Goal: Task Accomplishment & Management: Manage account settings

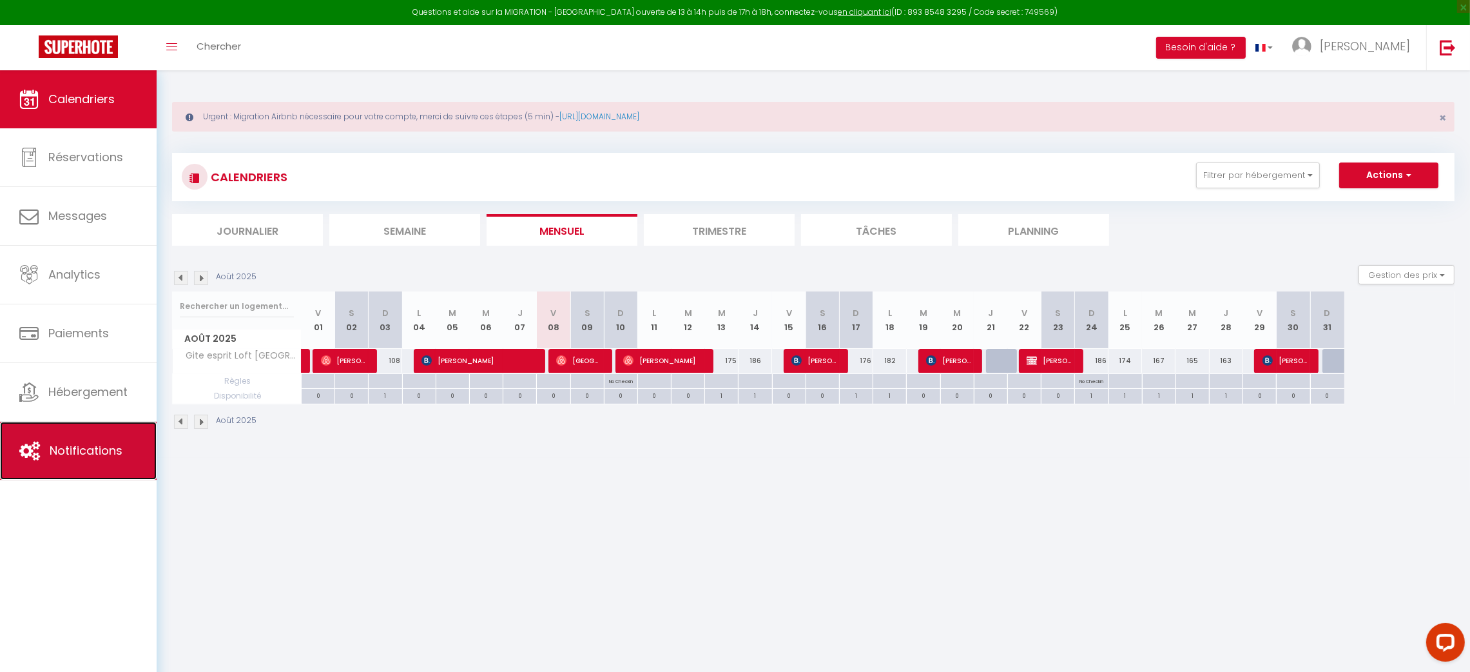
click at [90, 443] on link "Notifications" at bounding box center [78, 451] width 157 height 58
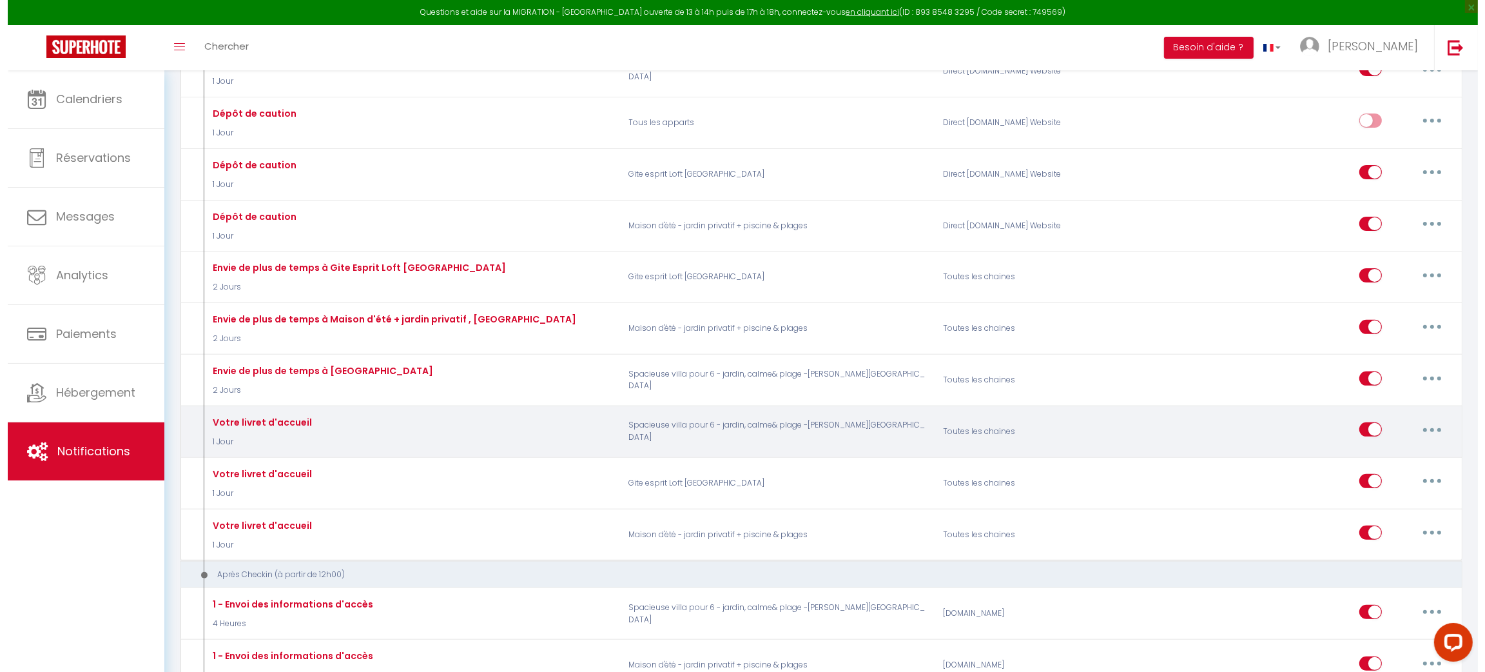
scroll to position [618, 0]
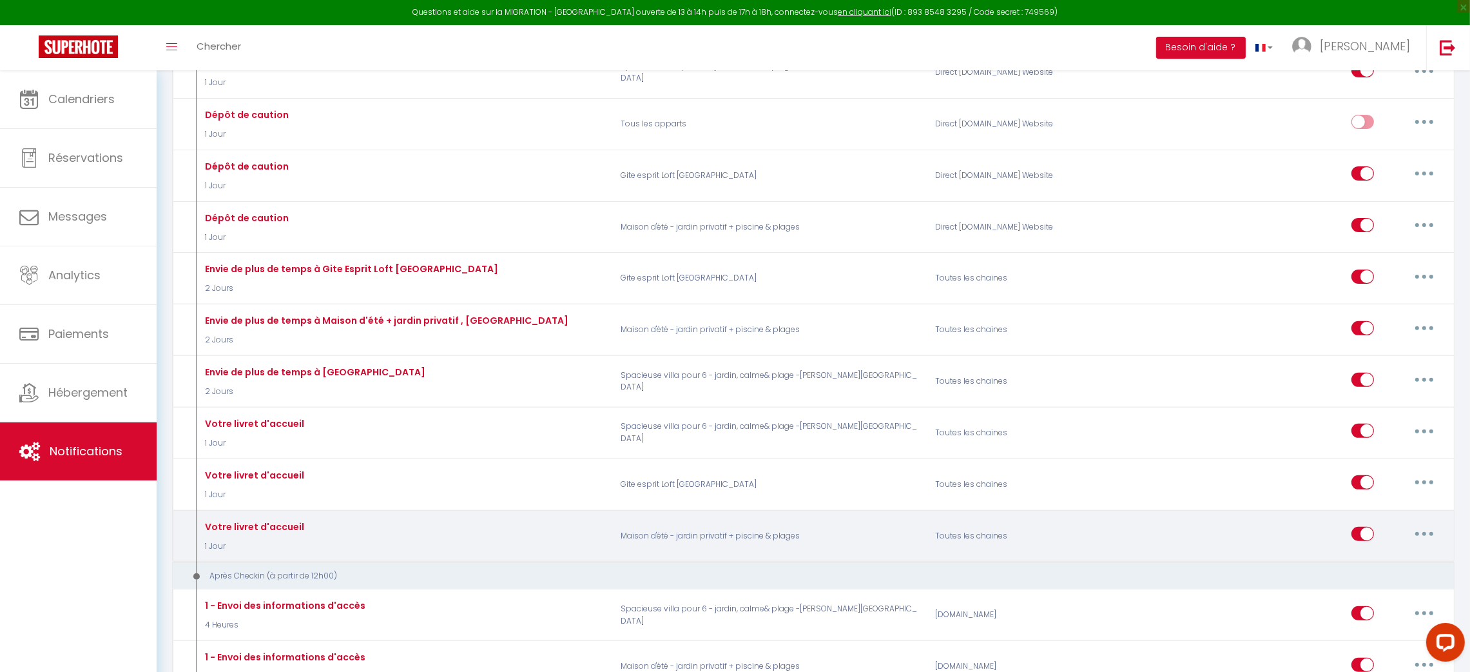
click at [1425, 523] on button "button" at bounding box center [1425, 533] width 36 height 21
click at [1368, 552] on link "Editer" at bounding box center [1390, 563] width 95 height 22
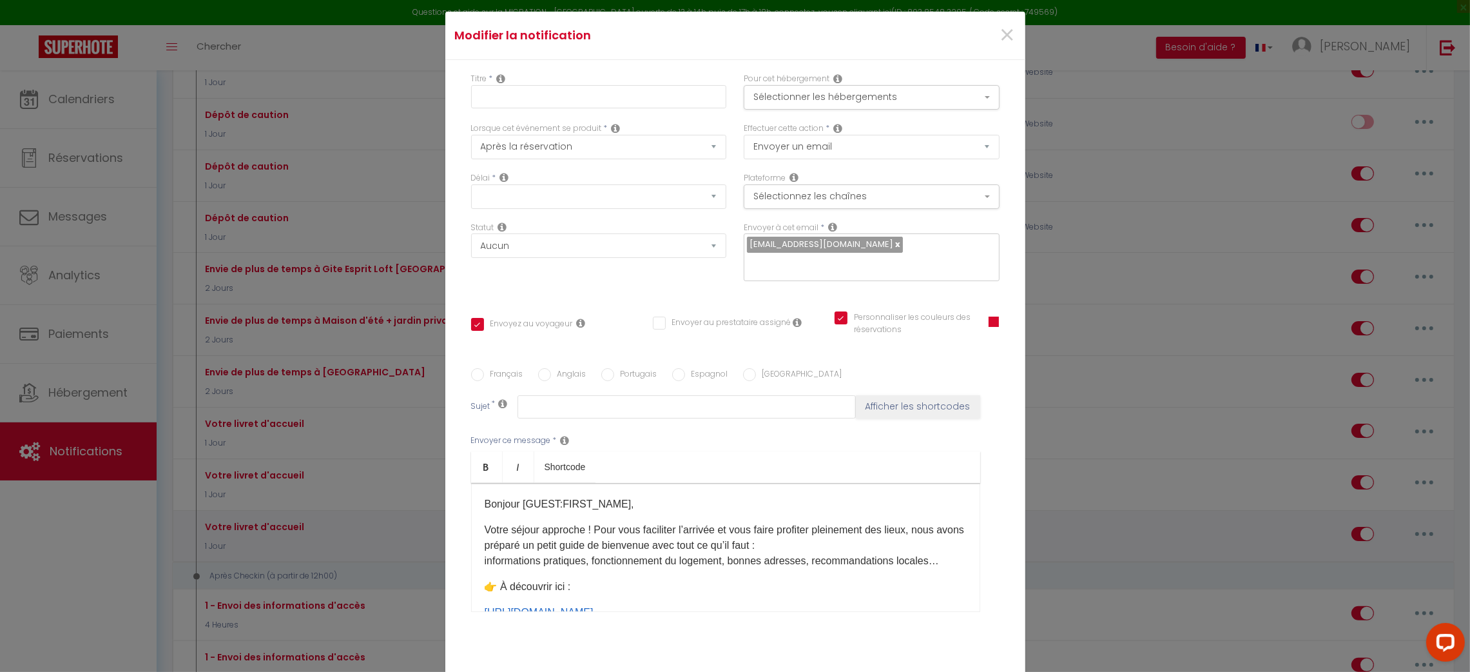
type input "Votre livret d'accueil"
select select "1 Jour"
select select "if_booking_is_paid"
checkbox input "true"
checkbox input "false"
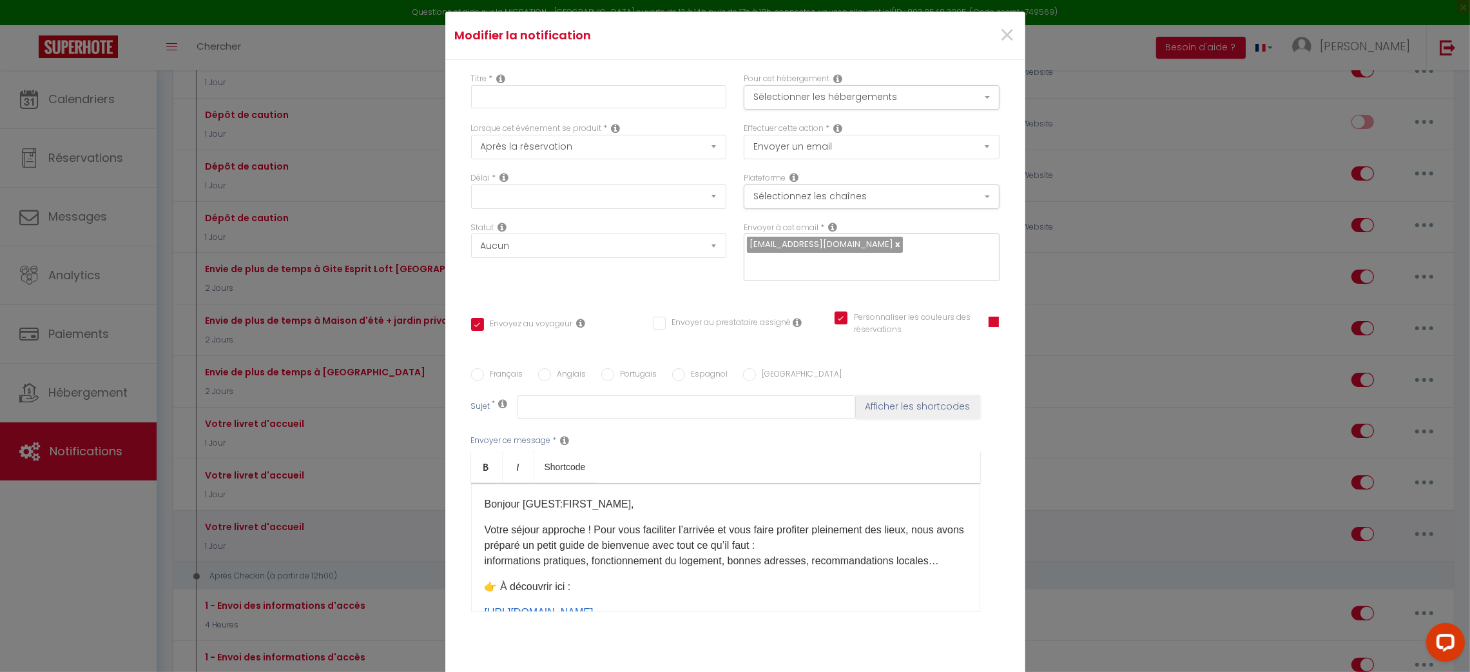
checkbox input "true"
radio input "true"
type input "Bienvenue à [RENTAL:NAME]! Votre guide de bienvenue est prêt 📖"
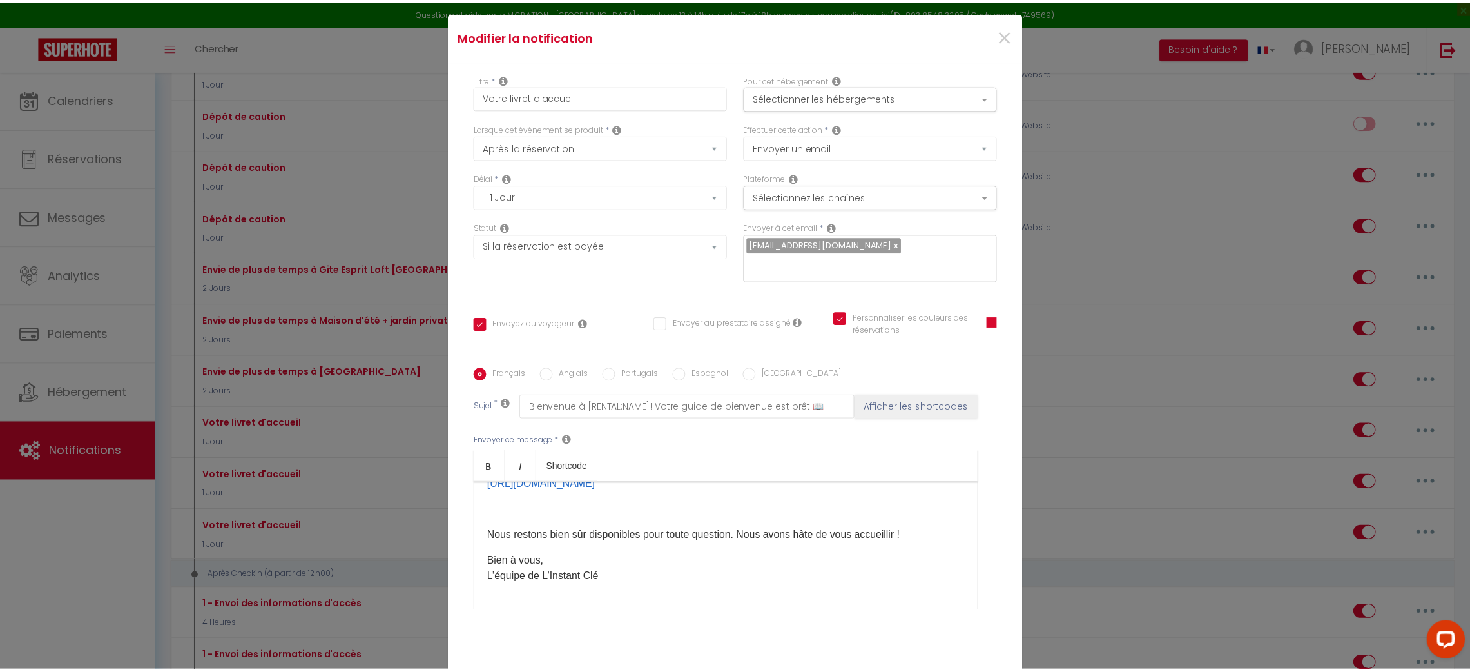
scroll to position [0, 0]
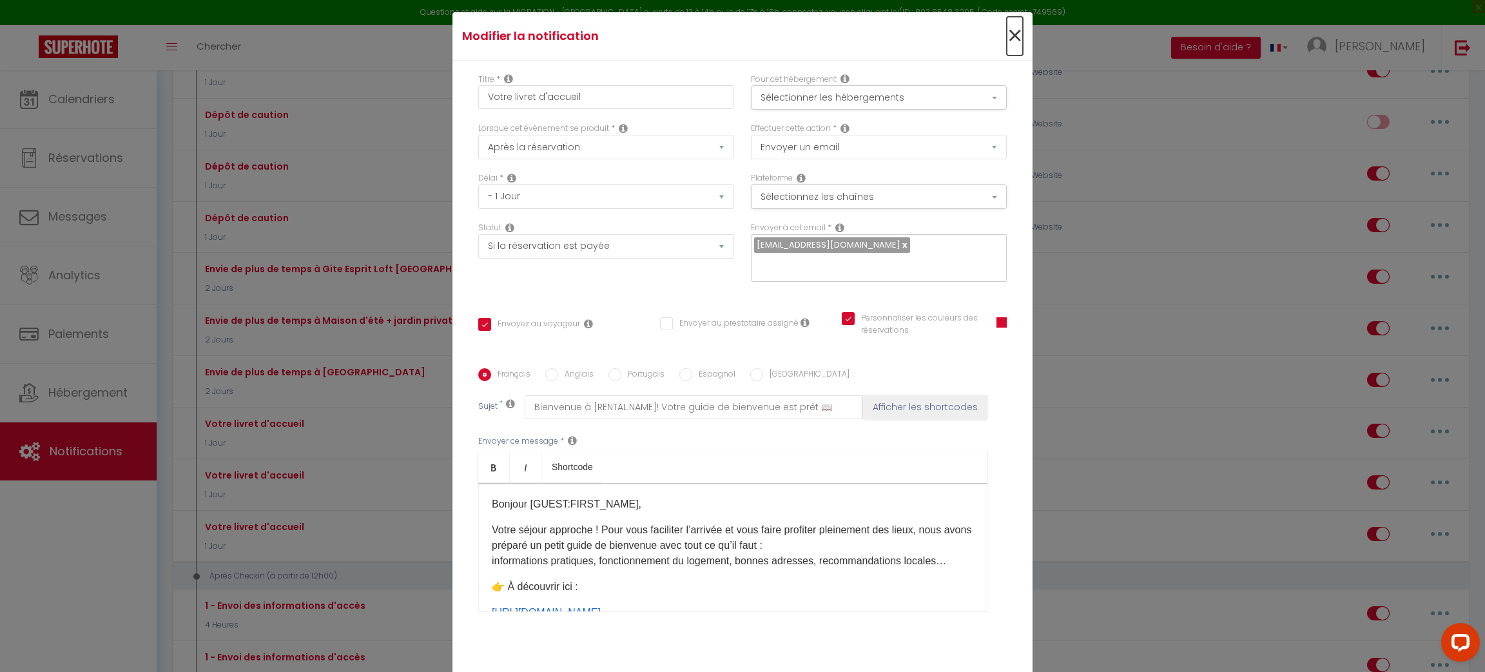
click at [1013, 44] on span "×" at bounding box center [1015, 36] width 16 height 39
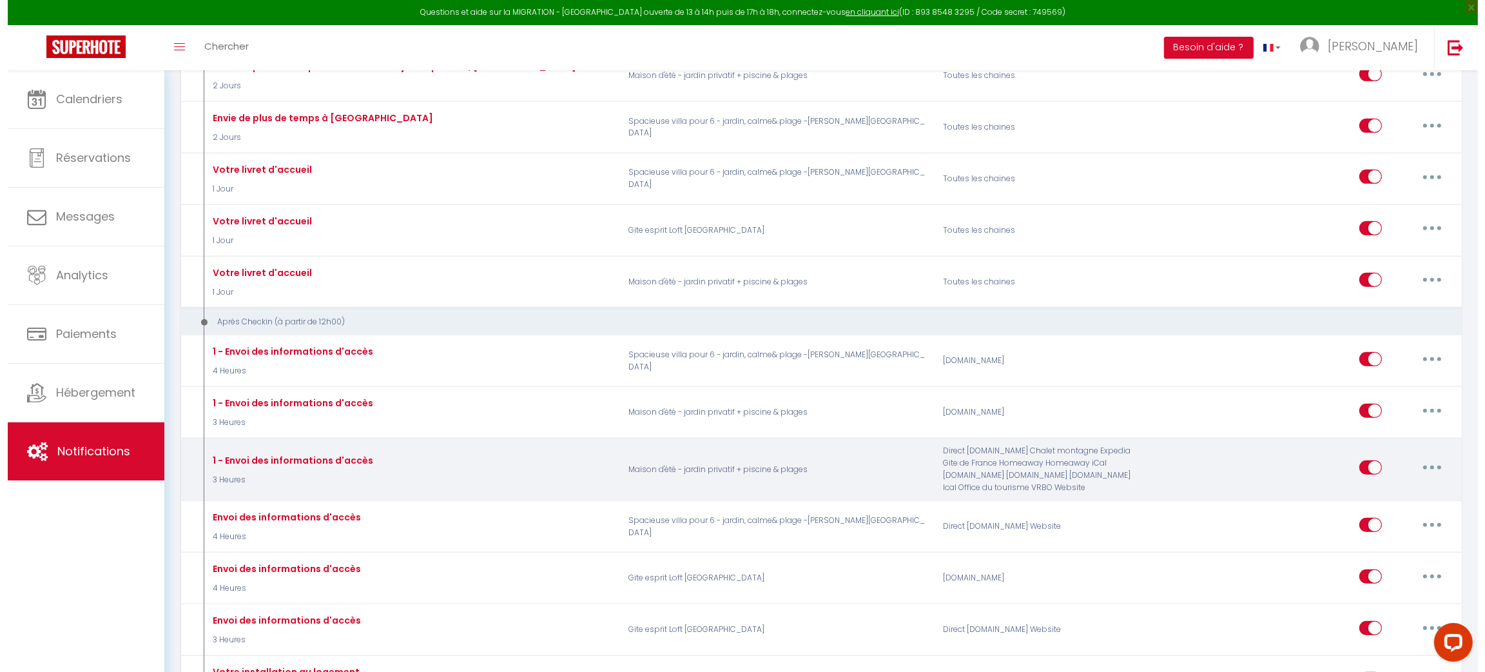
scroll to position [879, 0]
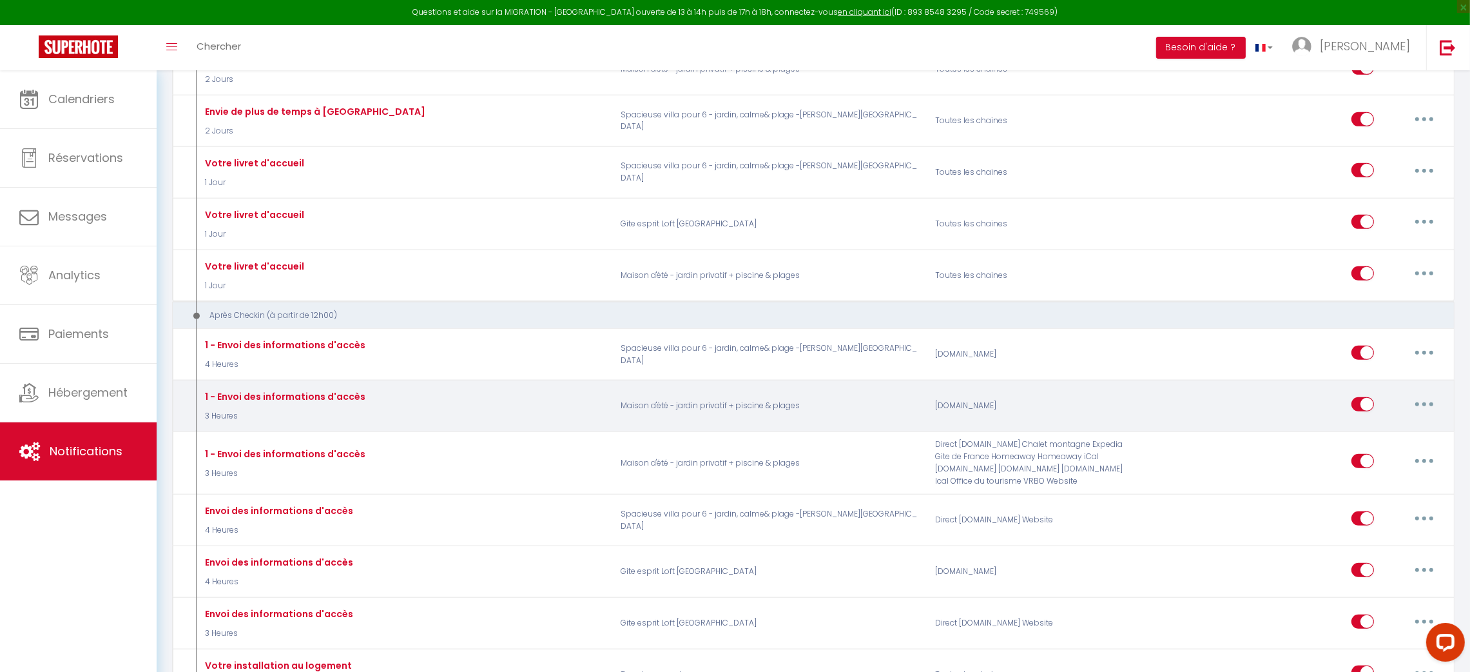
click at [1426, 394] on button "button" at bounding box center [1425, 404] width 36 height 21
click at [1365, 424] on link "Editer" at bounding box center [1390, 433] width 95 height 22
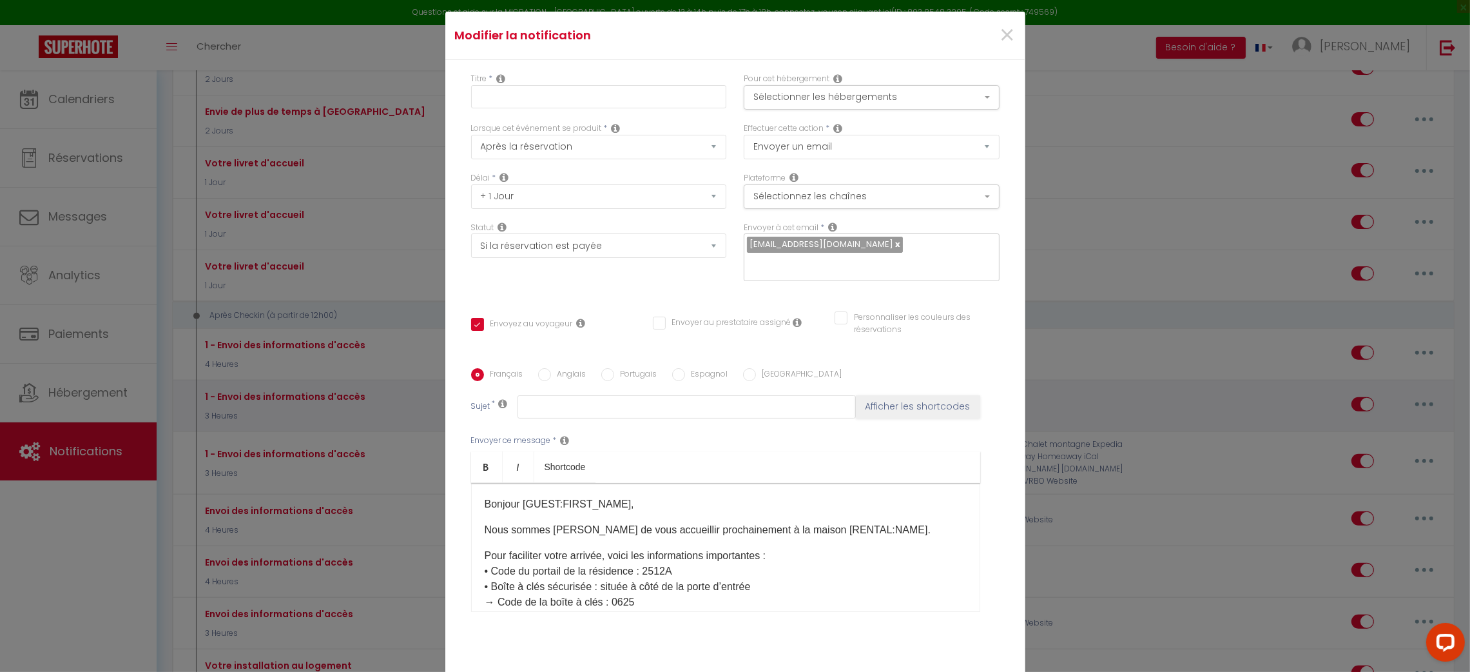
type input "1 - Envoi des informations d'accès"
select select "3"
select select "3 Heures"
checkbox input "true"
checkbox input "false"
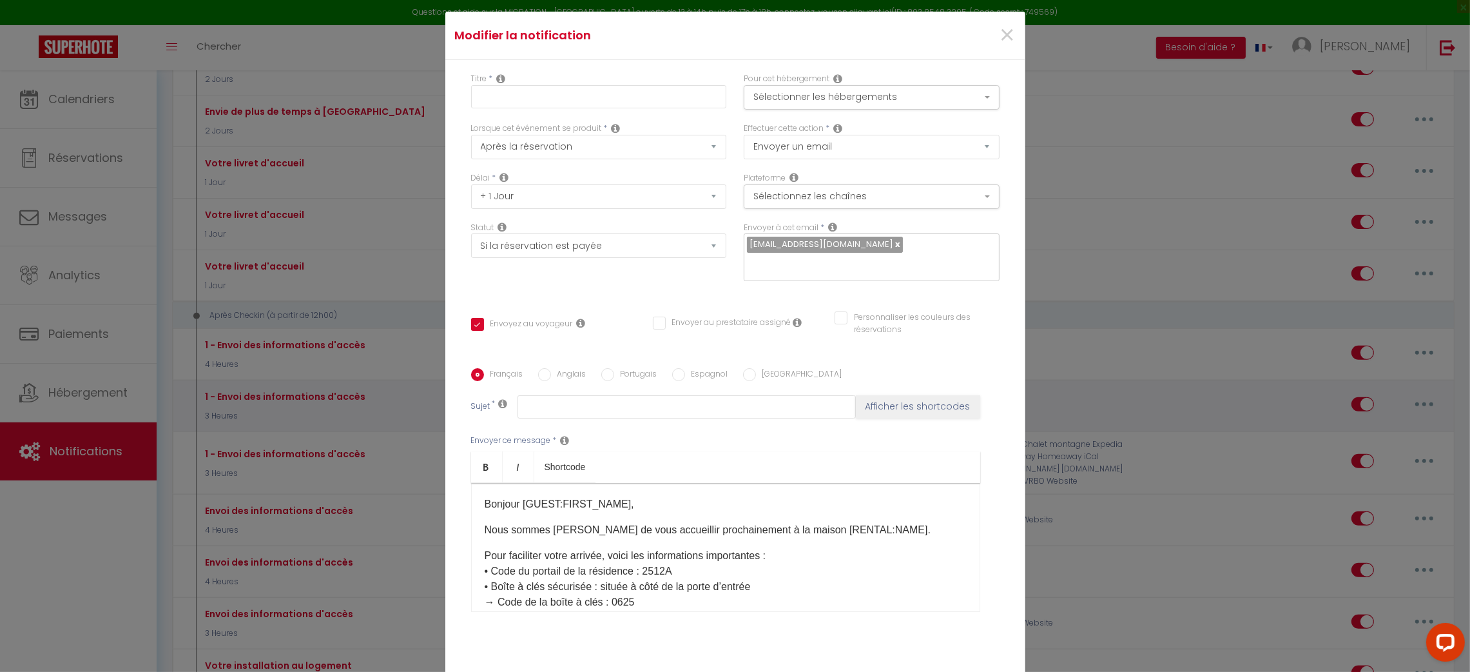
checkbox input "false"
type input "Informations pour votre arrivée – Maison [RENTAL:NAME]"
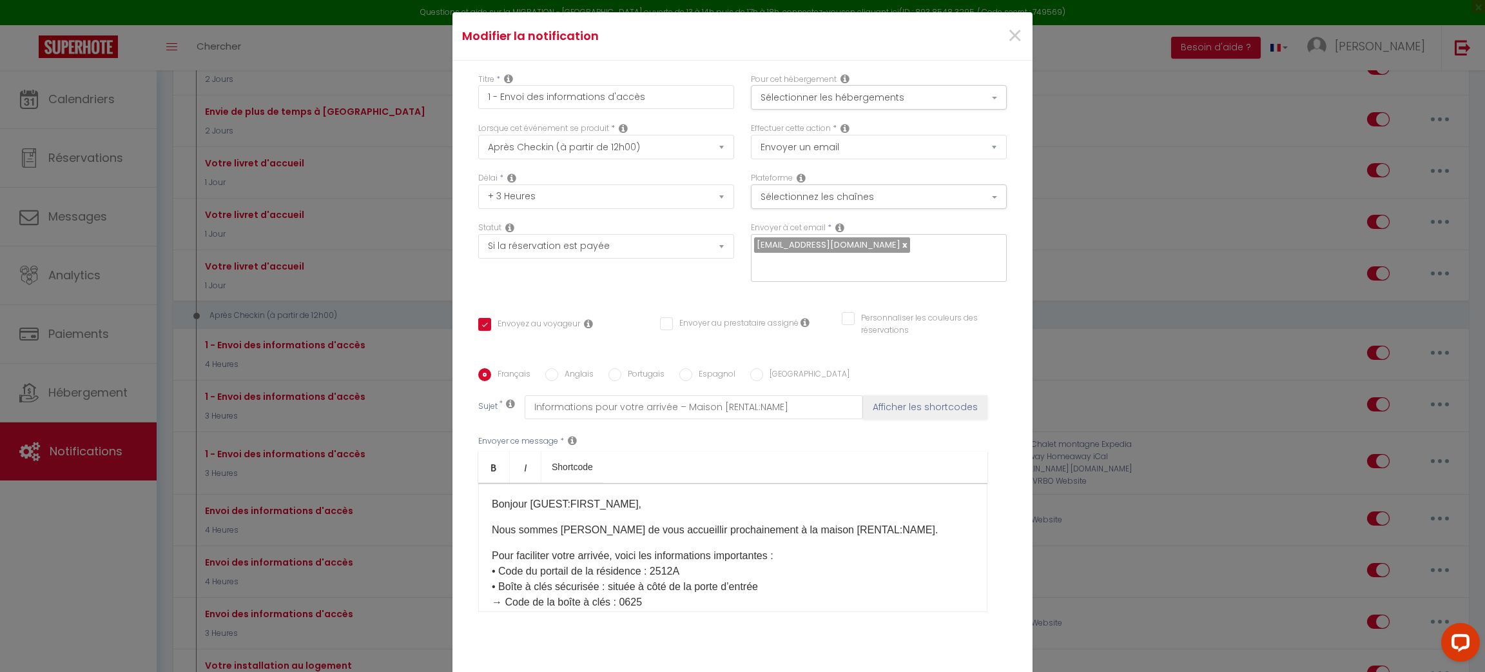
click at [790, 548] on p "Pour faciliter votre arrivée, voici les informations importantes : • Code du po…" at bounding box center [733, 579] width 482 height 62
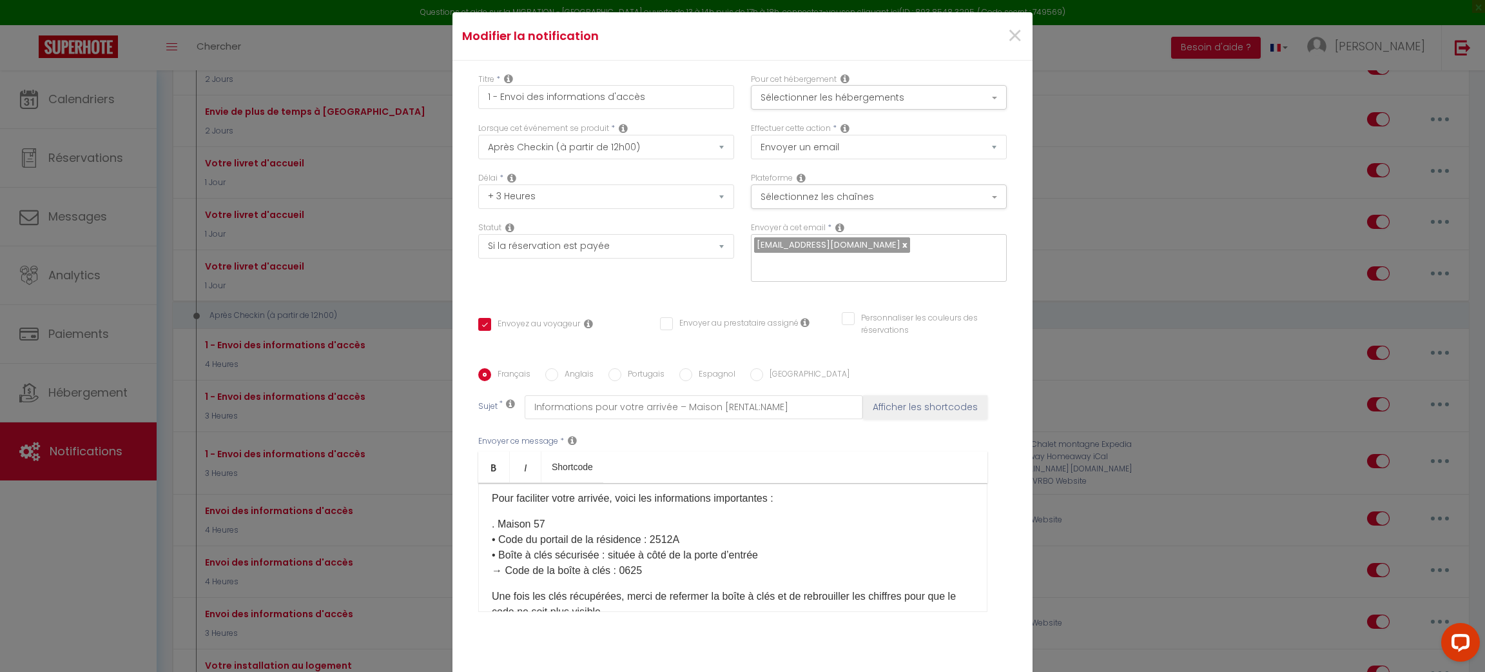
scroll to position [61, 0]
click at [492, 513] on p ". Maison 57 • Code du portail de la résidence : 2512A • Boîte à clés sécurisée …" at bounding box center [733, 544] width 482 height 62
click at [492, 525] on p ". Maison 57 • Code du portail de la résidence : 2512A • Boîte à clés sécurisée …" at bounding box center [733, 544] width 482 height 62
copy p "•"
click at [492, 513] on p ". Maison 57 • Code du portail de la résidence : 2512A • Boîte à clés sécurisée …" at bounding box center [733, 544] width 482 height 62
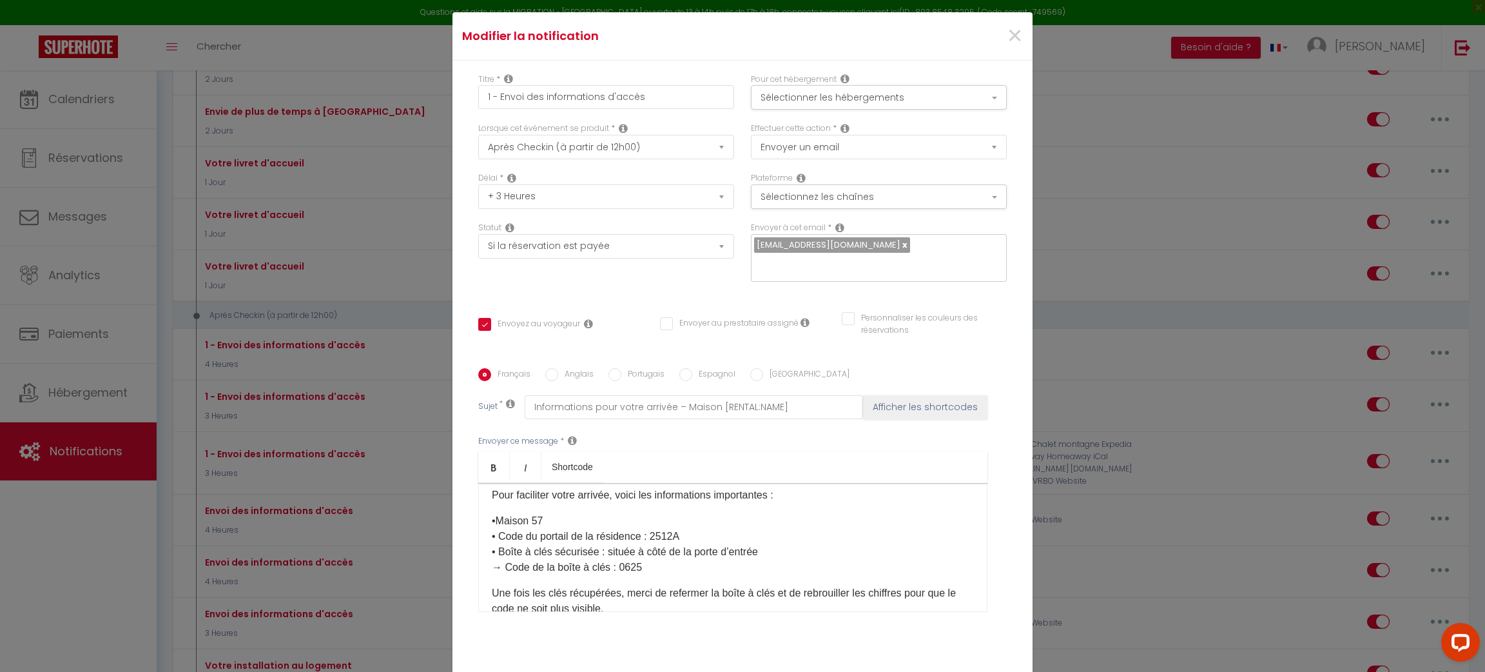
click at [819, 535] on p "• ​ Maison 57 • Code du portail de la résidence : 2512A • Boîte à clés sécurisé…" at bounding box center [733, 544] width 482 height 62
click at [548, 368] on input "Anglais" at bounding box center [551, 374] width 13 height 13
radio input "true"
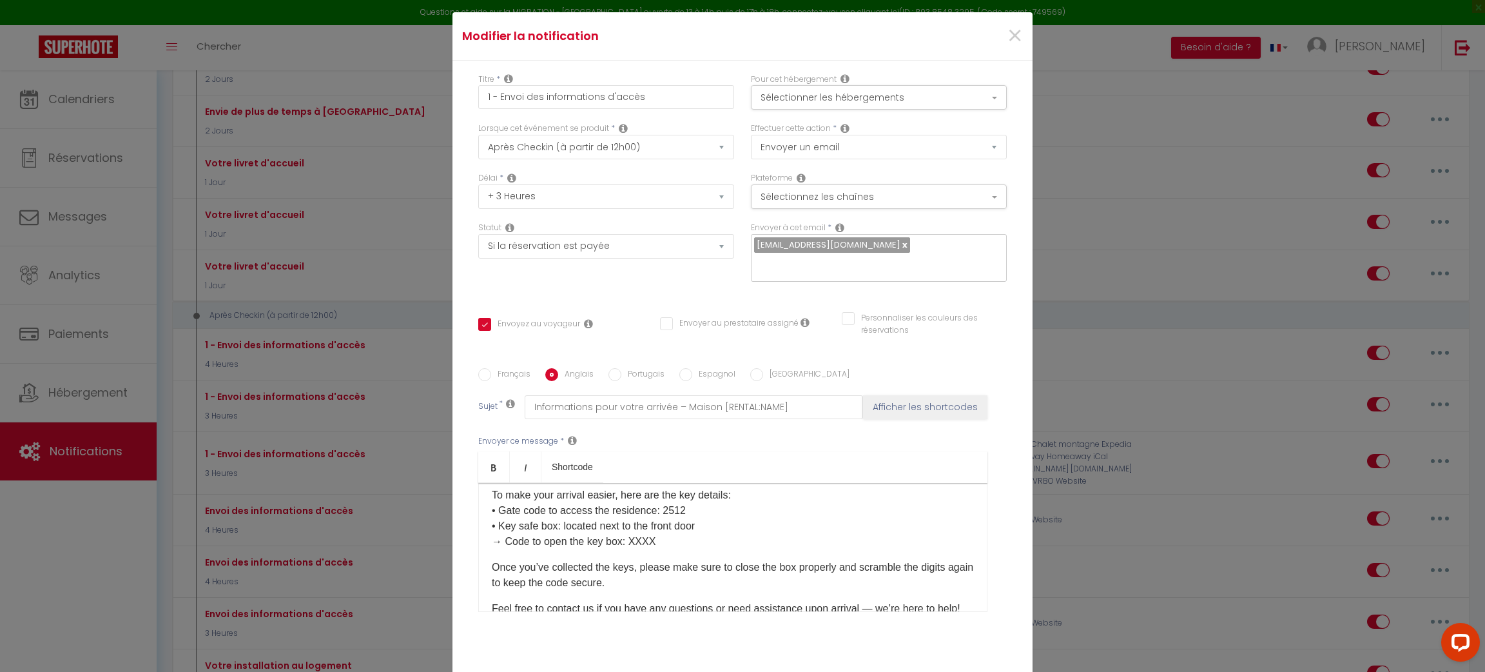
checkbox input "true"
checkbox input "false"
type input "Arrival information - [BOOKING:ID] - [GUEST:FIRST_NAME] [GUEST:LAST_NAME] - [RE…"
click at [478, 368] on input "Français" at bounding box center [484, 374] width 13 height 13
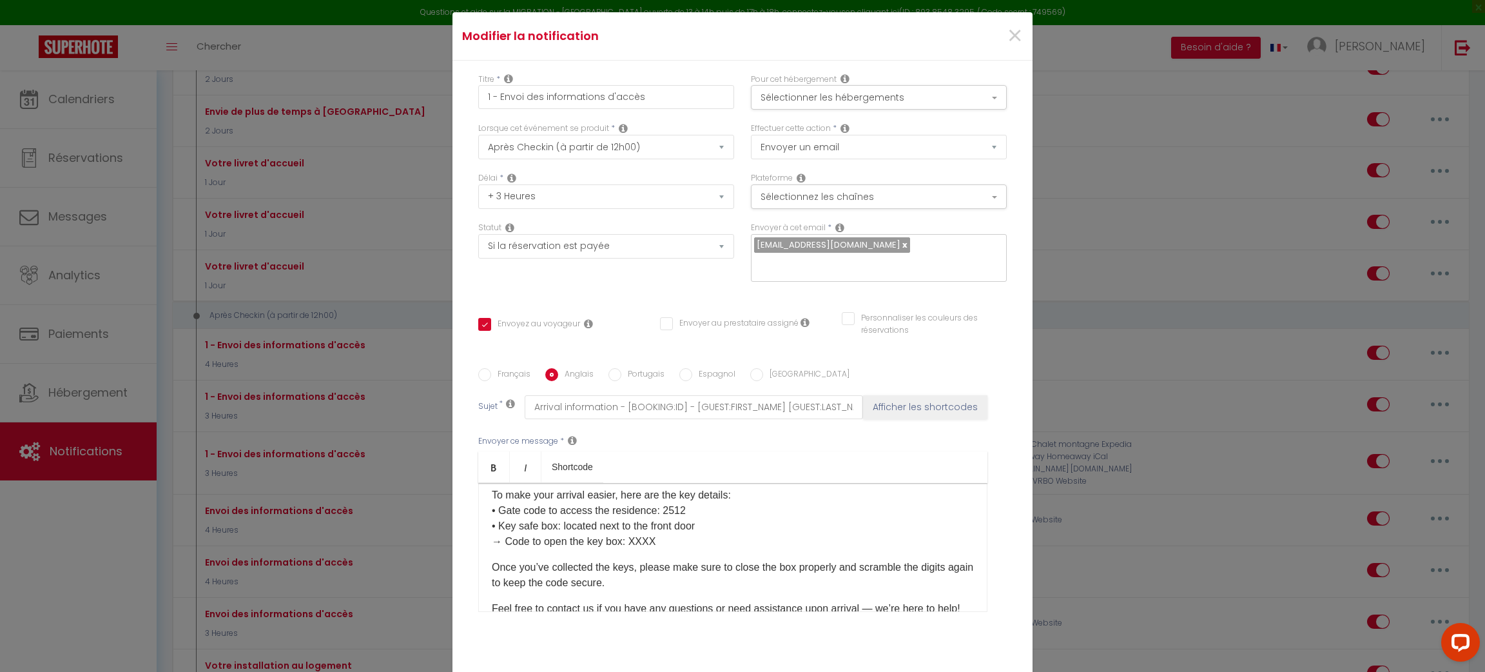
radio input "true"
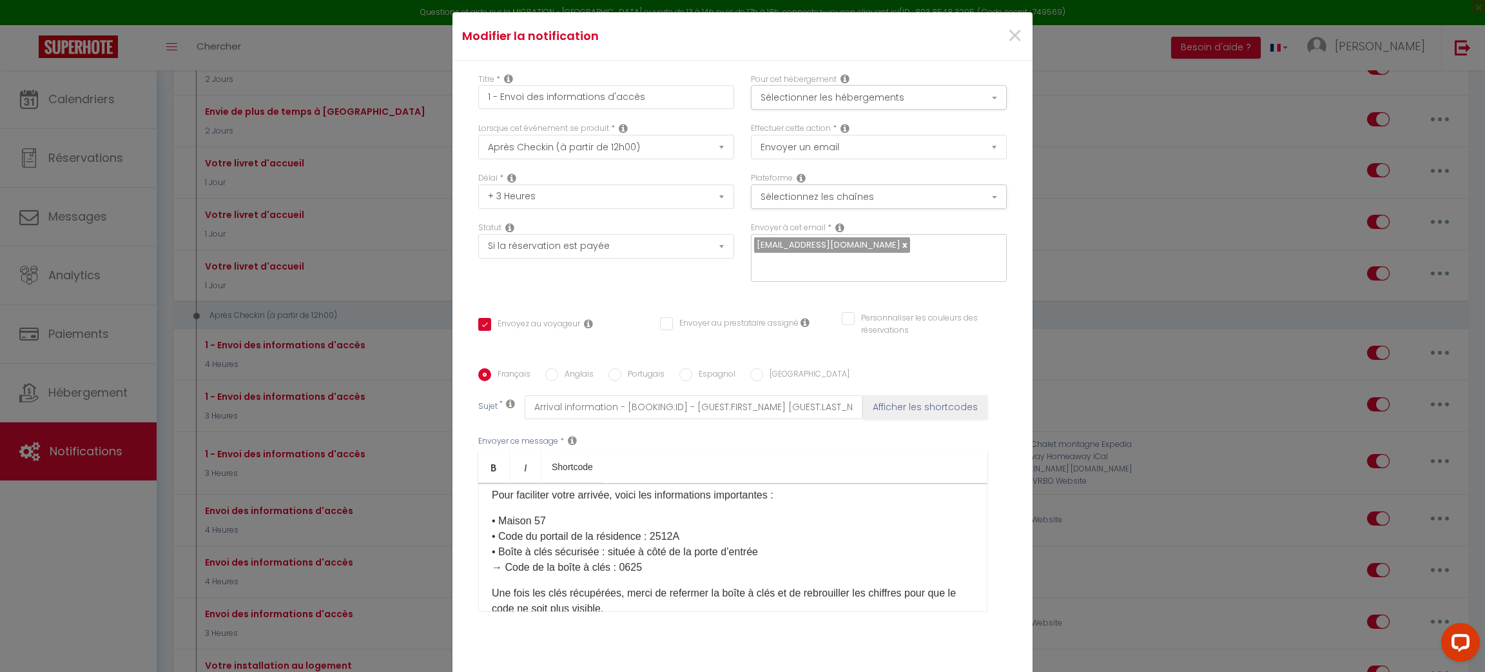
checkbox input "true"
checkbox input "false"
type input "Informations pour votre arrivée – Maison [RENTAL:NAME]"
click at [547, 368] on input "Anglais" at bounding box center [551, 374] width 13 height 13
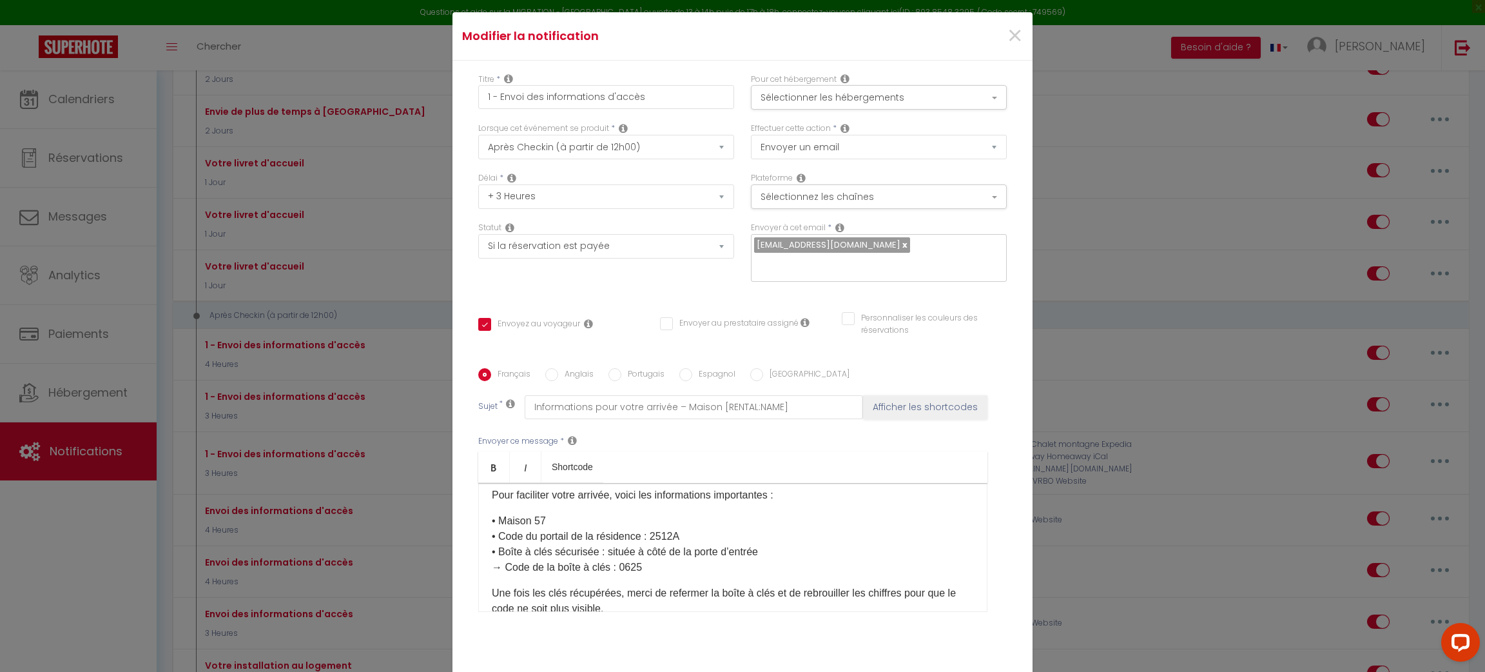
radio input "true"
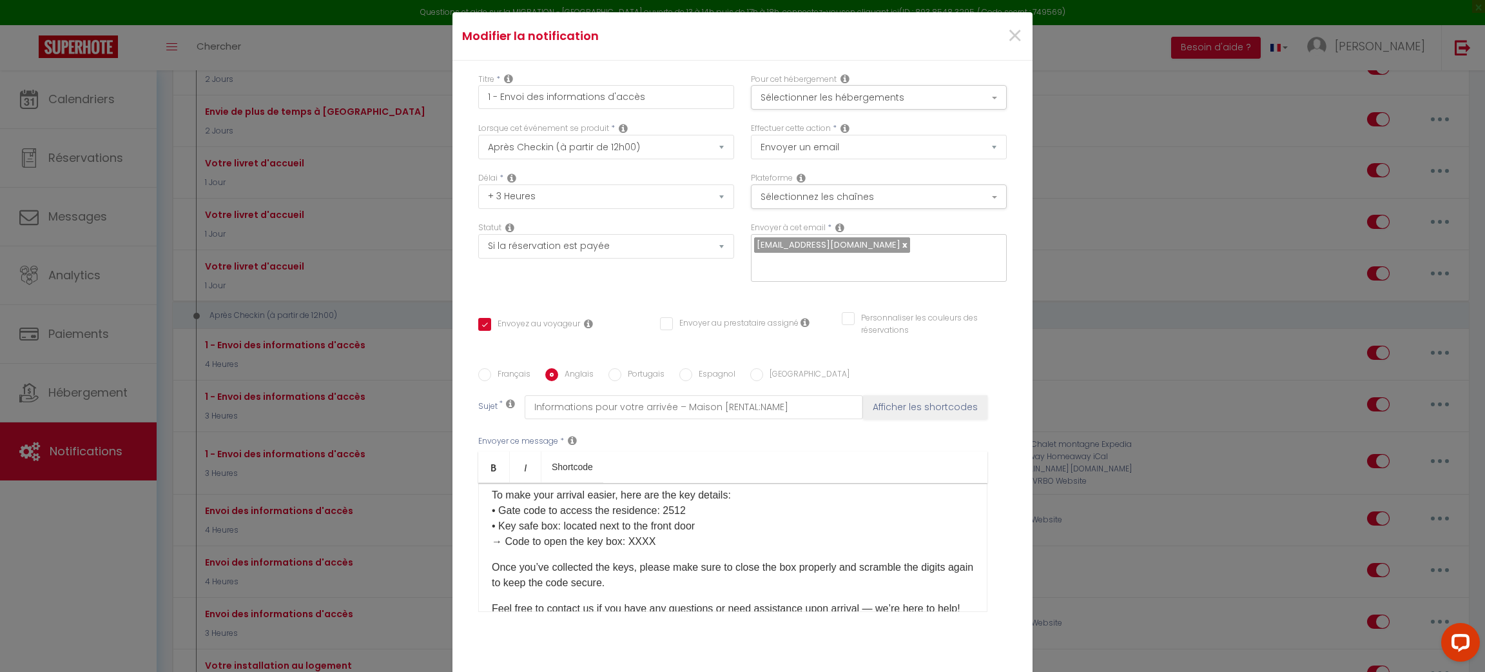
checkbox input "true"
checkbox input "false"
type input "Arrival information - [BOOKING:ID] - [GUEST:FIRST_NAME] [GUEST:LAST_NAME] - [RE…"
click at [732, 487] on p "To make your arrival easier, here are the key details: • Gate code to access th…" at bounding box center [733, 518] width 482 height 62
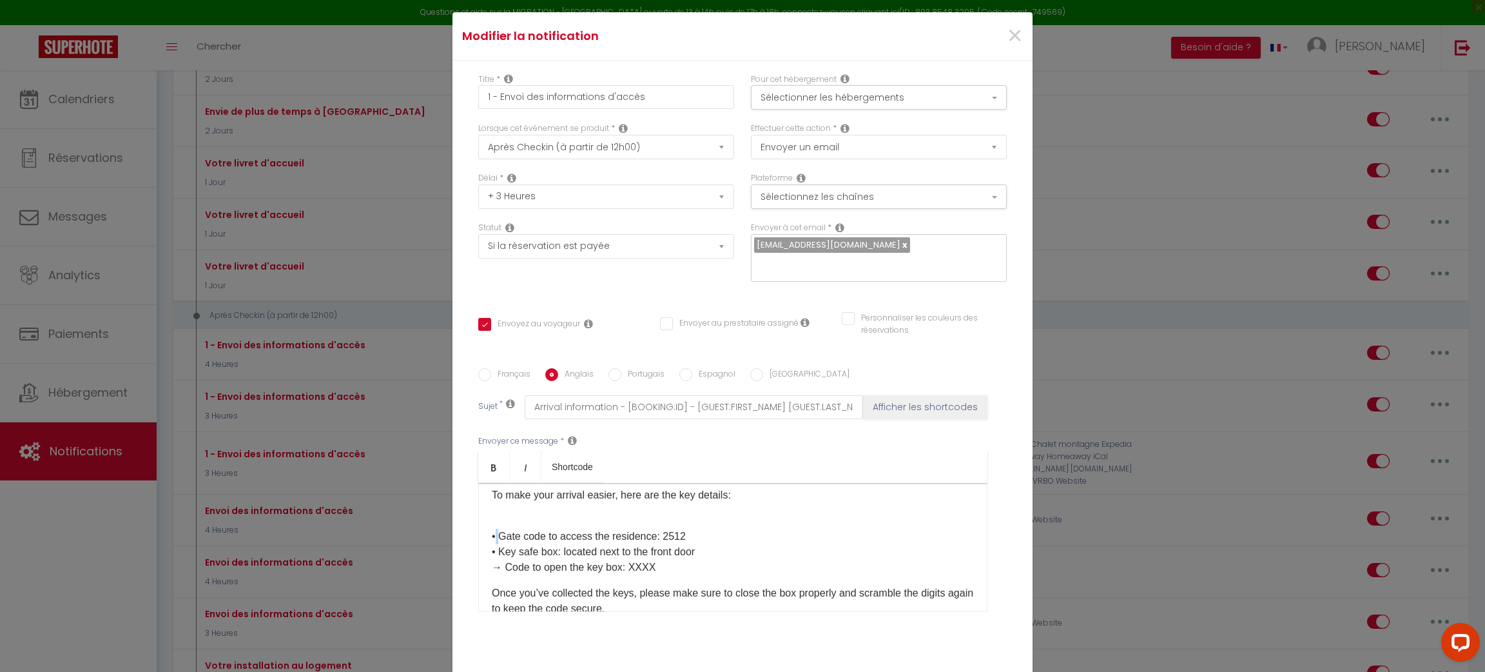
click at [482, 525] on div "Hello [GUEST:FIRST_NAME]​, We’re delighted to welcome you soon at [RENTAL:NAME]…" at bounding box center [732, 547] width 509 height 129
copy p "•"
click at [492, 513] on p "• Gate code to access the residence: 2512 • Key safe box: located next to the f…" at bounding box center [733, 544] width 482 height 62
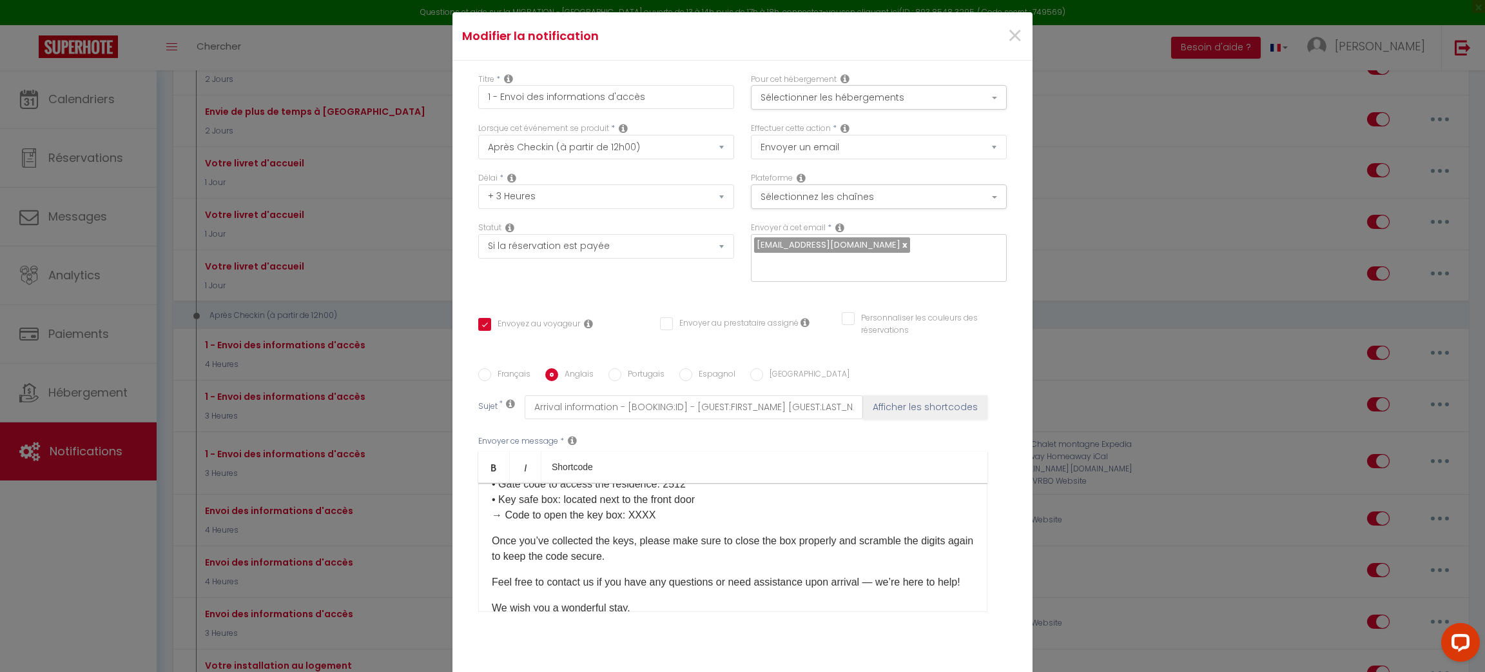
scroll to position [106, 0]
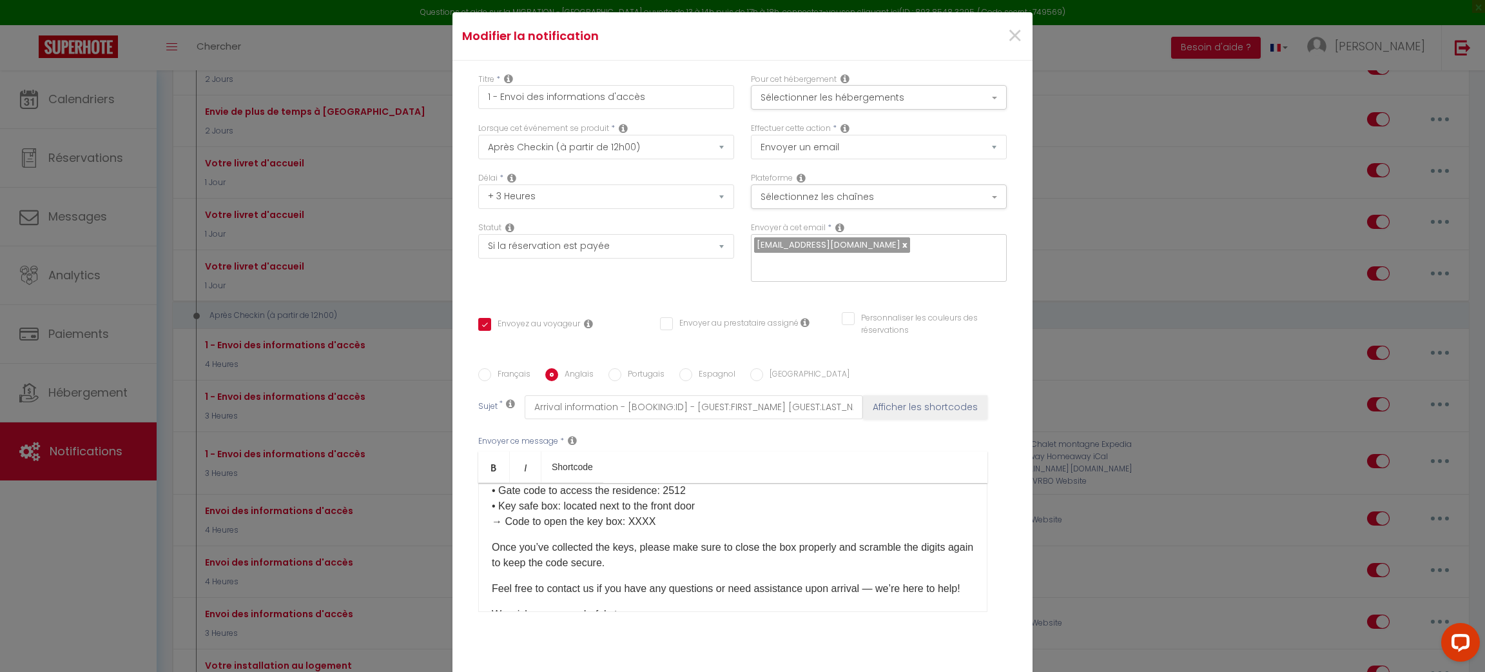
click at [480, 368] on input "Français" at bounding box center [484, 374] width 13 height 13
radio input "true"
checkbox input "true"
checkbox input "false"
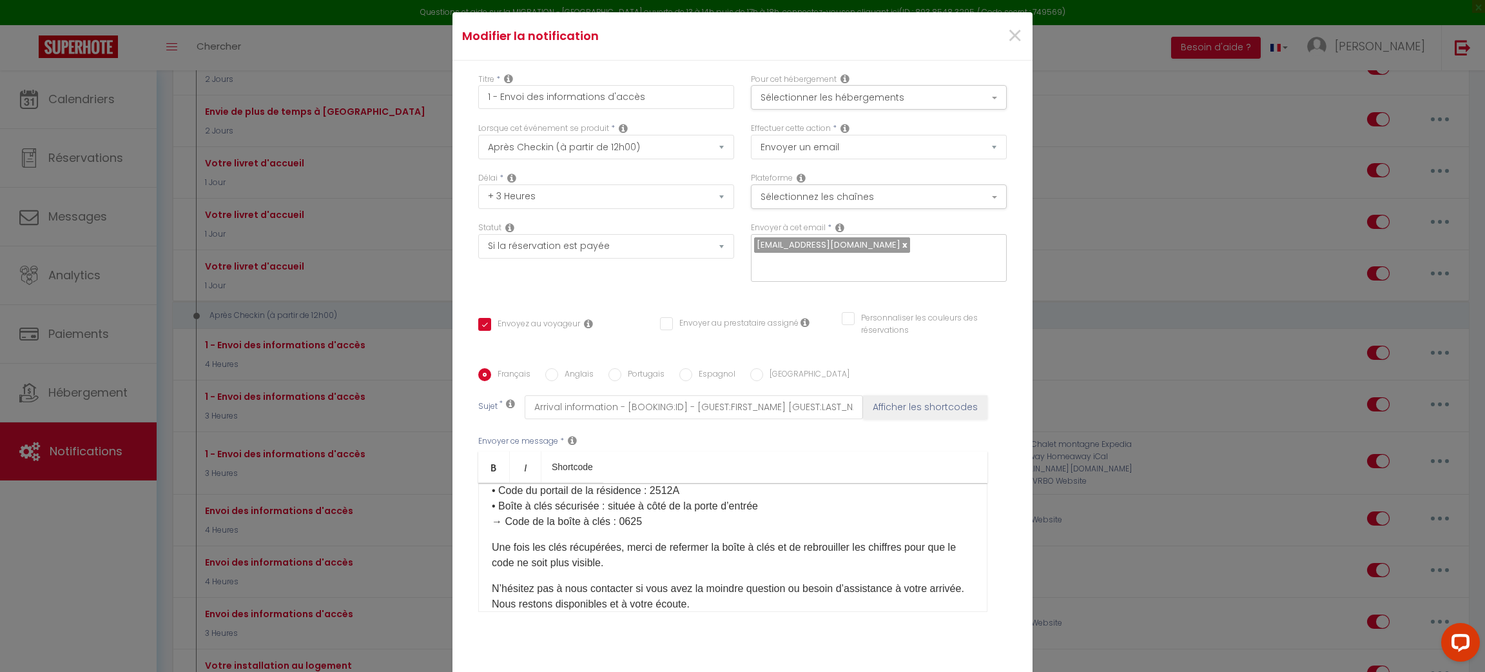
type input "Informations pour votre arrivée – Maison [RENTAL:NAME]"
click at [558, 368] on label "Anglais" at bounding box center [575, 375] width 35 height 14
click at [552, 368] on input "Anglais" at bounding box center [551, 374] width 13 height 13
radio input "true"
checkbox input "true"
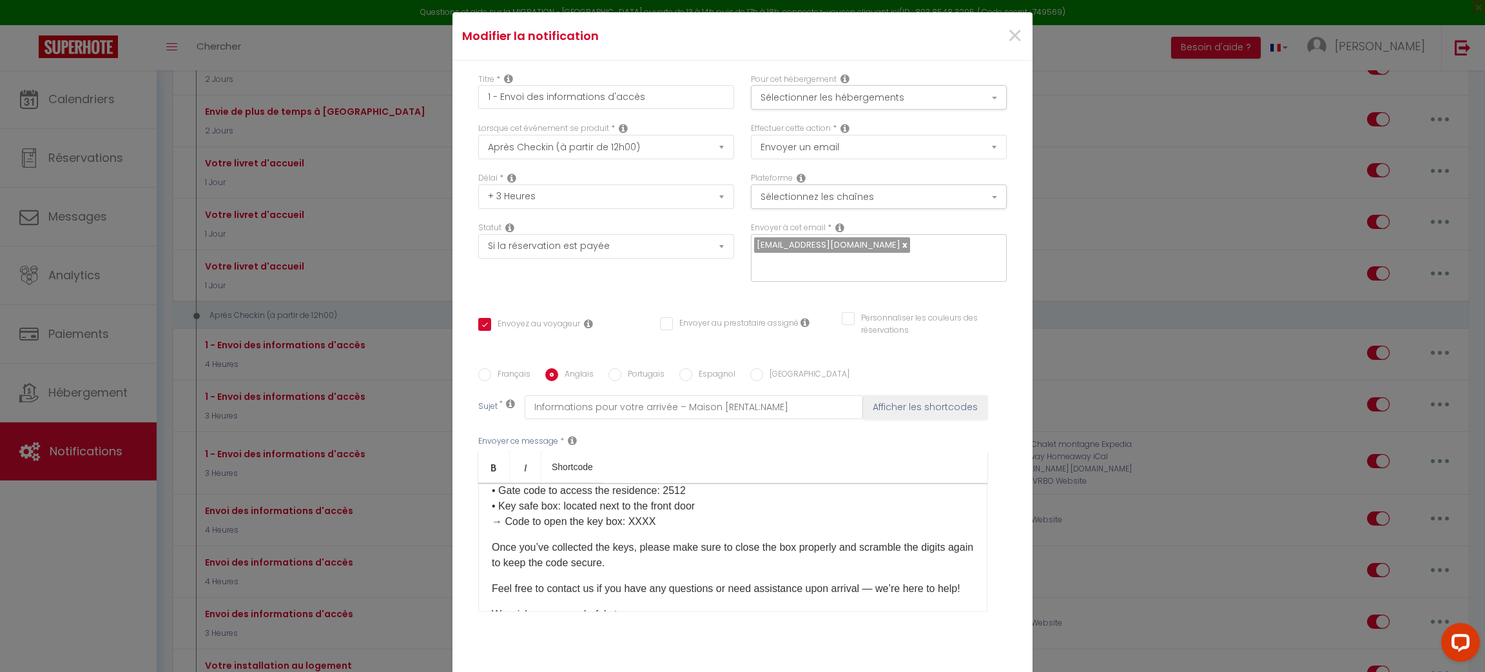
checkbox input "false"
type input "Arrival information - [BOOKING:ID] - [GUEST:FIRST_NAME] [GUEST:LAST_NAME] - [RE…"
click at [648, 516] on p "• House 57​ • Gate code to access the residence: 2512 • Key safe box: located n…" at bounding box center [733, 498] width 482 height 62
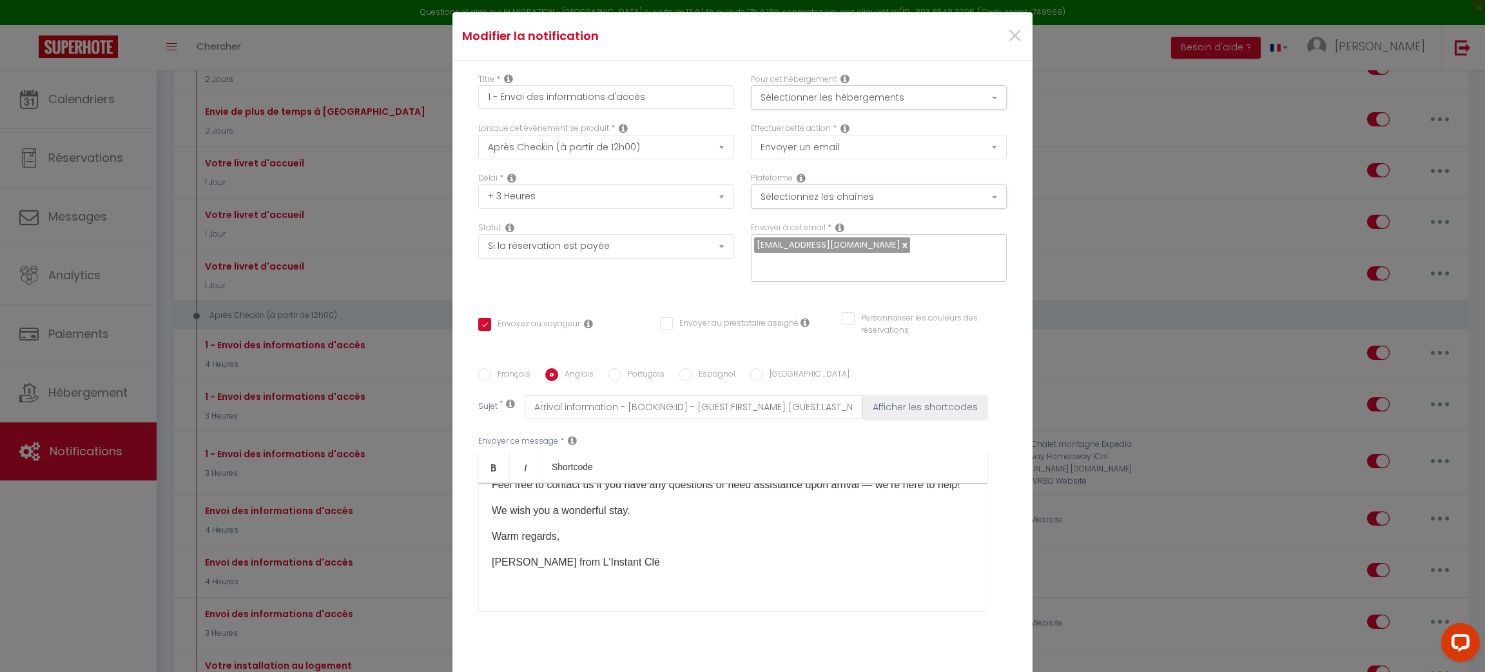
scroll to position [88, 0]
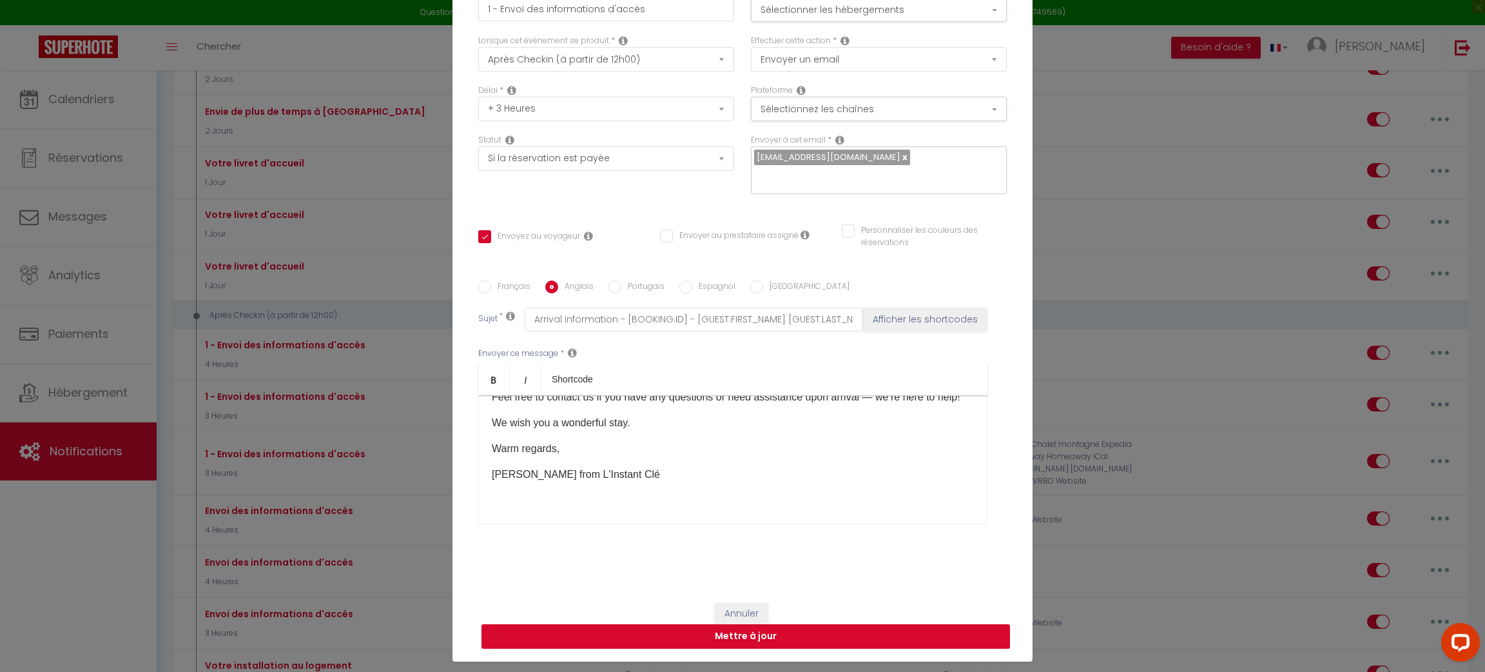
click at [898, 624] on button "Mettre à jour" at bounding box center [746, 636] width 529 height 24
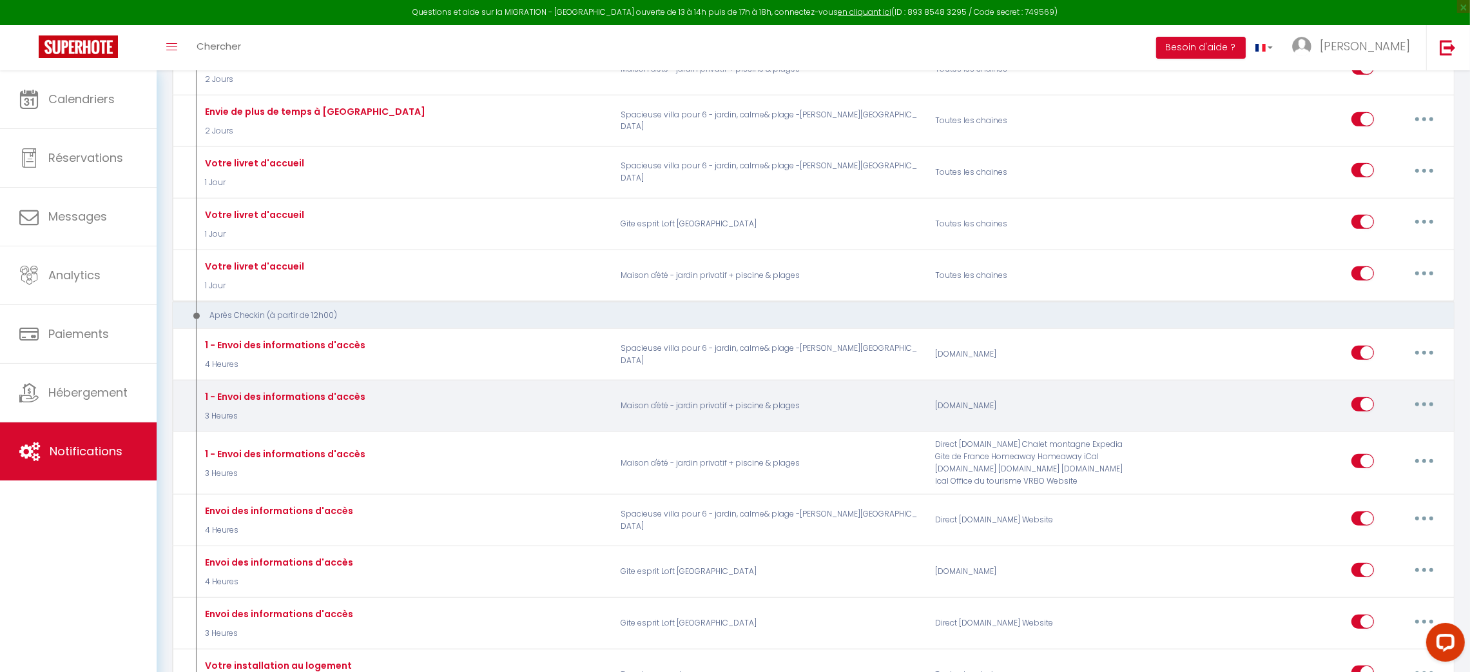
click at [1426, 402] on icon "button" at bounding box center [1425, 404] width 4 height 4
click at [1383, 422] on link "Editer" at bounding box center [1390, 433] width 95 height 22
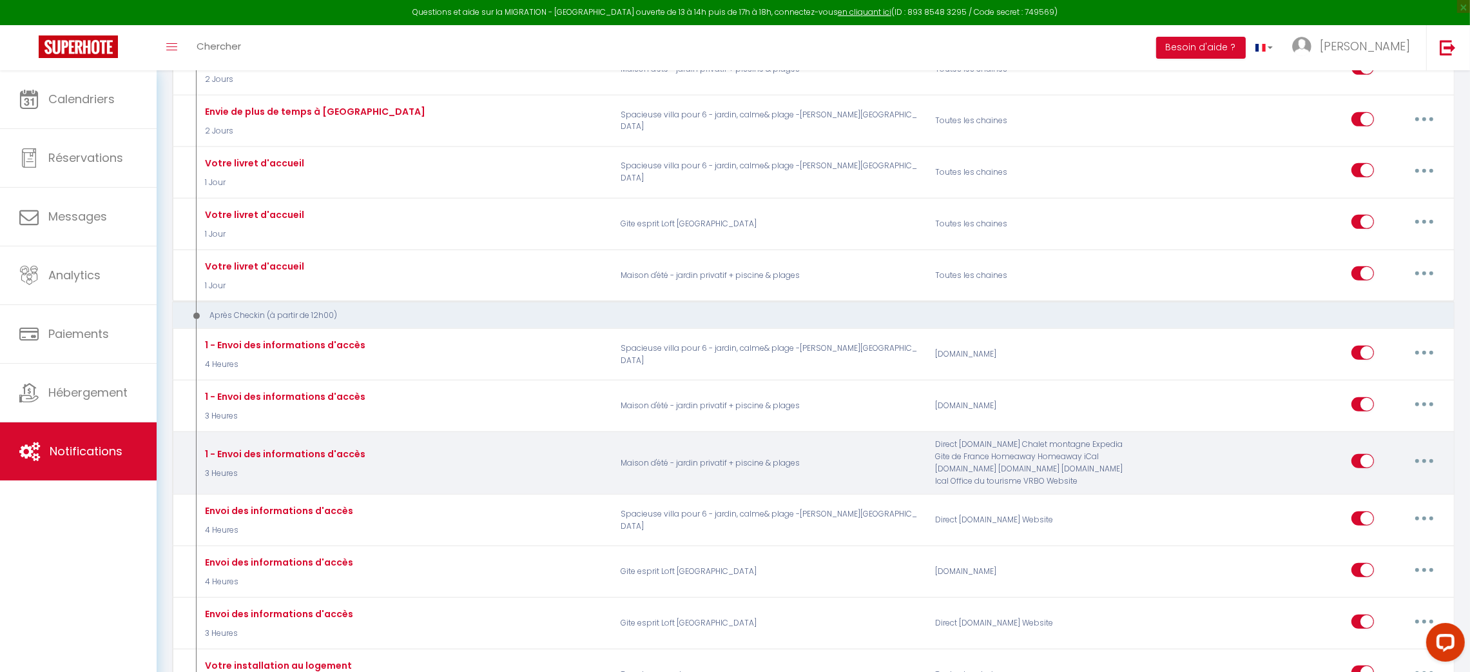
type input "1 - Envoi des informations d'accès"
select select "3"
select select "3 Heures"
select select "if_booking_is_paid"
checkbox input "true"
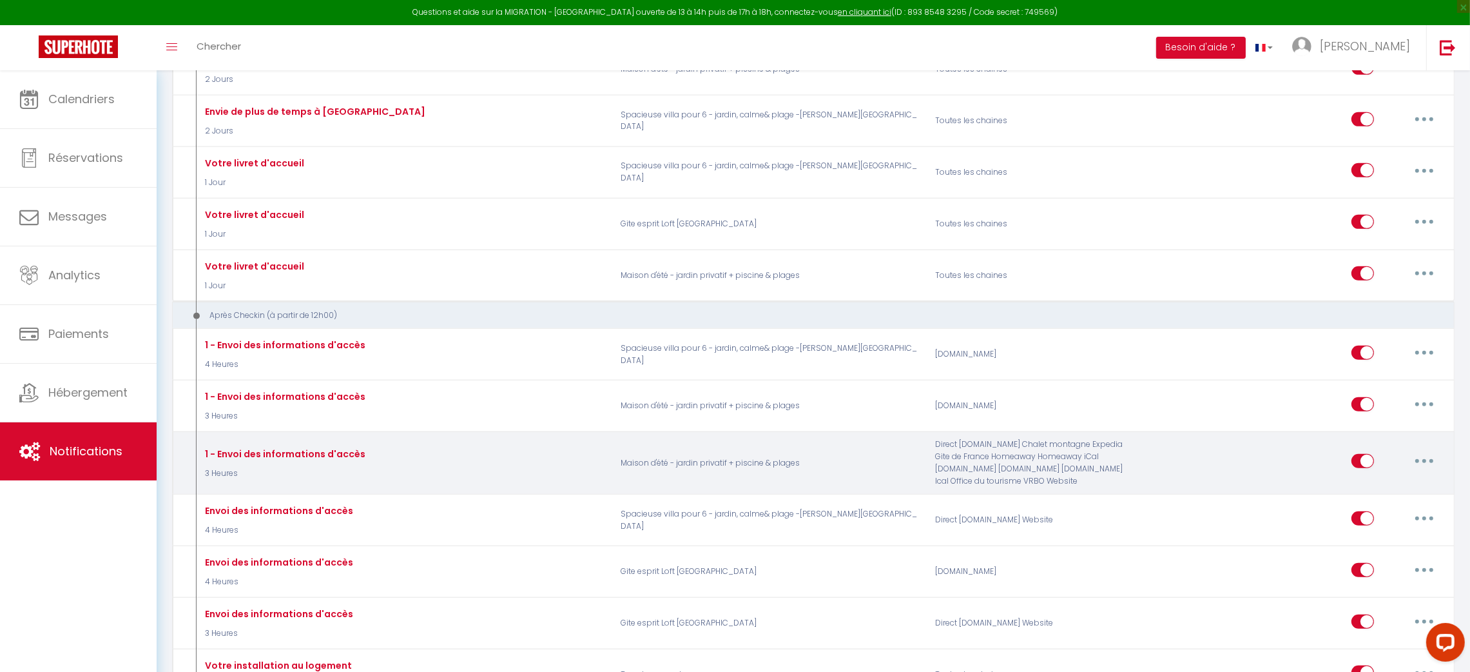
checkbox input "false"
radio input "true"
type input "Informations pour votre arrivée – Maison [RENTAL:NAME]"
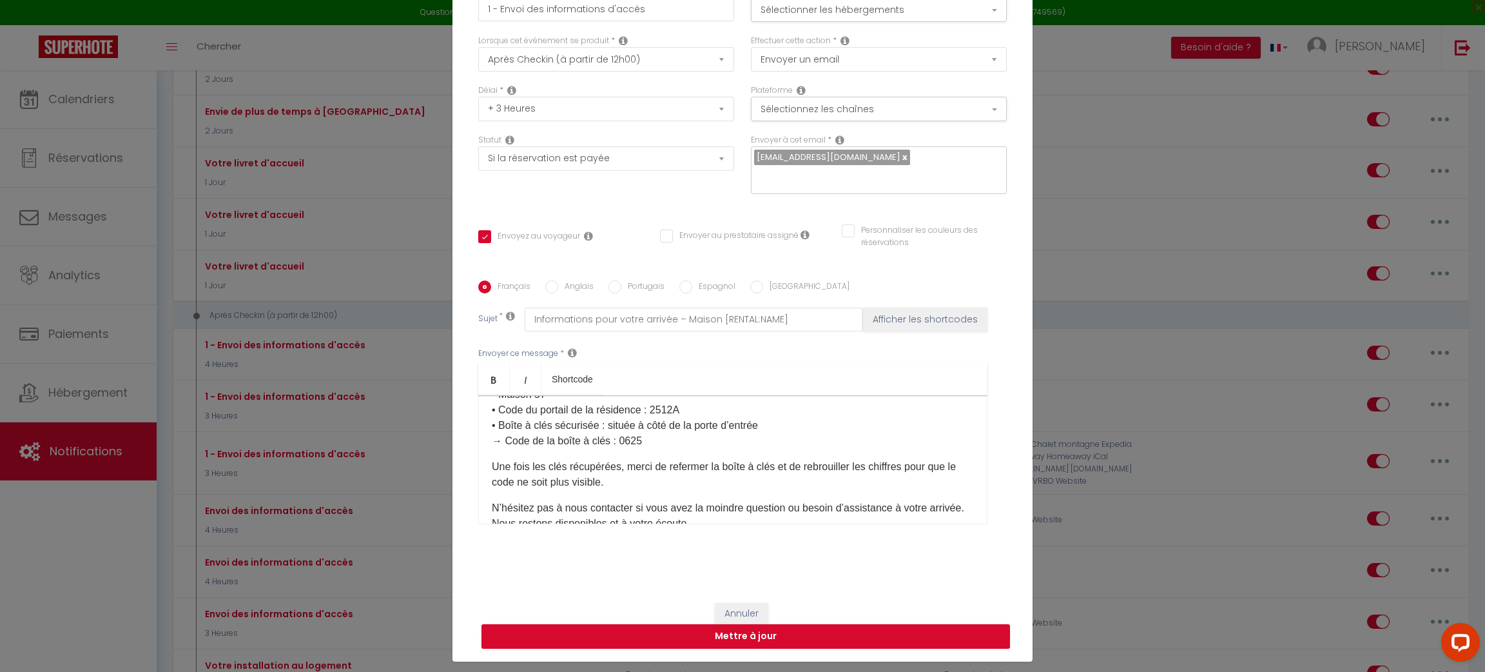
scroll to position [139, 0]
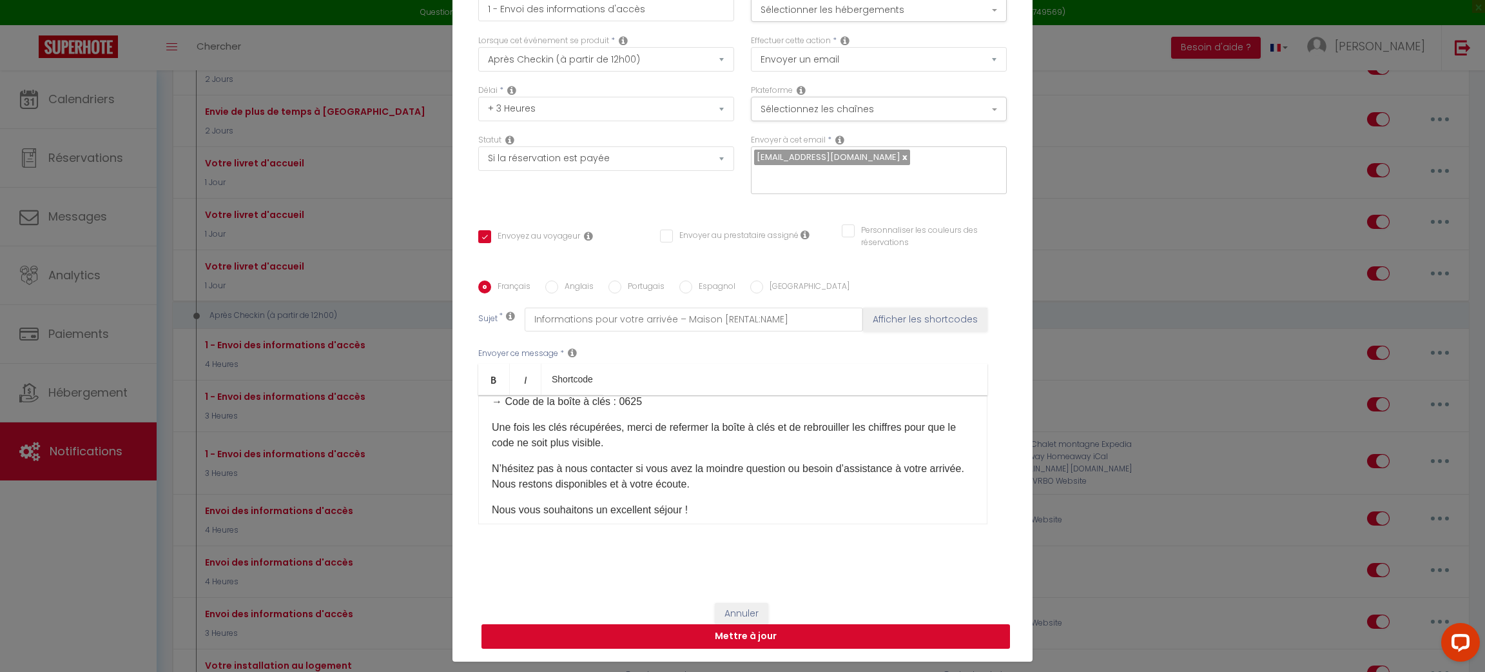
click at [768, 625] on button "Mettre à jour" at bounding box center [746, 636] width 529 height 24
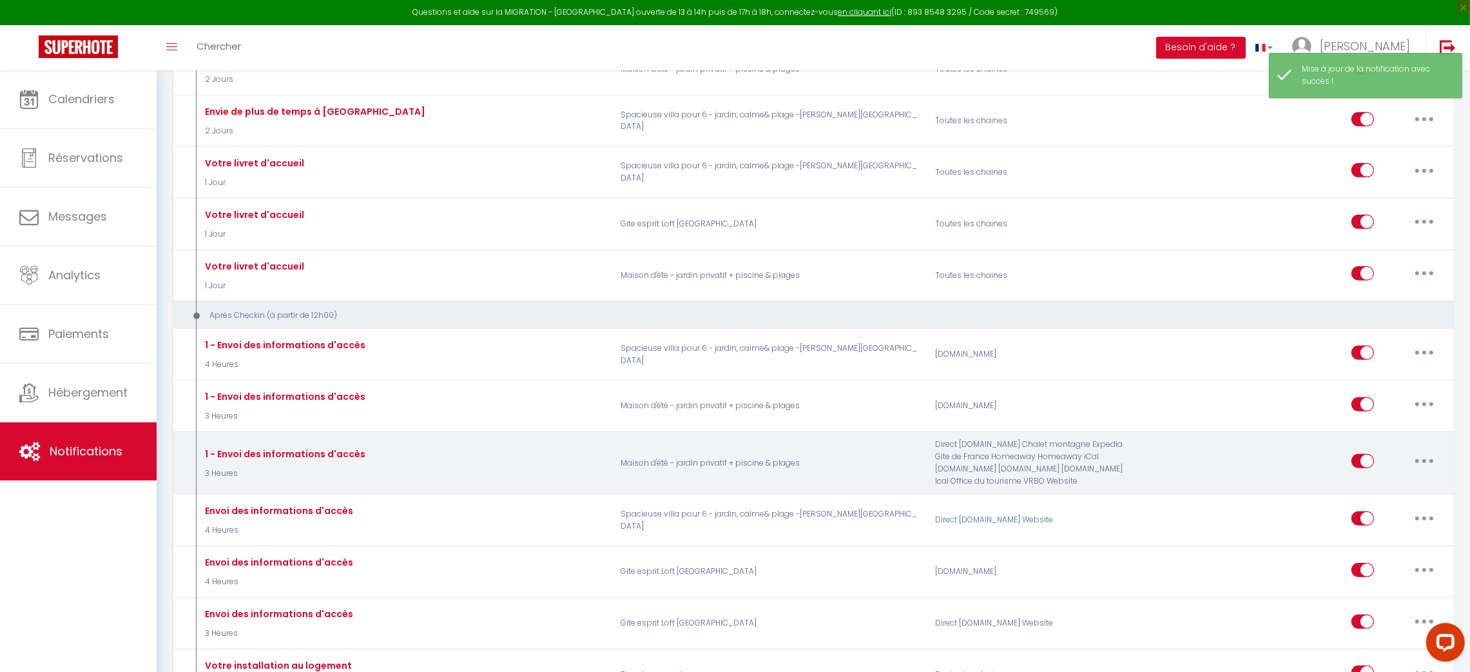
click at [1424, 459] on icon "button" at bounding box center [1425, 461] width 4 height 4
click at [1362, 482] on link "Editer" at bounding box center [1390, 491] width 95 height 22
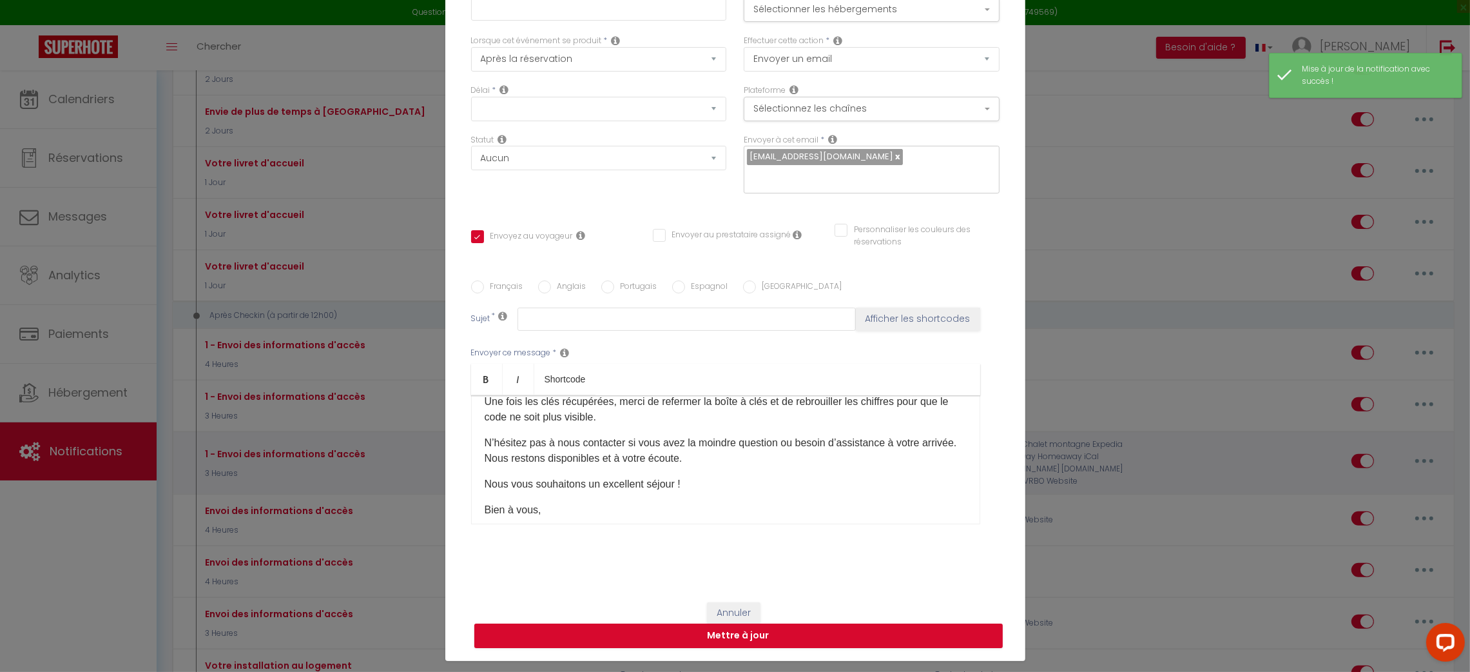
type input "1 - Envoi des informations d'accès"
select select "3"
select select "3 Heures"
select select "if_deposit_is_paid"
checkbox input "true"
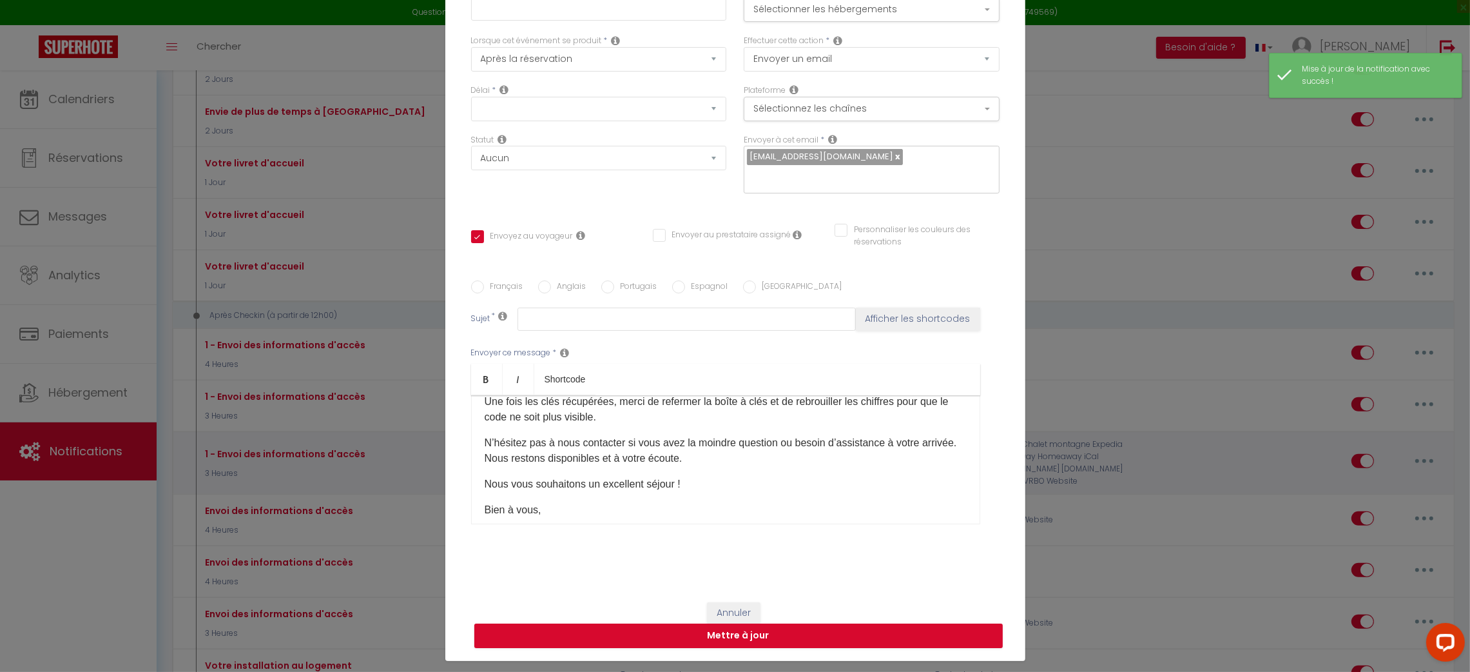
checkbox input "false"
radio input "true"
type input "Informations pour votre arrivée – Maison [RENTAL:NAME]"
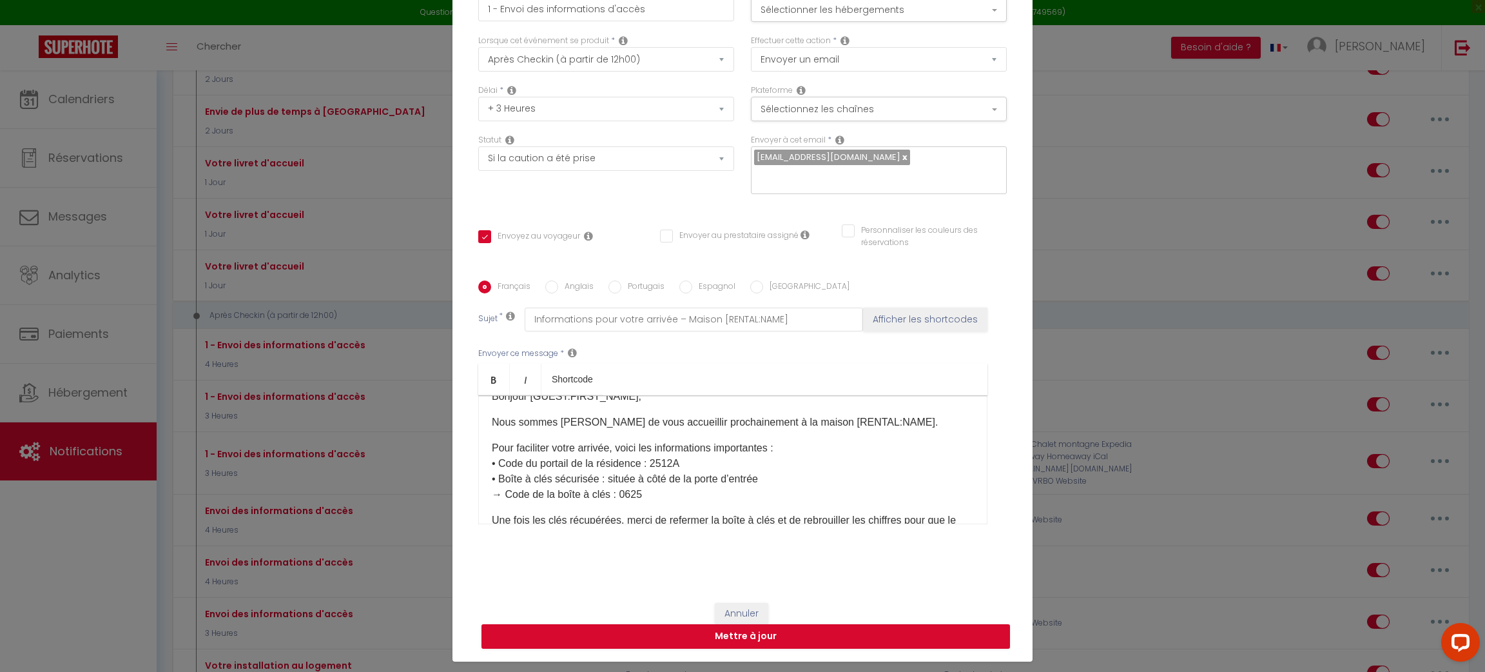
scroll to position [0, 0]
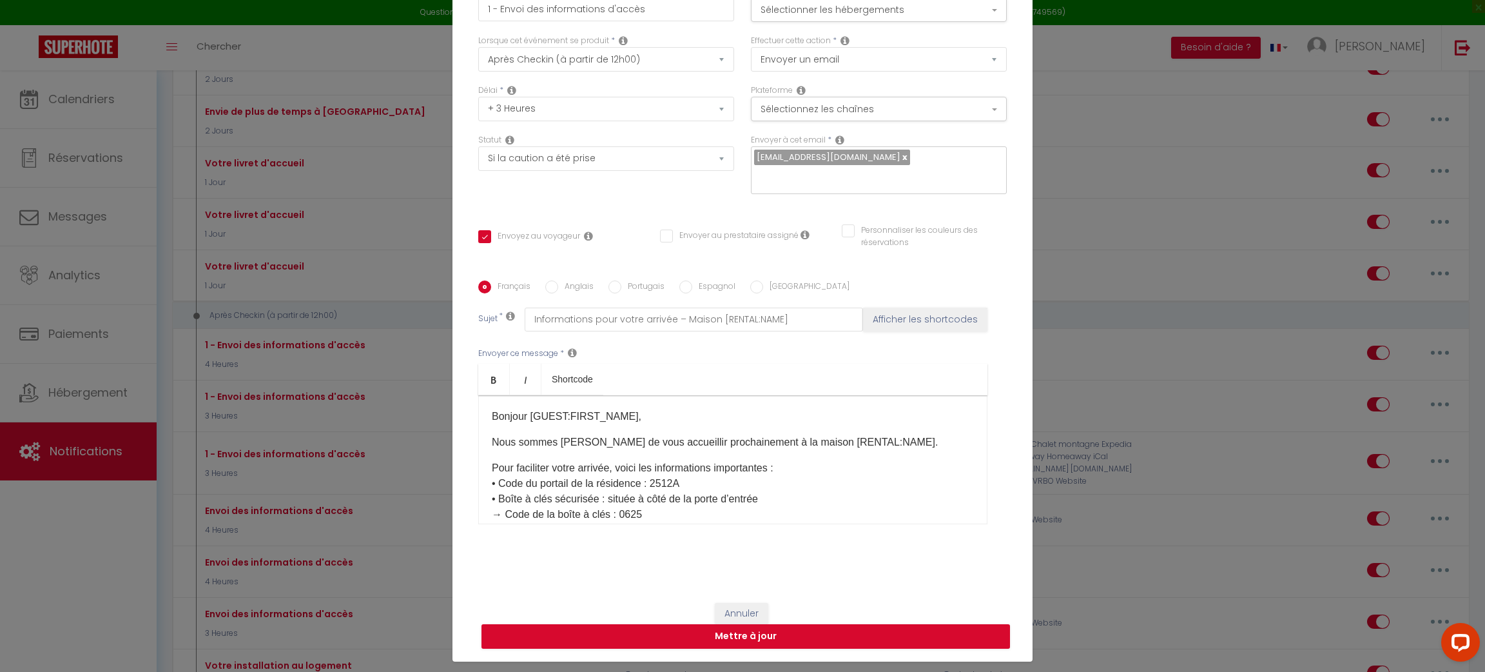
click at [783, 462] on p "Pour faciliter votre arrivée, voici les informations importantes : • Code du po…" at bounding box center [733, 491] width 482 height 62
click at [492, 498] on p "• Code du portail de la résidence : 2512A • Boîte à clés sécurisée : située à c…" at bounding box center [733, 517] width 482 height 62
copy p "•"
click at [492, 486] on p "• Code du portail de la résidence : 2512A • Boîte à clés sécurisée : située à c…" at bounding box center [733, 517] width 482 height 62
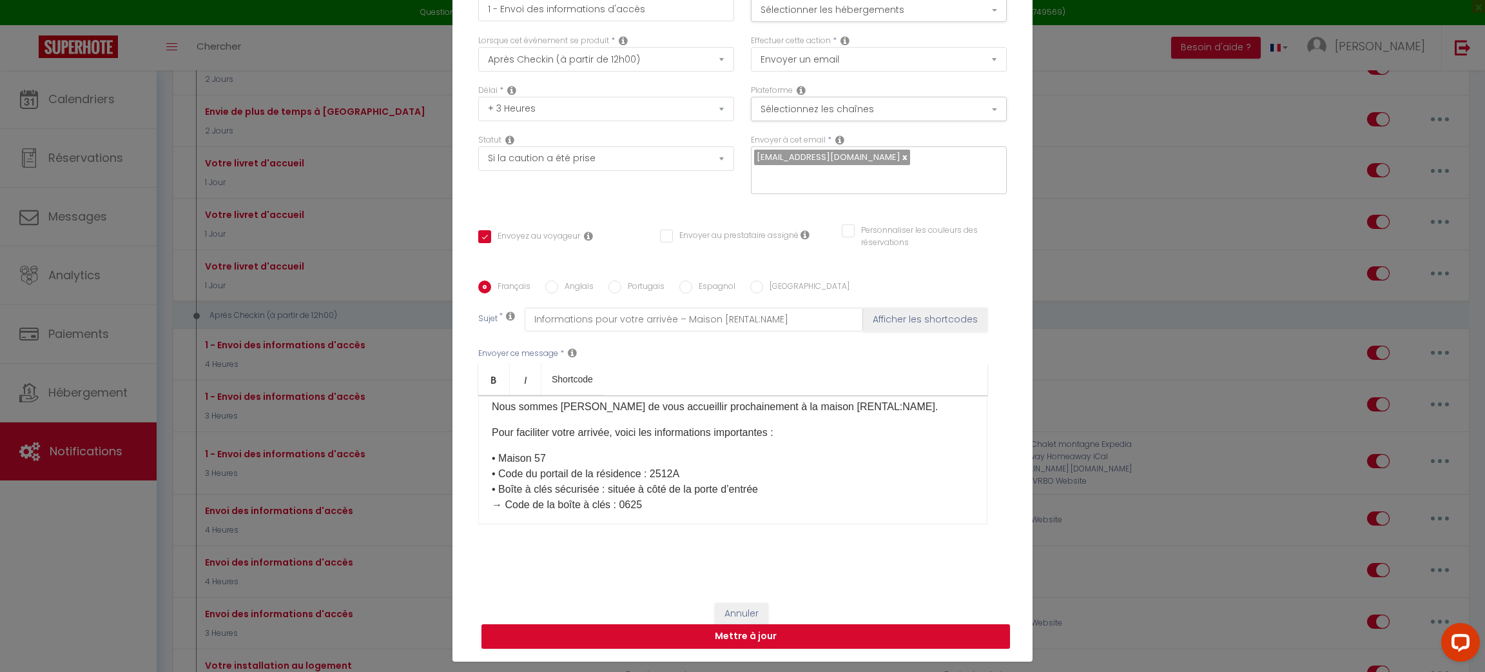
scroll to position [39, 0]
click at [545, 280] on input "Anglais" at bounding box center [551, 286] width 13 height 13
radio input "true"
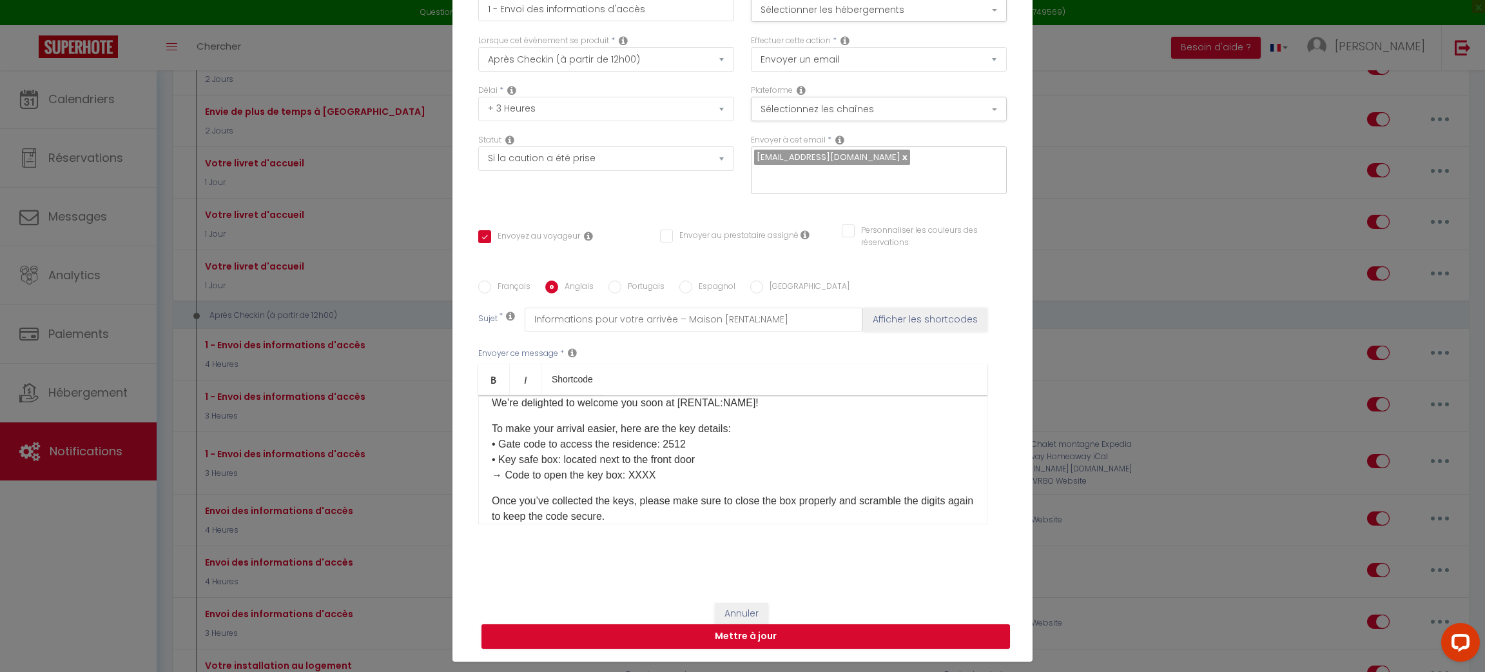
checkbox input "true"
checkbox input "false"
type input "Arrival information - [BOOKING:ID] - [GUEST:FIRST_NAME] [GUEST:LAST_NAME] - [RE…"
click at [645, 462] on p "To make your arrival easier, here are the key details: • Gate code to access th…" at bounding box center [733, 452] width 482 height 62
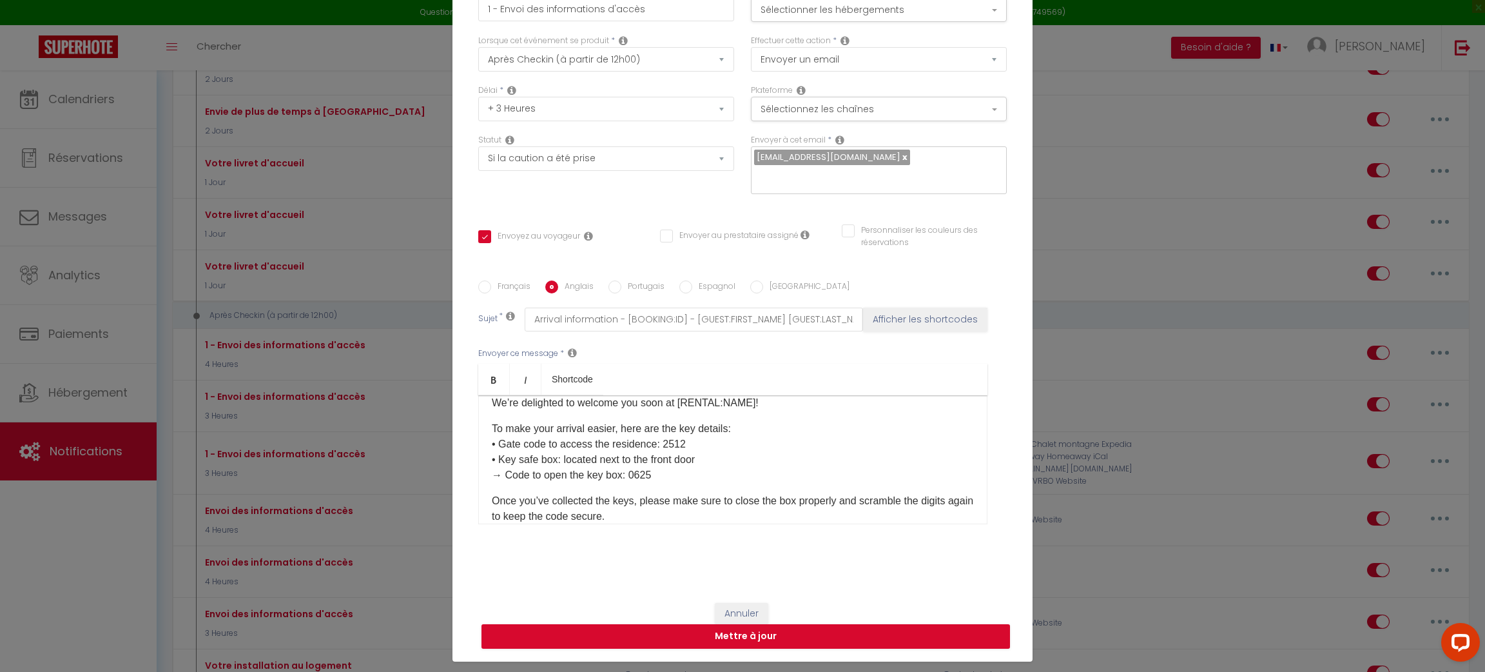
click at [687, 429] on p "To make your arrival easier, here are the key details: • Gate code to access th…" at bounding box center [733, 452] width 482 height 62
click at [730, 423] on p "To make your arrival easier, here are the key details: • Gate code to access th…" at bounding box center [733, 452] width 482 height 62
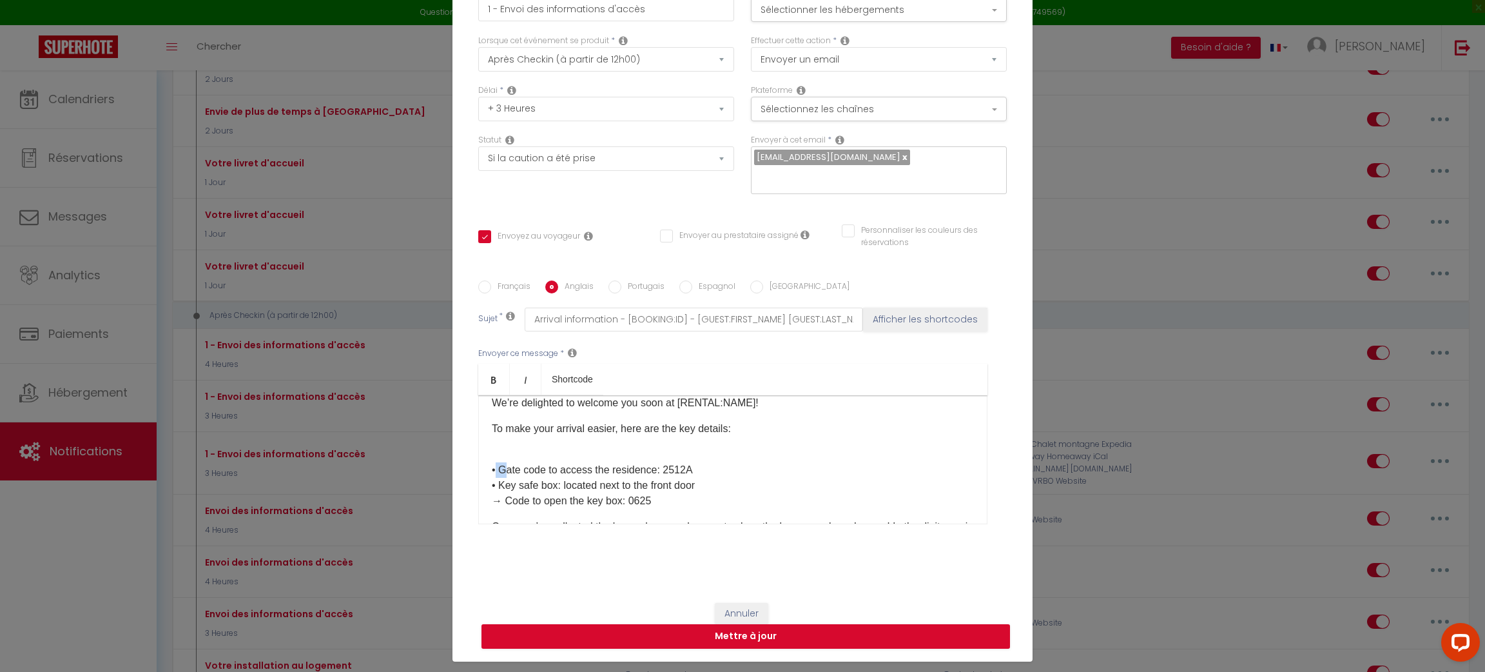
drag, startPoint x: 492, startPoint y: 460, endPoint x: 477, endPoint y: 462, distance: 15.0
click at [478, 462] on div "Hello [GUEST:FIRST_NAME]​, We’re delighted to welcome you soon at [RENTAL:NAME]…" at bounding box center [732, 459] width 509 height 129
copy p "•"
click at [492, 447] on p "• Gate code to access the residence: 2512A • Key safe box: located next to the …" at bounding box center [733, 478] width 482 height 62
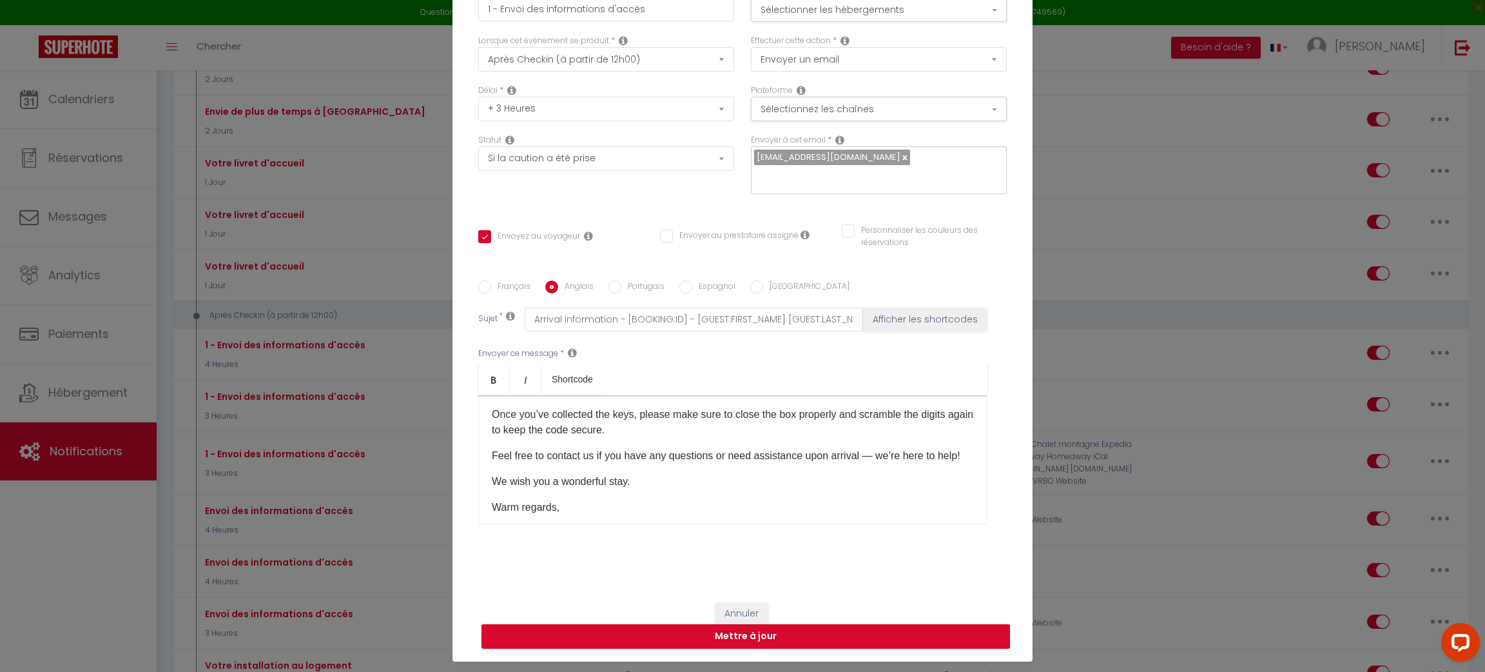
scroll to position [157, 0]
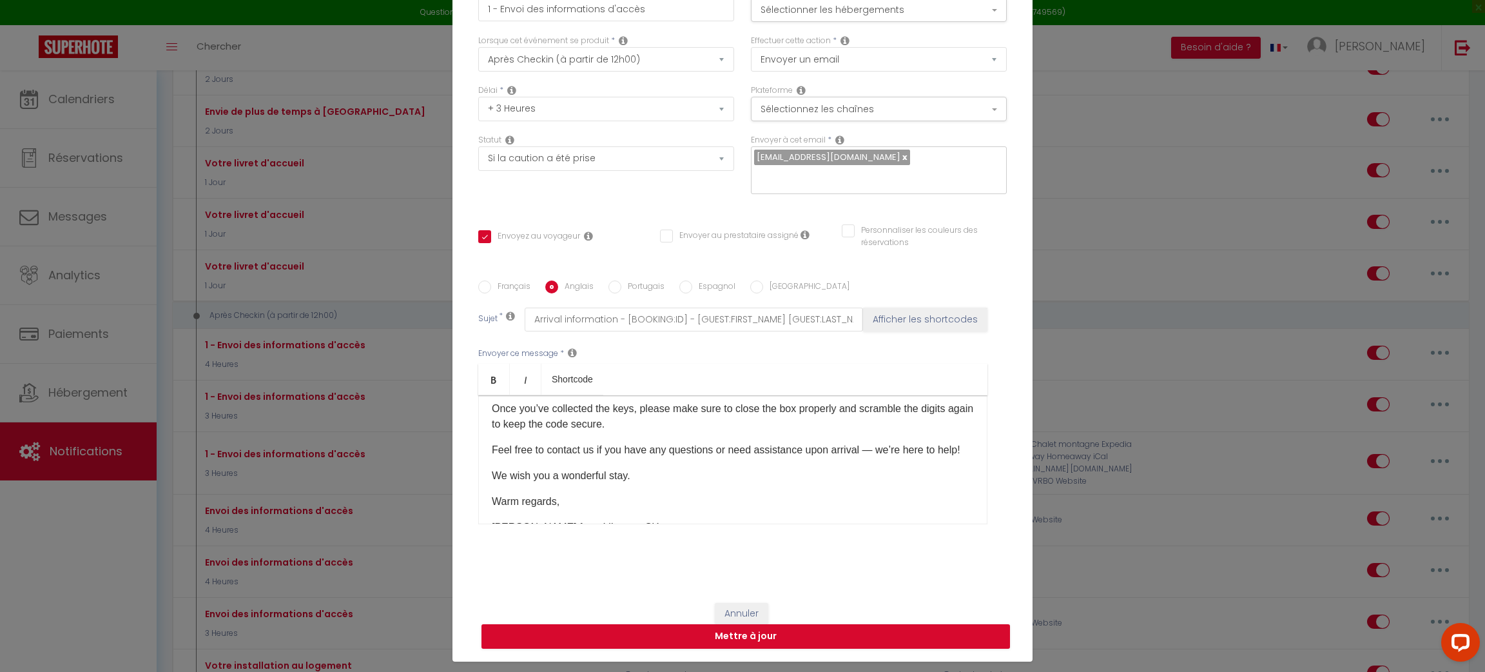
click at [478, 280] on input "Français" at bounding box center [484, 286] width 13 height 13
radio input "true"
checkbox input "true"
checkbox input "false"
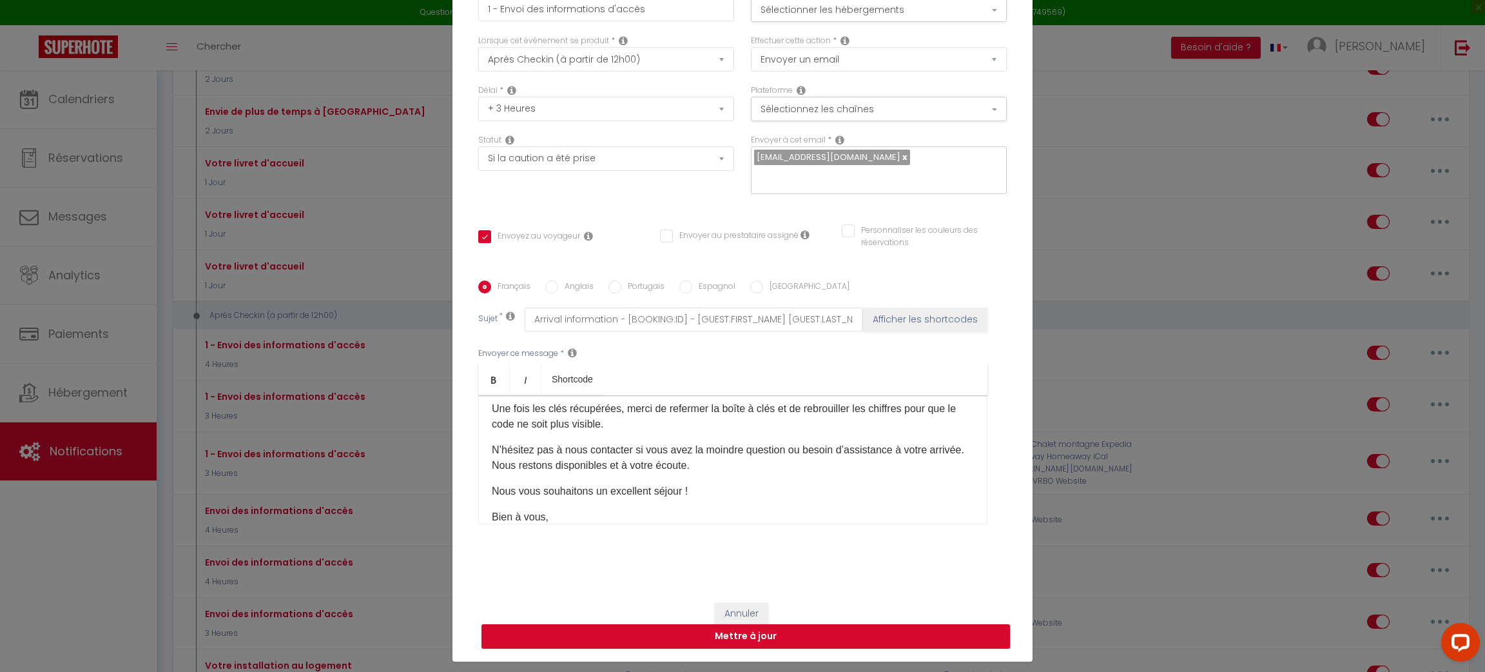
type input "Informations pour votre arrivée – Maison [RENTAL:NAME]"
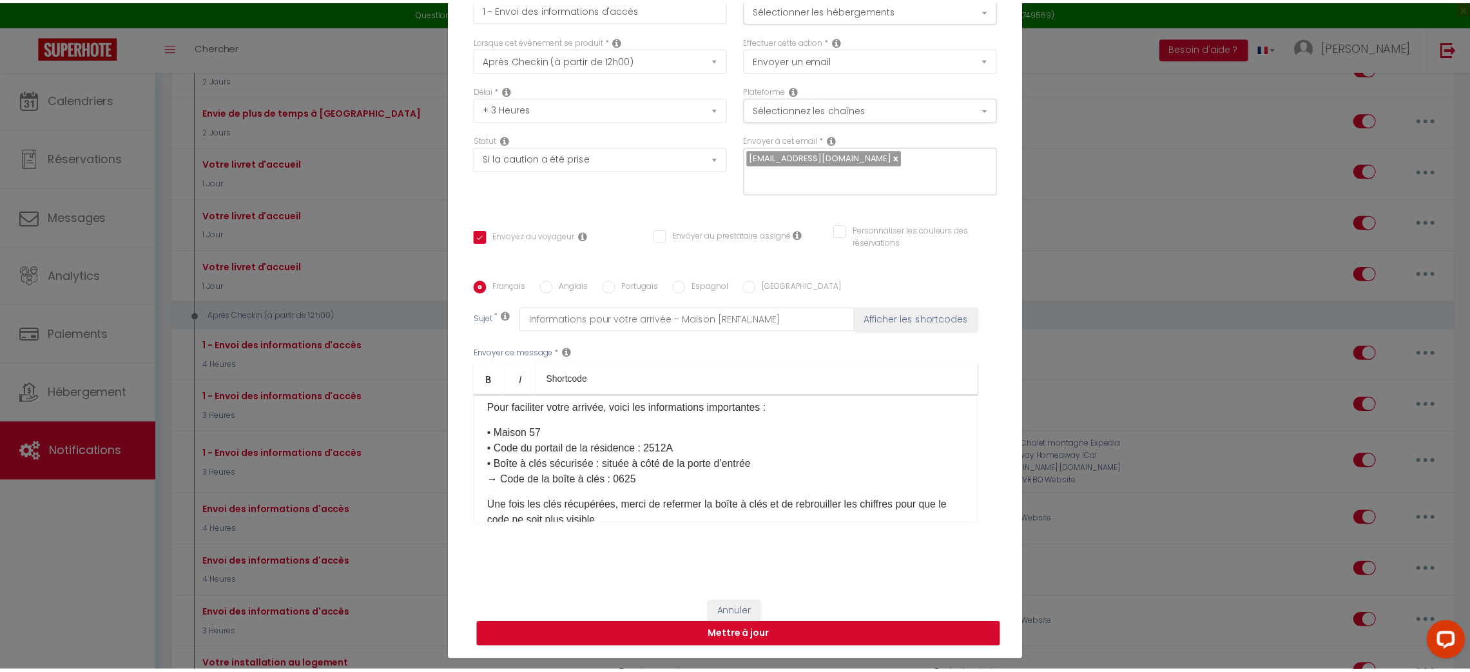
scroll to position [50, 0]
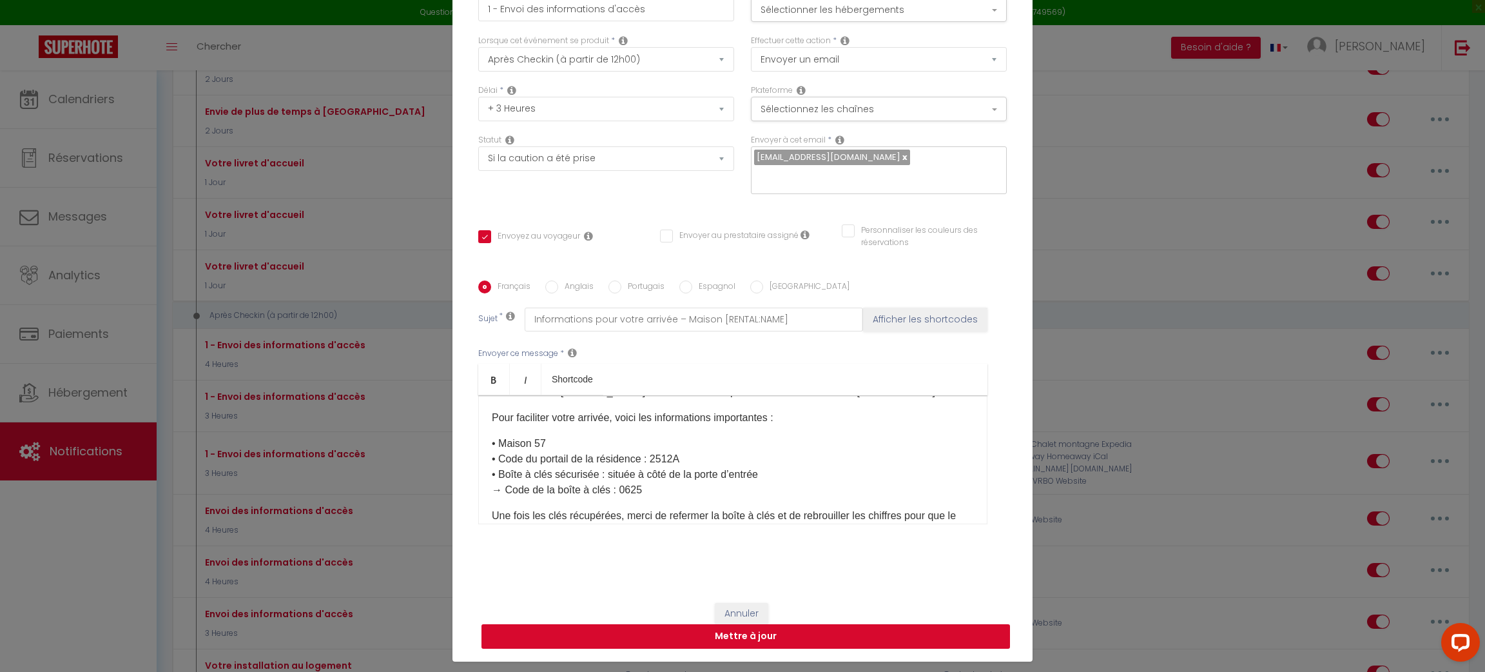
click at [802, 629] on button "Mettre à jour" at bounding box center [746, 636] width 529 height 24
checkbox input "true"
checkbox input "false"
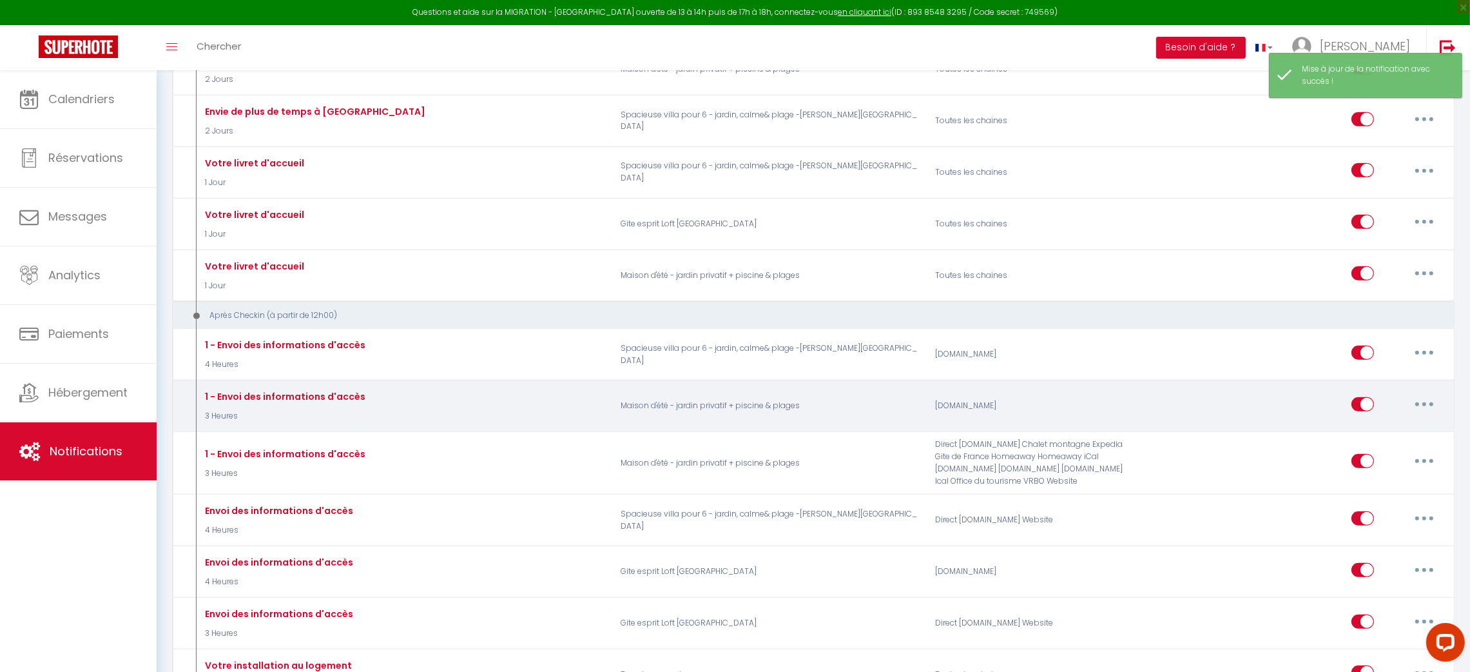
click at [1428, 394] on button "button" at bounding box center [1425, 404] width 36 height 21
click at [1418, 394] on button "button" at bounding box center [1425, 404] width 36 height 21
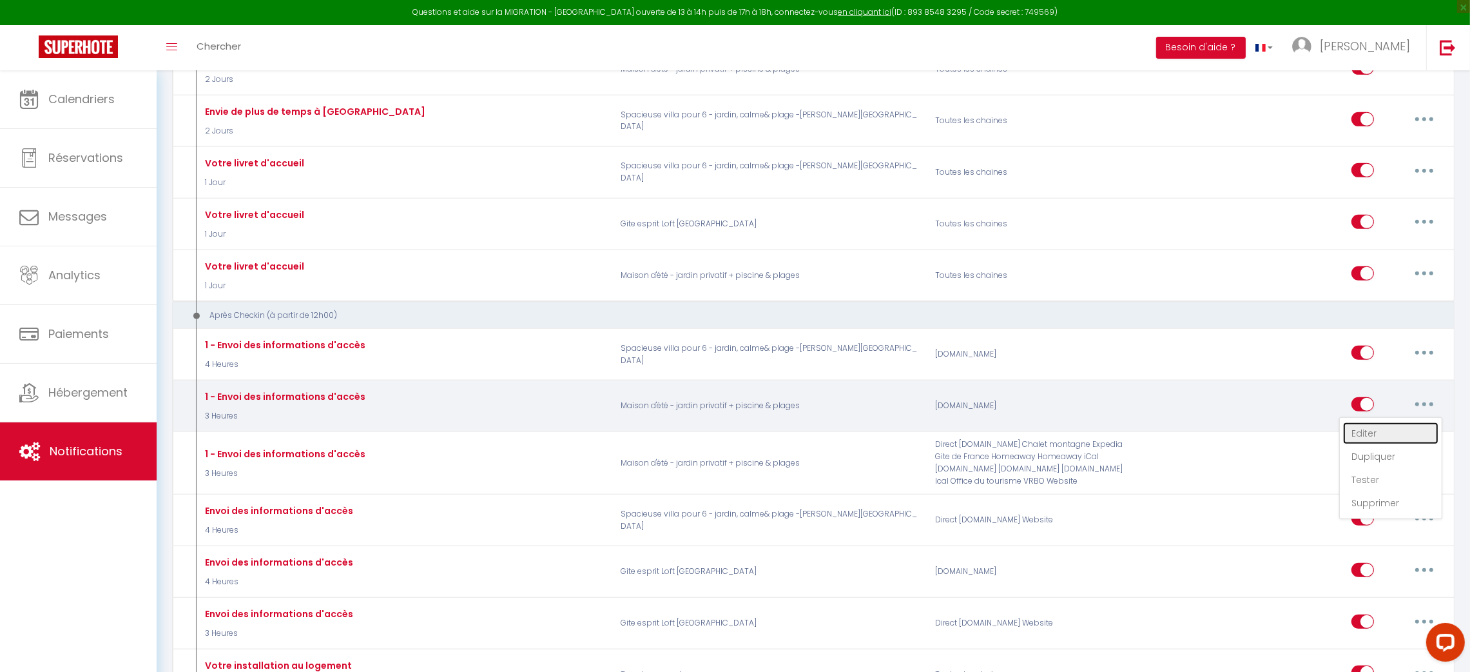
click at [1362, 422] on link "Editer" at bounding box center [1390, 433] width 95 height 22
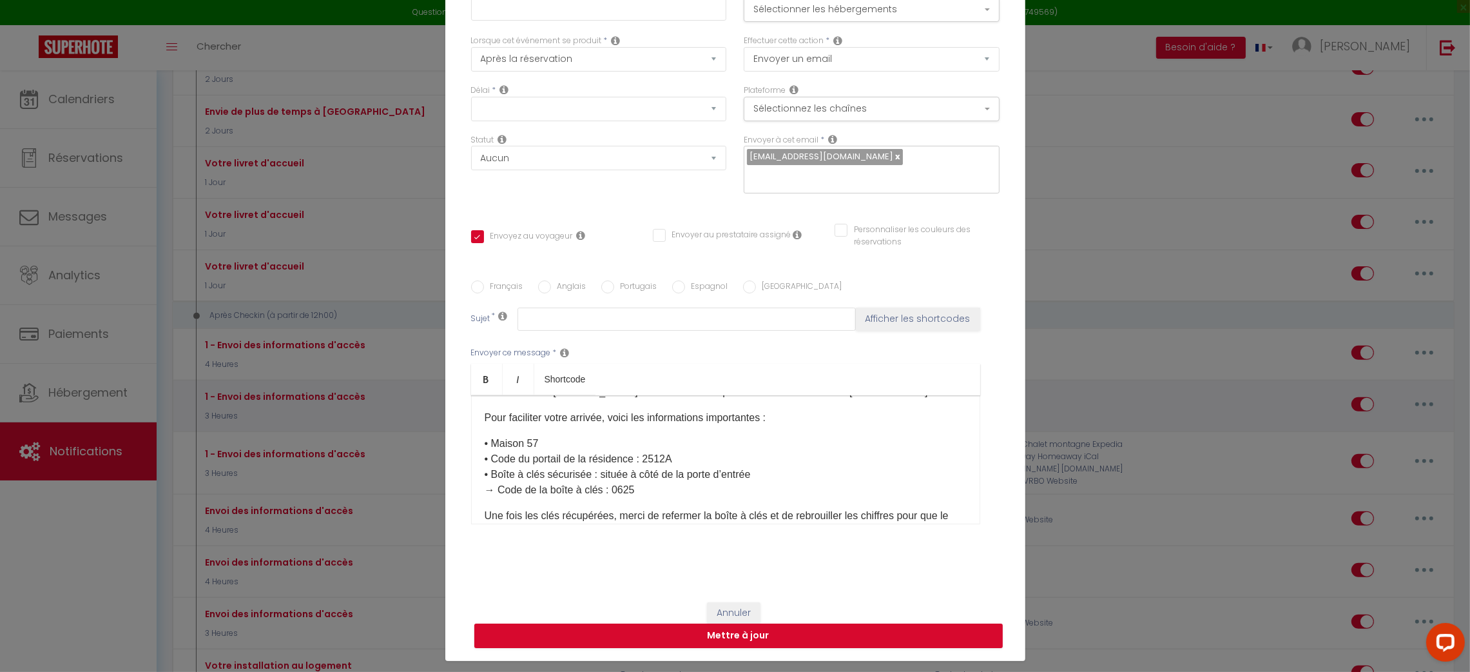
type input "1 - Envoi des informations d'accès"
select select "3"
select select "3 Heures"
select select "if_booking_is_paid"
checkbox input "true"
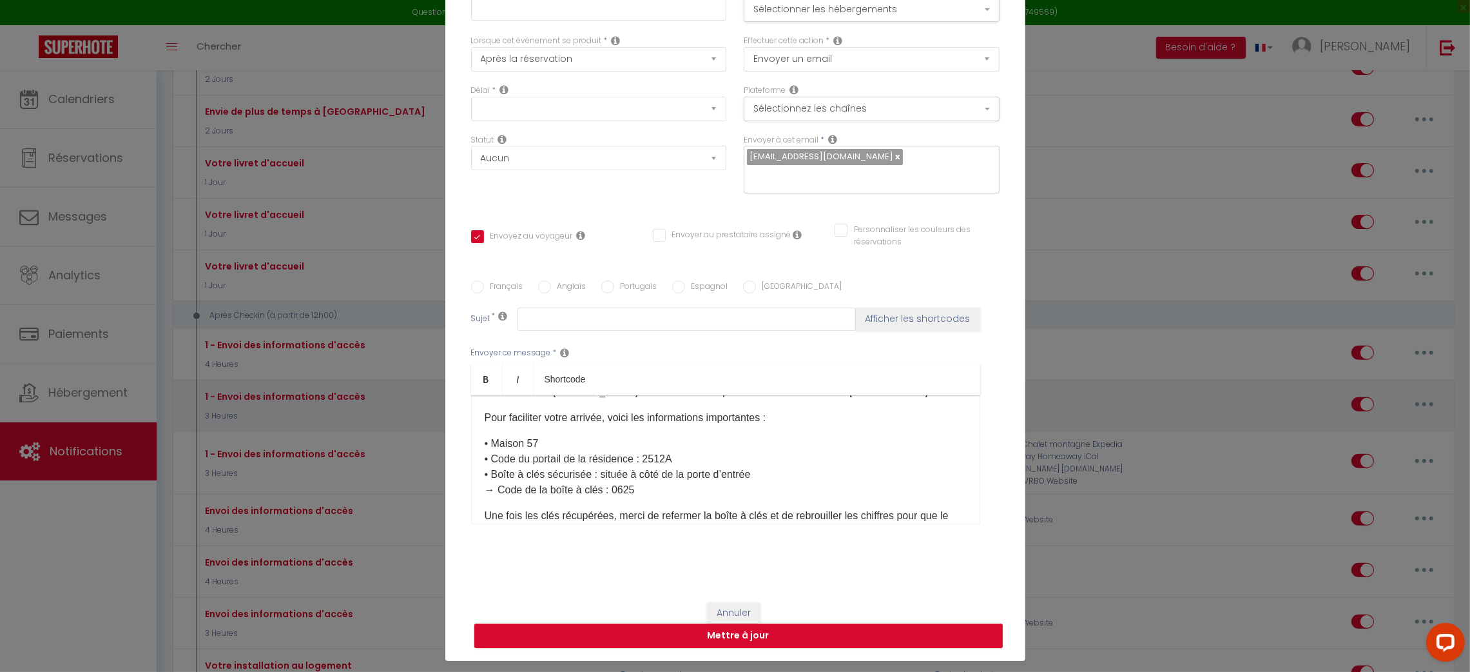
checkbox input "false"
radio input "true"
type input "Informations pour votre arrivée – Maison [RENTAL:NAME]"
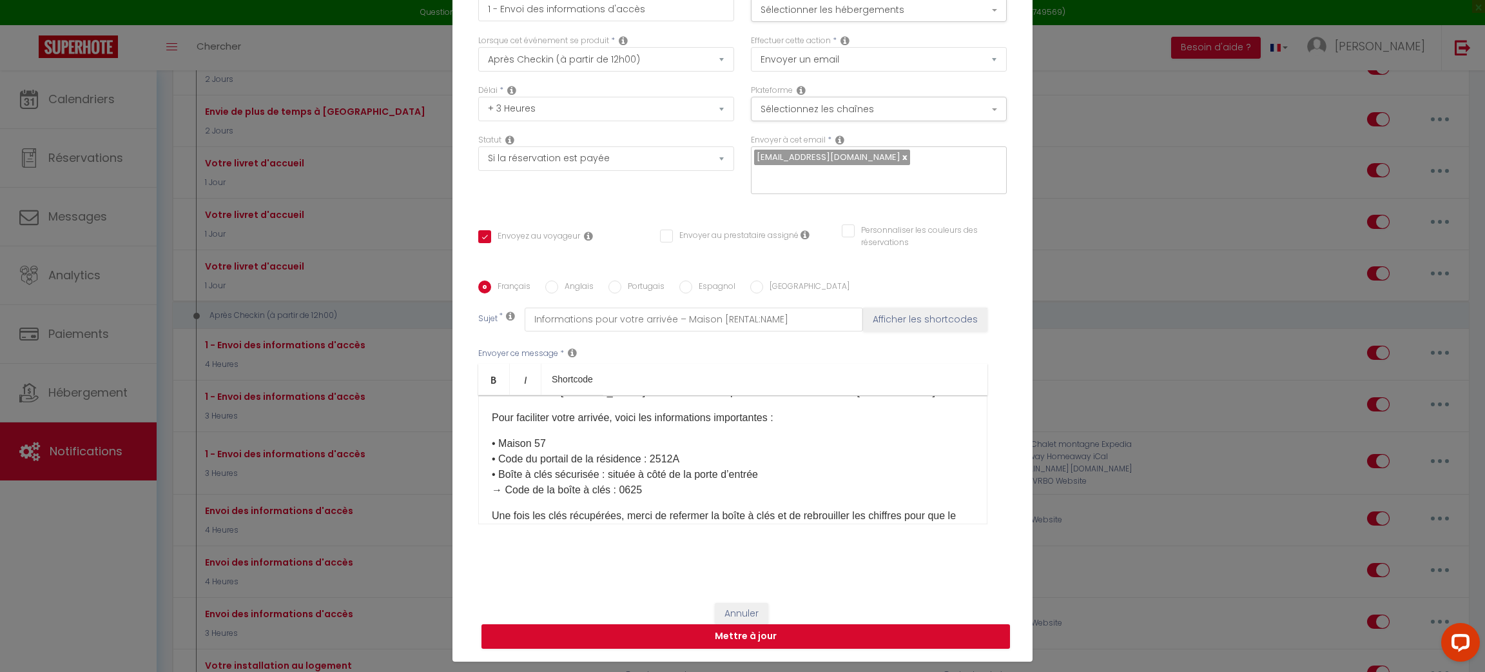
click at [545, 280] on input "Anglais" at bounding box center [551, 286] width 13 height 13
radio input "true"
checkbox input "true"
checkbox input "false"
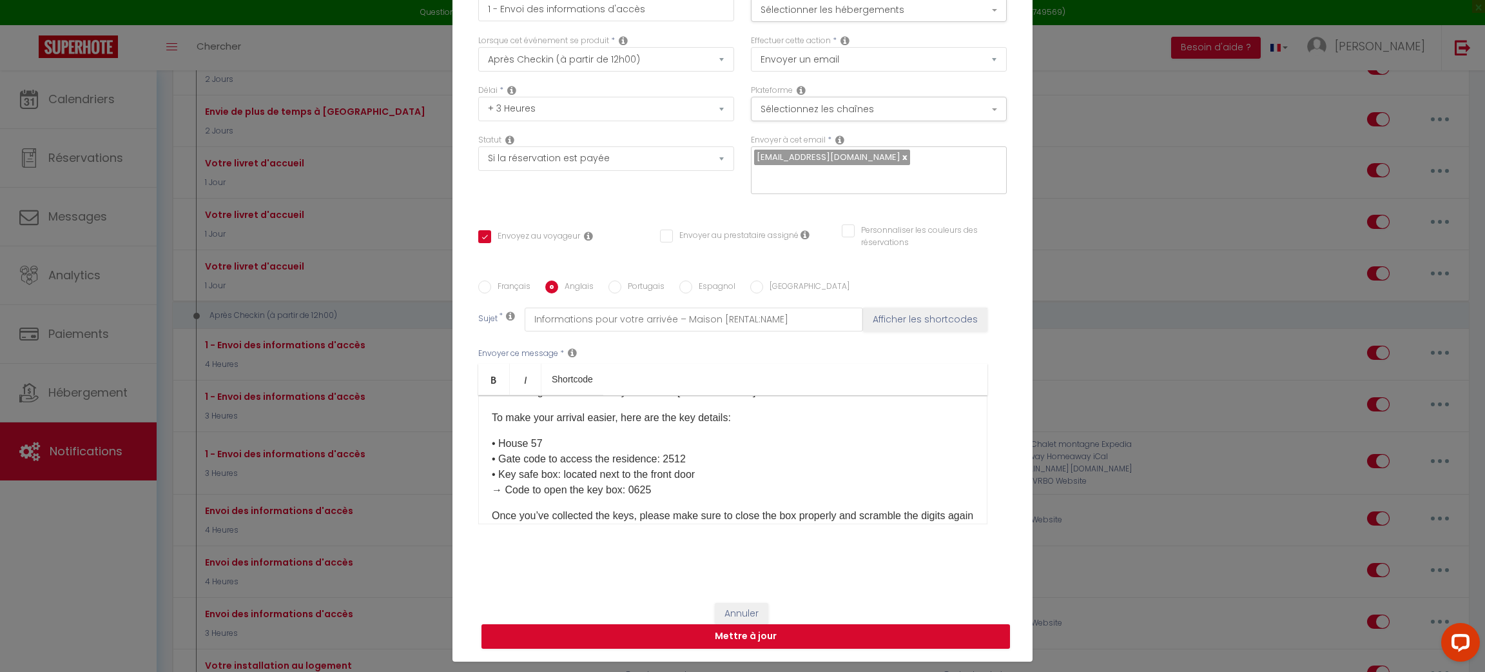
type input "Arrival information - [BOOKING:ID] - [GUEST:FIRST_NAME] [GUEST:LAST_NAME] - [RE…"
click at [683, 449] on p "• House 57​ • Gate code to access the residence: 2512 • Key safe box: located n…" at bounding box center [733, 467] width 482 height 62
click at [773, 624] on button "Mettre à jour" at bounding box center [746, 636] width 529 height 24
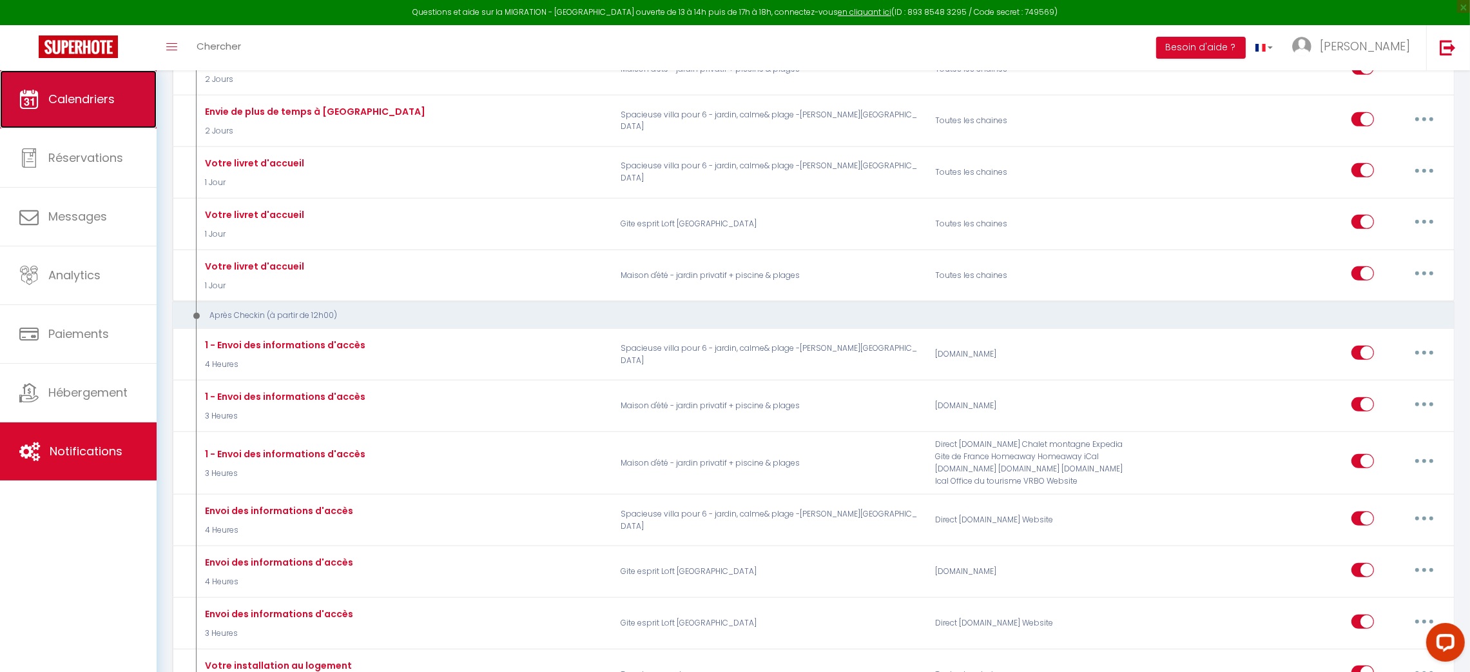
click at [83, 104] on span "Calendriers" at bounding box center [81, 99] width 66 height 16
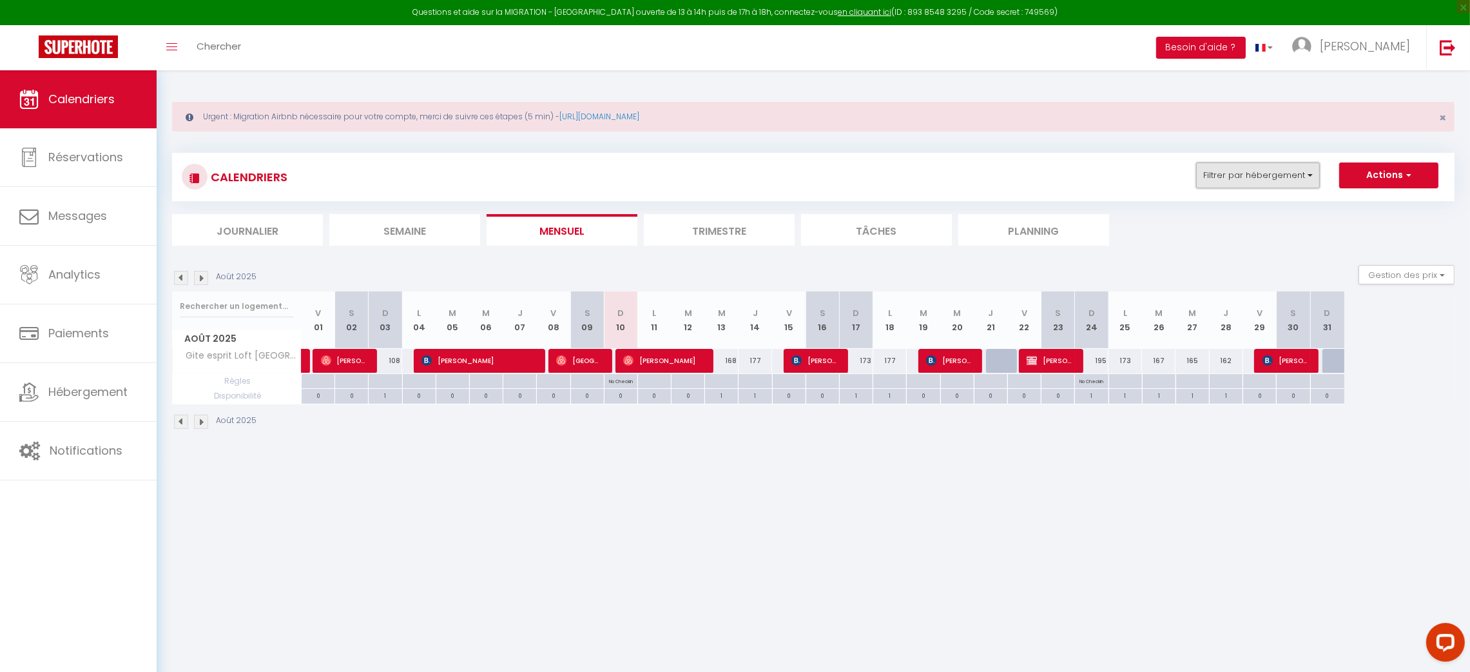
click at [1310, 171] on button "Filtrer par hébergement" at bounding box center [1258, 175] width 124 height 26
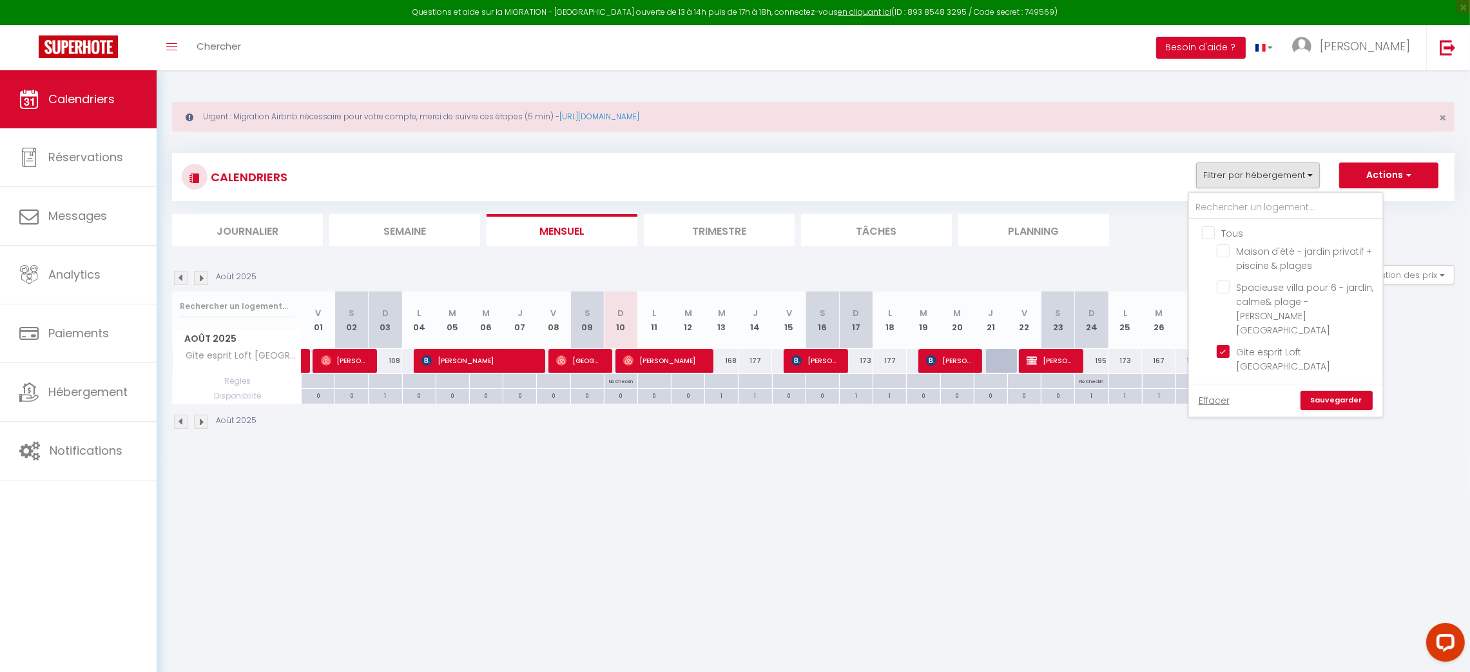
click at [1209, 230] on input "Tous" at bounding box center [1298, 232] width 193 height 13
checkbox input "true"
click at [1225, 345] on input "Gite esprit Loft [GEOGRAPHIC_DATA]" at bounding box center [1297, 351] width 161 height 13
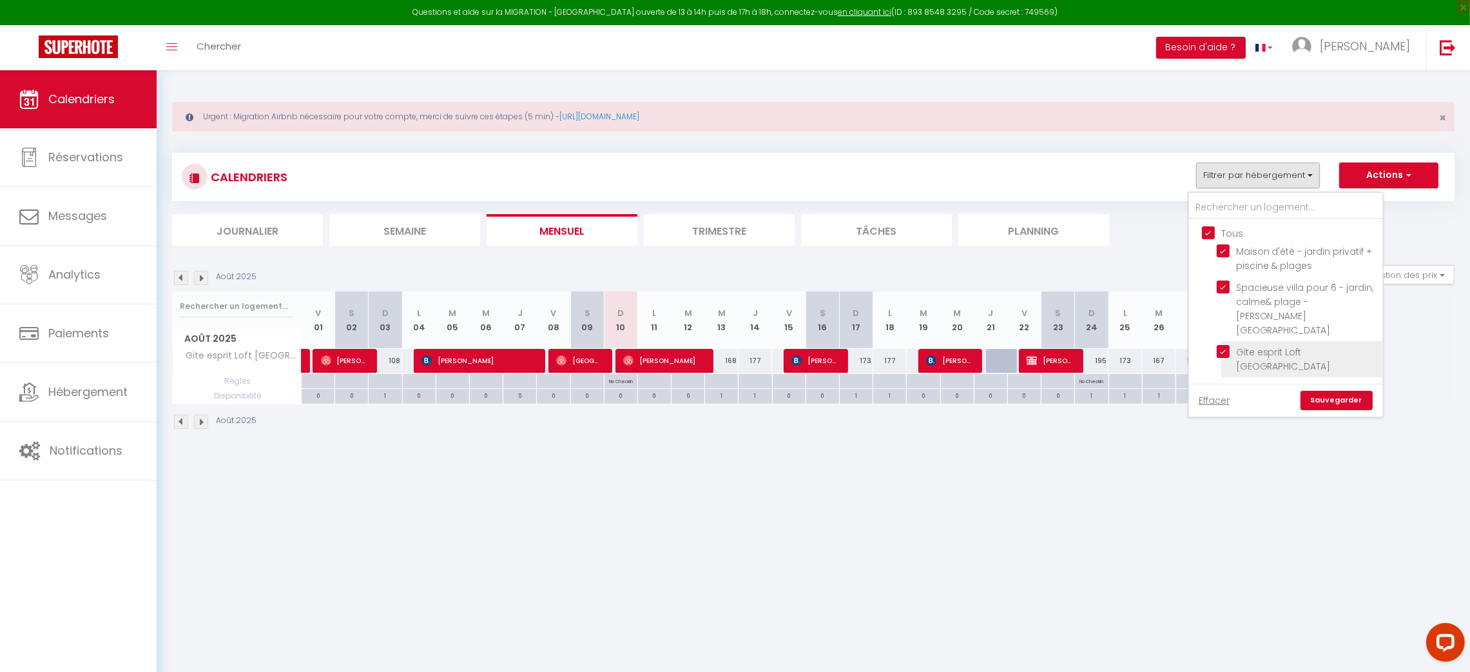
checkbox input "false"
click at [1225, 245] on input "Maison d'été - jardin privatif + piscine & plages" at bounding box center [1297, 250] width 161 height 13
checkbox input "false"
click at [1361, 391] on link "Sauvegarder" at bounding box center [1337, 400] width 72 height 19
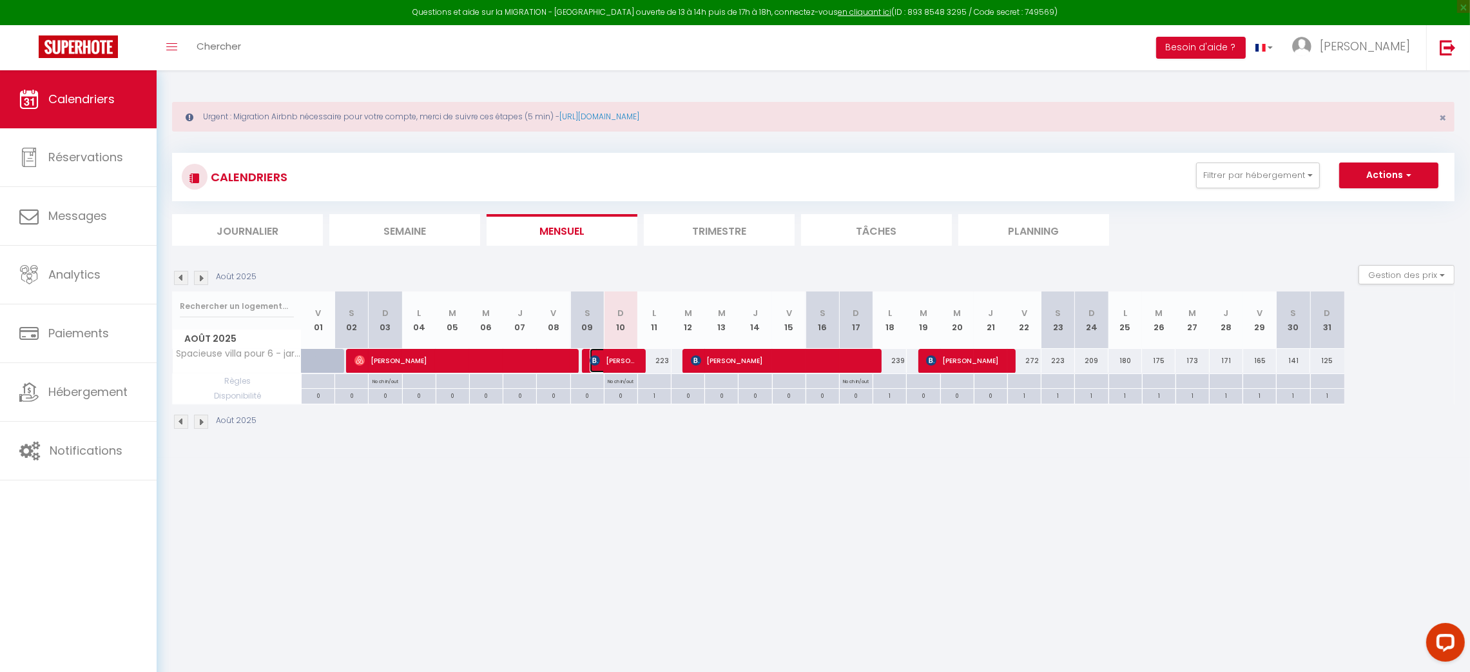
click at [632, 359] on span "[PERSON_NAME]" at bounding box center [612, 360] width 44 height 24
select select "OK"
select select "1"
select select "0"
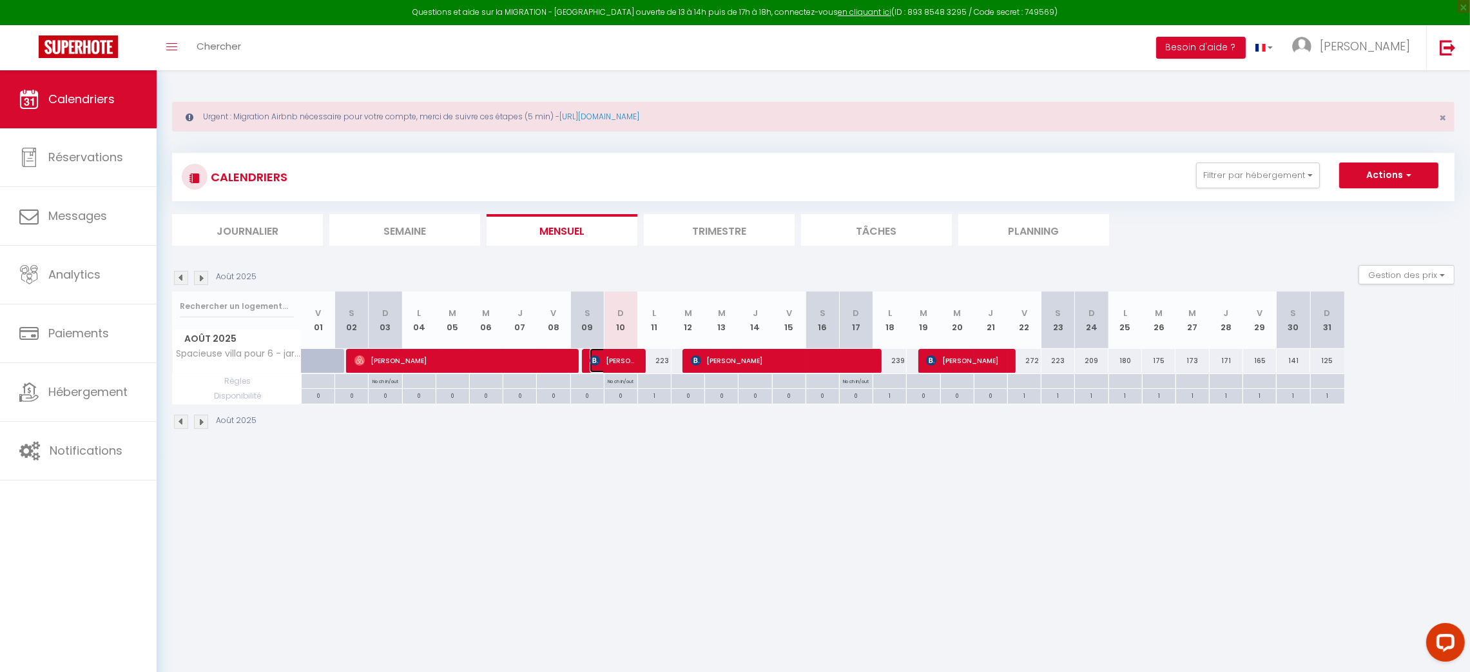
select select "1"
select select
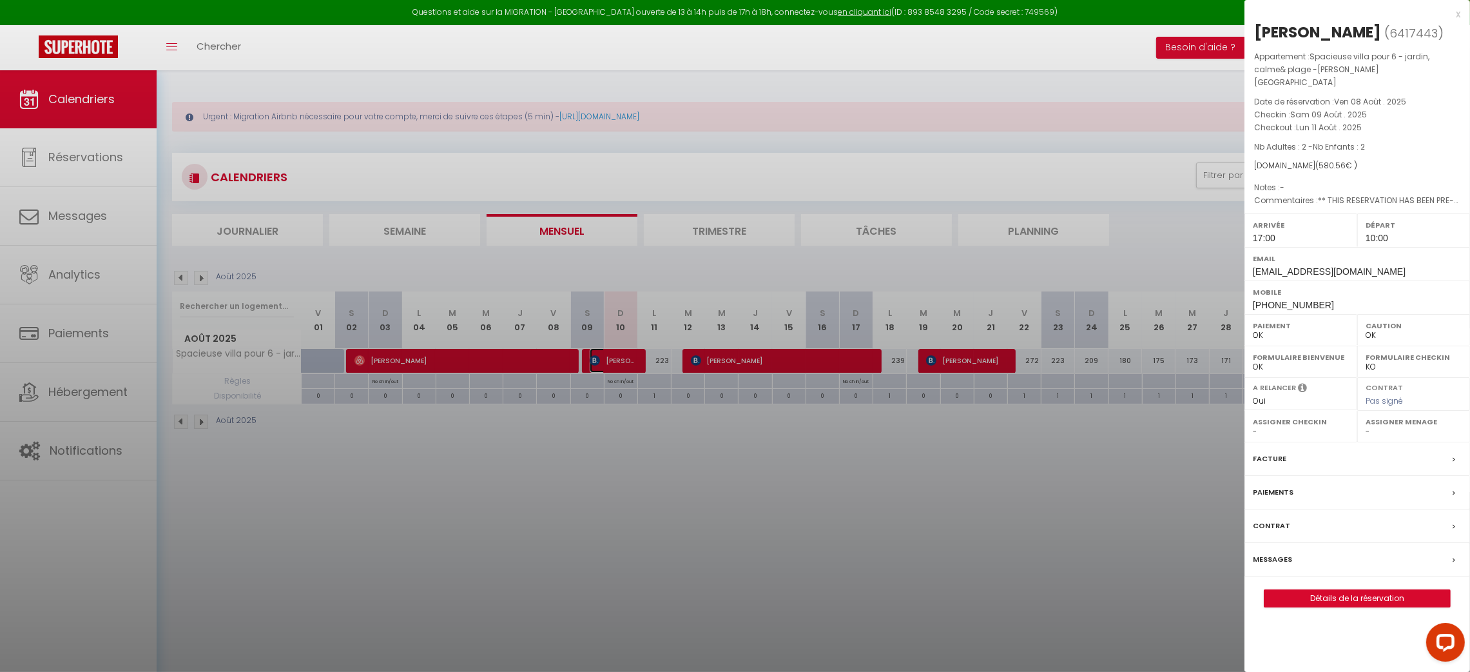
select select "42415"
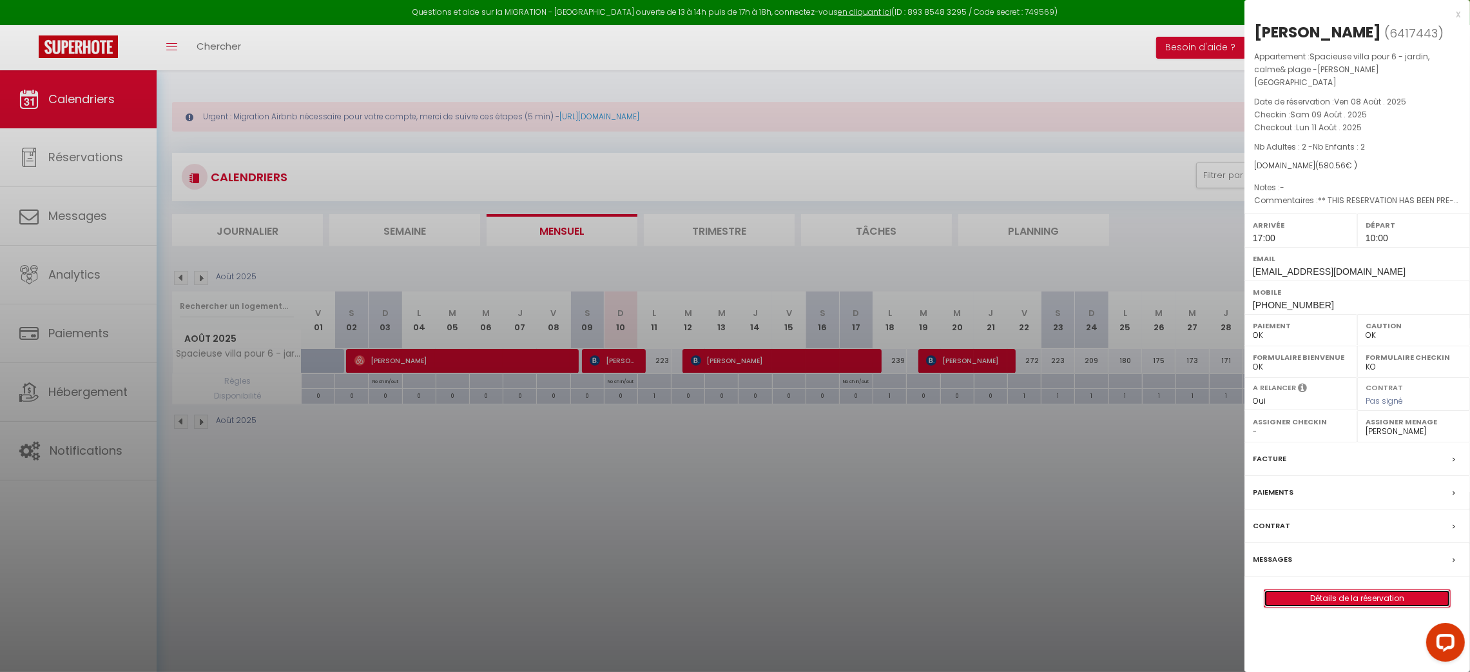
click at [1352, 590] on link "Détails de la réservation" at bounding box center [1358, 598] width 186 height 17
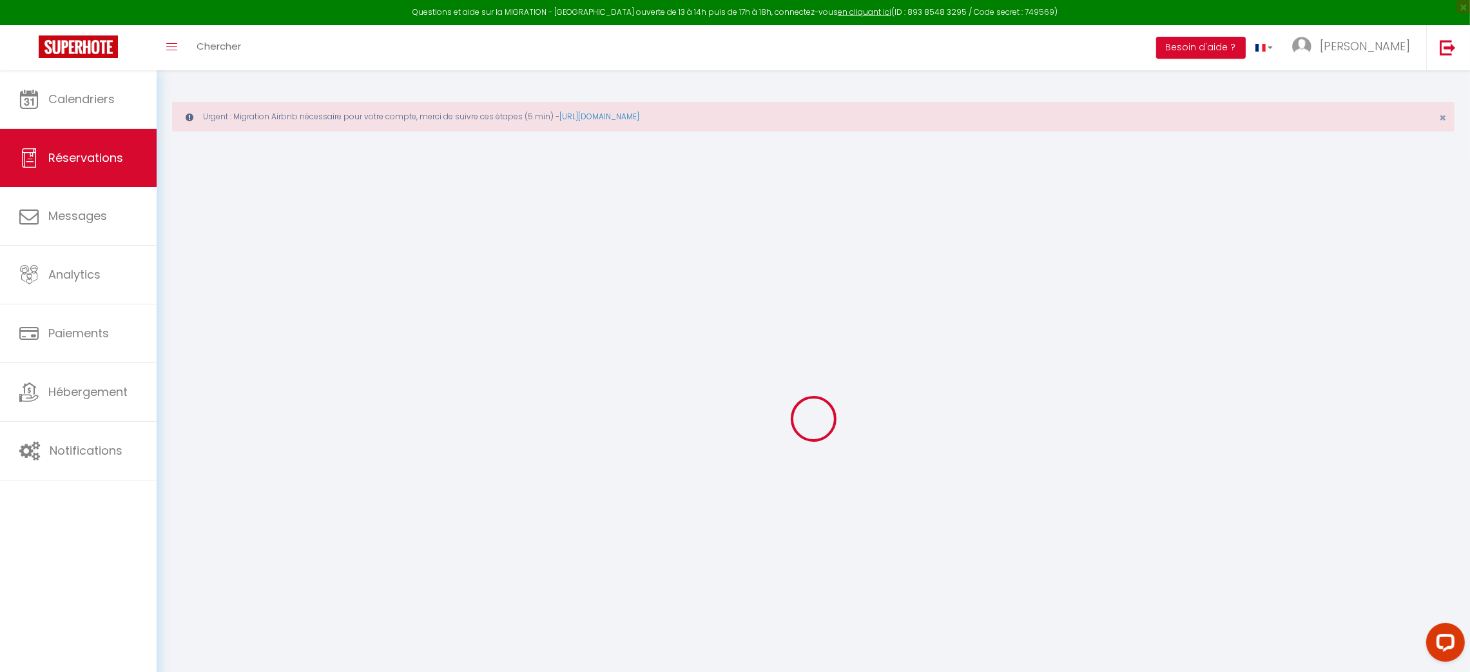
select select
checkbox input "false"
select select
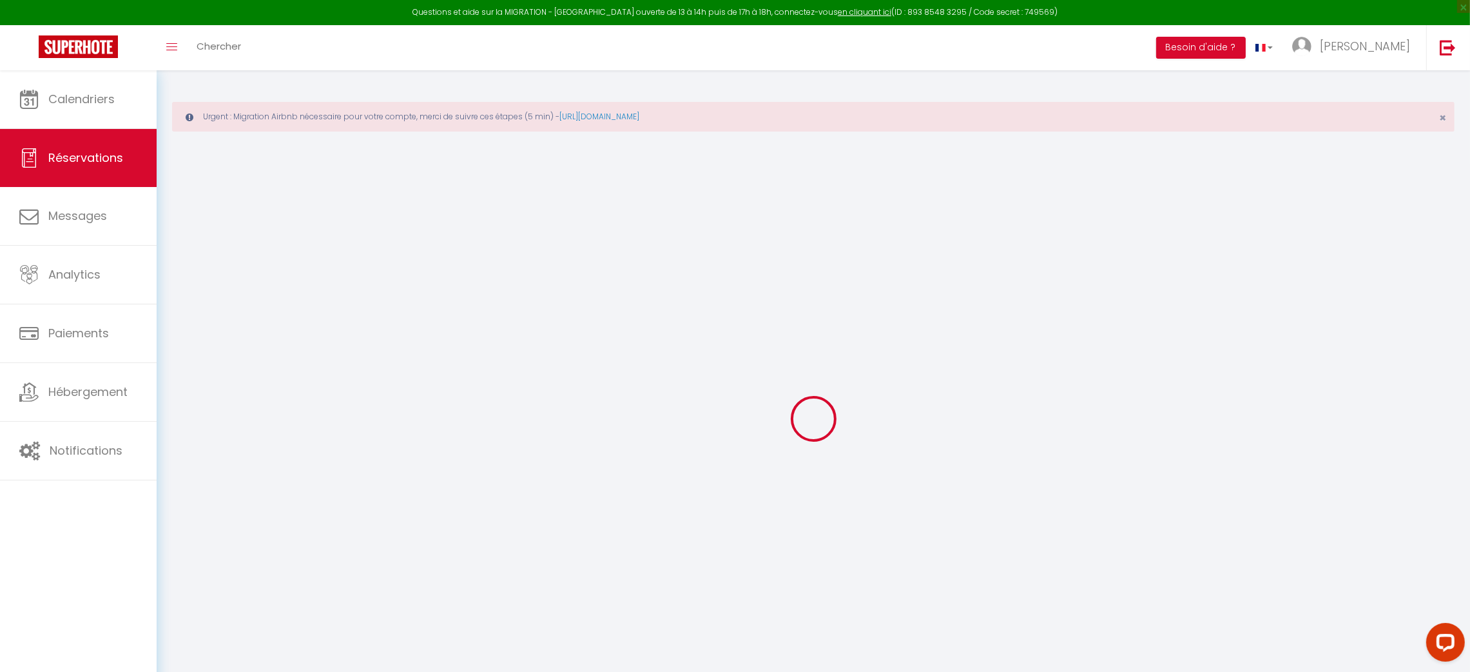
checkbox input "false"
select select
checkbox input "false"
type textarea "** THIS RESERVATION HAS BEEN PRE-PAID ** BOOKING NOTE : Payment charge is EUR 8…"
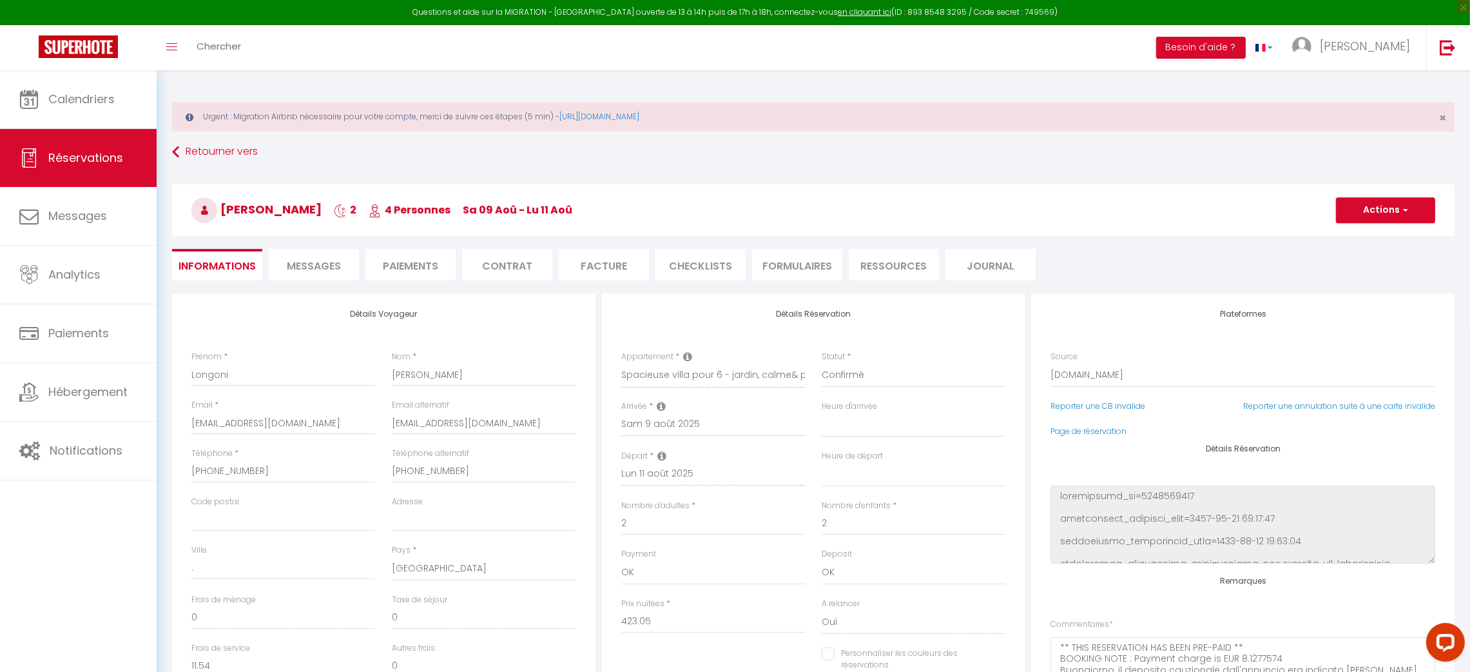
type input "125"
type input "20.97"
select select
checkbox input "false"
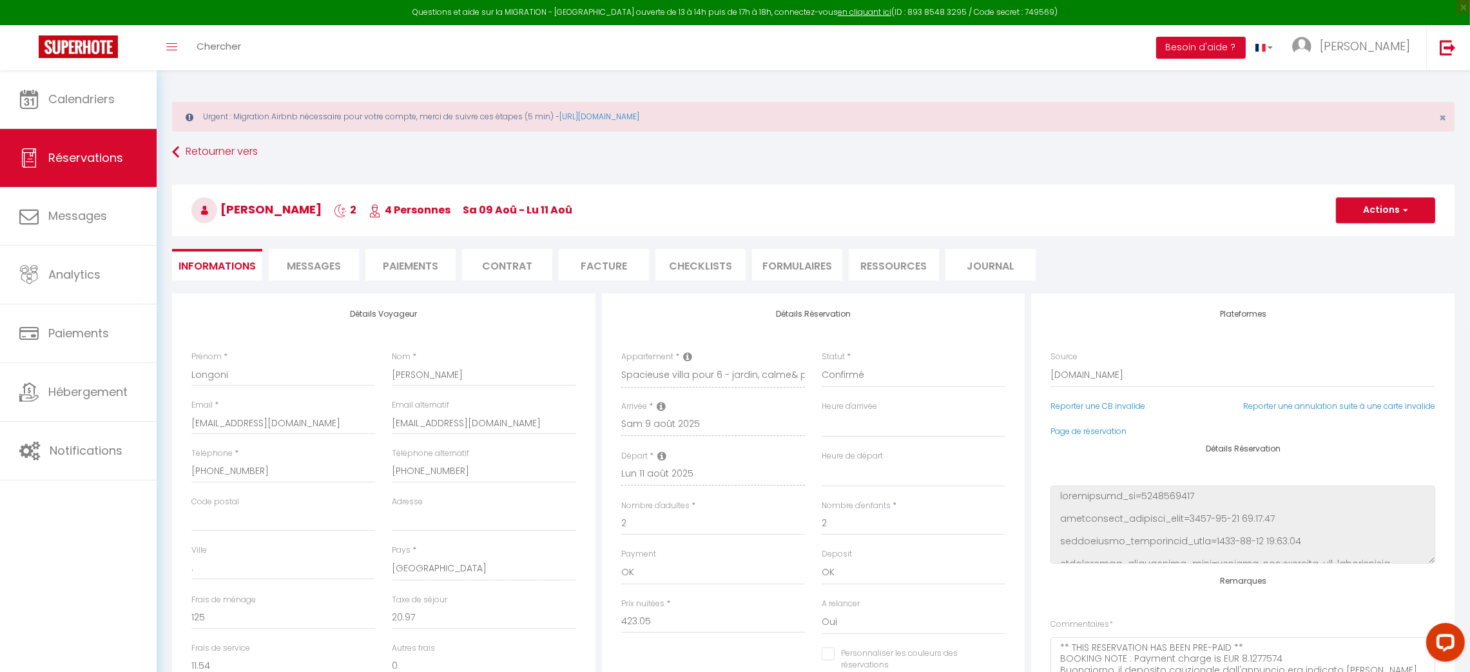
select select "17:00"
select select "10:00"
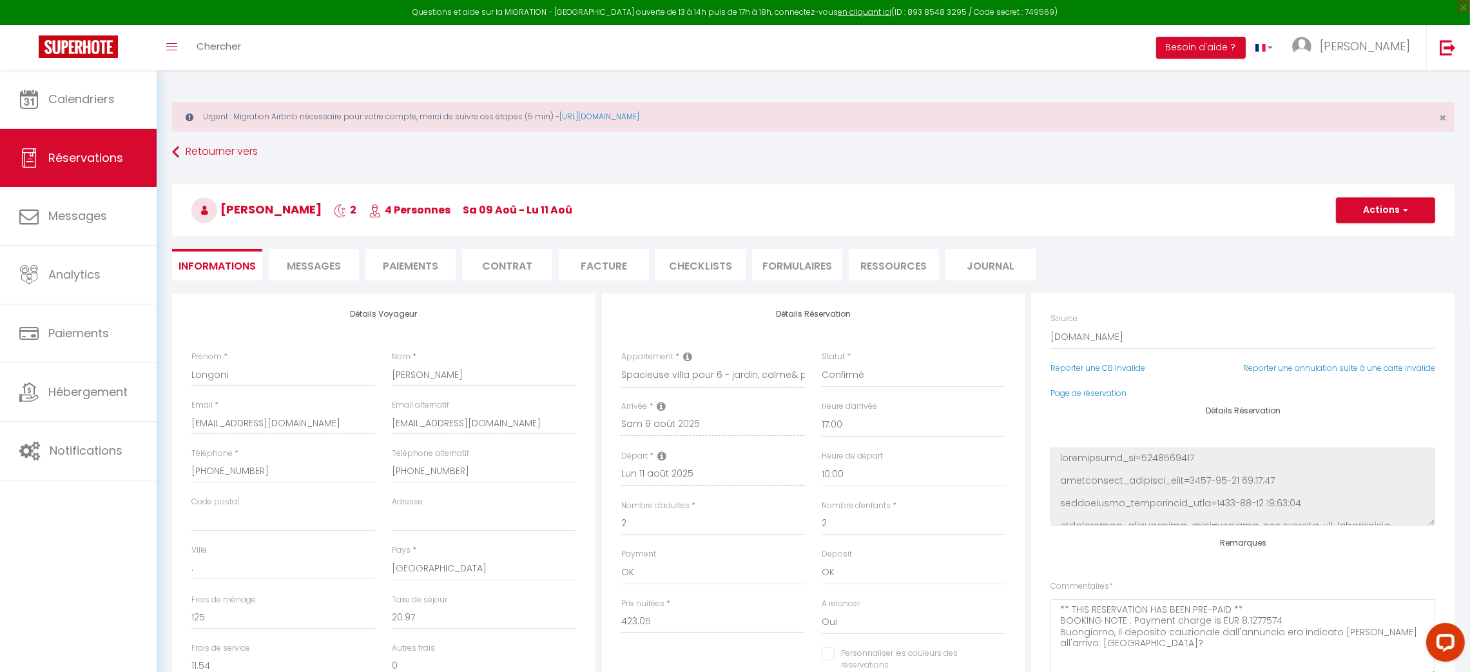
scroll to position [38, 0]
click at [1410, 211] on button "Actions" at bounding box center [1385, 210] width 99 height 26
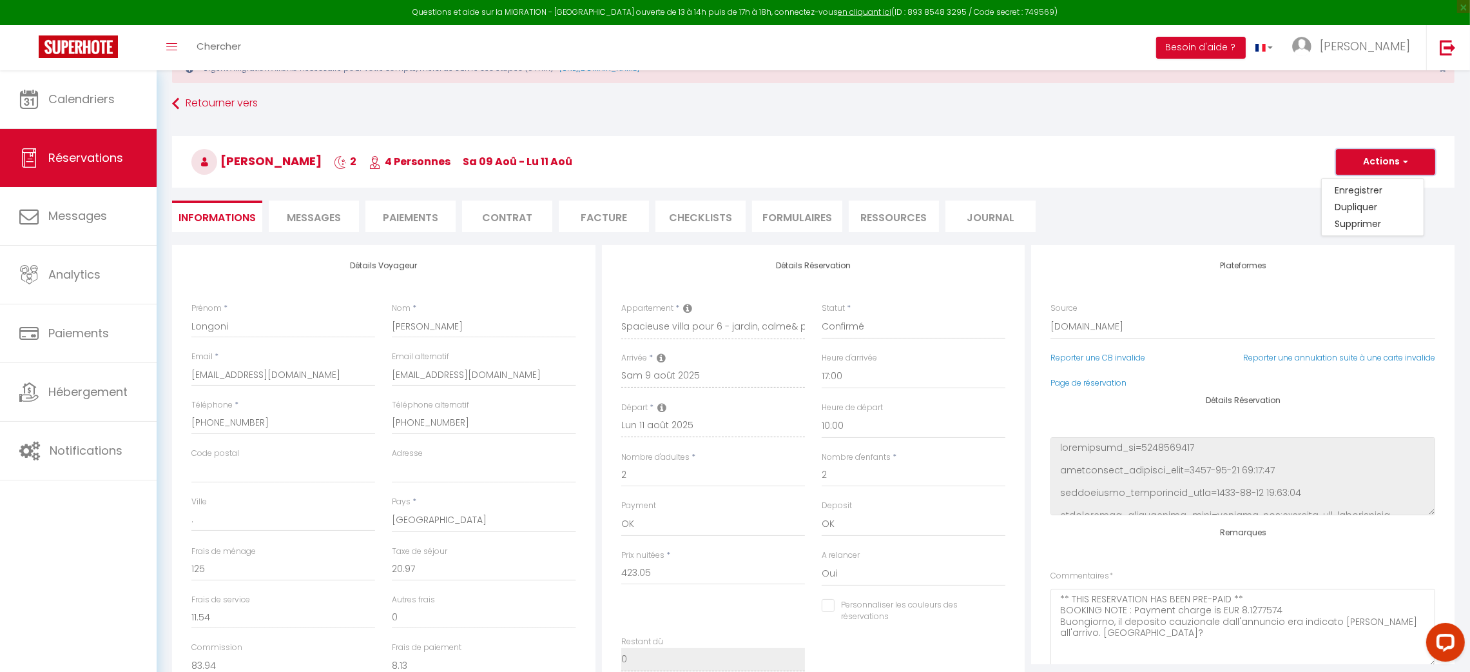
scroll to position [44, 0]
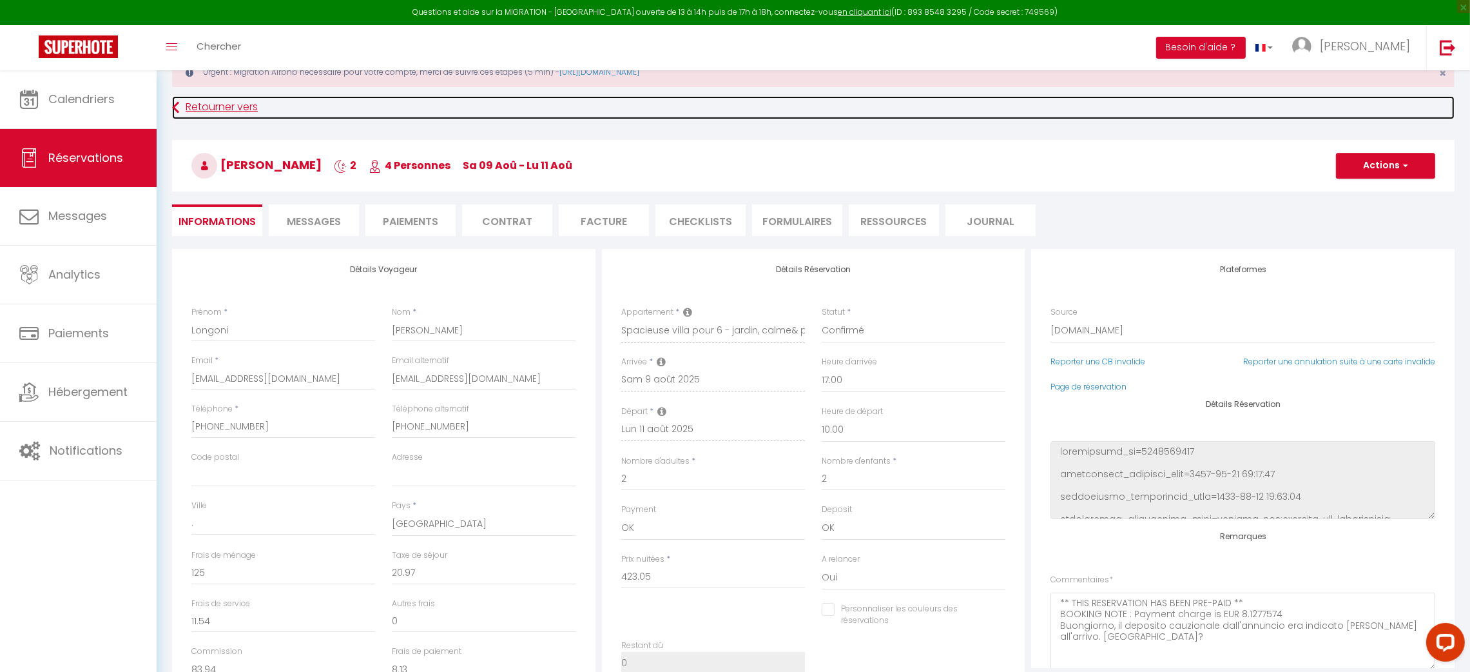
click at [227, 115] on link "Retourner vers" at bounding box center [813, 107] width 1283 height 23
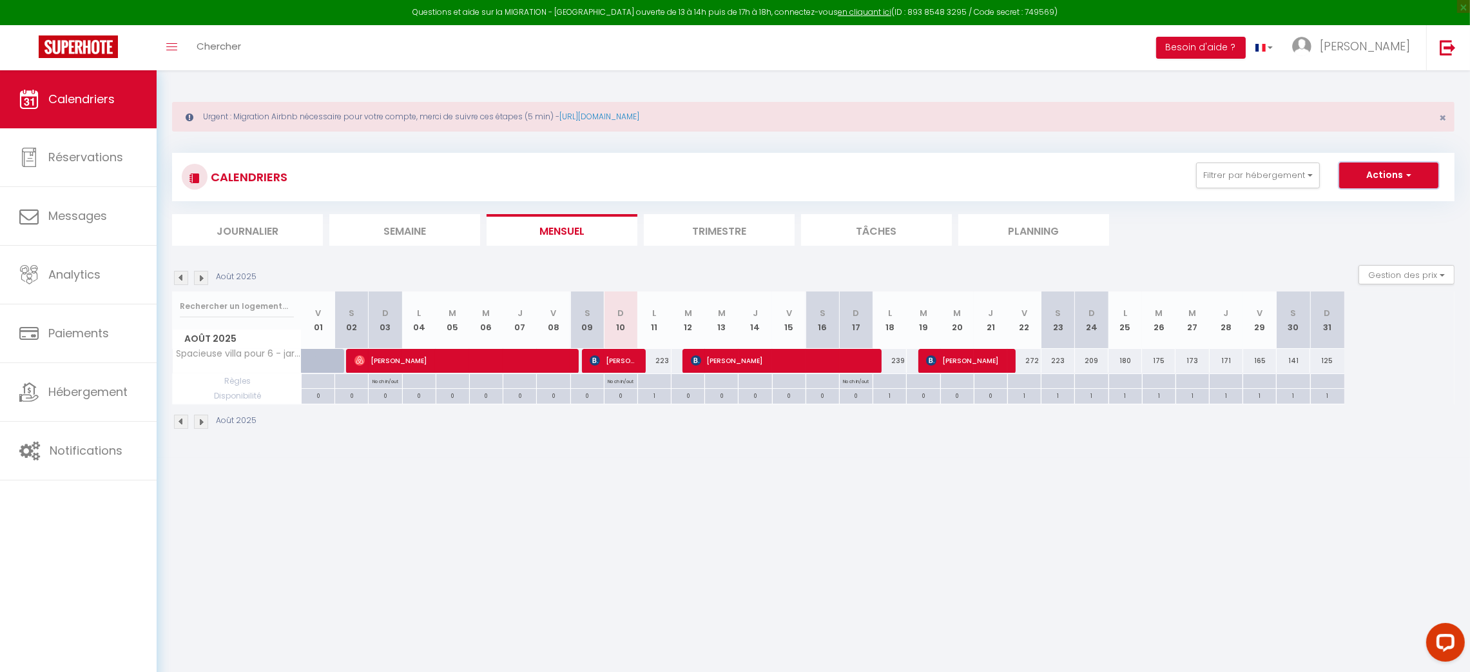
click at [1416, 179] on button "Actions" at bounding box center [1389, 175] width 99 height 26
click at [1367, 202] on link "Nouvelle réservation" at bounding box center [1376, 204] width 112 height 19
select select
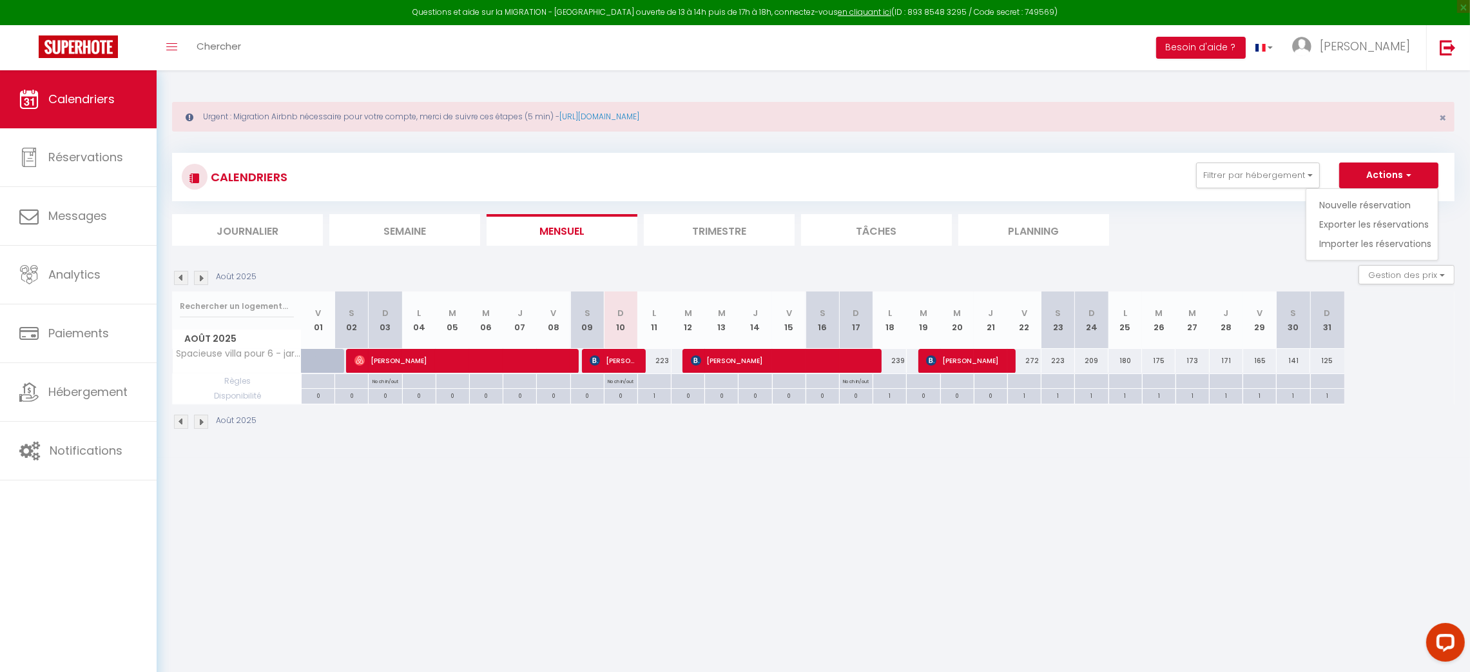
select select
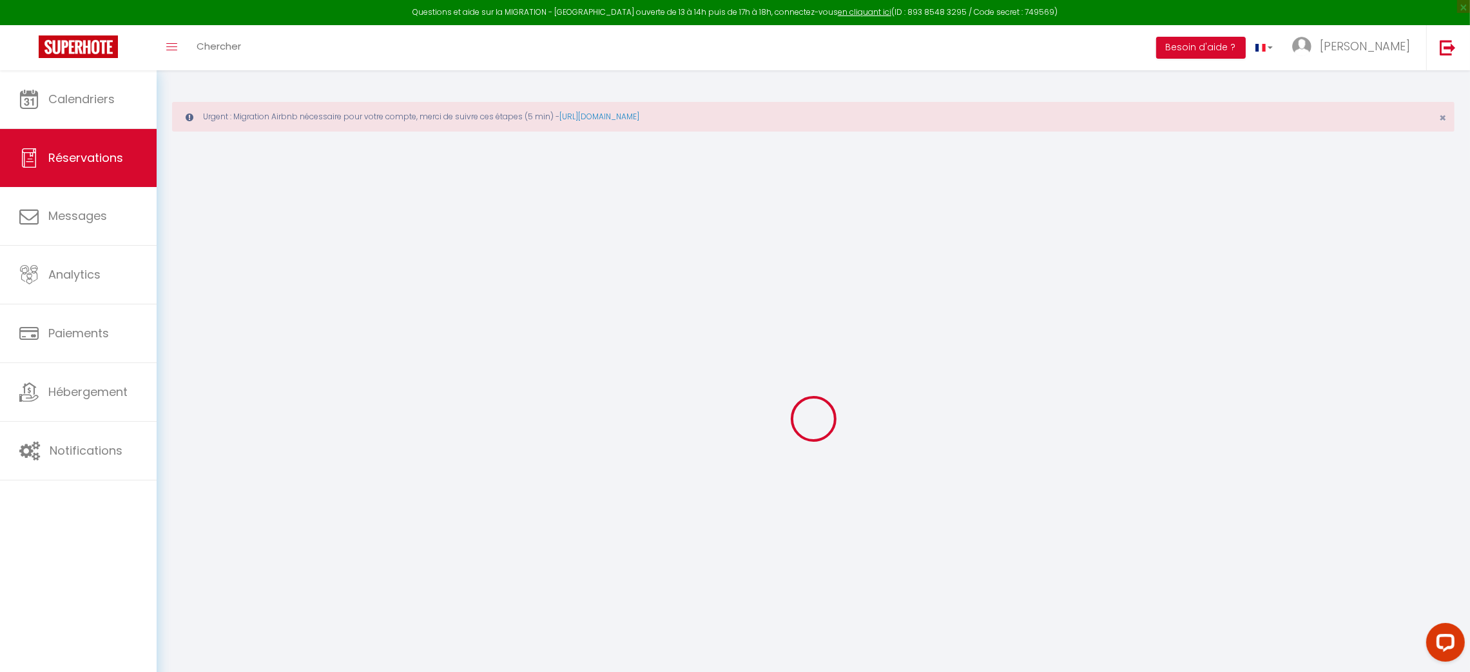
select select
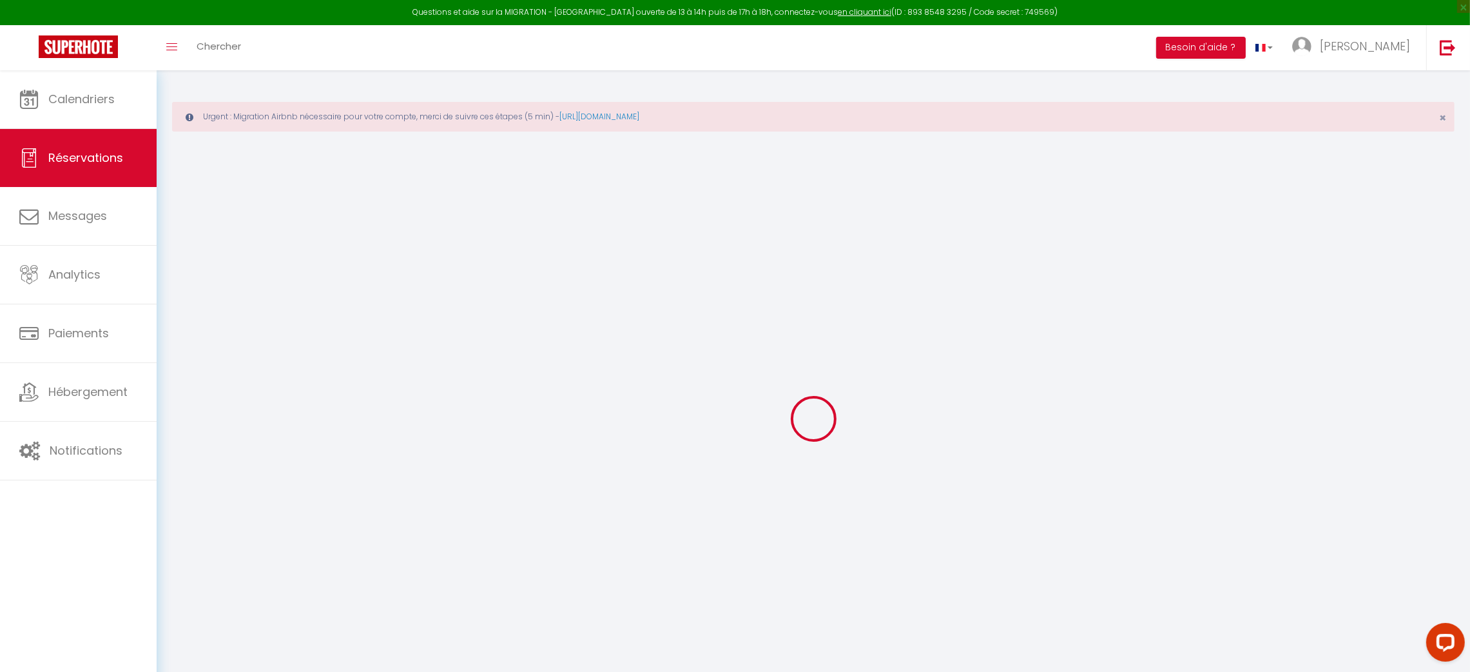
select select
checkbox input "false"
select select
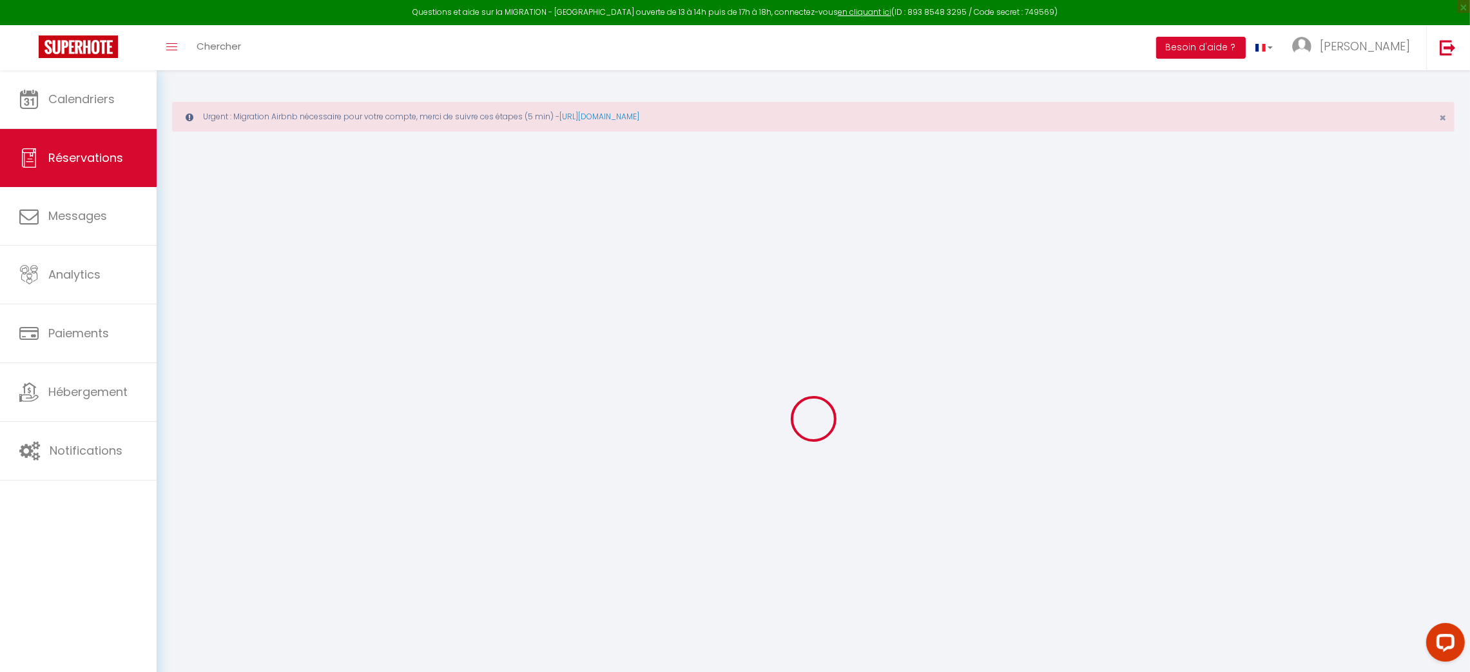
select select
checkbox input "false"
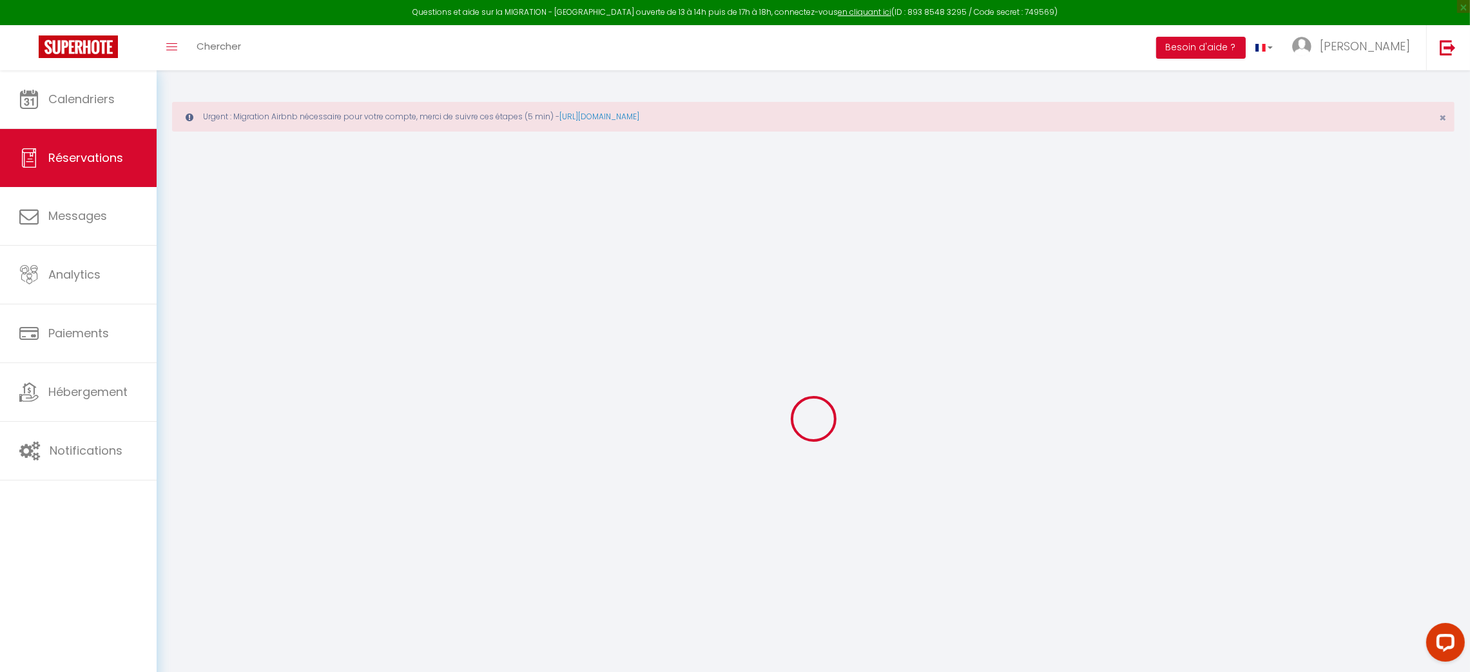
select select
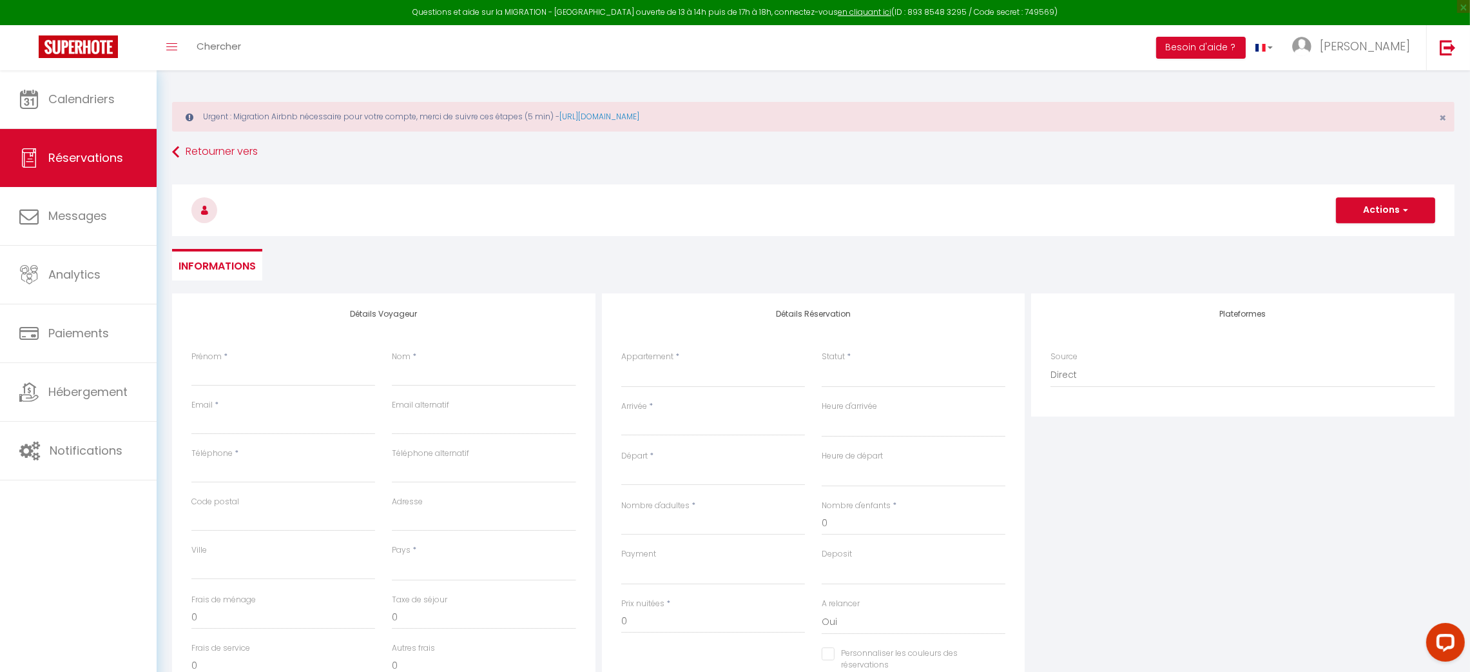
select select
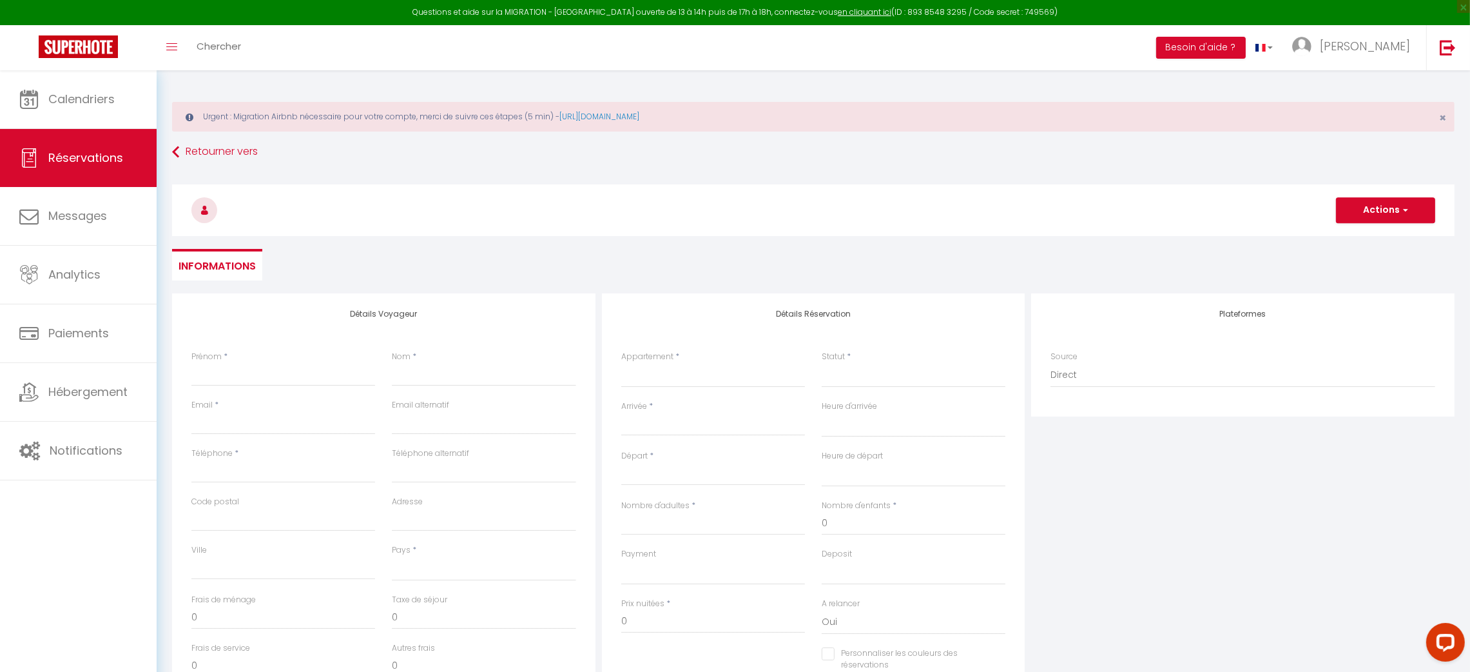
checkbox input "false"
select select
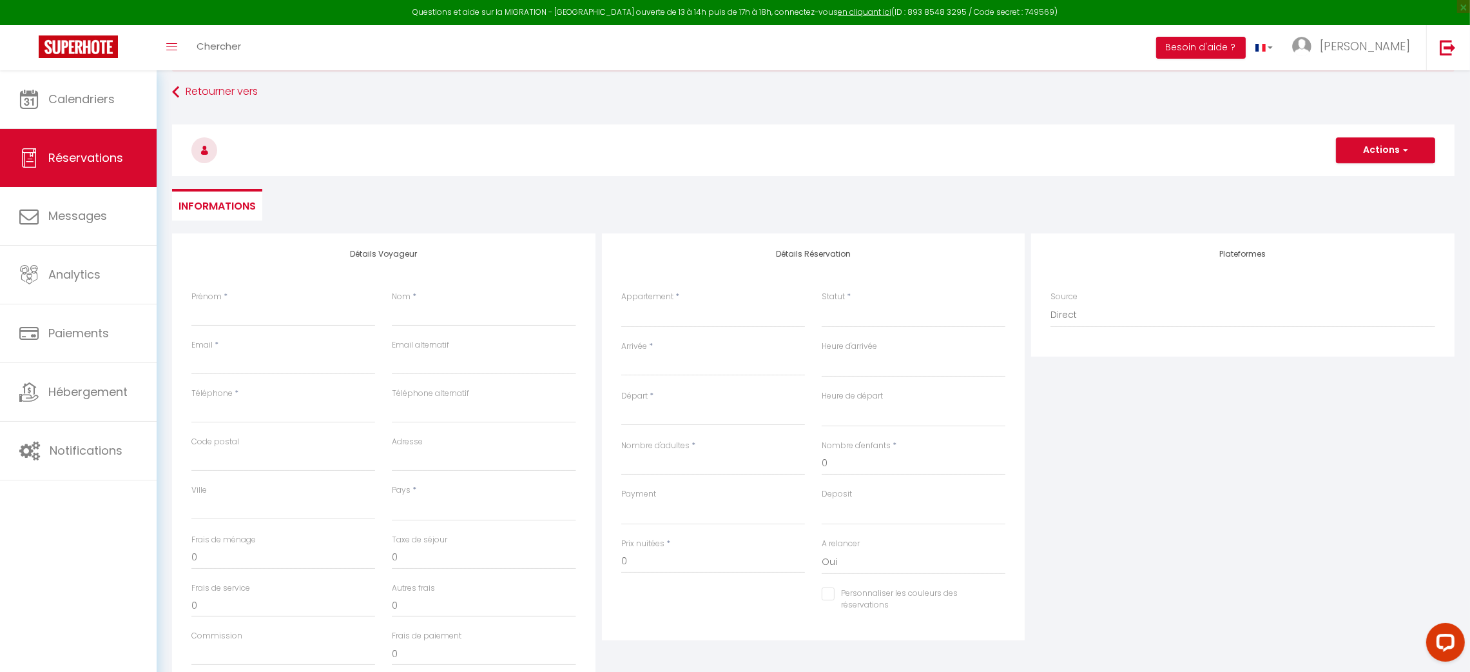
scroll to position [52, 0]
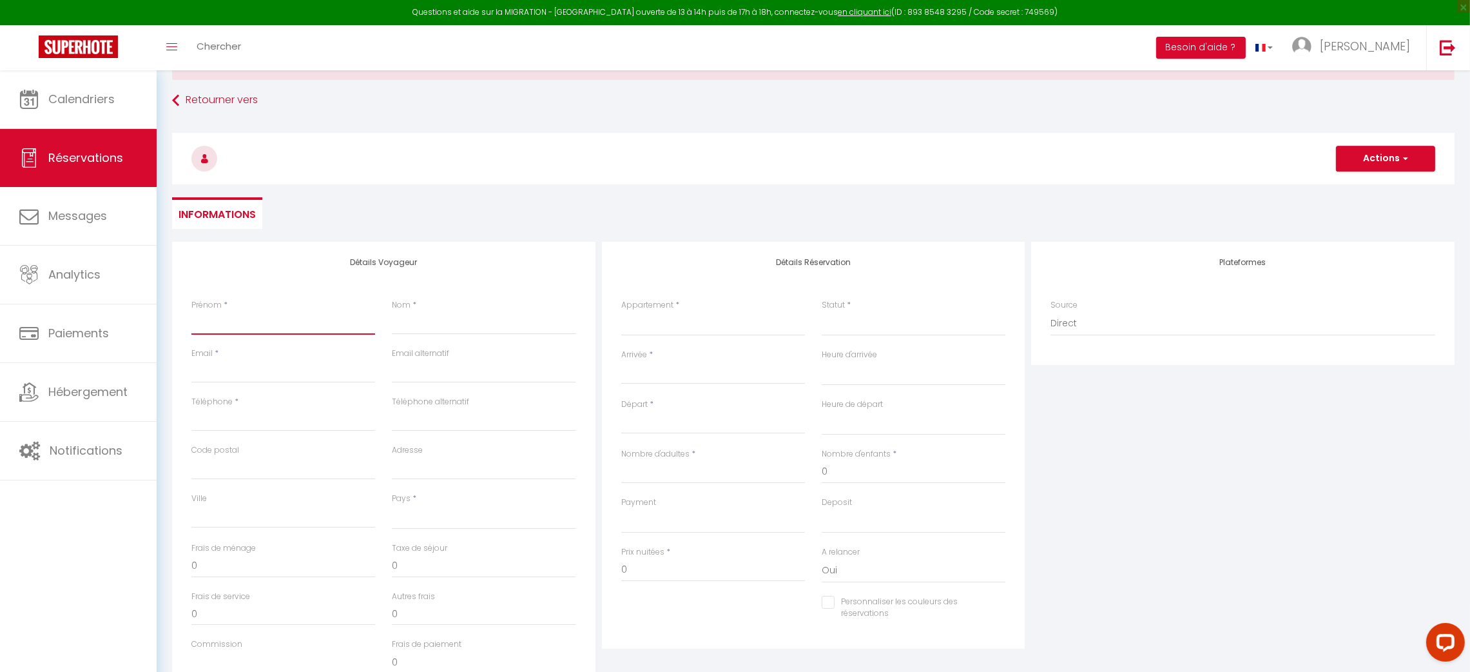
click at [282, 324] on input "Prénom" at bounding box center [283, 322] width 184 height 23
type input "G"
select select
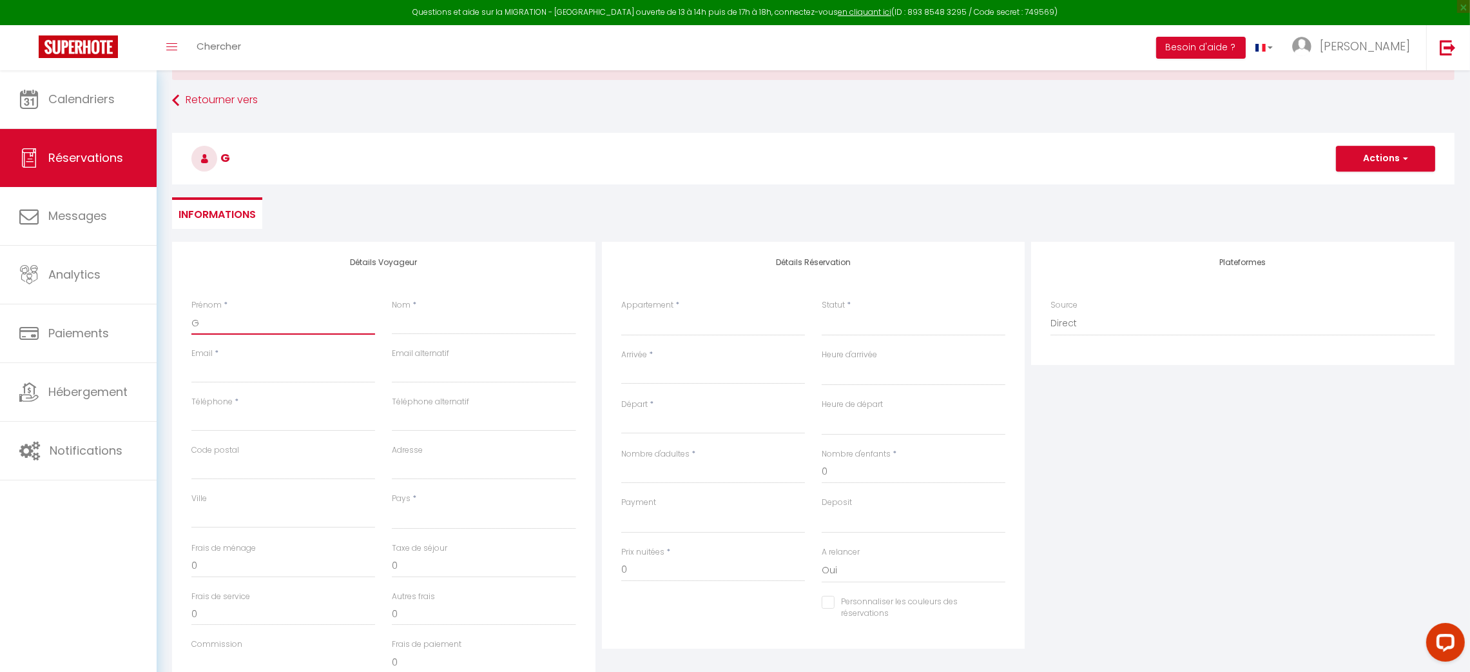
select select
checkbox input "false"
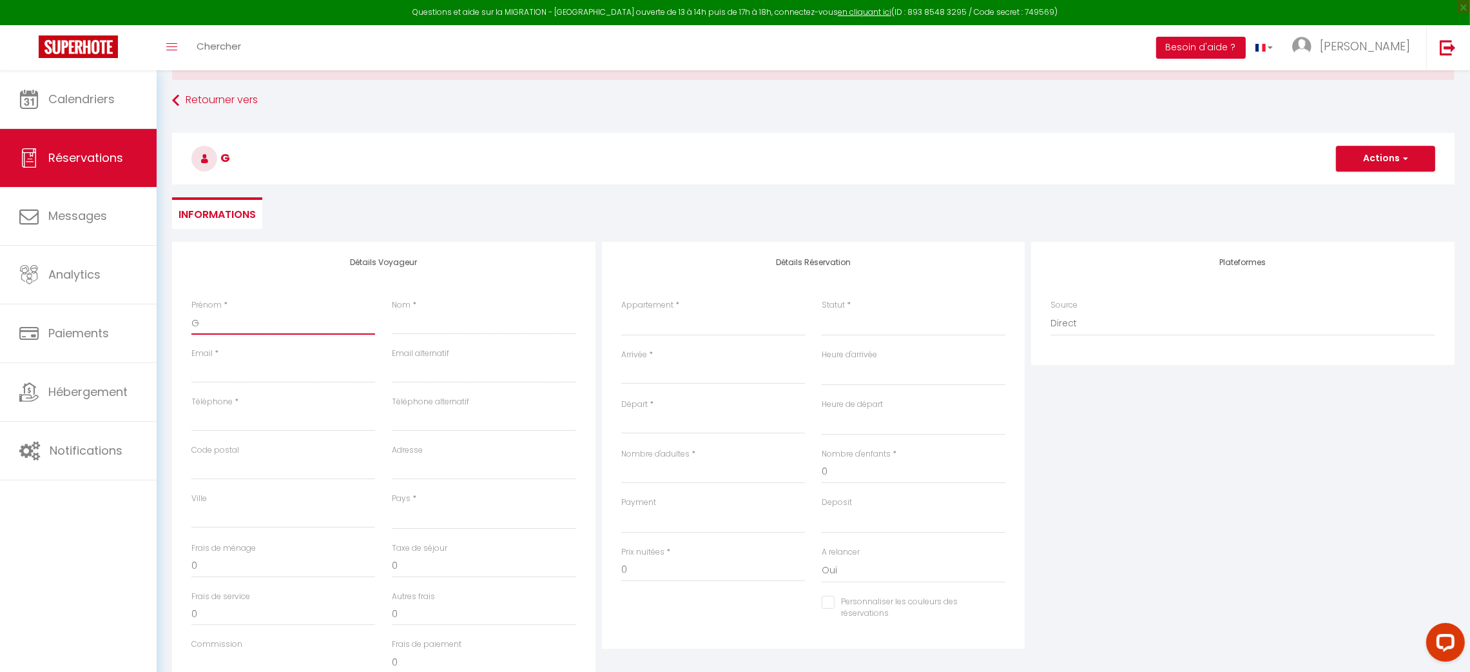
type input "Gu"
select select
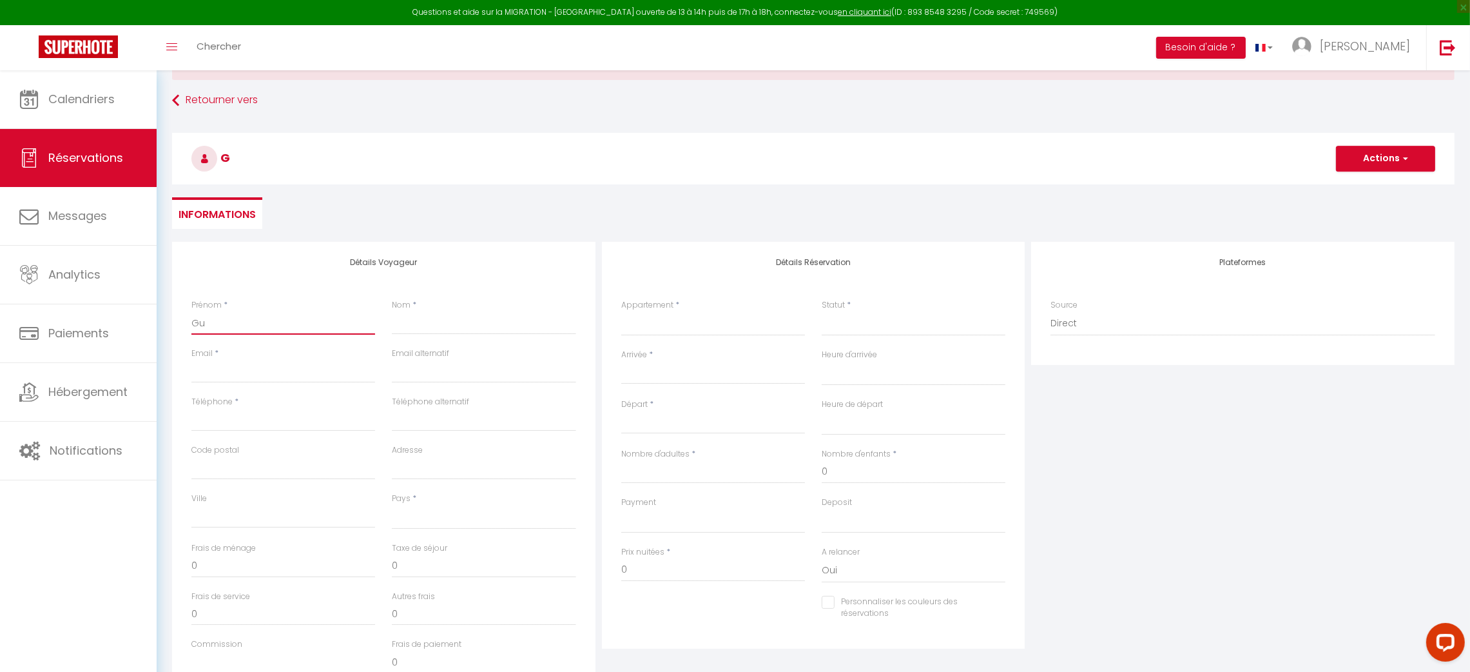
select select
checkbox input "false"
type input "Gui"
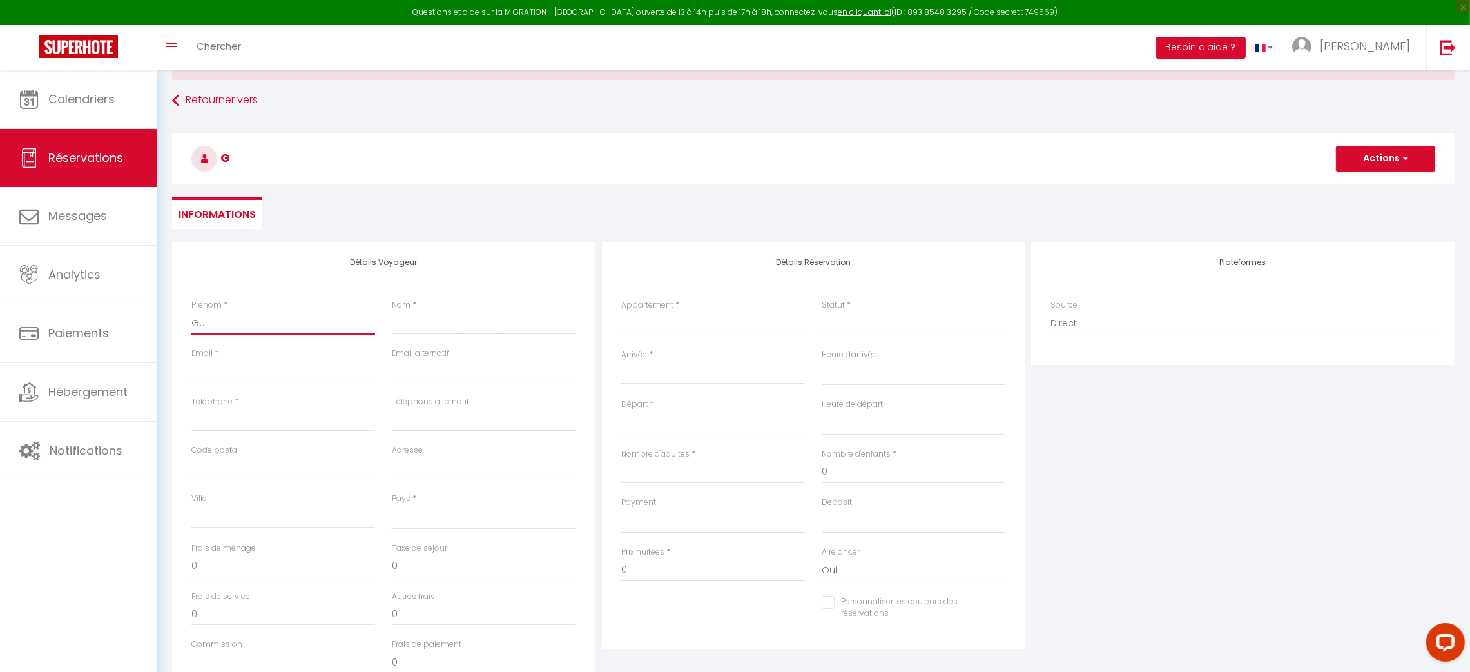
select select
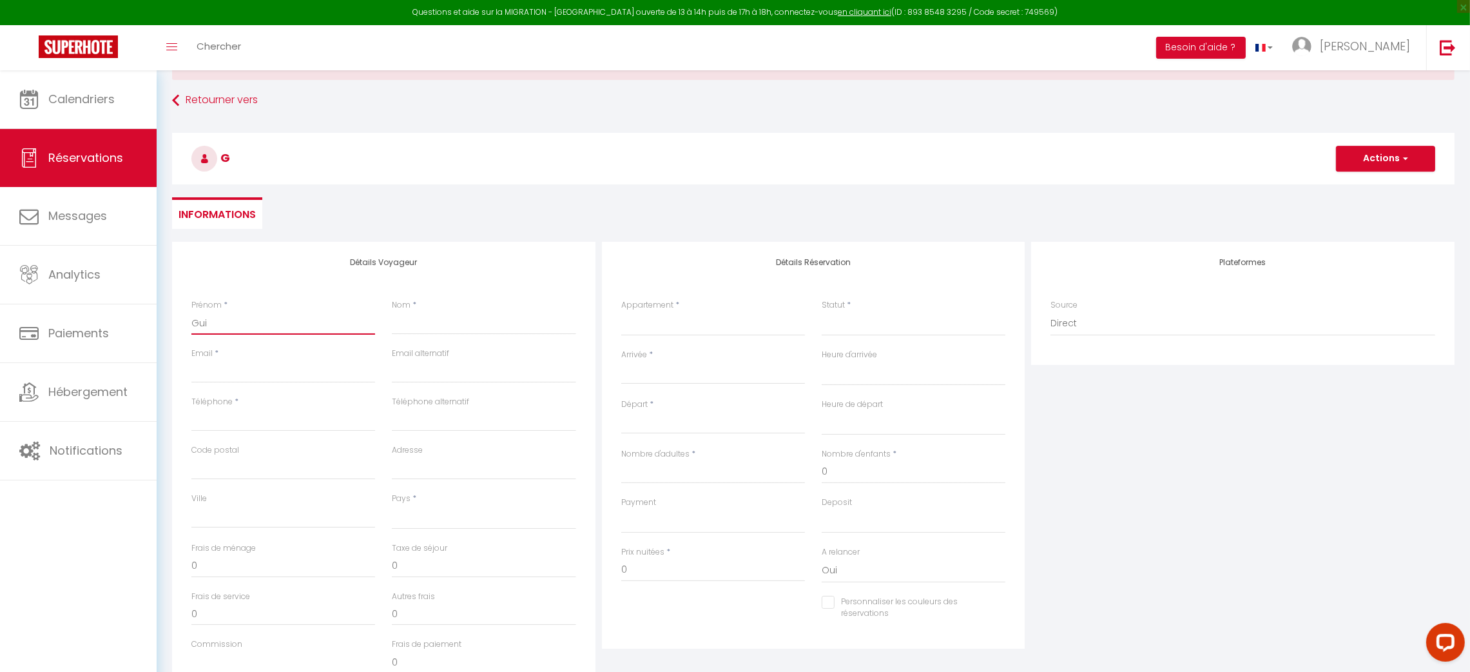
select select
checkbox input "false"
type input "Guid"
select select
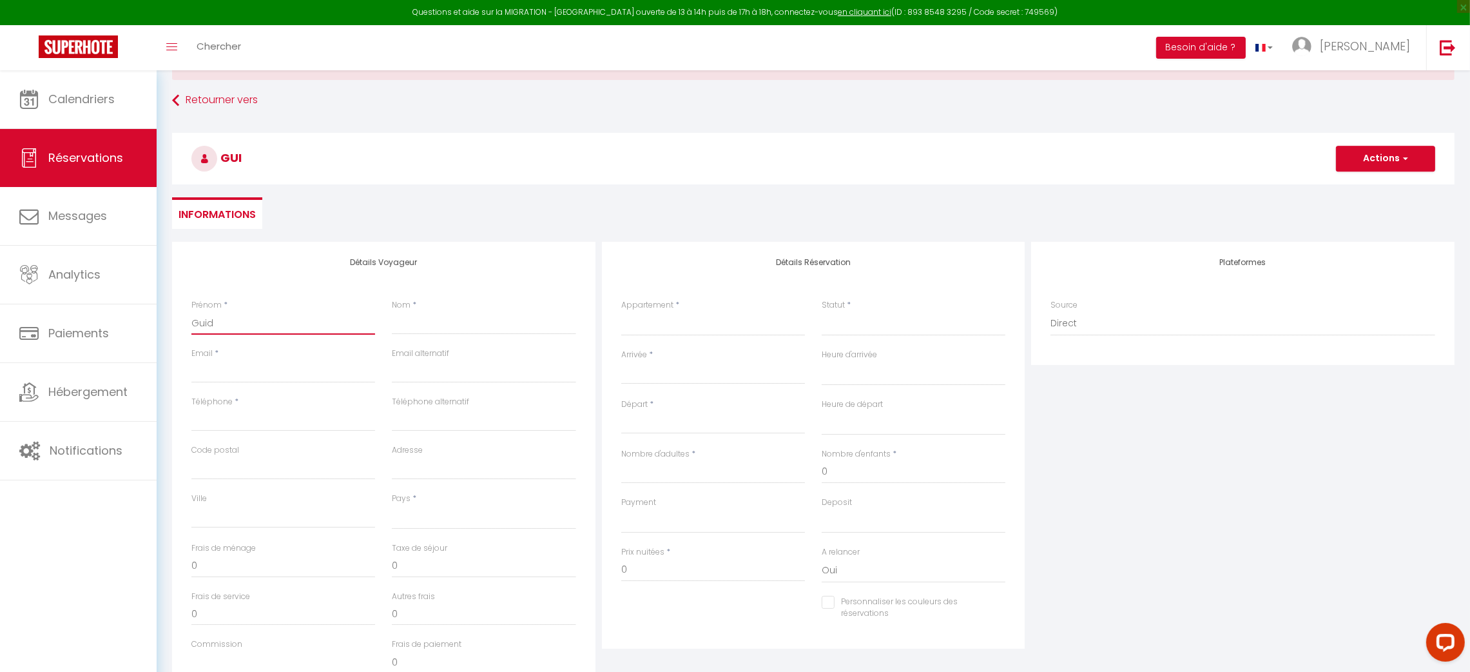
select select
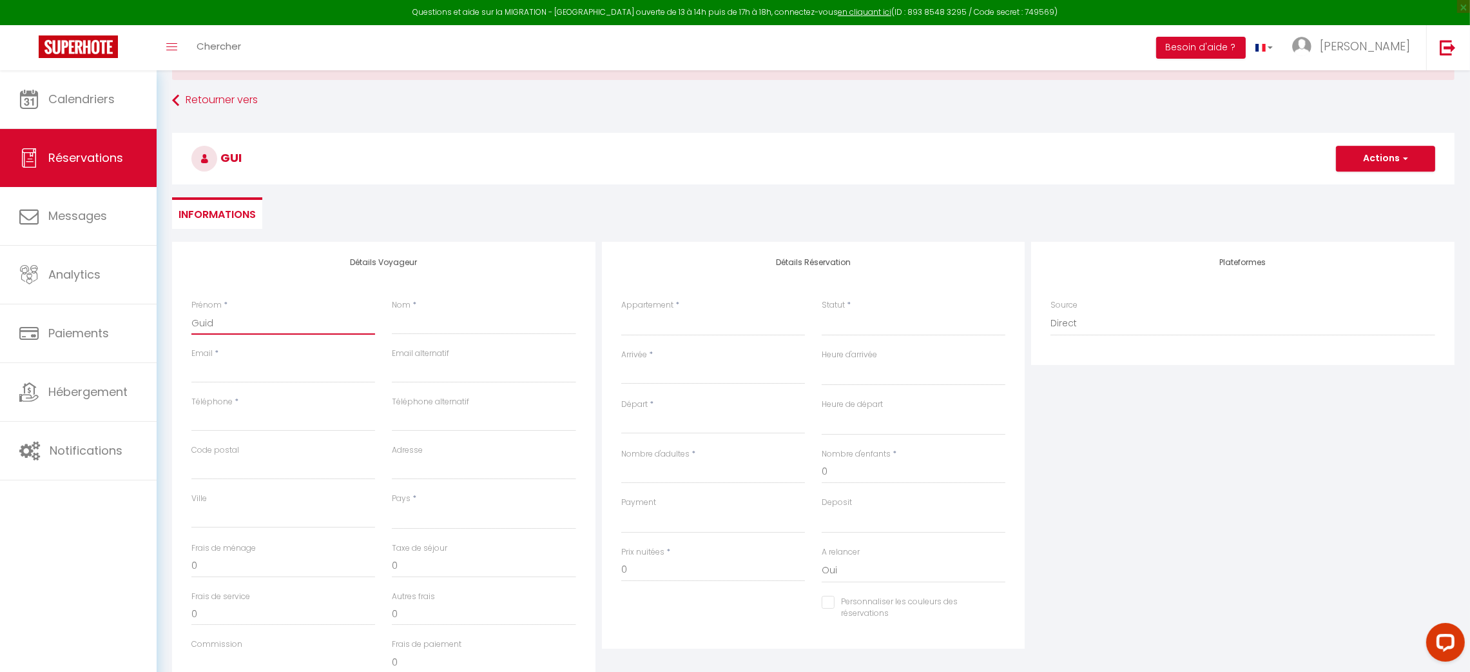
select select
checkbox input "false"
type input "[PERSON_NAME]"
select select
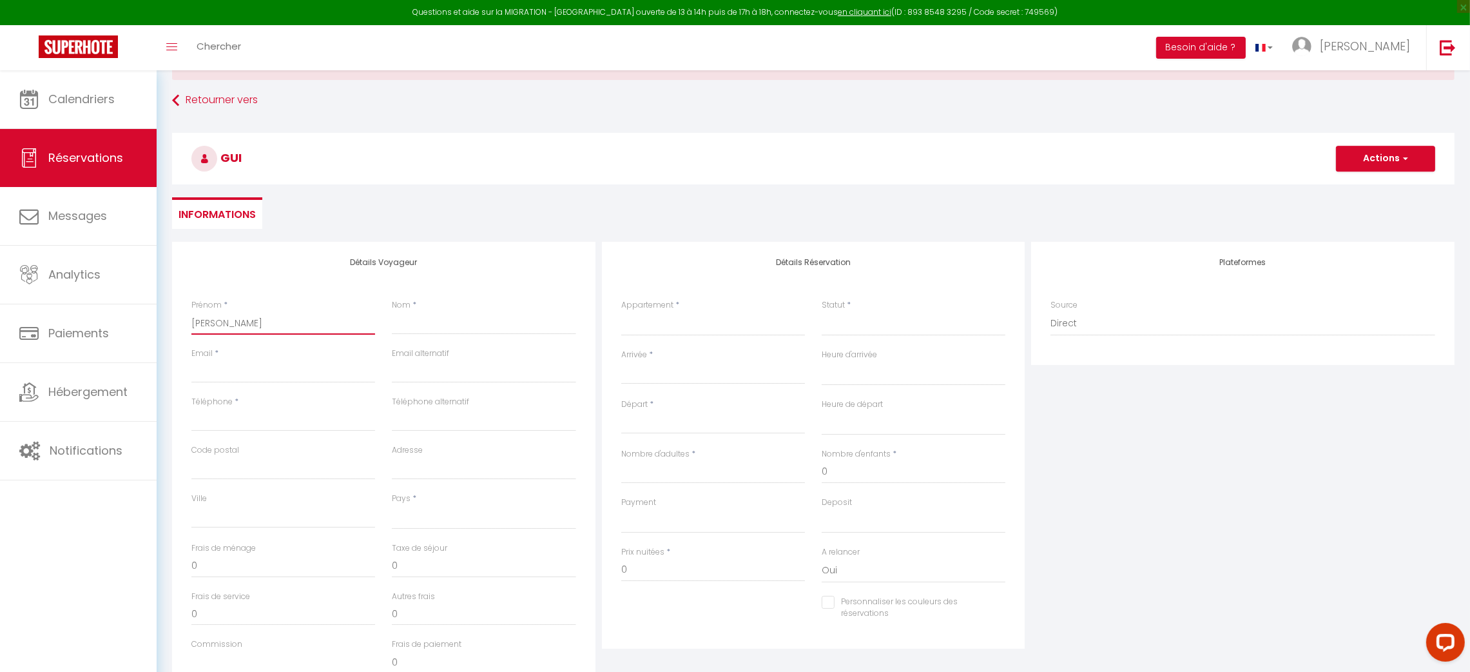
select select
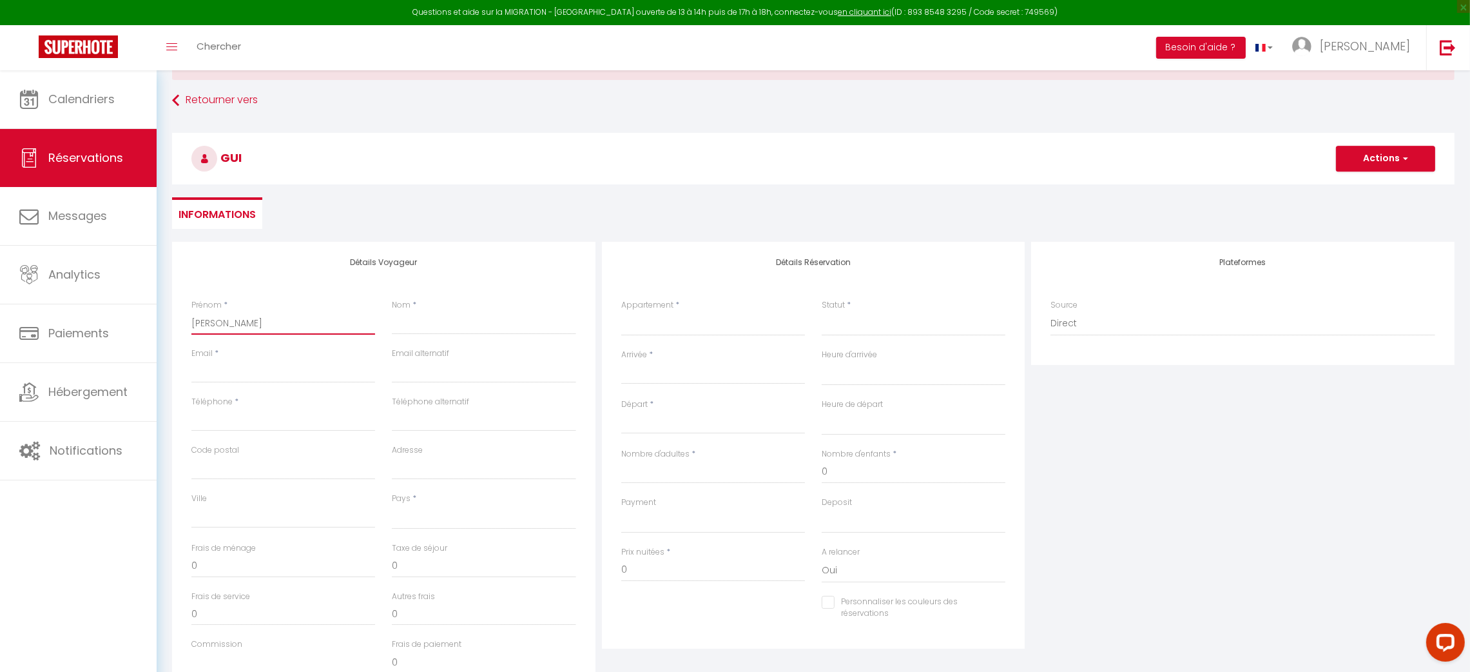
checkbox input "false"
type input "[PERSON_NAME]"
click at [424, 326] on input "Nom" at bounding box center [484, 322] width 184 height 23
type input "L"
select select
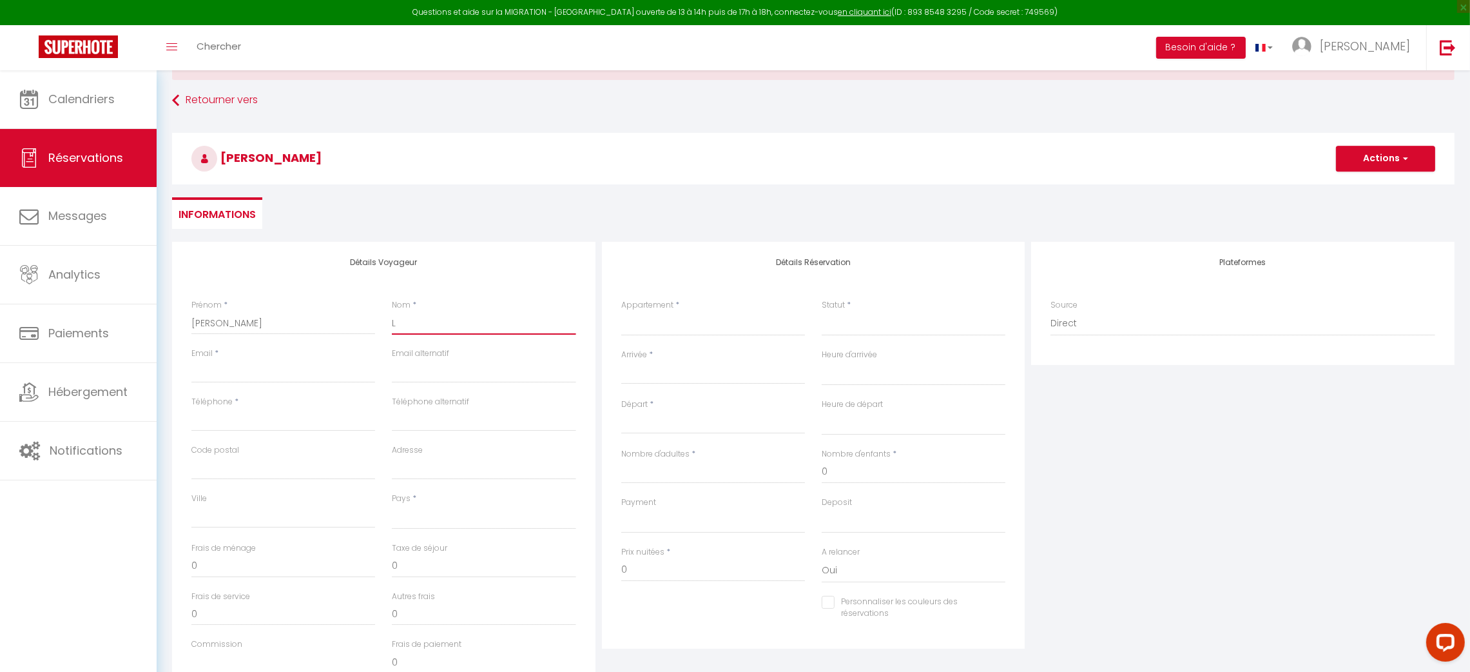
select select
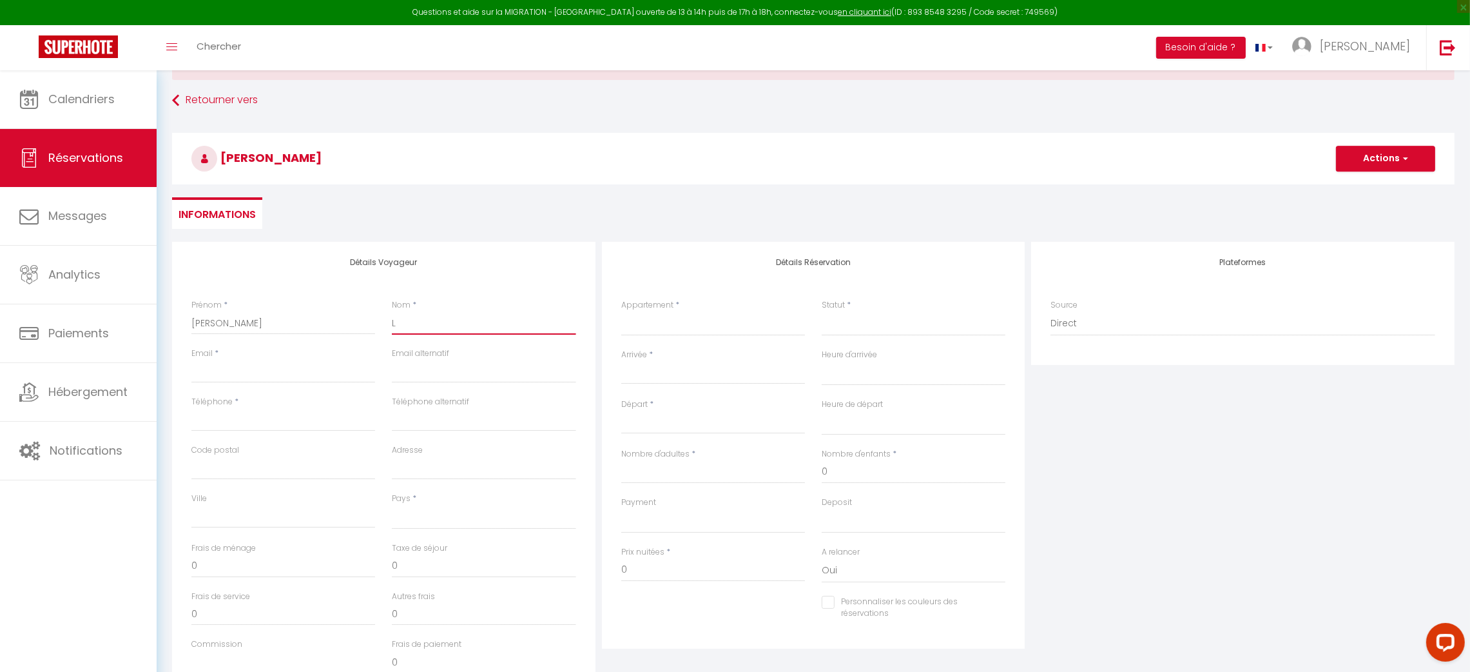
select select
checkbox input "false"
type input "Lo"
click at [231, 377] on input "Email client" at bounding box center [283, 371] width 184 height 23
click at [431, 375] on input "email" at bounding box center [484, 371] width 184 height 23
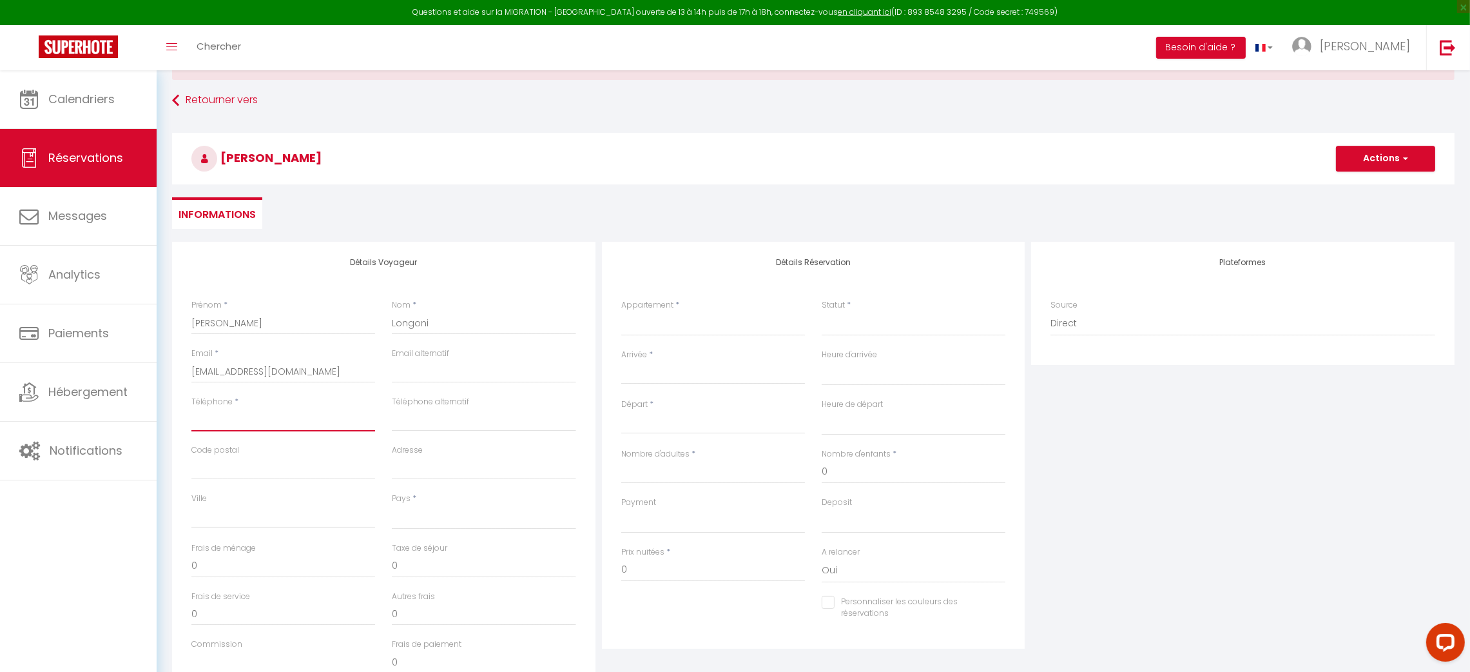
click at [322, 425] on input "Téléphone" at bounding box center [283, 419] width 184 height 23
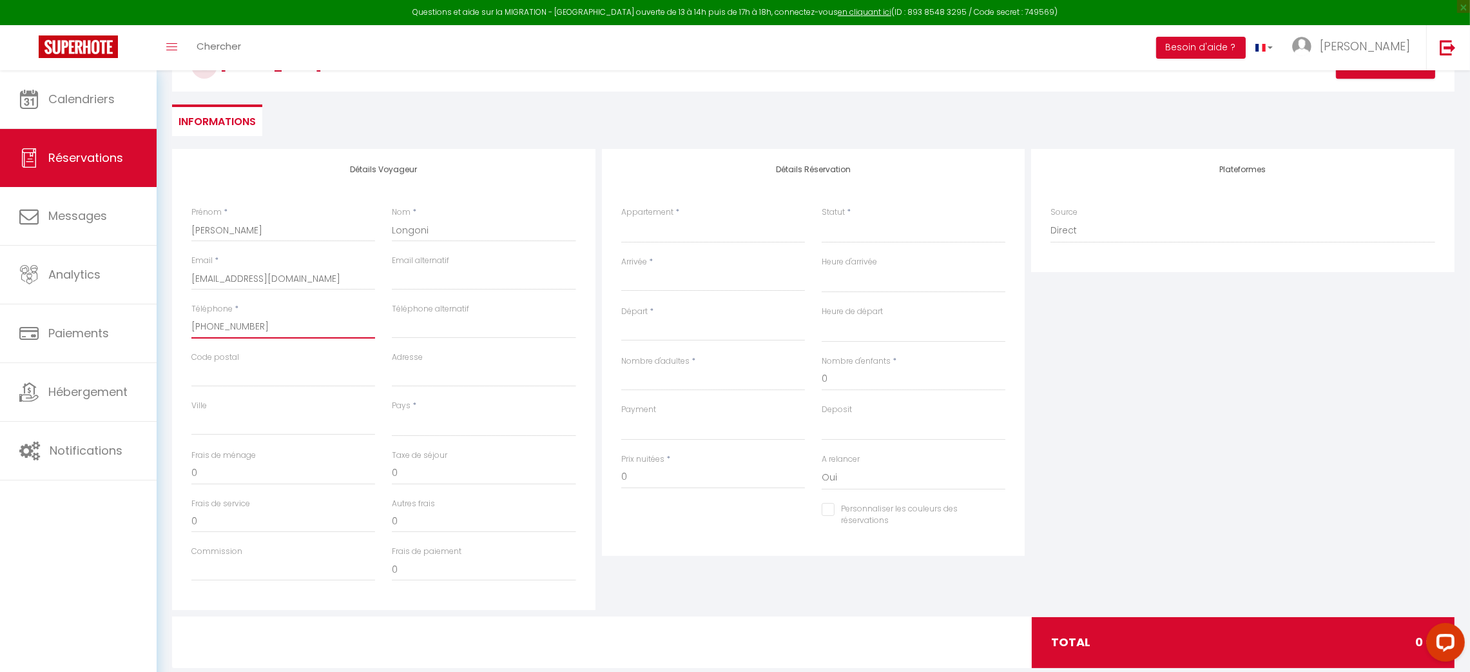
scroll to position [171, 0]
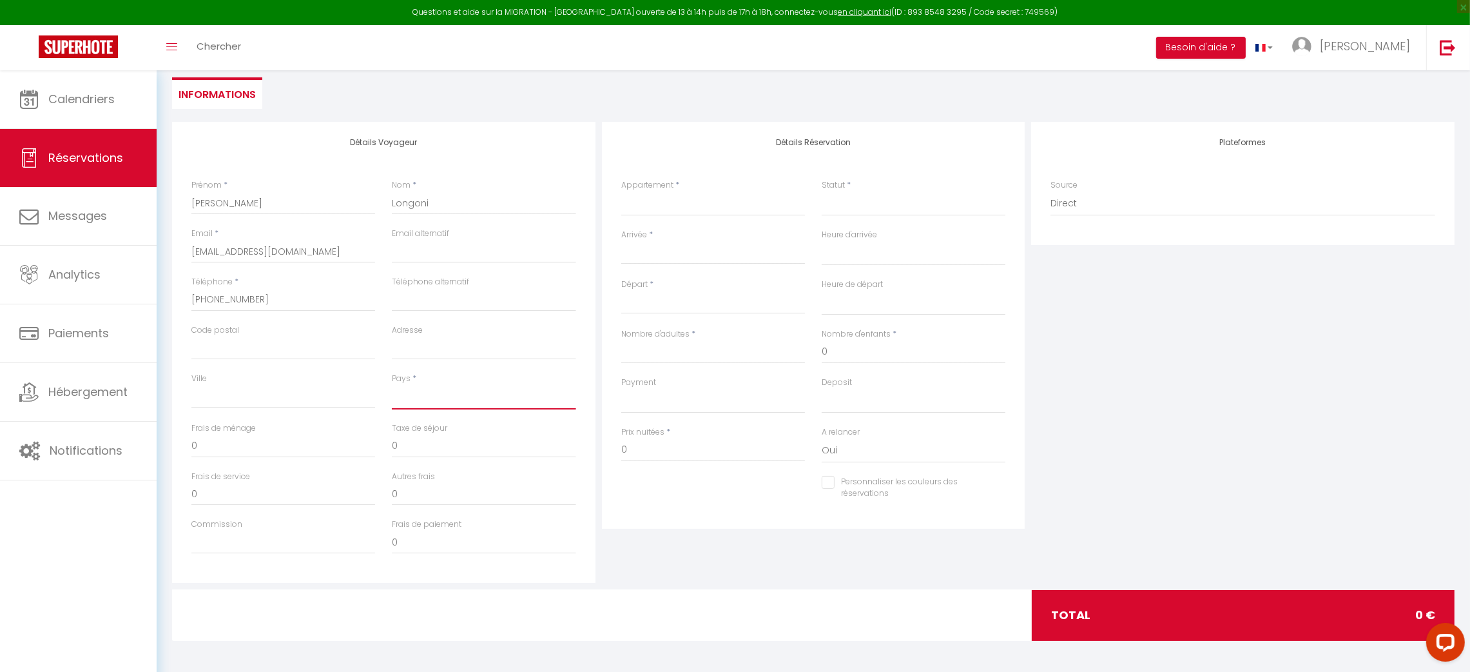
click at [492, 402] on select "[GEOGRAPHIC_DATA] [GEOGRAPHIC_DATA] [GEOGRAPHIC_DATA] [GEOGRAPHIC_DATA] [GEOGRA…" at bounding box center [484, 397] width 184 height 24
click at [392, 385] on select "[GEOGRAPHIC_DATA] [GEOGRAPHIC_DATA] [GEOGRAPHIC_DATA] [GEOGRAPHIC_DATA] [GEOGRA…" at bounding box center [484, 397] width 184 height 24
click at [671, 203] on select "Maison d'été - jardin privatif + piscine & plages Spacieuse villa pour 6 - jard…" at bounding box center [713, 203] width 184 height 24
click at [621, 191] on select "Maison d'été - jardin privatif + piscine & plages Spacieuse villa pour 6 - jard…" at bounding box center [713, 203] width 184 height 24
click at [872, 207] on select "Confirmé Non Confirmé [PERSON_NAME] par le voyageur No Show Request" at bounding box center [914, 203] width 184 height 24
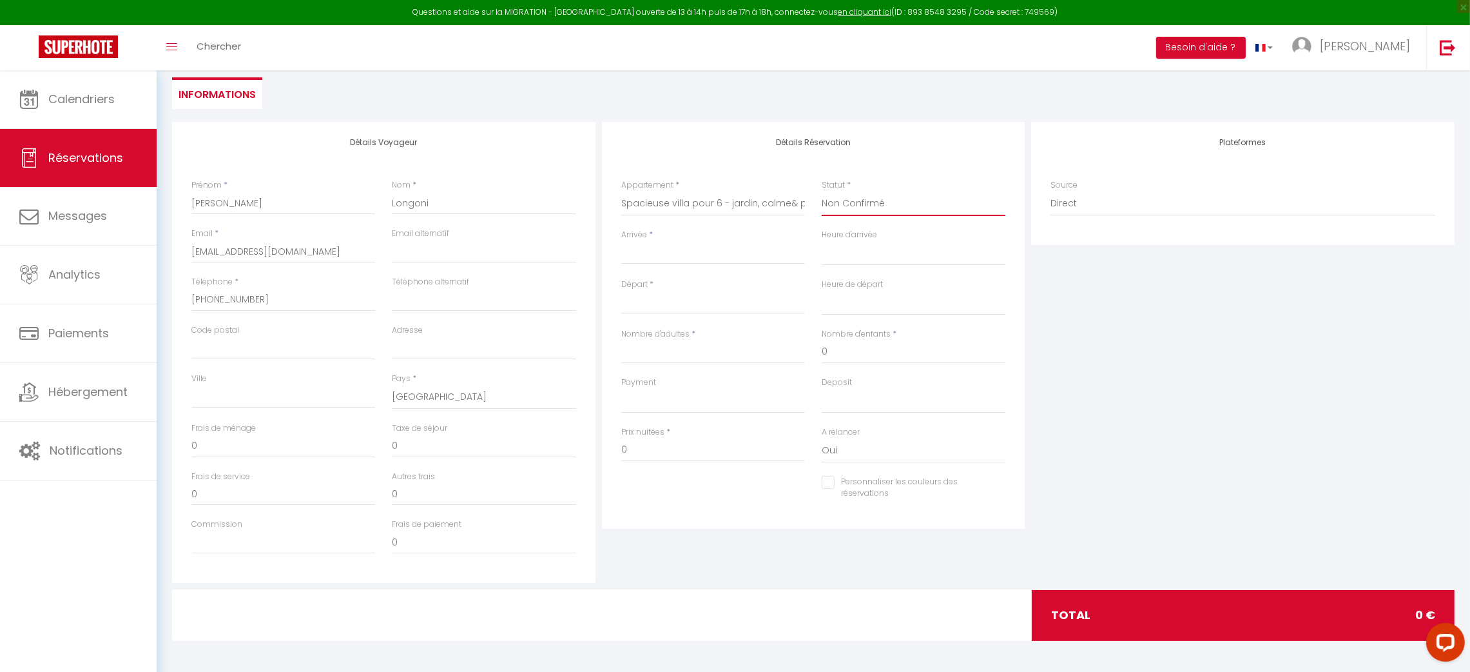
click at [822, 191] on select "Confirmé Non Confirmé [PERSON_NAME] par le voyageur No Show Request" at bounding box center [914, 203] width 184 height 24
click at [705, 265] on div "Arrivée * < Août 2025 > Dim Lun Mar Mer Jeu Ven Sam 1 2 3 4 5 6 7 8 9 10 11 12 …" at bounding box center [713, 254] width 200 height 50
click at [676, 246] on input "Arrivée" at bounding box center [713, 254] width 184 height 17
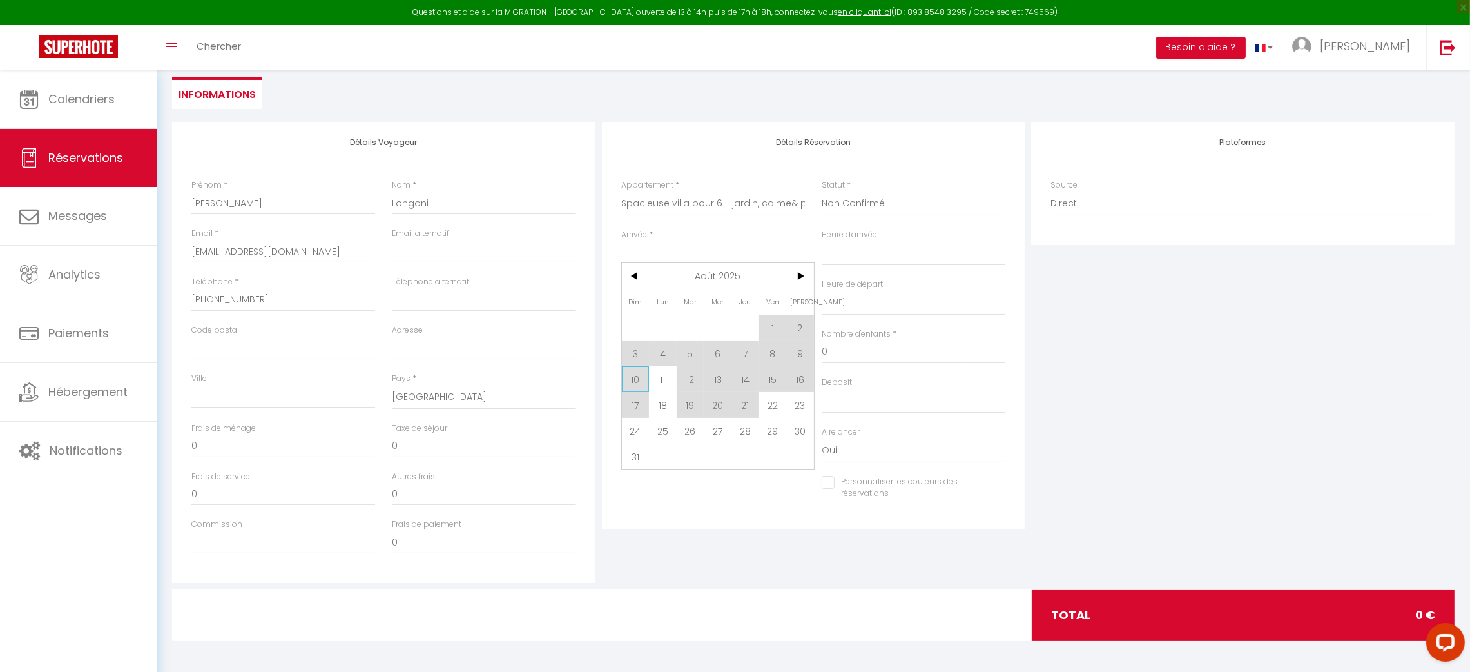
click at [636, 378] on span "10" at bounding box center [636, 379] width 28 height 26
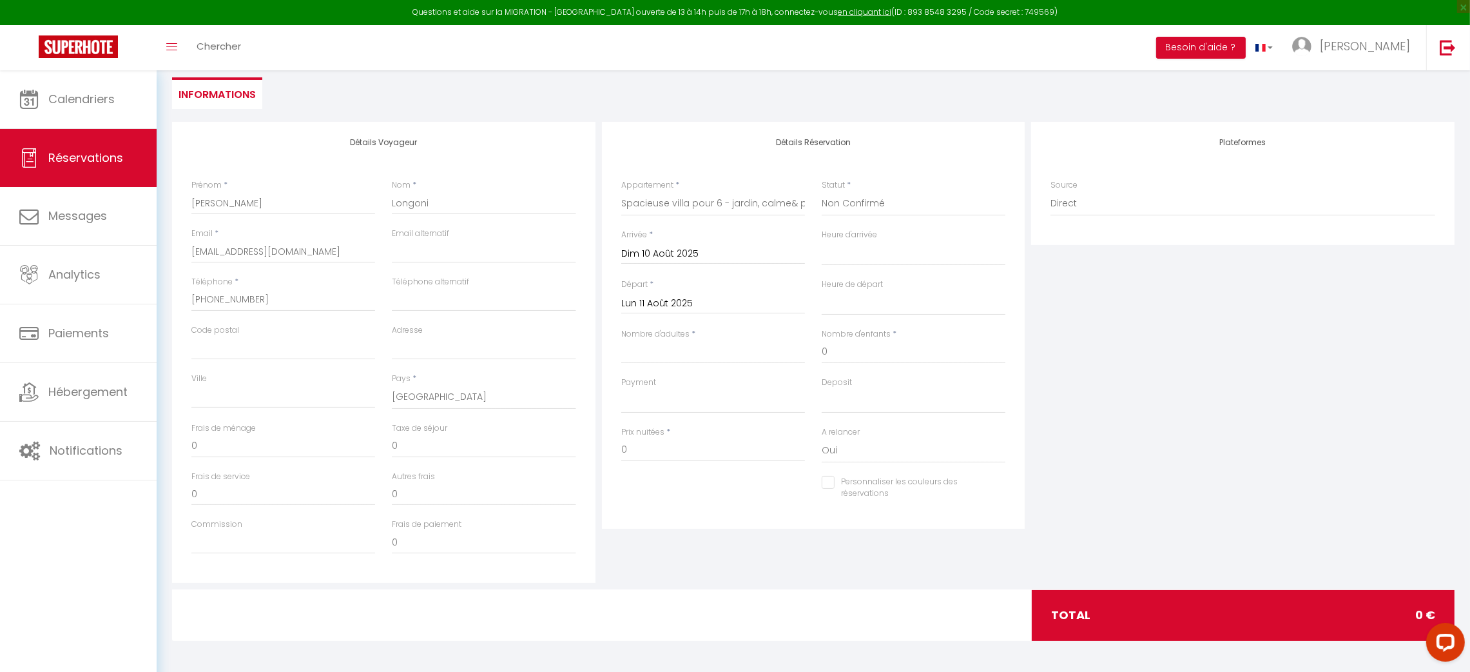
click at [686, 251] on input "Dim 10 Août 2025" at bounding box center [713, 254] width 184 height 17
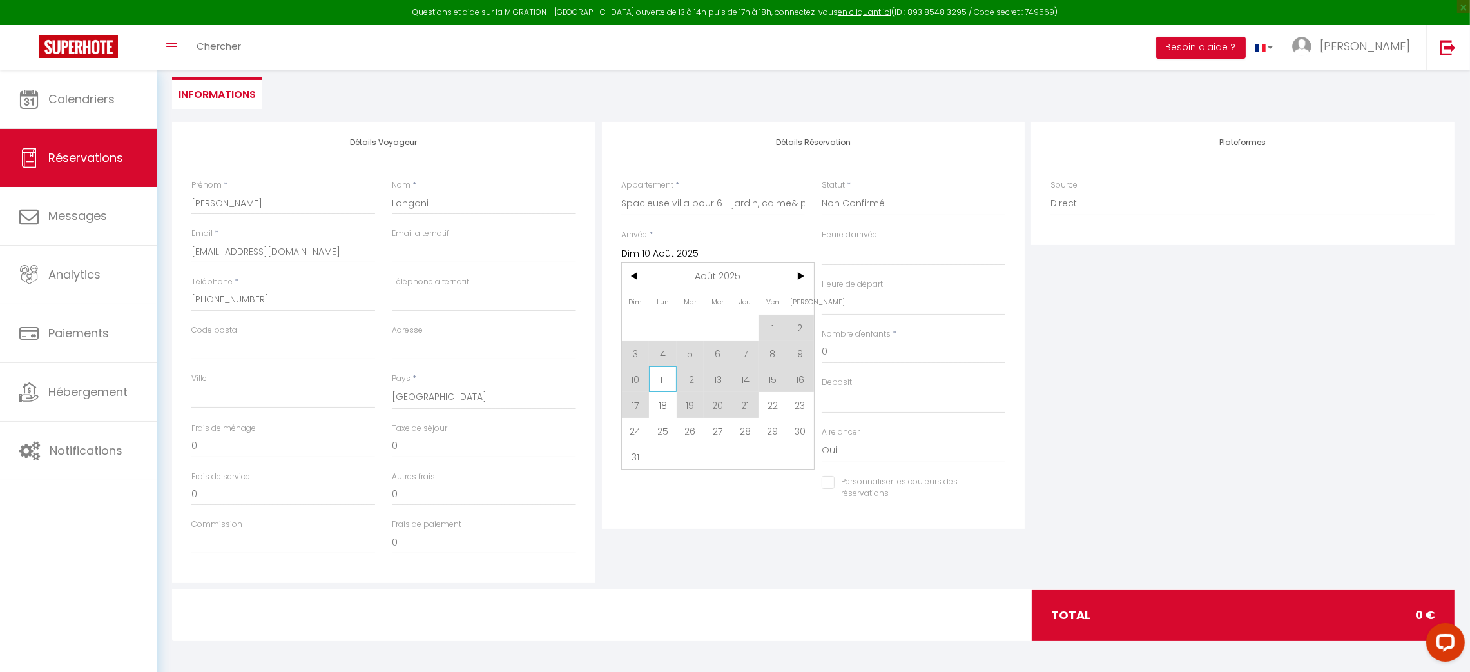
click at [661, 375] on span "11" at bounding box center [663, 379] width 28 height 26
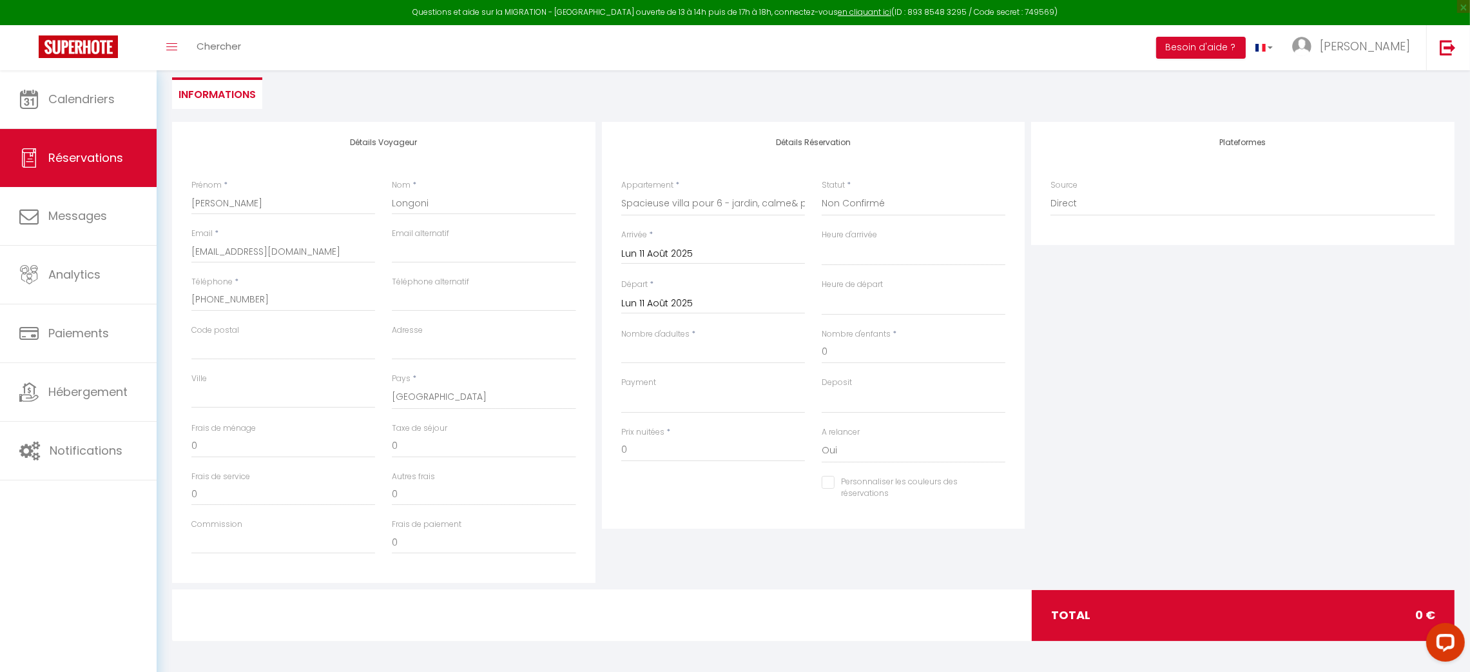
click at [666, 289] on div "Départ * Lun 11 Août 2025 < Août 2025 > Dim Lun Mar Mer Jeu Ven Sam 1 2 3 4 5 6…" at bounding box center [713, 295] width 184 height 35
click at [671, 303] on input "Lun 11 Août 2025" at bounding box center [713, 303] width 184 height 17
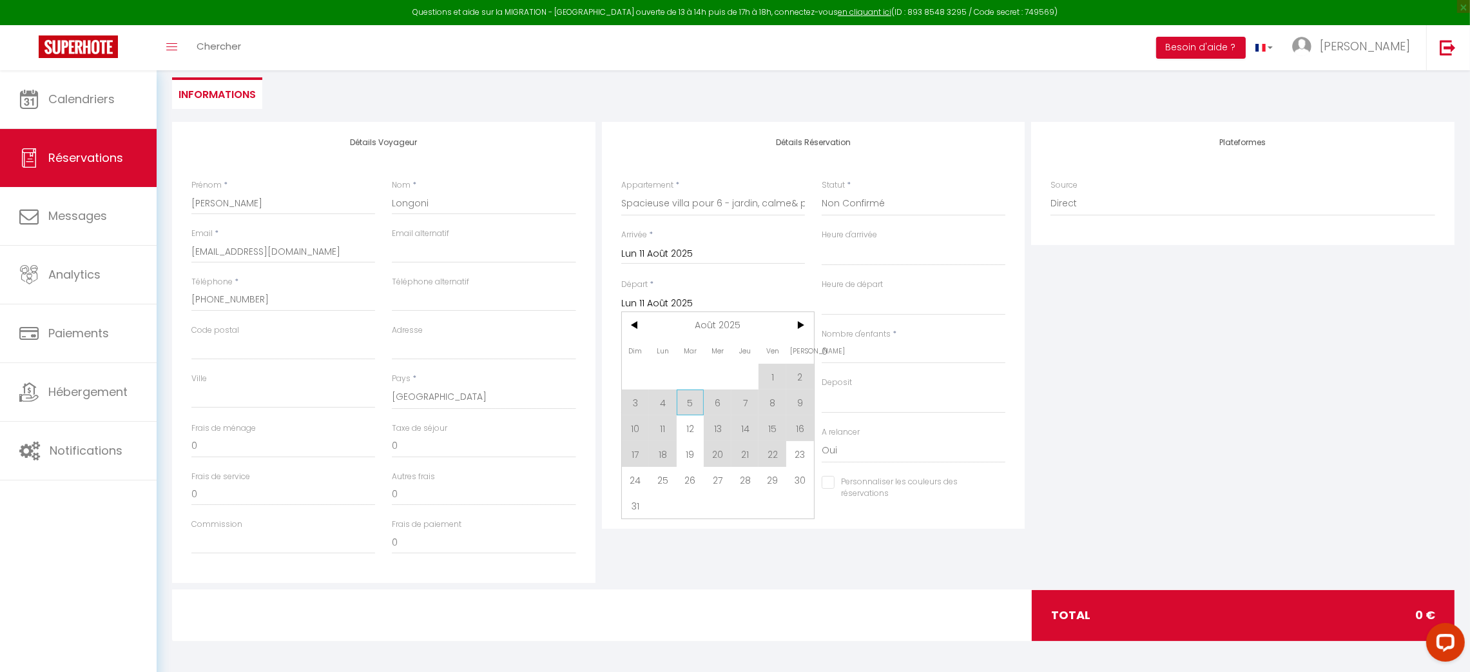
click at [696, 413] on span "5" at bounding box center [691, 402] width 28 height 26
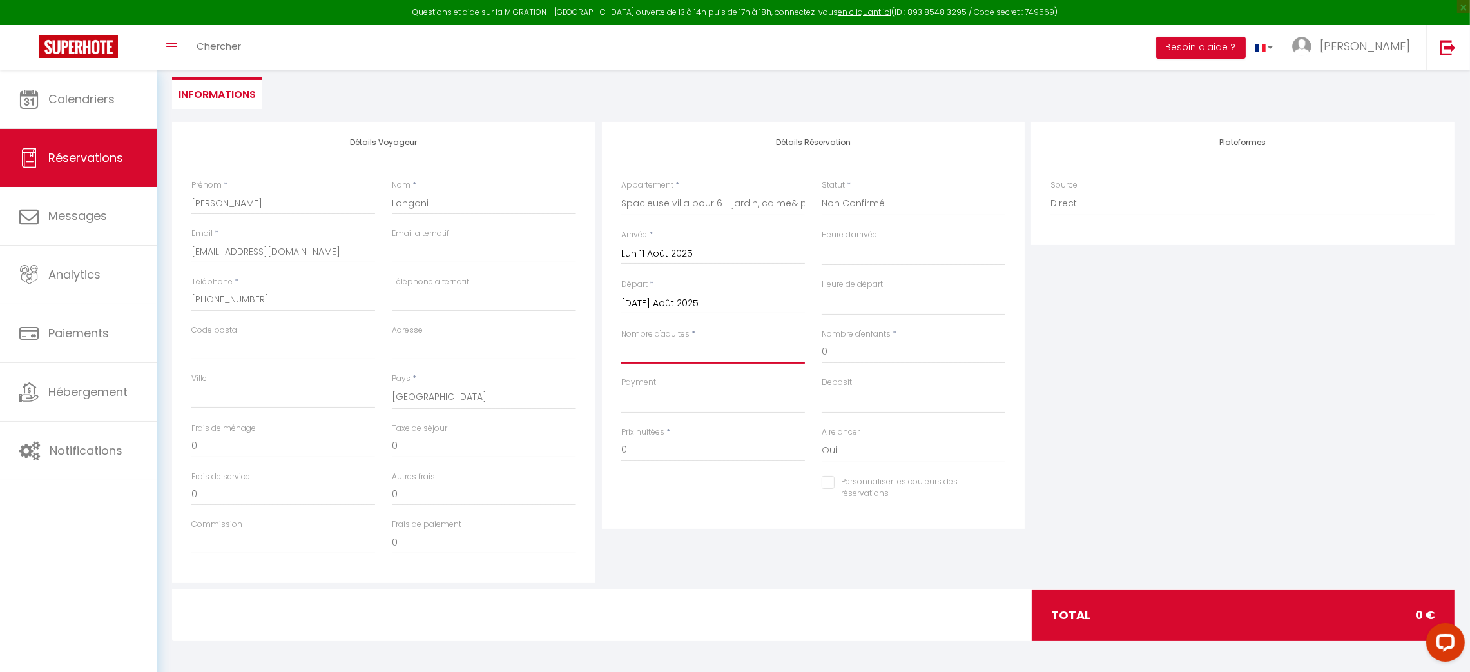
click at [659, 355] on input "Nombre d'adultes" at bounding box center [713, 351] width 184 height 23
click at [867, 343] on input "0" at bounding box center [914, 351] width 184 height 23
click at [792, 566] on div "Détails Réservation Appartement * Maison d'été - jardin privatif + piscine & pl…" at bounding box center [814, 352] width 430 height 461
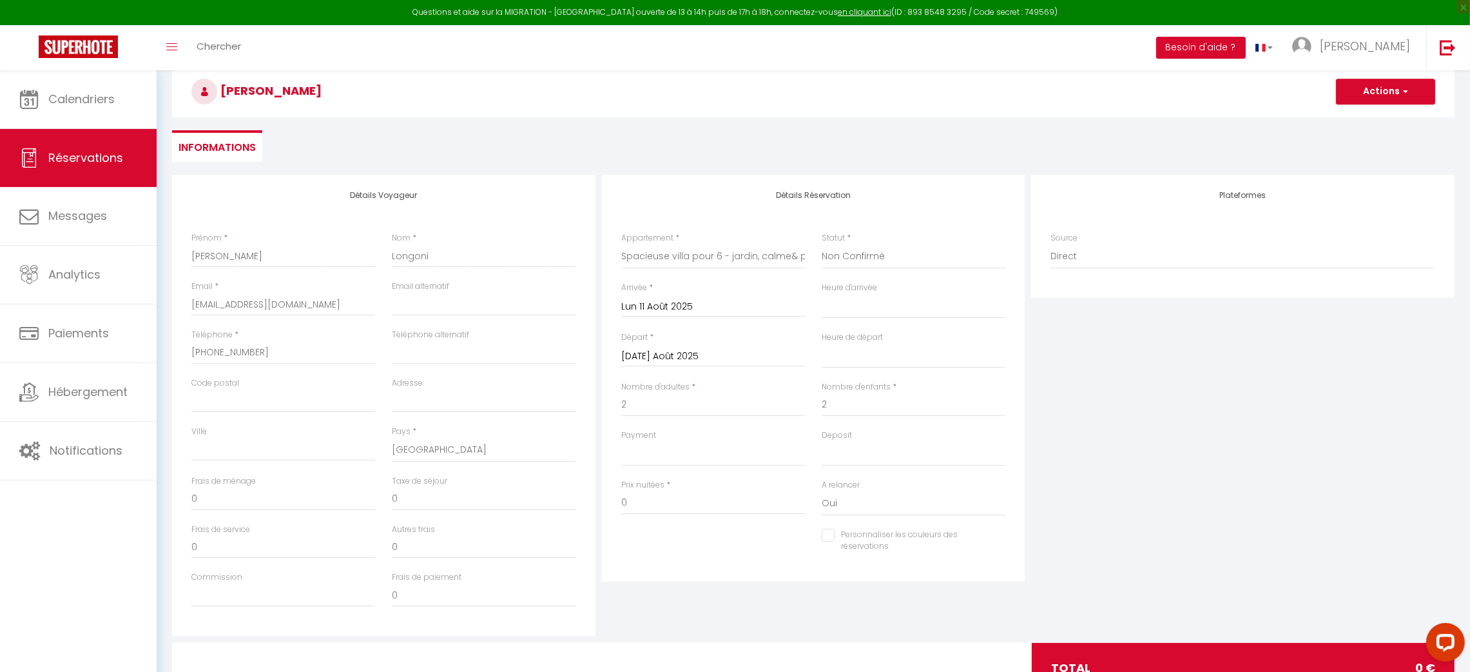
scroll to position [122, 0]
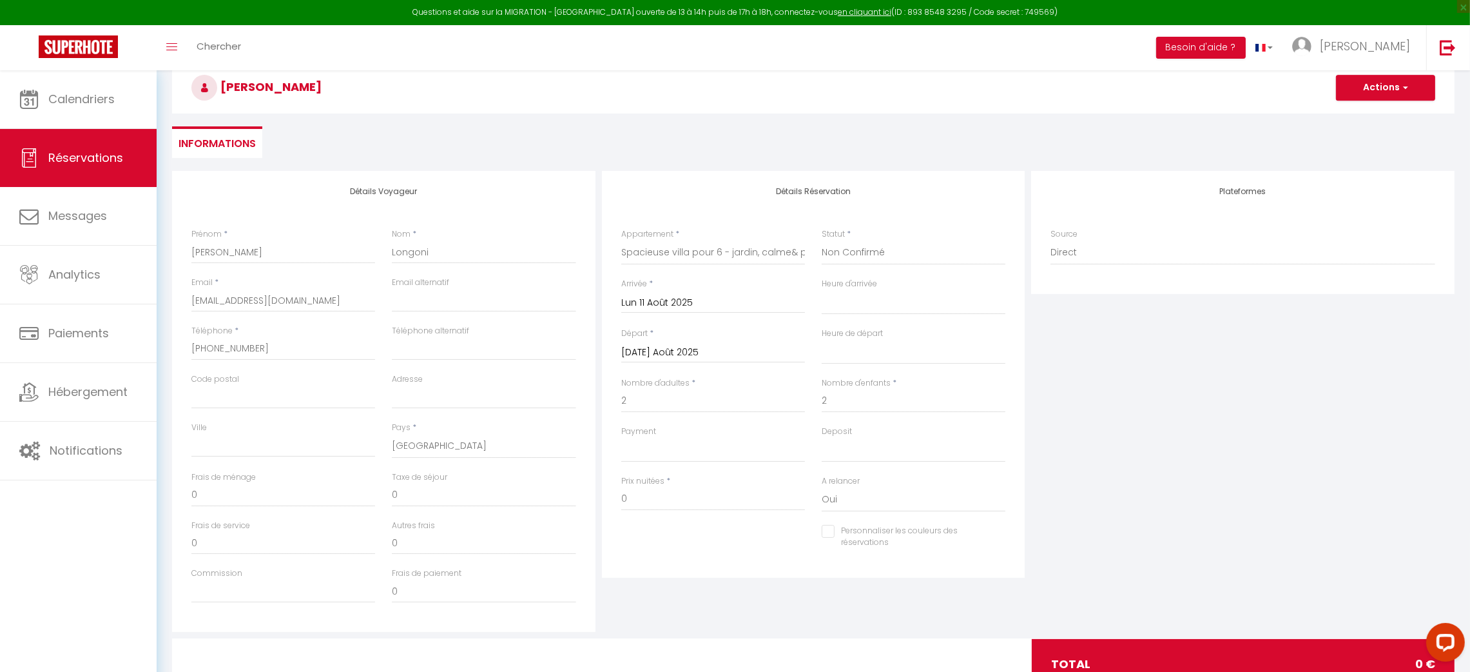
click at [701, 352] on input "[DATE] Août 2025" at bounding box center [713, 352] width 184 height 17
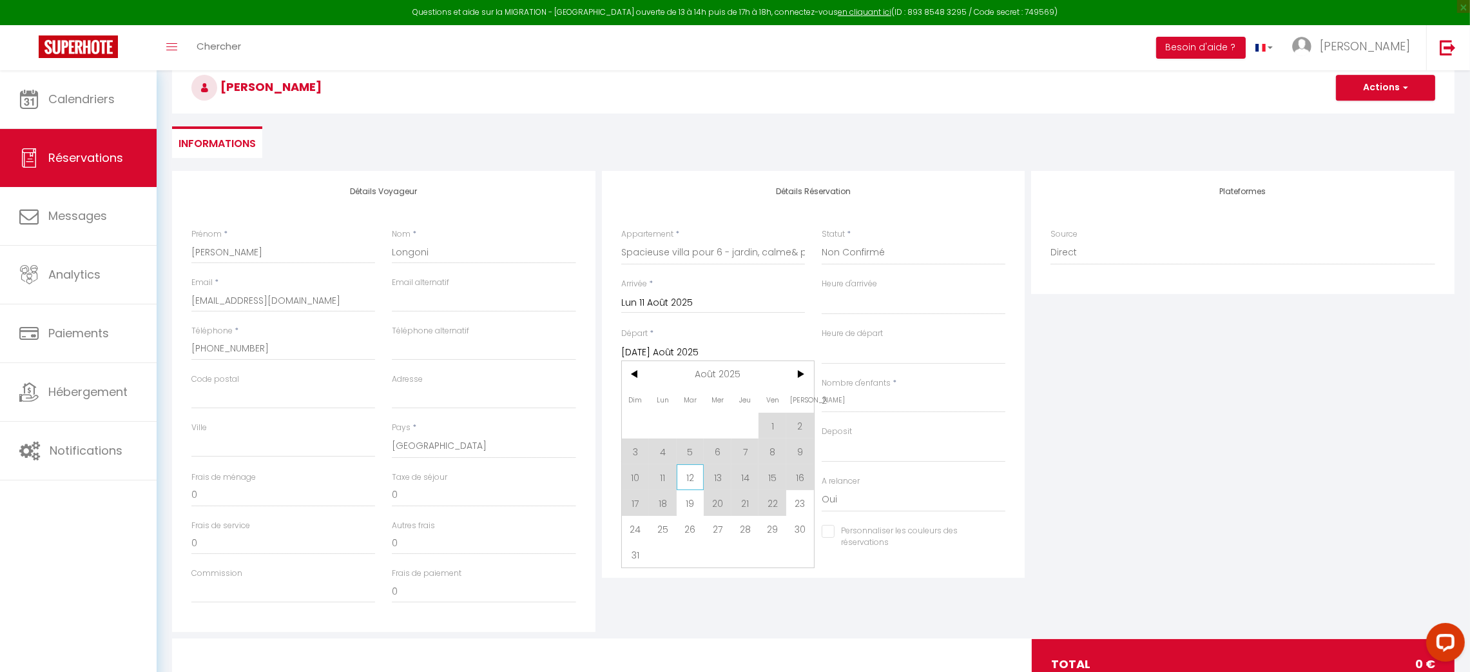
click at [691, 474] on span "12" at bounding box center [691, 477] width 28 height 26
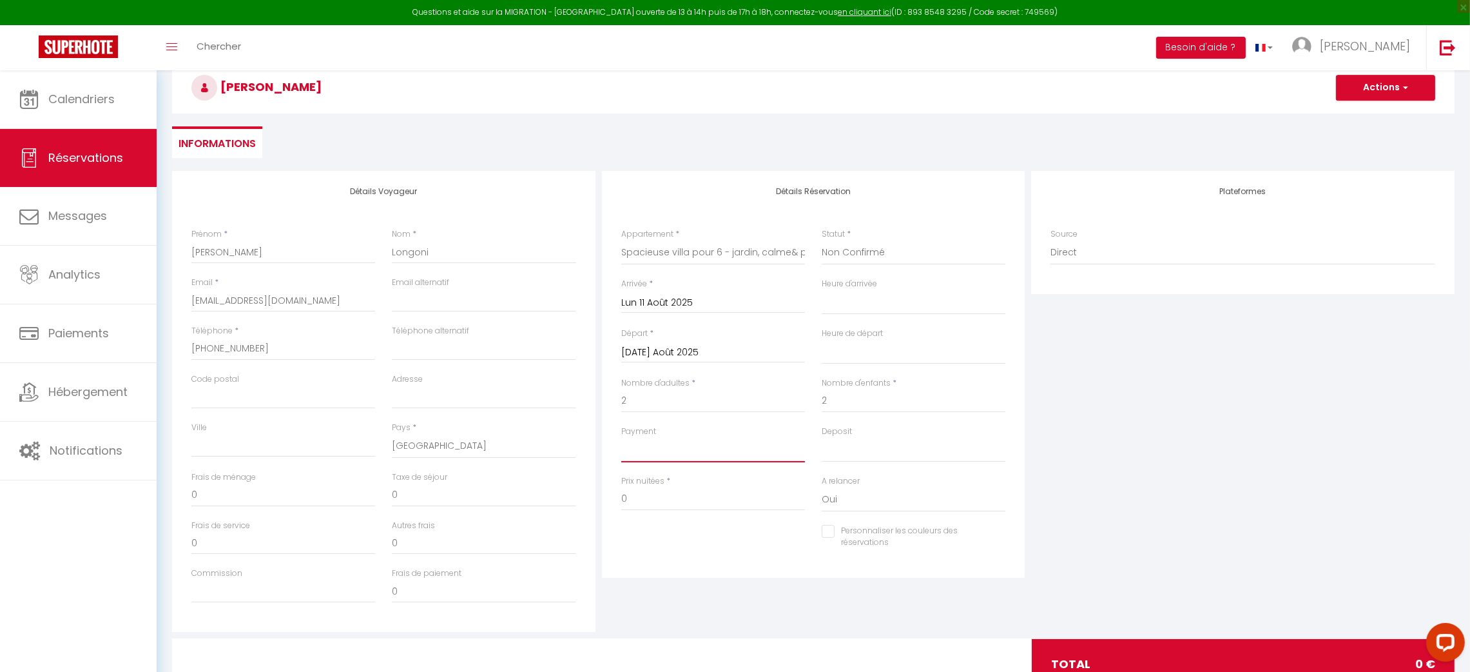
click at [676, 449] on select "OK KO" at bounding box center [713, 450] width 184 height 24
click at [913, 377] on div "Nombre d'enfants * 2" at bounding box center [914, 394] width 184 height 35
click at [1413, 93] on button "Actions" at bounding box center [1385, 88] width 99 height 26
click at [983, 350] on select "00:00 00:30 01:00 01:30 02:00 02:30 03:00 03:30 04:00 04:30 05:00 05:30 06:00 0…" at bounding box center [914, 352] width 184 height 24
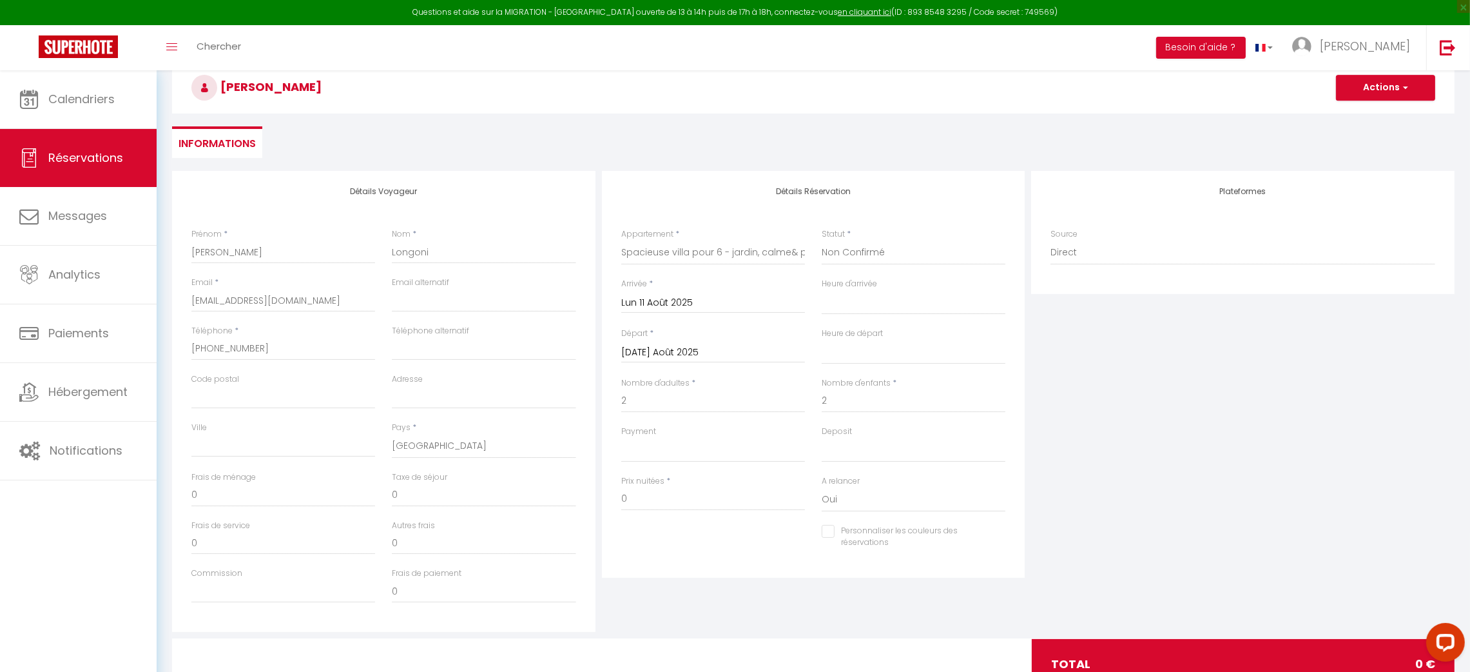
click at [1044, 379] on div "Plateformes Source Direct [DOMAIN_NAME] [DOMAIN_NAME] Chalet montagne Expedia G…" at bounding box center [1243, 401] width 430 height 461
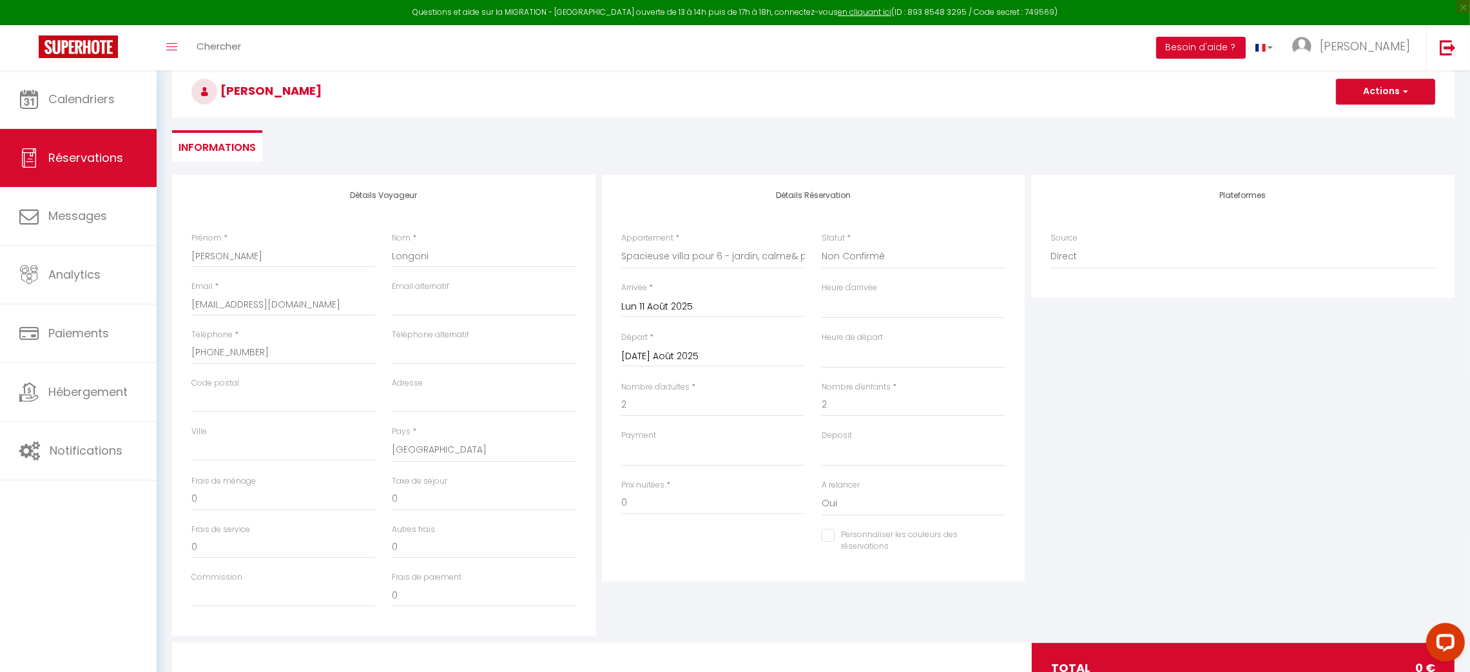
scroll to position [121, 0]
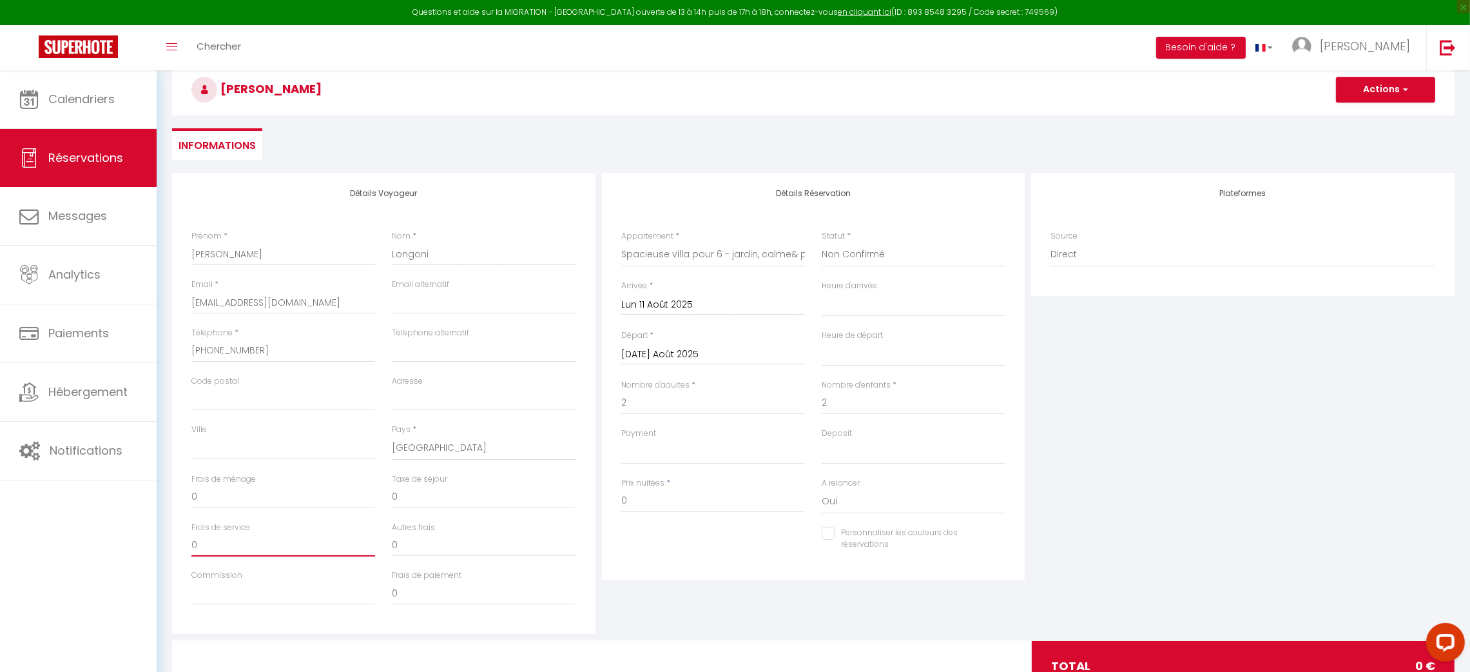
click at [233, 543] on input "0" at bounding box center [283, 544] width 184 height 23
click at [247, 496] on input "0" at bounding box center [283, 496] width 184 height 23
click at [421, 495] on input "0" at bounding box center [484, 496] width 184 height 23
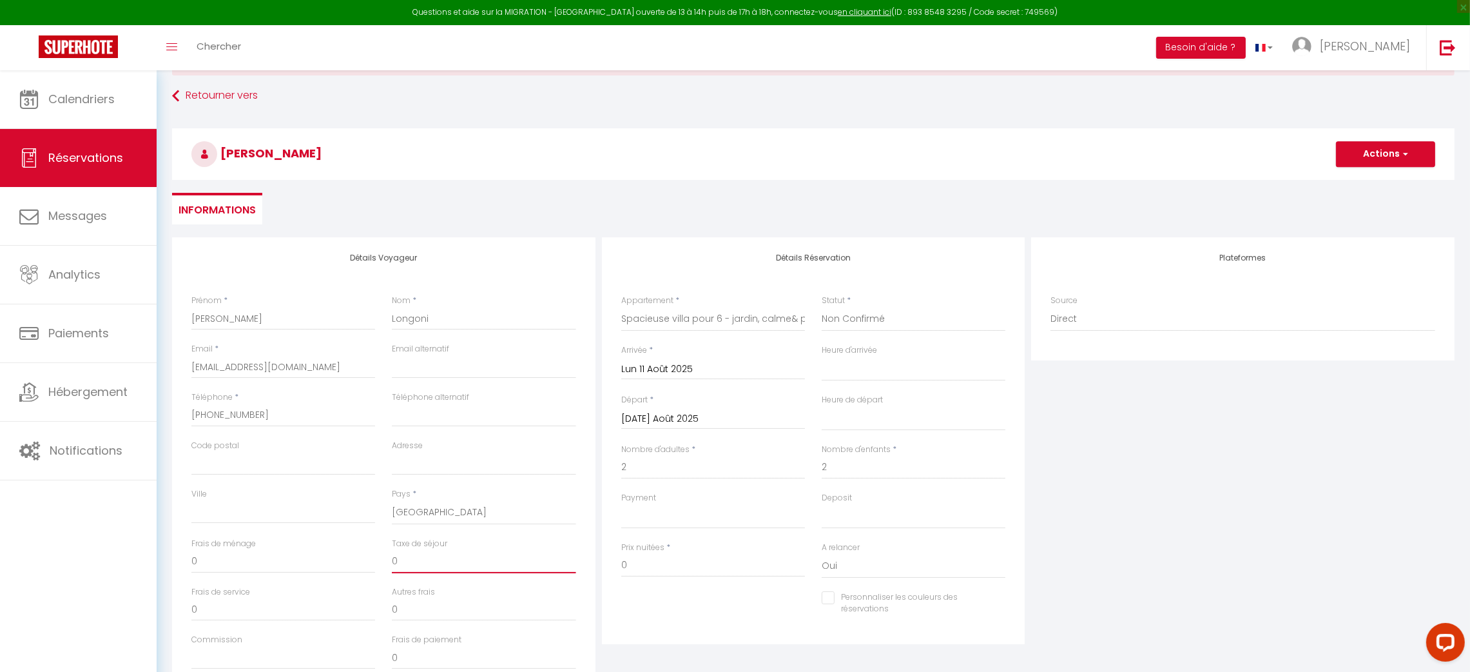
scroll to position [57, 0]
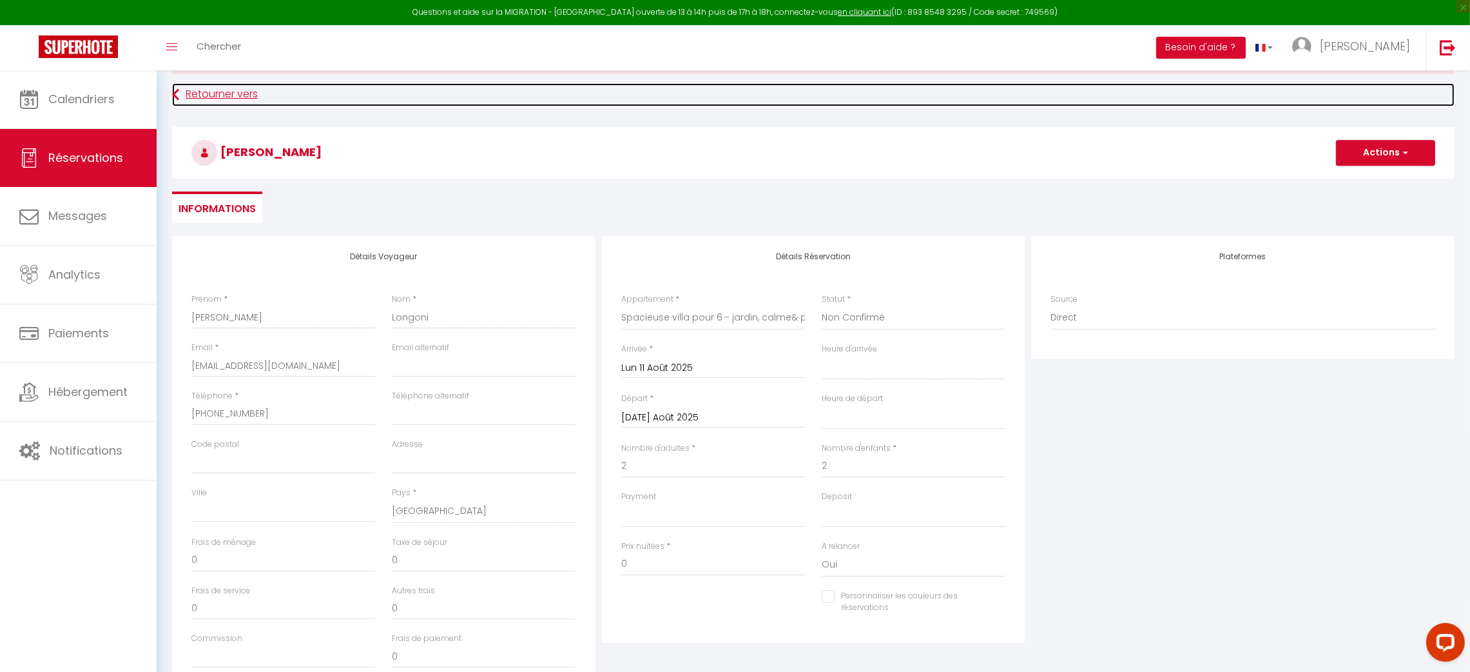
click at [191, 103] on link "Retourner vers" at bounding box center [813, 94] width 1283 height 23
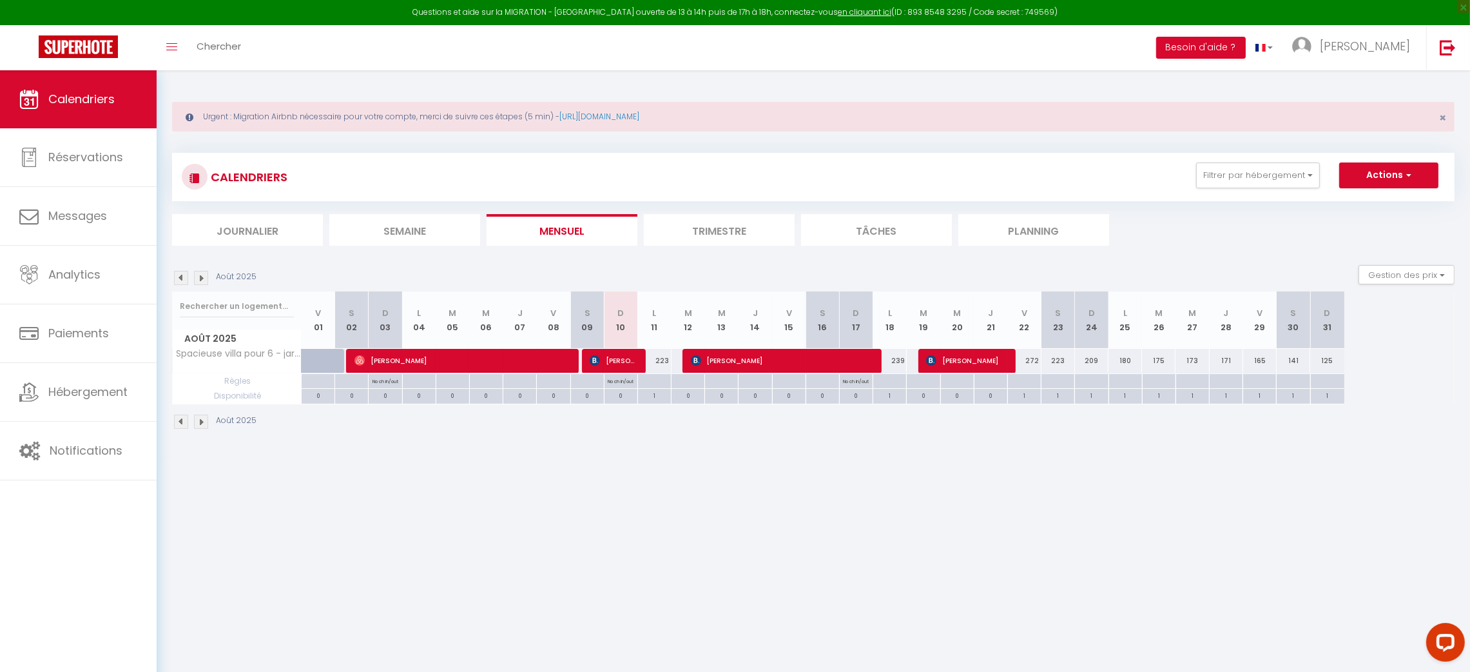
click at [652, 363] on div "223" at bounding box center [655, 361] width 34 height 24
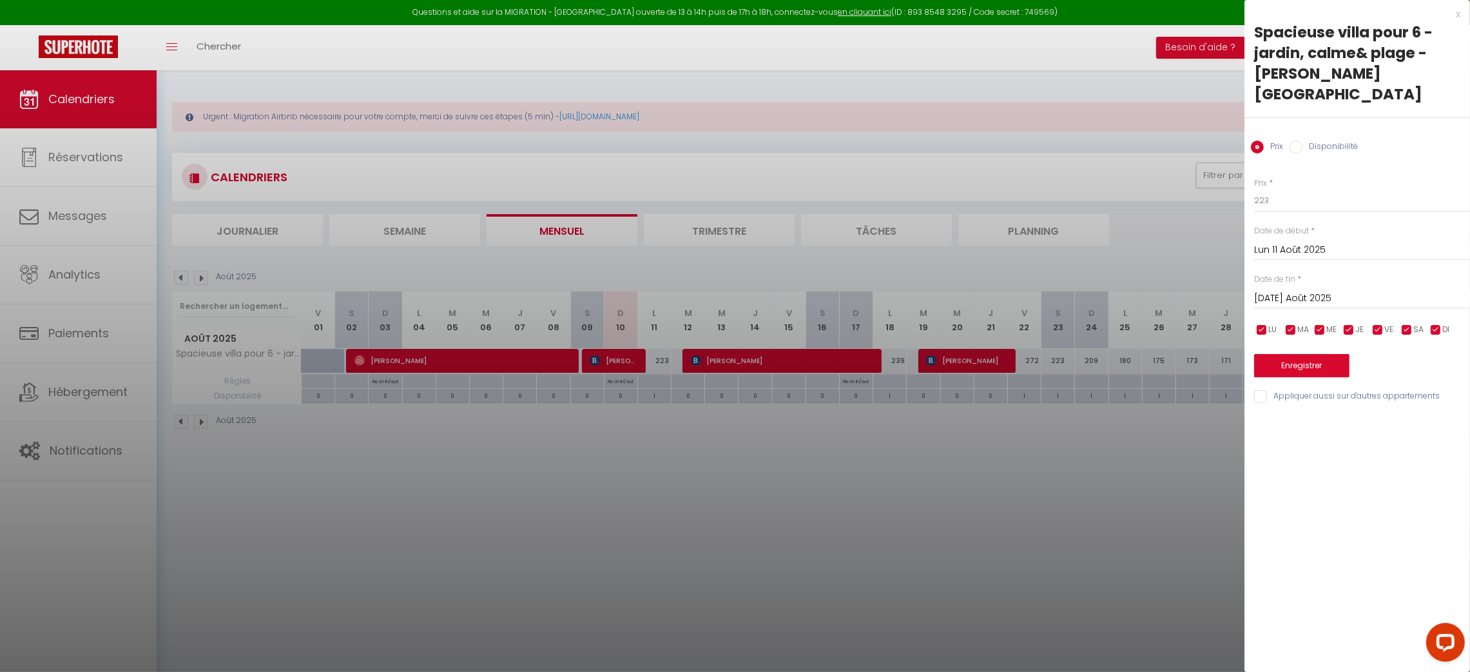
click at [952, 571] on div at bounding box center [735, 336] width 1470 height 672
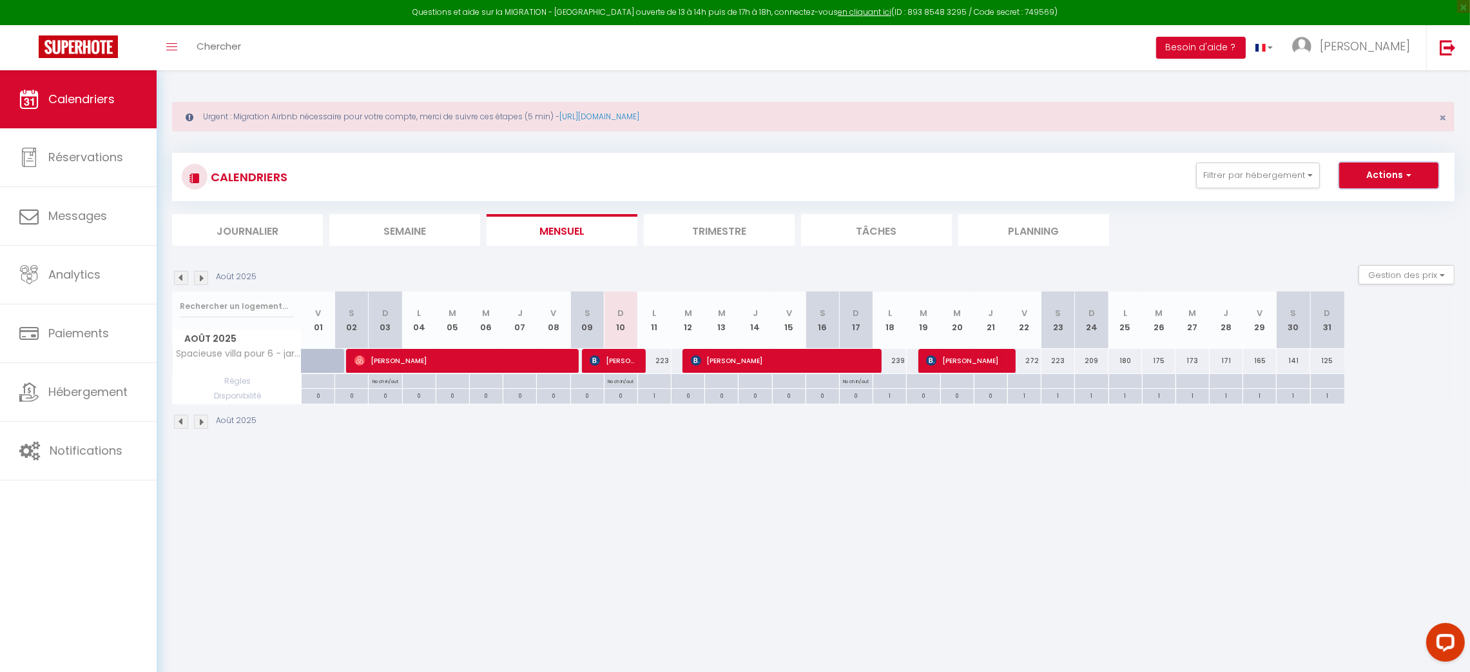
click at [1401, 170] on button "Actions" at bounding box center [1389, 175] width 99 height 26
click at [1371, 200] on link "Nouvelle réservation" at bounding box center [1376, 204] width 112 height 19
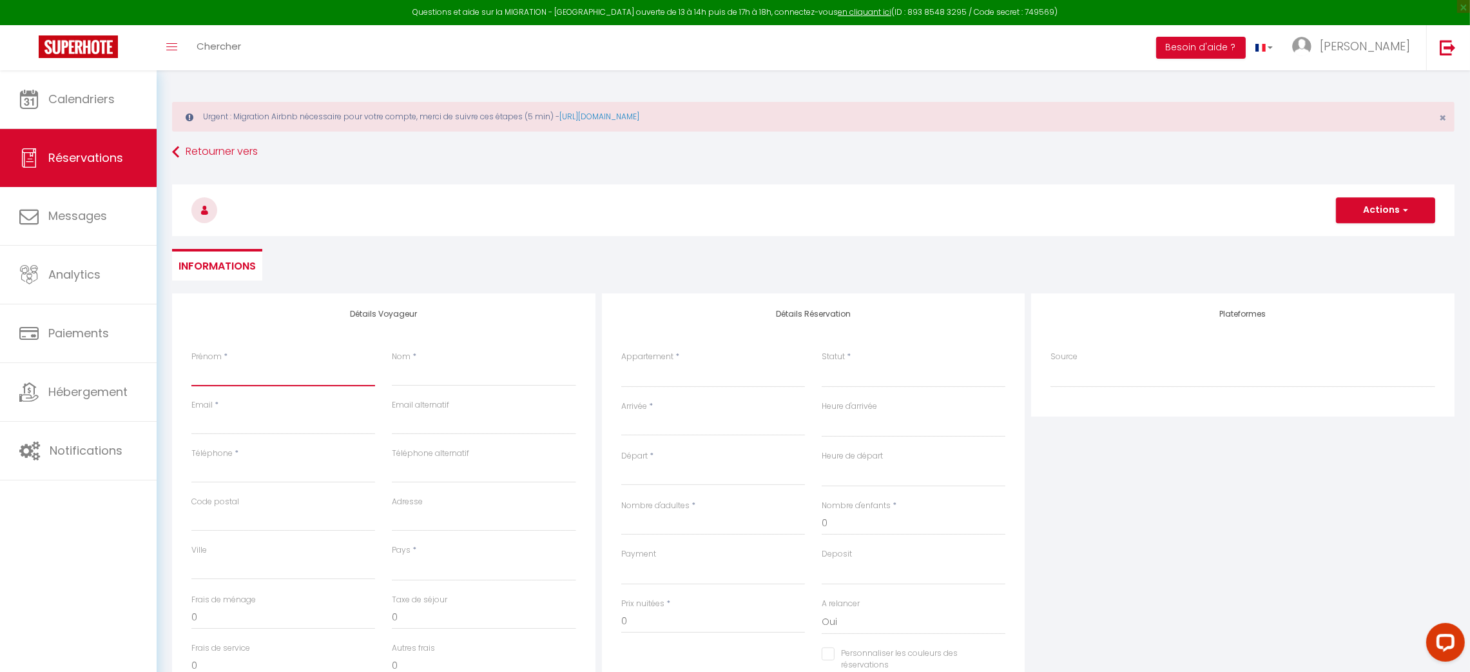
click at [261, 371] on input "Prénom" at bounding box center [283, 374] width 184 height 23
click at [442, 367] on input "Nom" at bounding box center [484, 374] width 184 height 23
click at [250, 433] on input "Email client" at bounding box center [283, 422] width 184 height 23
click at [239, 474] on input "Téléphone" at bounding box center [283, 471] width 184 height 23
click at [429, 574] on select "[GEOGRAPHIC_DATA] [GEOGRAPHIC_DATA] [GEOGRAPHIC_DATA] [GEOGRAPHIC_DATA] [GEOGRA…" at bounding box center [484, 568] width 184 height 24
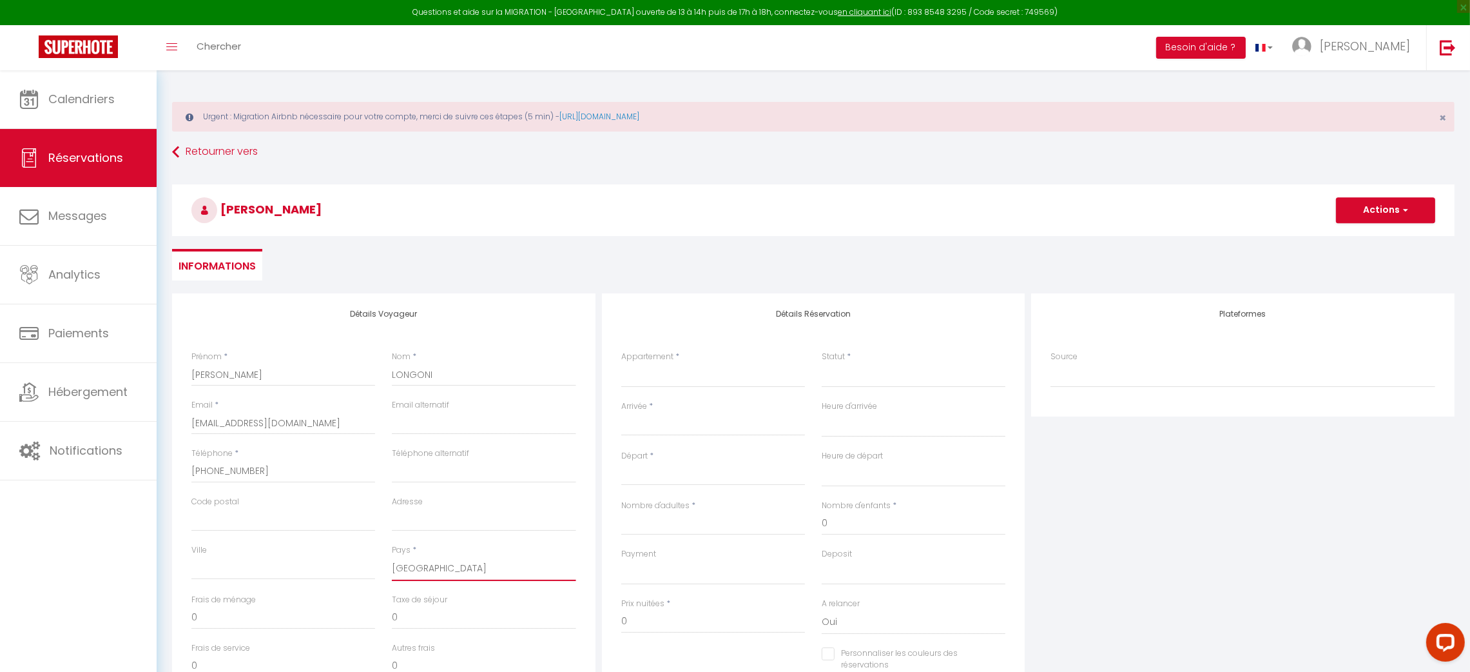
click at [392, 556] on select "[GEOGRAPHIC_DATA] [GEOGRAPHIC_DATA] [GEOGRAPHIC_DATA] [GEOGRAPHIC_DATA] [GEOGRA…" at bounding box center [484, 568] width 184 height 24
click at [493, 587] on div "Pays * [GEOGRAPHIC_DATA] [GEOGRAPHIC_DATA] [GEOGRAPHIC_DATA] [GEOGRAPHIC_DATA] …" at bounding box center [484, 569] width 200 height 50
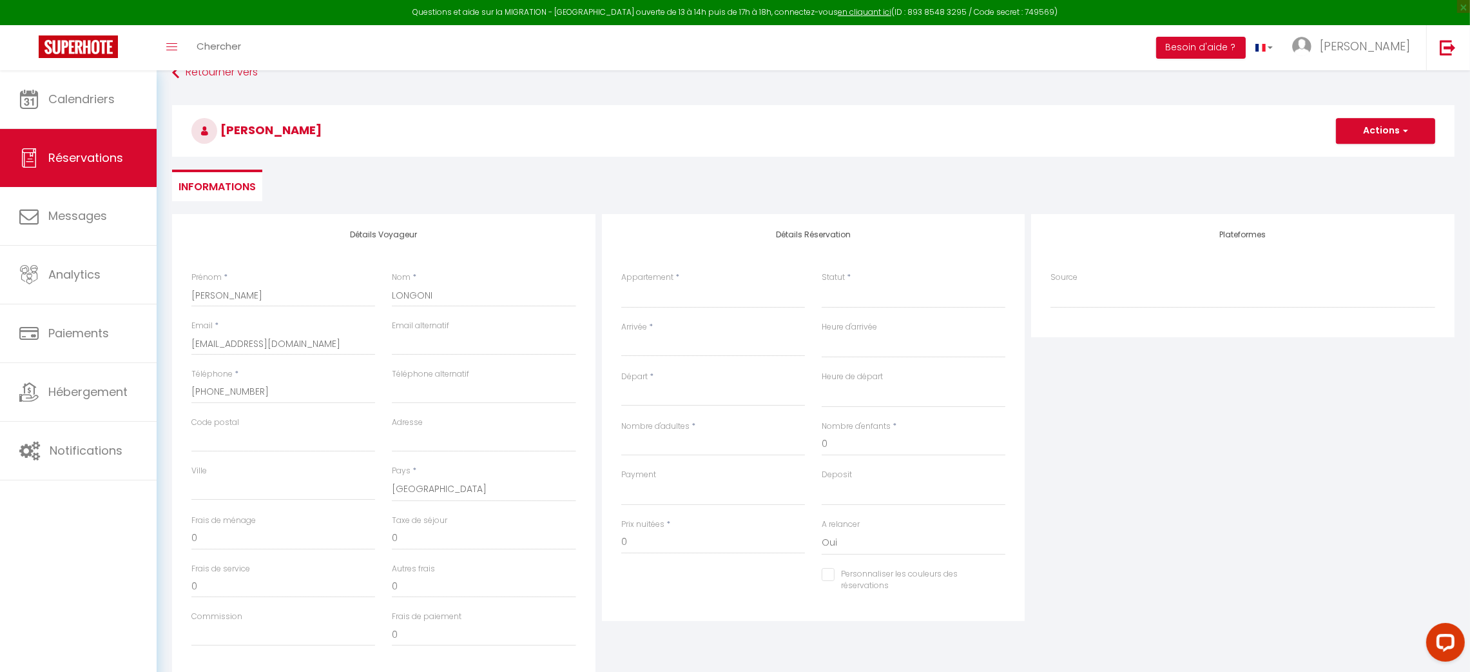
scroll to position [72, 0]
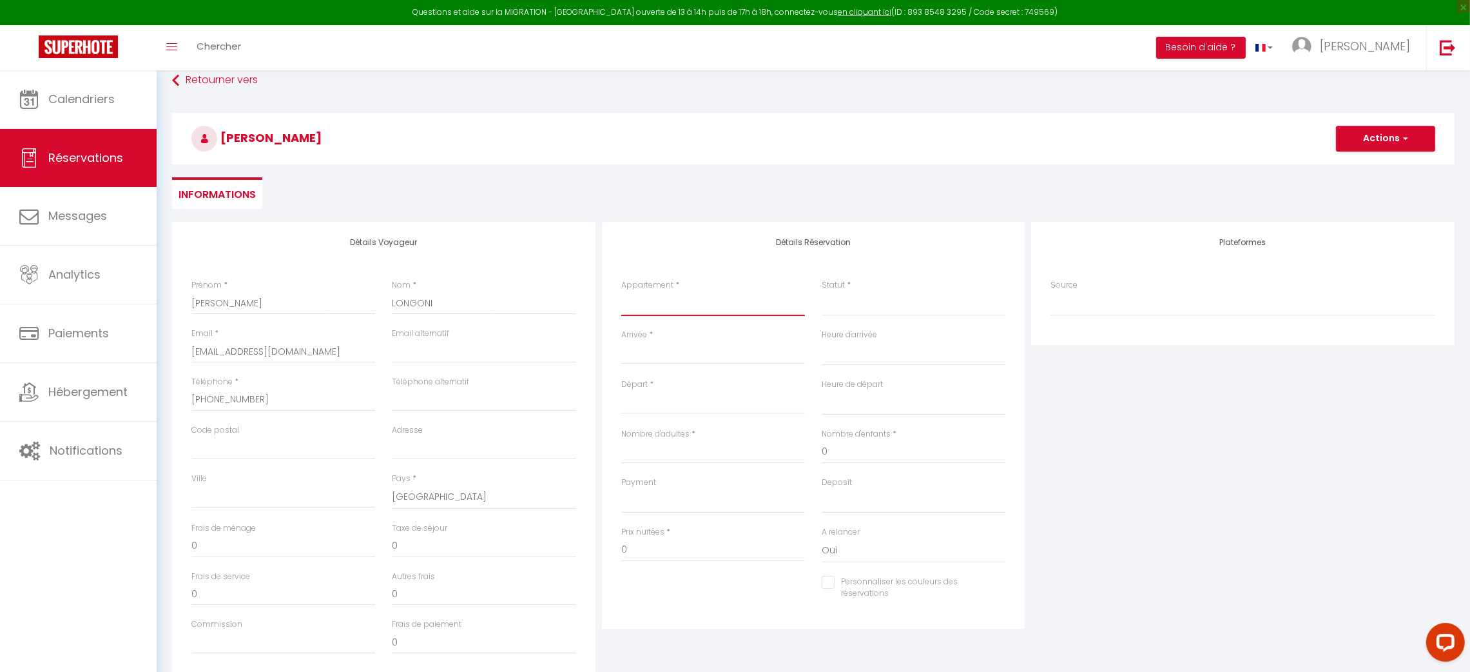
click at [686, 309] on select "Maison d'été - jardin privatif + piscine & plages Spacieuse villa pour 6 - jard…" at bounding box center [713, 303] width 184 height 24
click at [621, 291] on select "Maison d'été - jardin privatif + piscine & plages Spacieuse villa pour 6 - jard…" at bounding box center [713, 303] width 184 height 24
click at [648, 354] on input "Arrivée" at bounding box center [713, 354] width 184 height 17
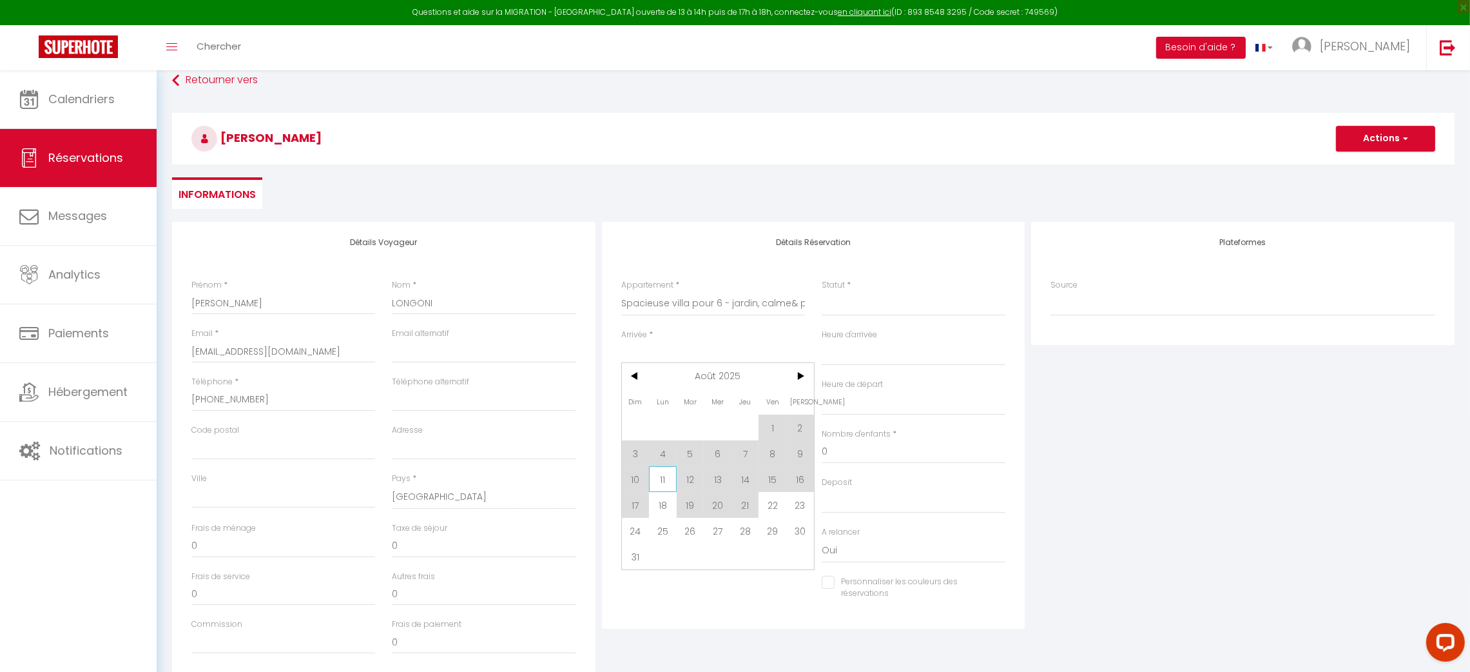
click at [667, 482] on span "11" at bounding box center [663, 479] width 28 height 26
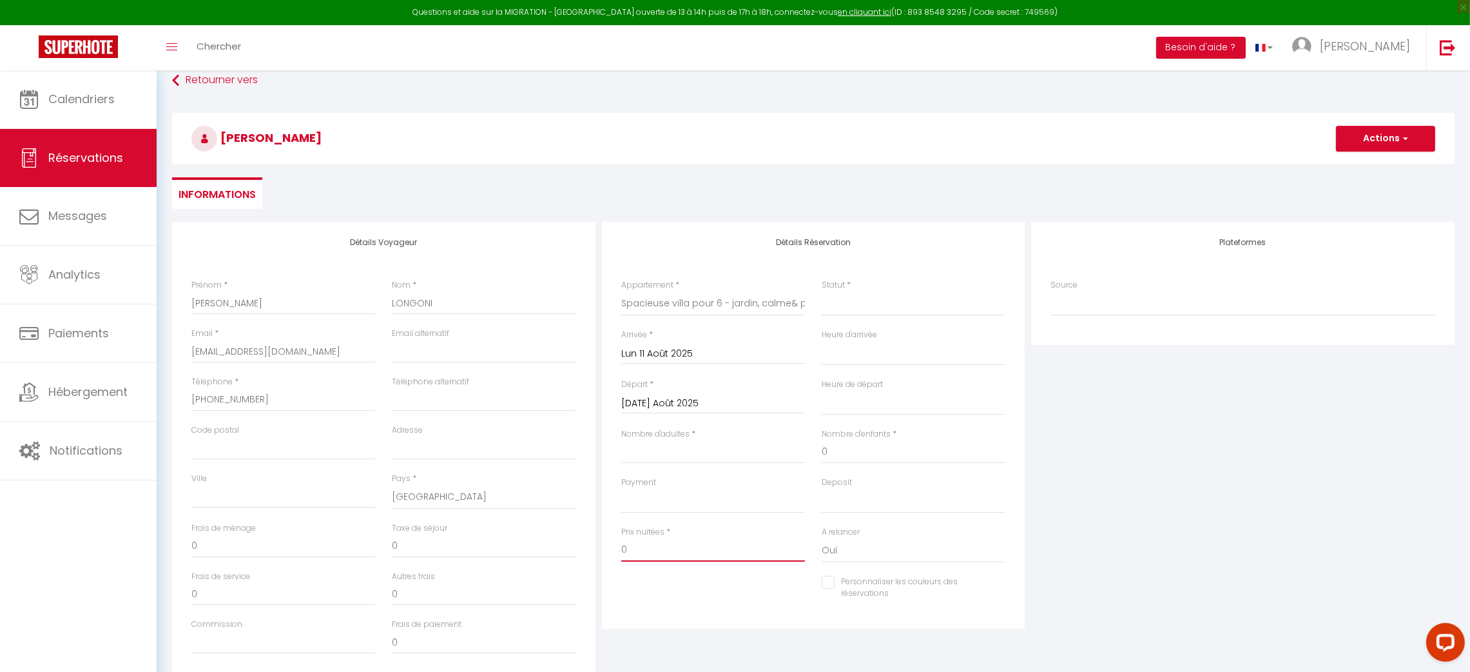
click at [746, 543] on input "0" at bounding box center [713, 549] width 184 height 23
click at [1338, 433] on div "Plateformes Source Direct [DOMAIN_NAME] [DOMAIN_NAME] Chalet montagne Expedia G…" at bounding box center [1243, 452] width 430 height 461
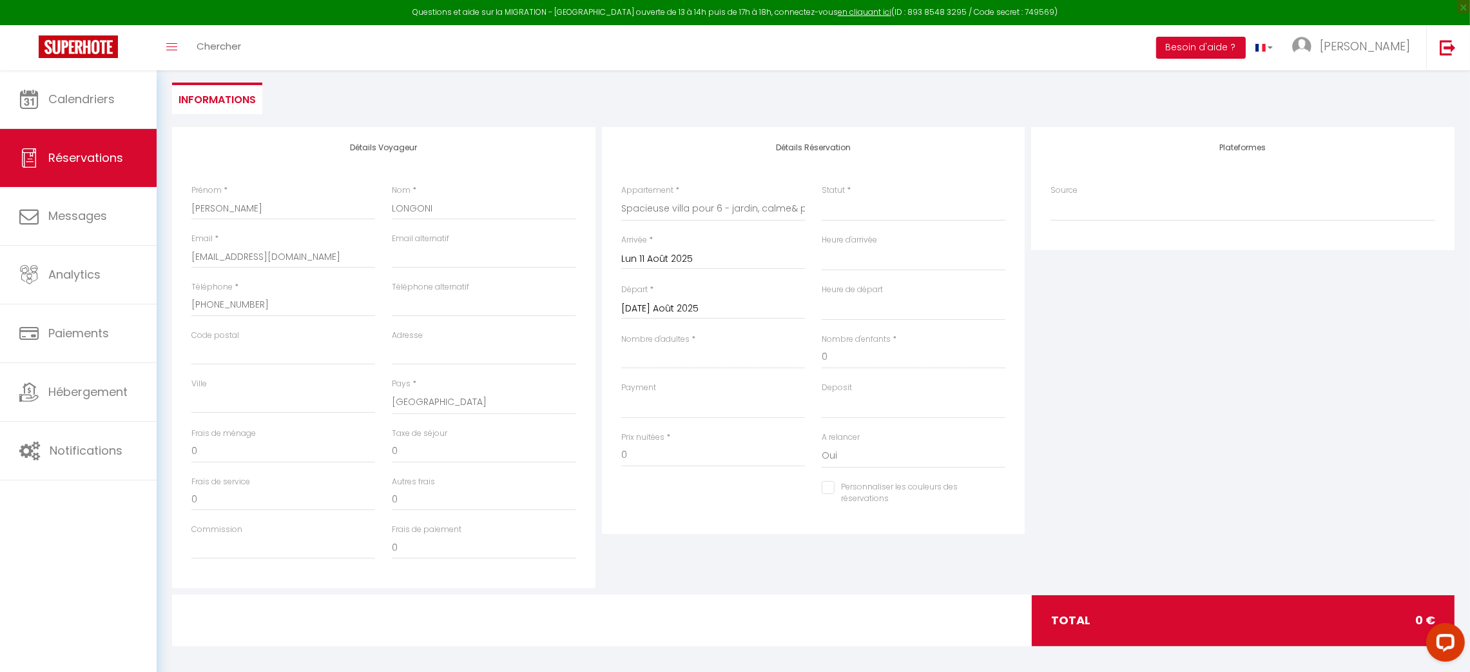
scroll to position [97, 0]
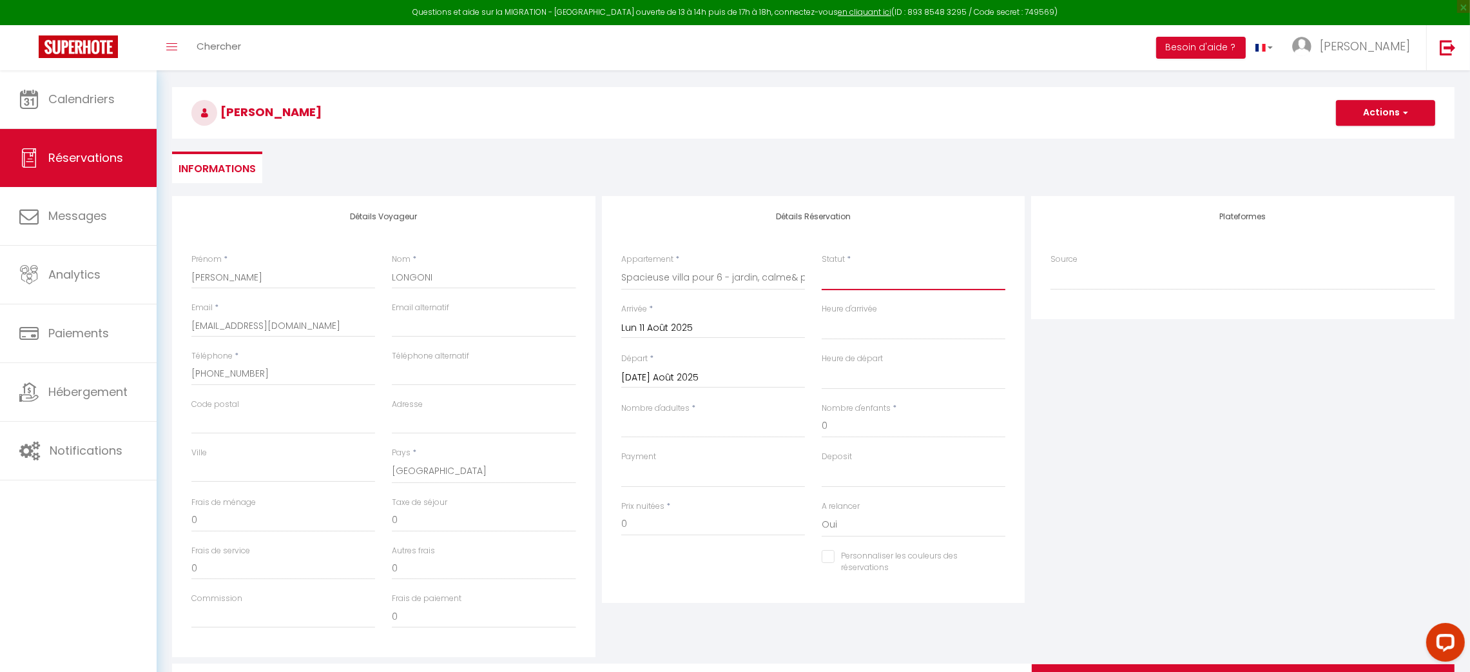
click at [846, 276] on select "Confirmé Non Confirmé [PERSON_NAME] par le voyageur No Show Request" at bounding box center [914, 278] width 184 height 24
click at [685, 424] on input "Nombre d'adultes" at bounding box center [713, 425] width 184 height 23
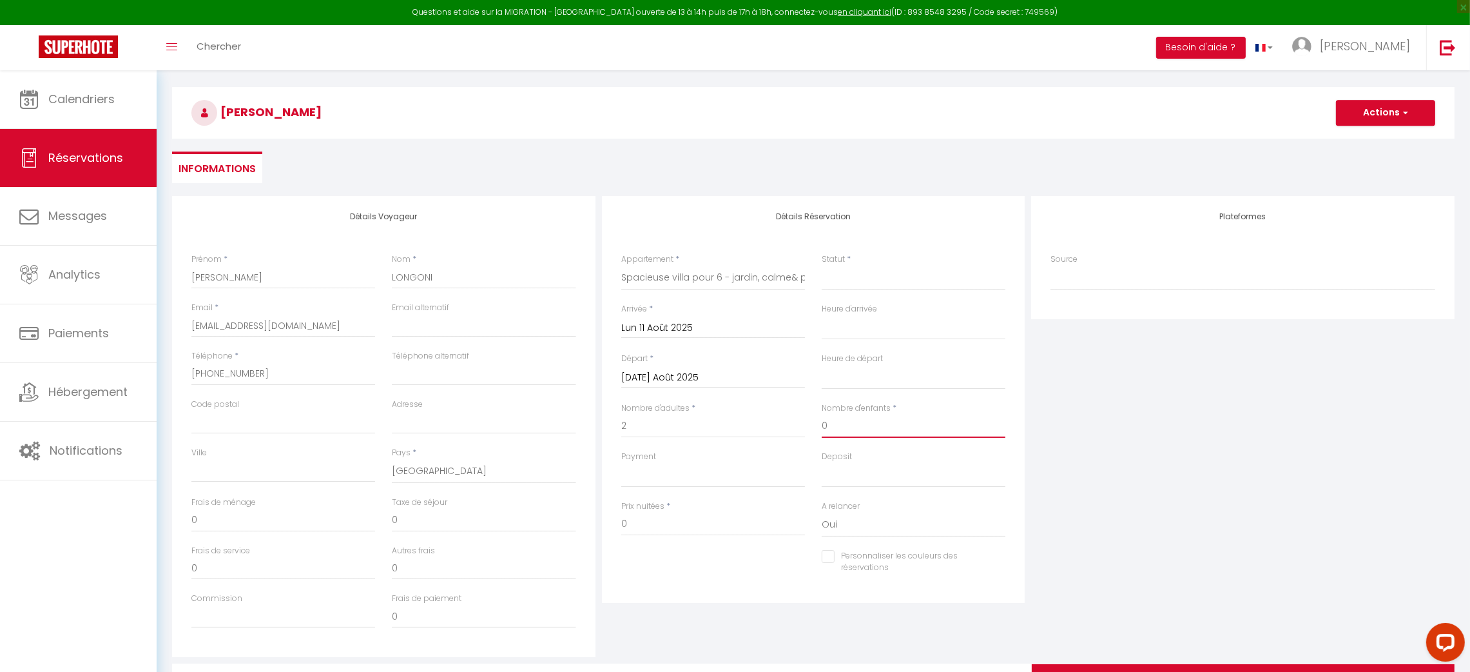
click at [857, 417] on input "0" at bounding box center [914, 425] width 184 height 23
click at [645, 520] on input "0" at bounding box center [713, 523] width 184 height 23
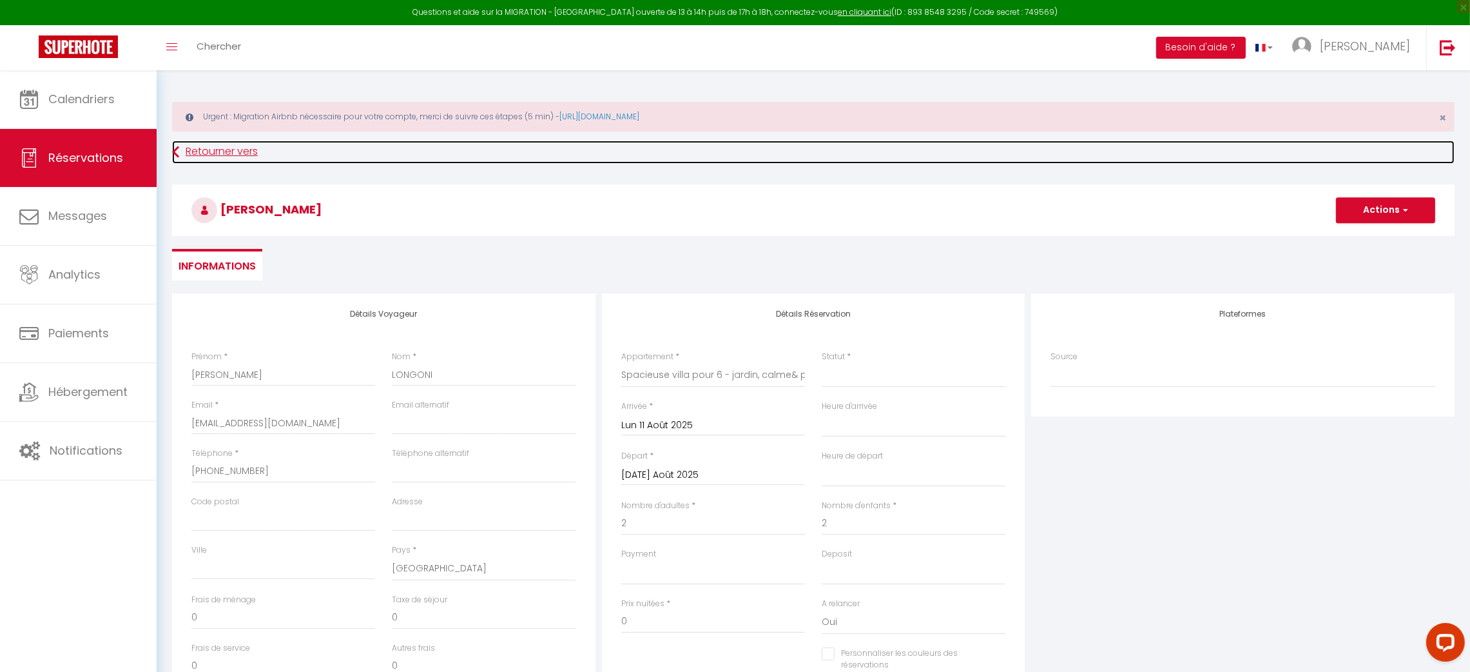
click at [237, 152] on link "Retourner vers" at bounding box center [813, 152] width 1283 height 23
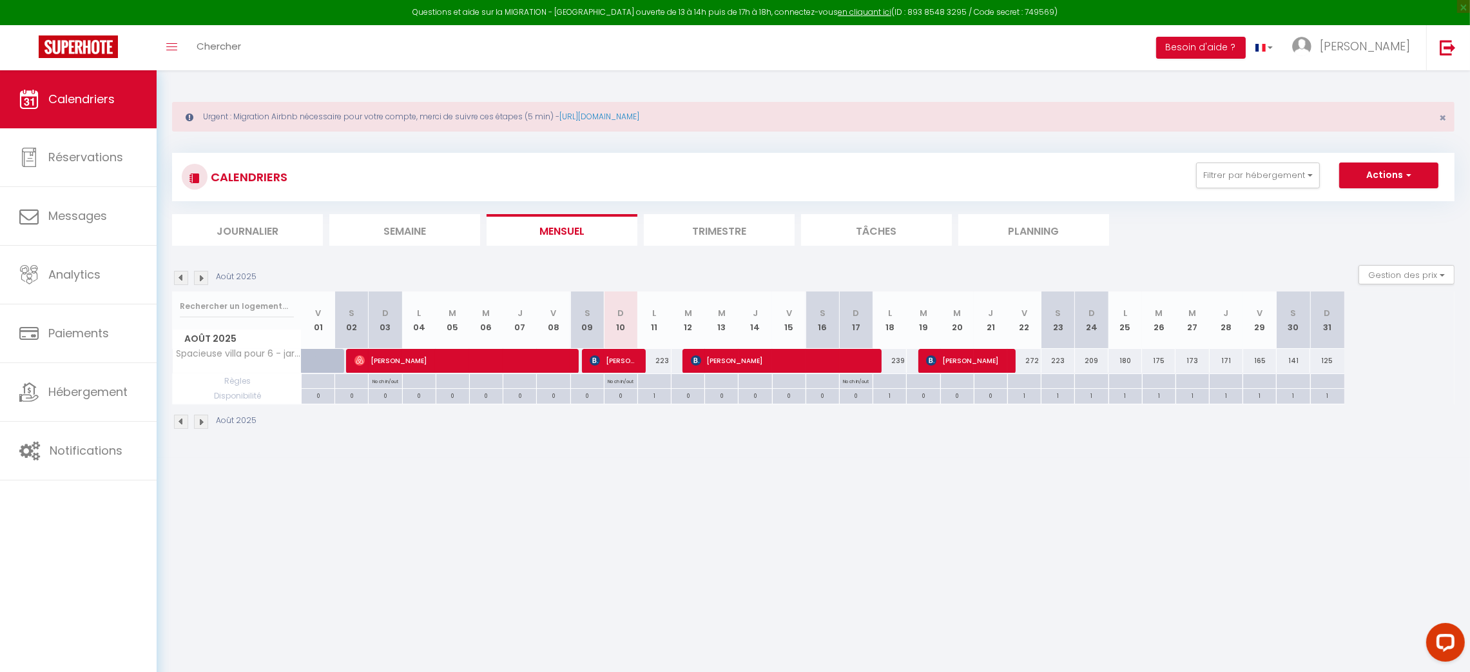
click at [656, 353] on div "223" at bounding box center [655, 361] width 34 height 24
click at [0, 0] on div at bounding box center [0, 0] width 0 height 0
click at [1398, 174] on button "Actions" at bounding box center [1389, 175] width 99 height 26
click at [1394, 204] on link "Nouvelle réservation" at bounding box center [1376, 204] width 112 height 19
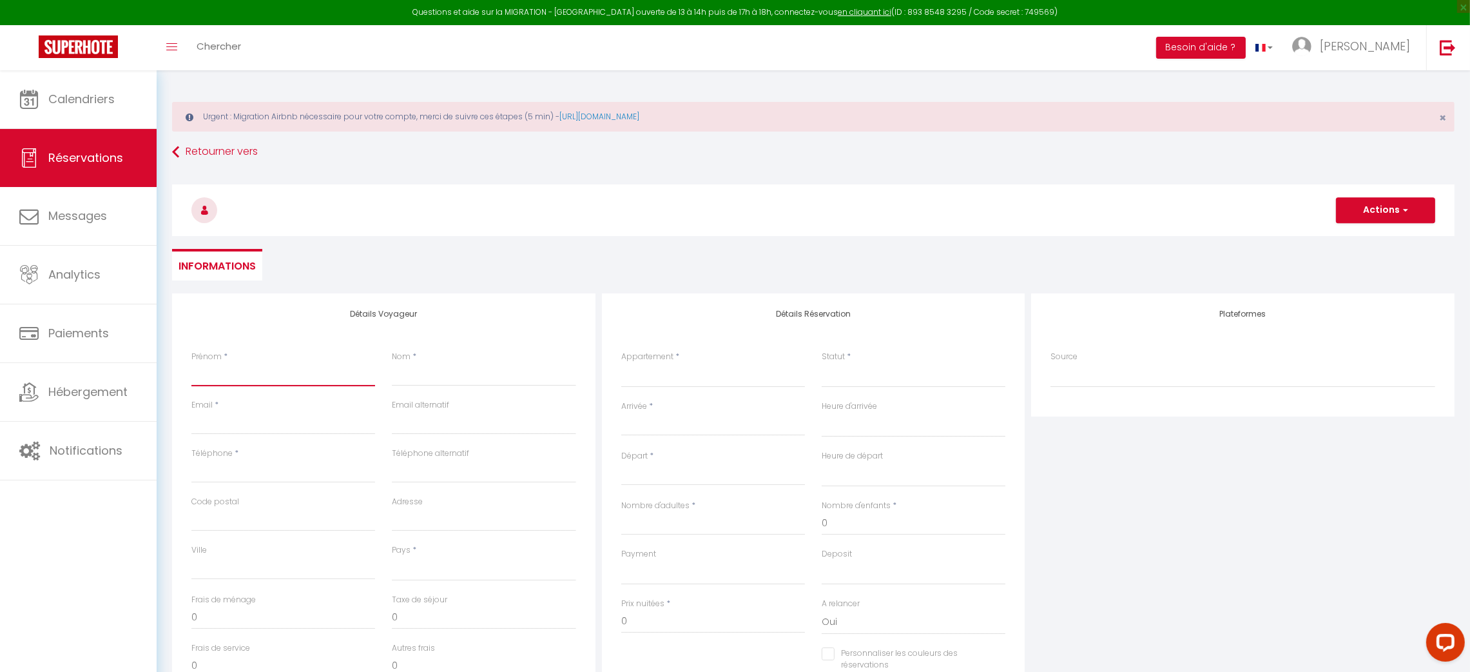
click at [231, 385] on input "Prénom" at bounding box center [283, 374] width 184 height 23
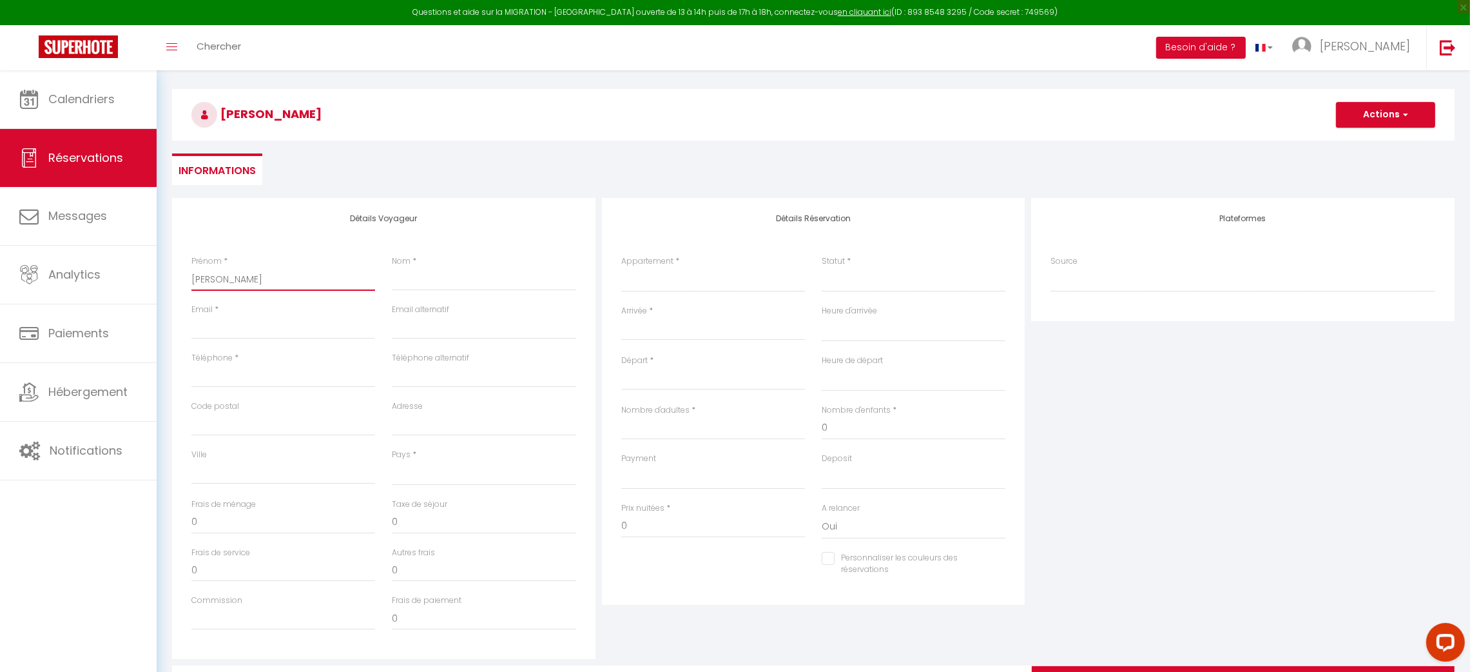
scroll to position [97, 0]
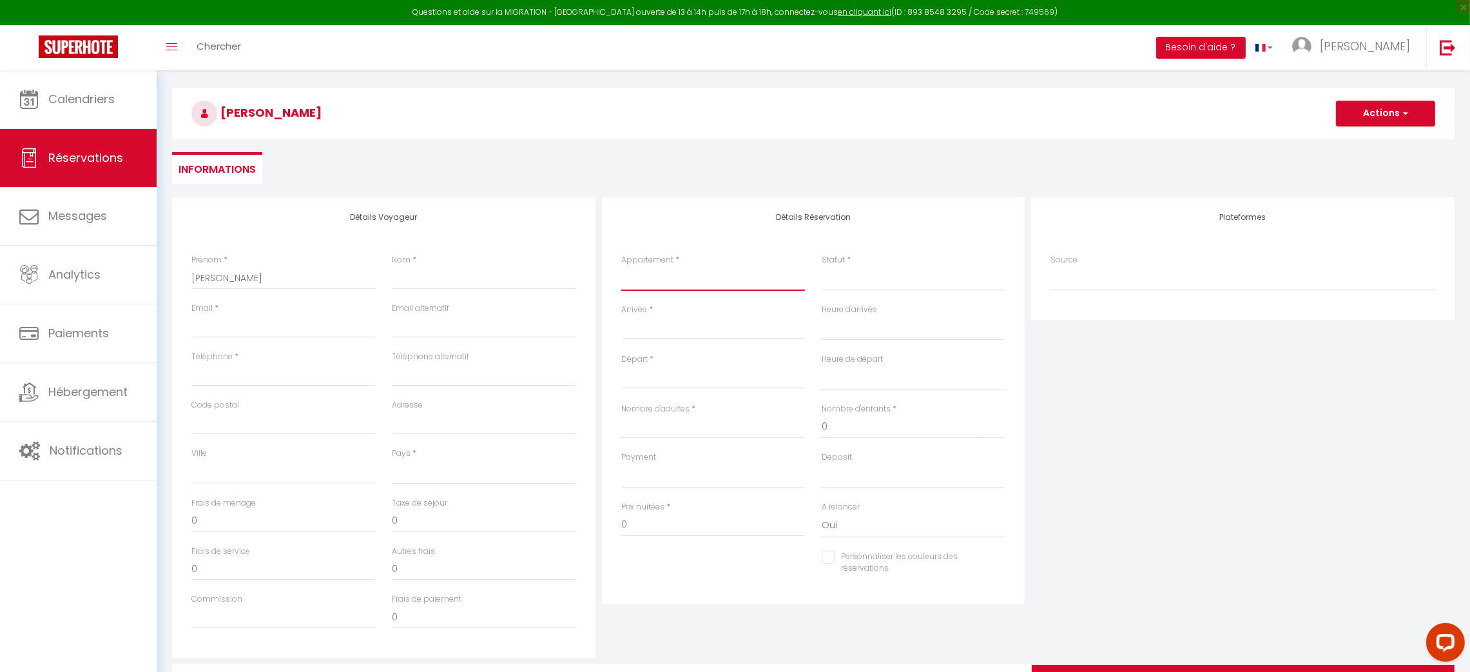
click at [701, 281] on select "Maison d'été - jardin privatif + piscine & plages Spacieuse villa pour 6 - jard…" at bounding box center [713, 278] width 184 height 24
click at [621, 266] on select "Maison d'été - jardin privatif + piscine & plages Spacieuse villa pour 6 - jard…" at bounding box center [713, 278] width 184 height 24
click at [643, 331] on input "Arrivée" at bounding box center [713, 328] width 184 height 17
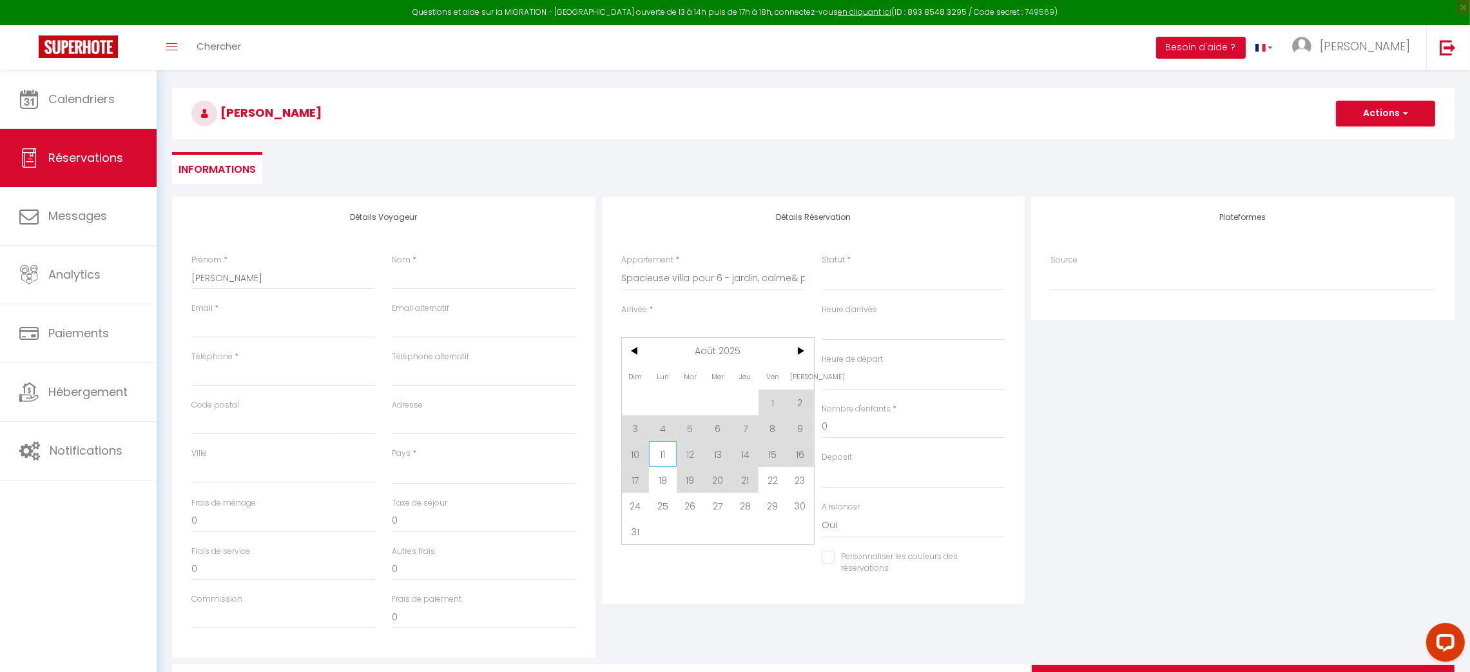
click at [666, 453] on span "11" at bounding box center [663, 454] width 28 height 26
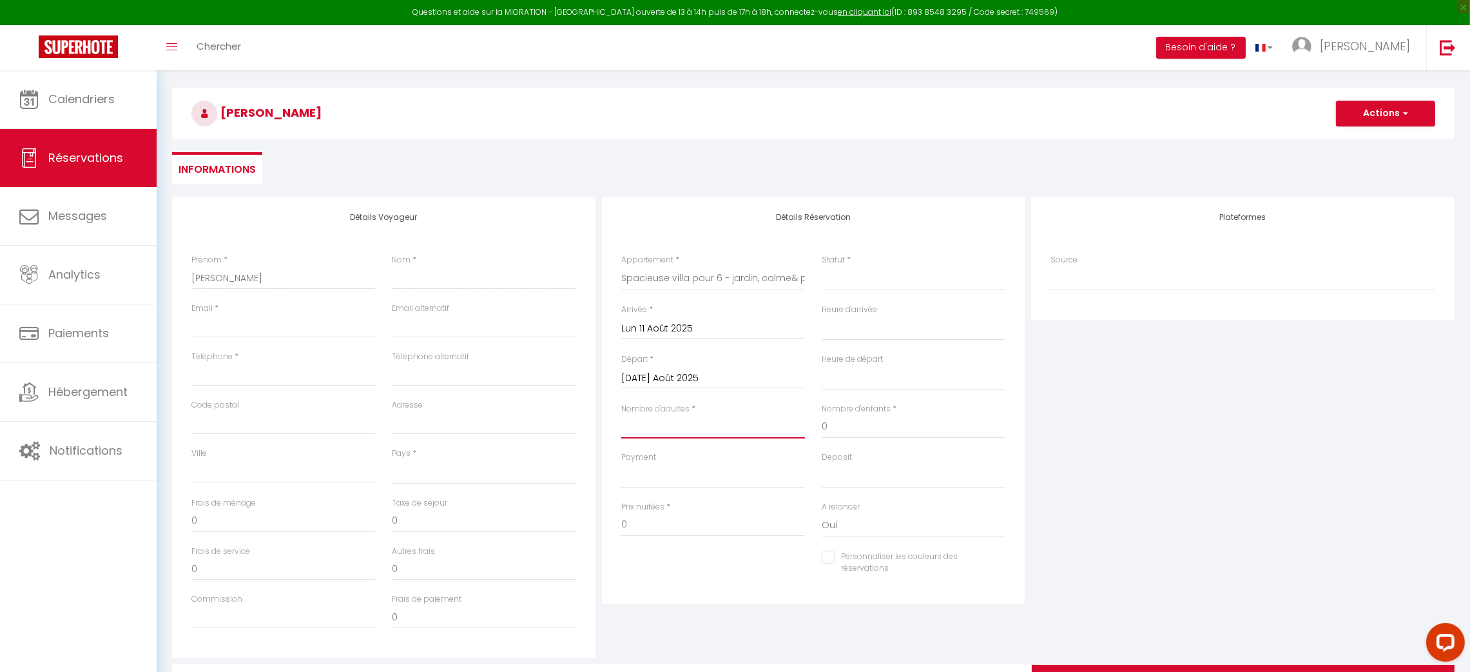
click at [684, 437] on input "Nombre d'adultes" at bounding box center [713, 426] width 184 height 23
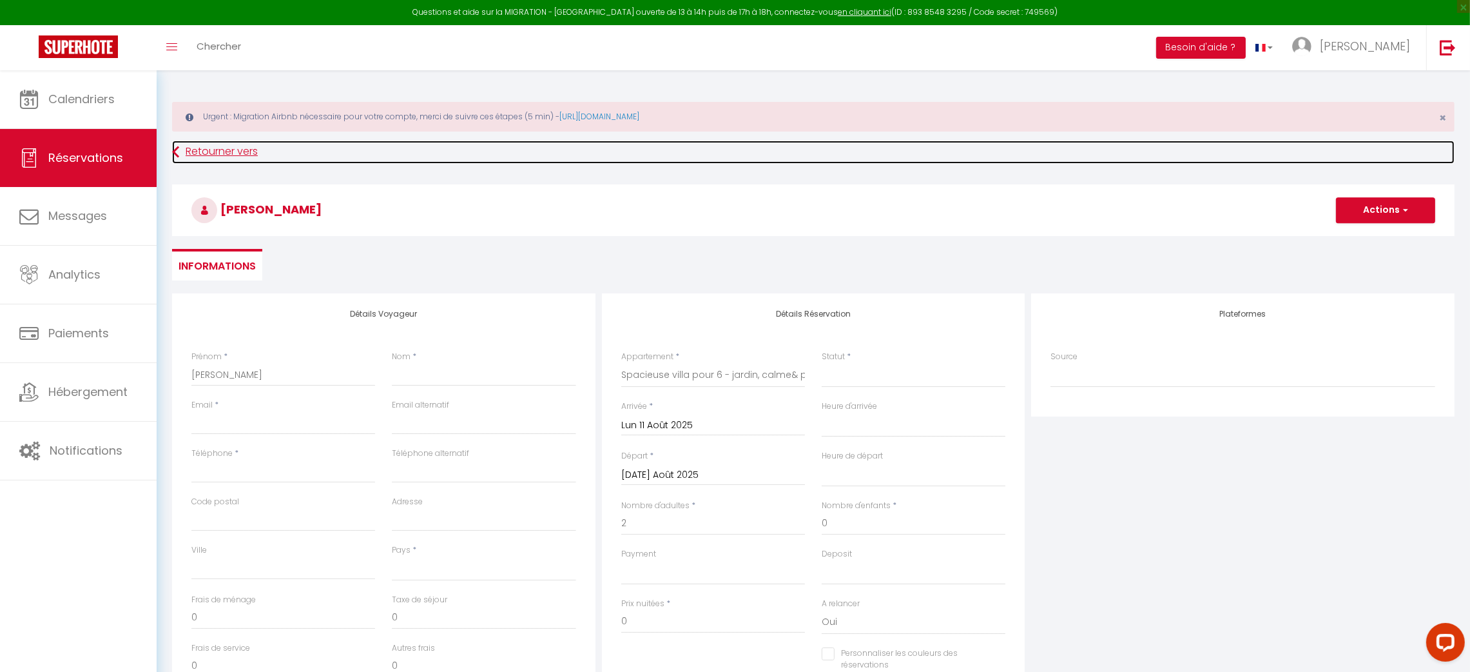
click at [179, 156] on link "Retourner vers" at bounding box center [813, 152] width 1283 height 23
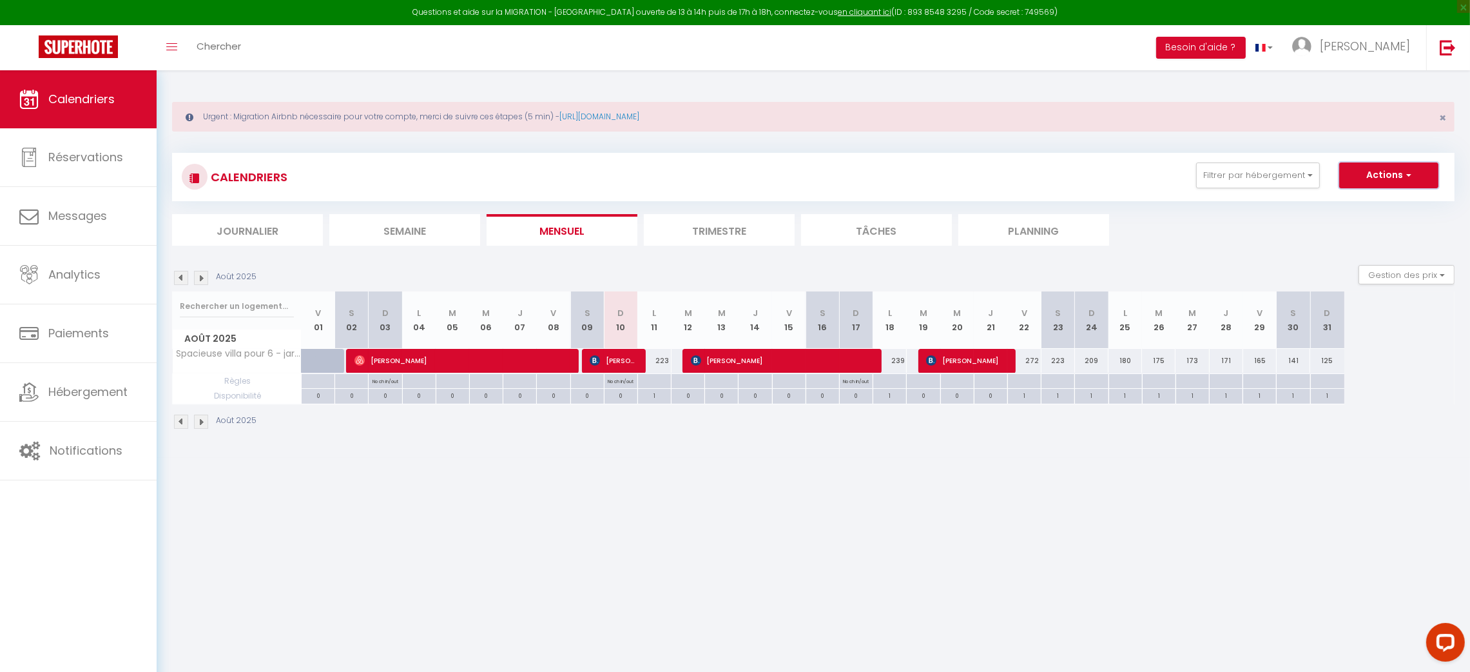
click at [1405, 179] on span "button" at bounding box center [1407, 174] width 8 height 13
click at [79, 151] on span "Réservations" at bounding box center [85, 157] width 75 height 16
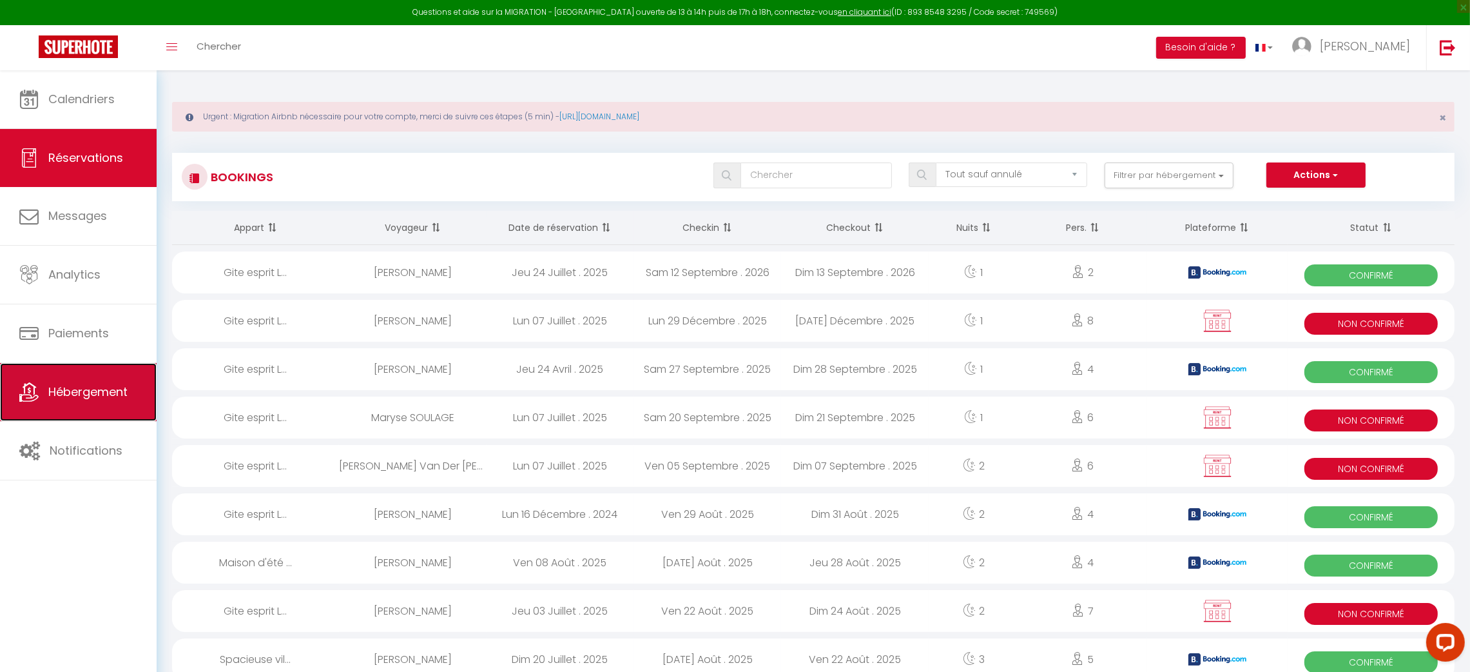
click at [88, 400] on span "Hébergement" at bounding box center [87, 392] width 79 height 16
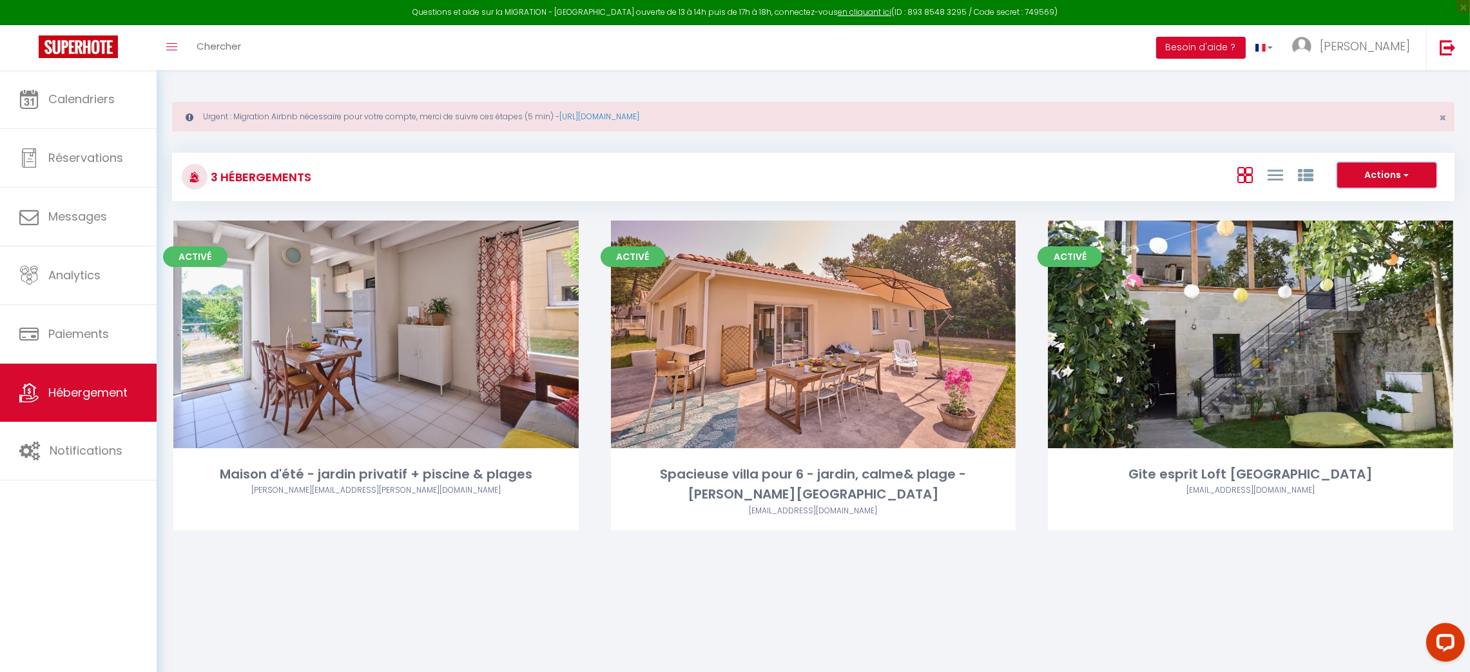
click at [1401, 184] on button "Actions" at bounding box center [1387, 175] width 99 height 26
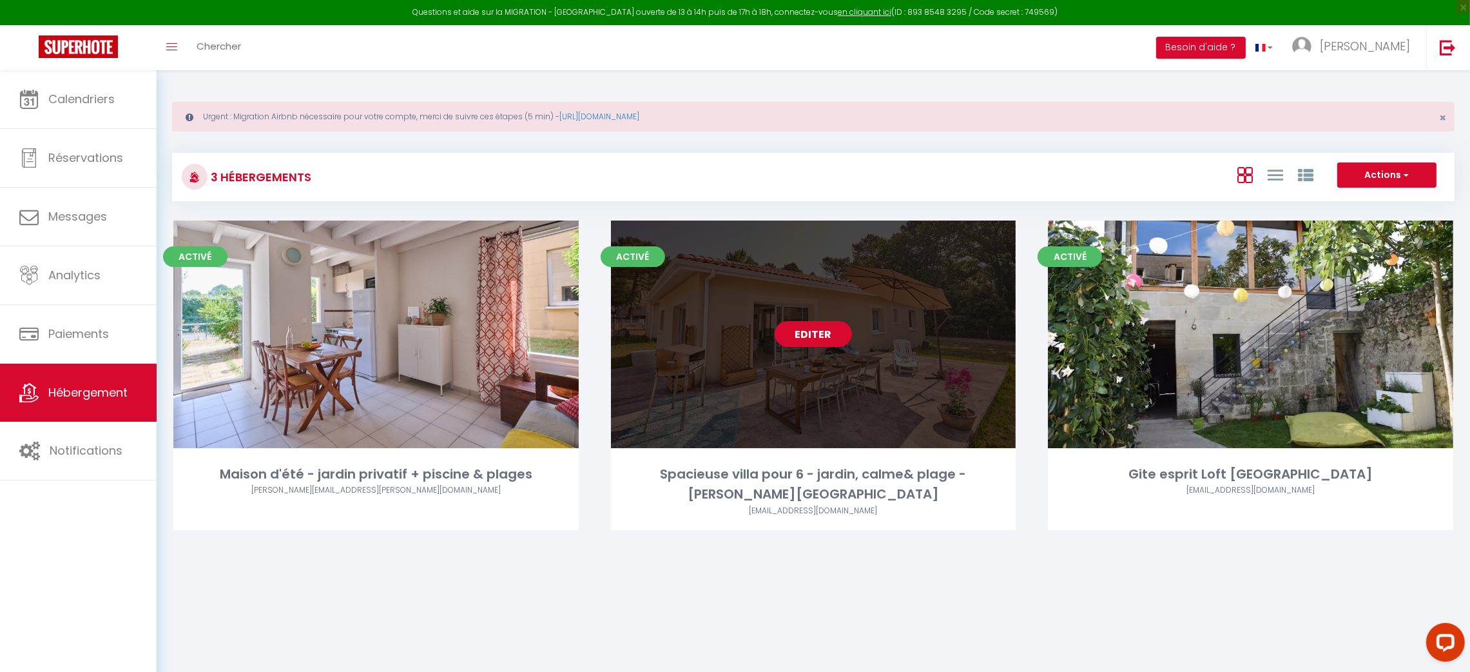
click at [810, 335] on link "Editer" at bounding box center [813, 334] width 77 height 26
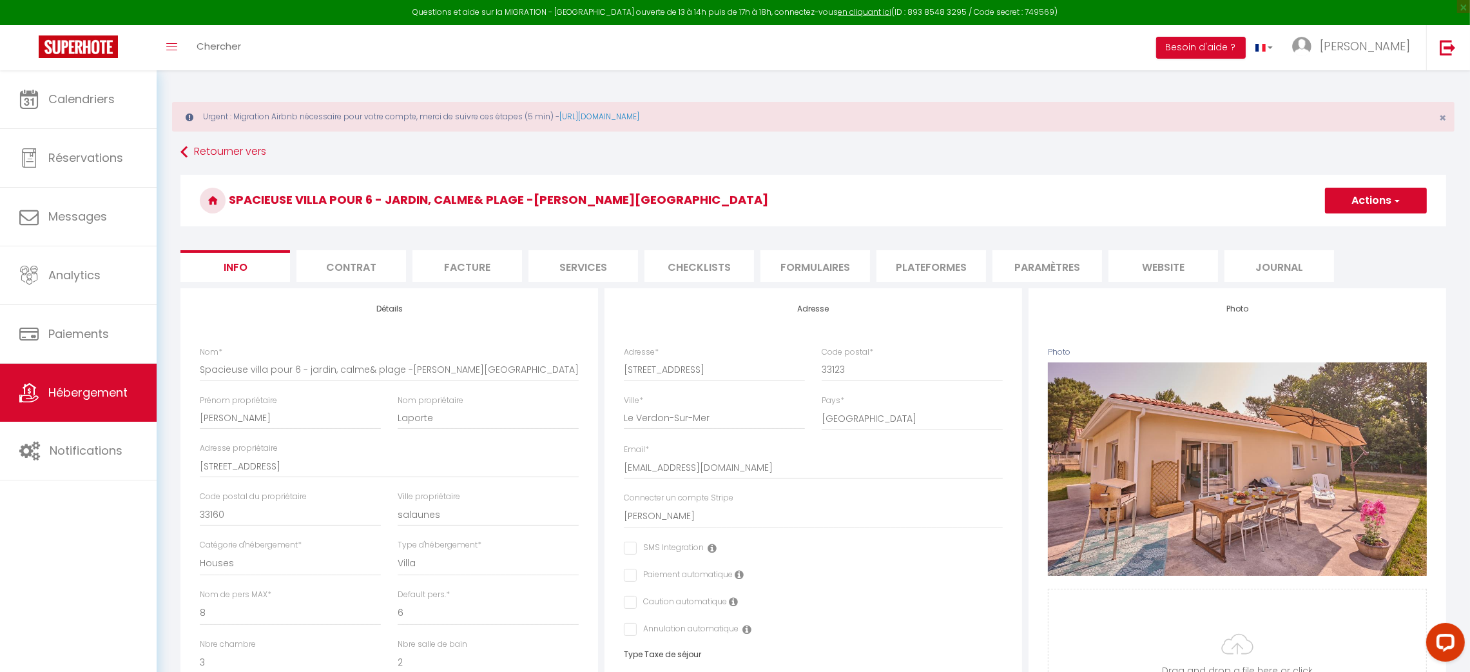
click at [1390, 197] on button "Actions" at bounding box center [1376, 201] width 102 height 26
click at [1340, 229] on input "Enregistrer" at bounding box center [1326, 228] width 48 height 13
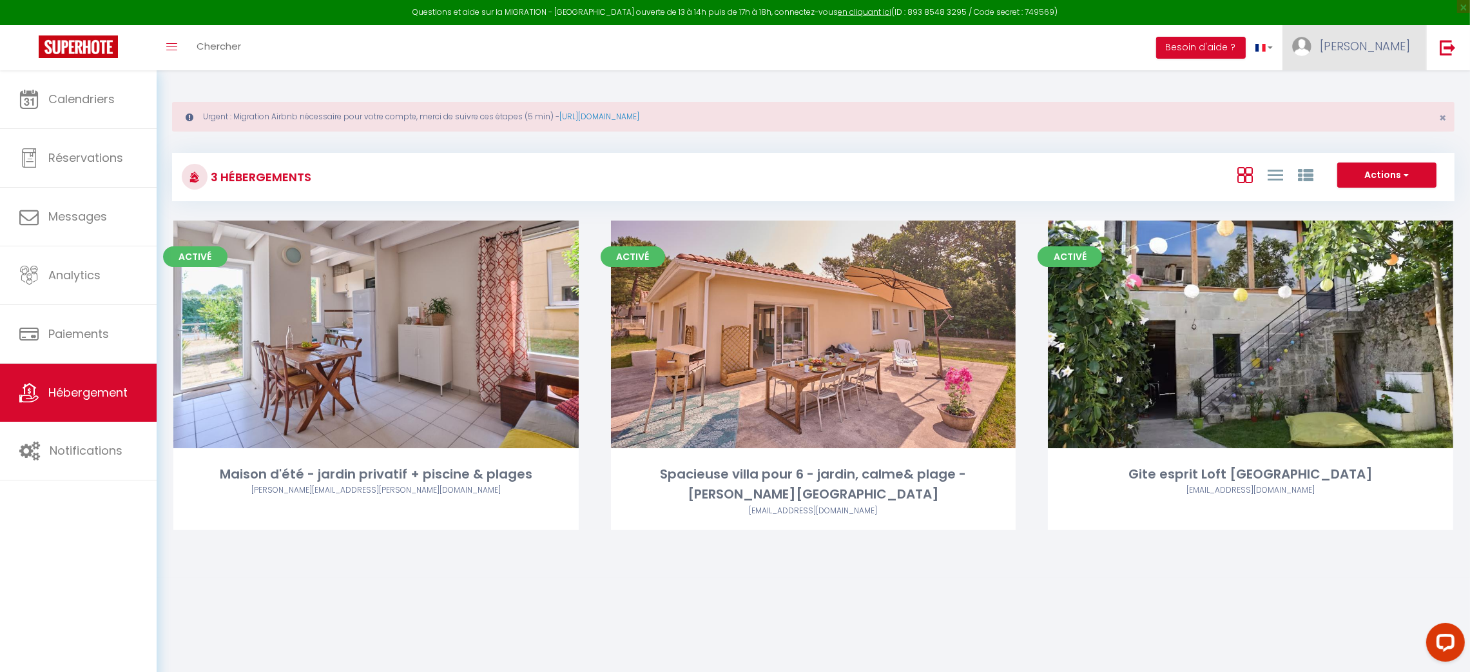
click at [1389, 48] on span "[PERSON_NAME]" at bounding box center [1365, 46] width 90 height 16
click at [1380, 88] on link "Paramètres" at bounding box center [1374, 90] width 95 height 22
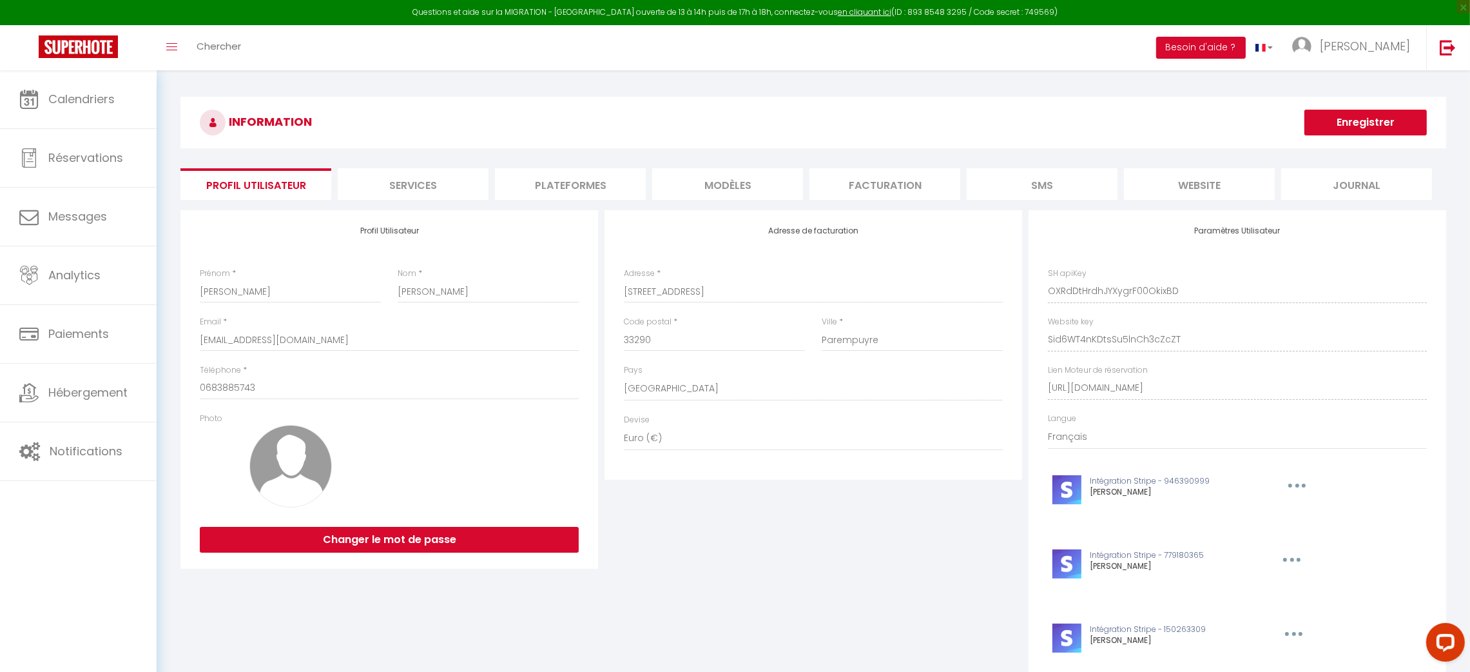
click at [542, 187] on li "Plateformes" at bounding box center [570, 184] width 151 height 32
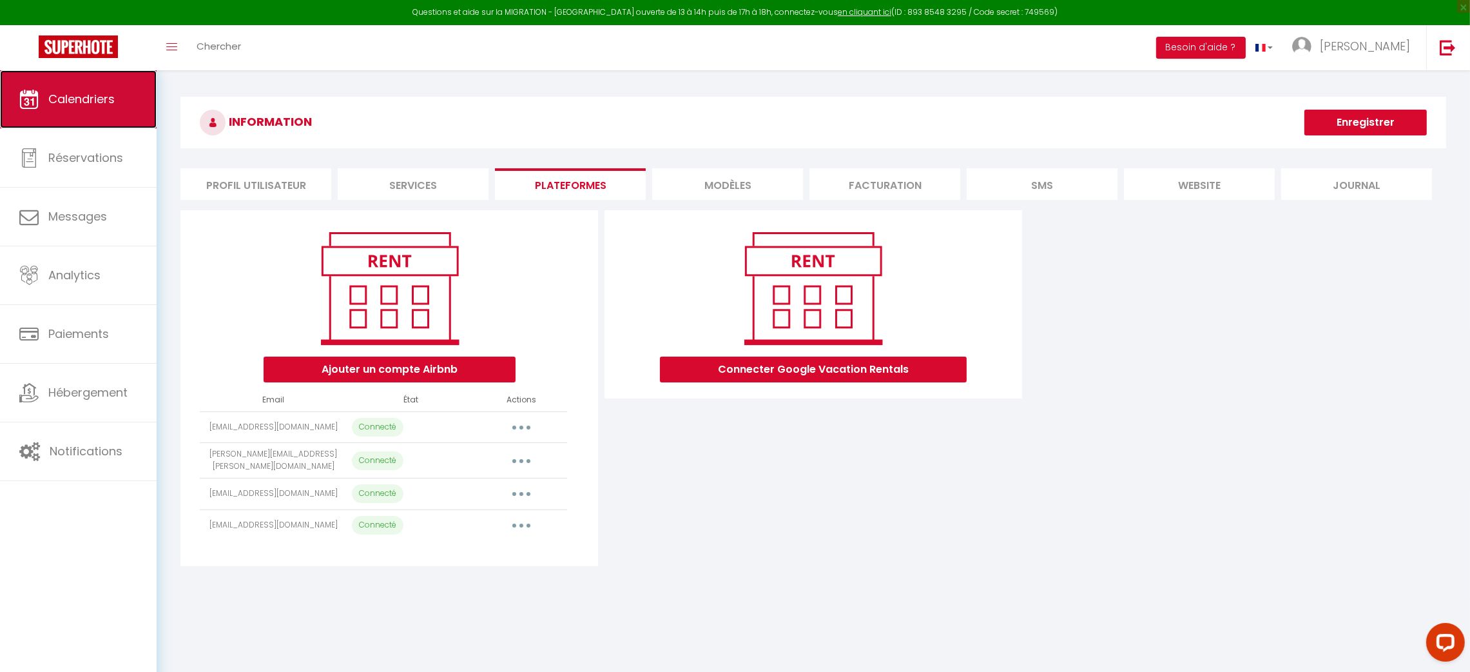
click at [95, 95] on span "Calendriers" at bounding box center [81, 99] width 66 height 16
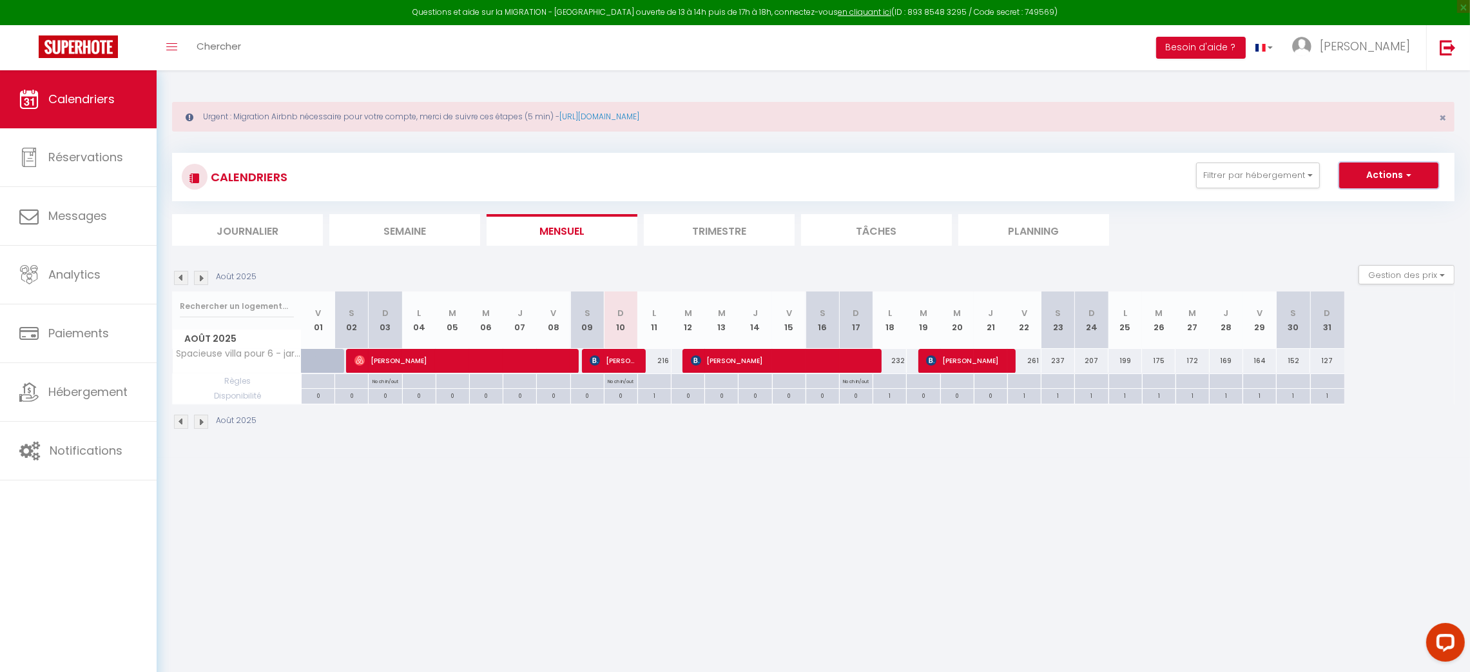
click at [1407, 180] on span "button" at bounding box center [1407, 174] width 8 height 13
click at [1388, 203] on link "Nouvelle réservation" at bounding box center [1376, 204] width 112 height 19
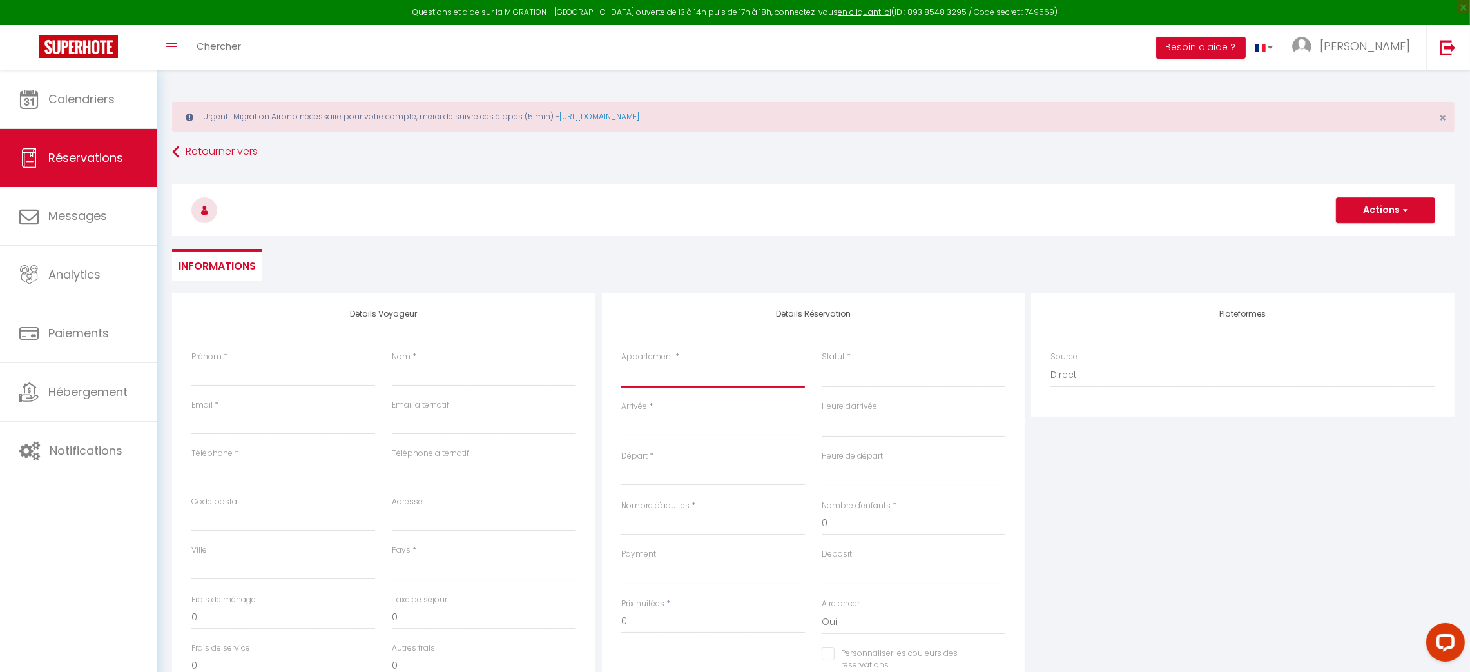
click at [683, 379] on select "Maison d'été - jardin privatif + piscine & plages Spacieuse villa pour 6 - jard…" at bounding box center [713, 375] width 184 height 24
click at [621, 363] on select "Maison d'été - jardin privatif + piscine & plages Spacieuse villa pour 6 - jard…" at bounding box center [713, 375] width 184 height 24
click at [675, 425] on input "Arrivée" at bounding box center [713, 425] width 184 height 17
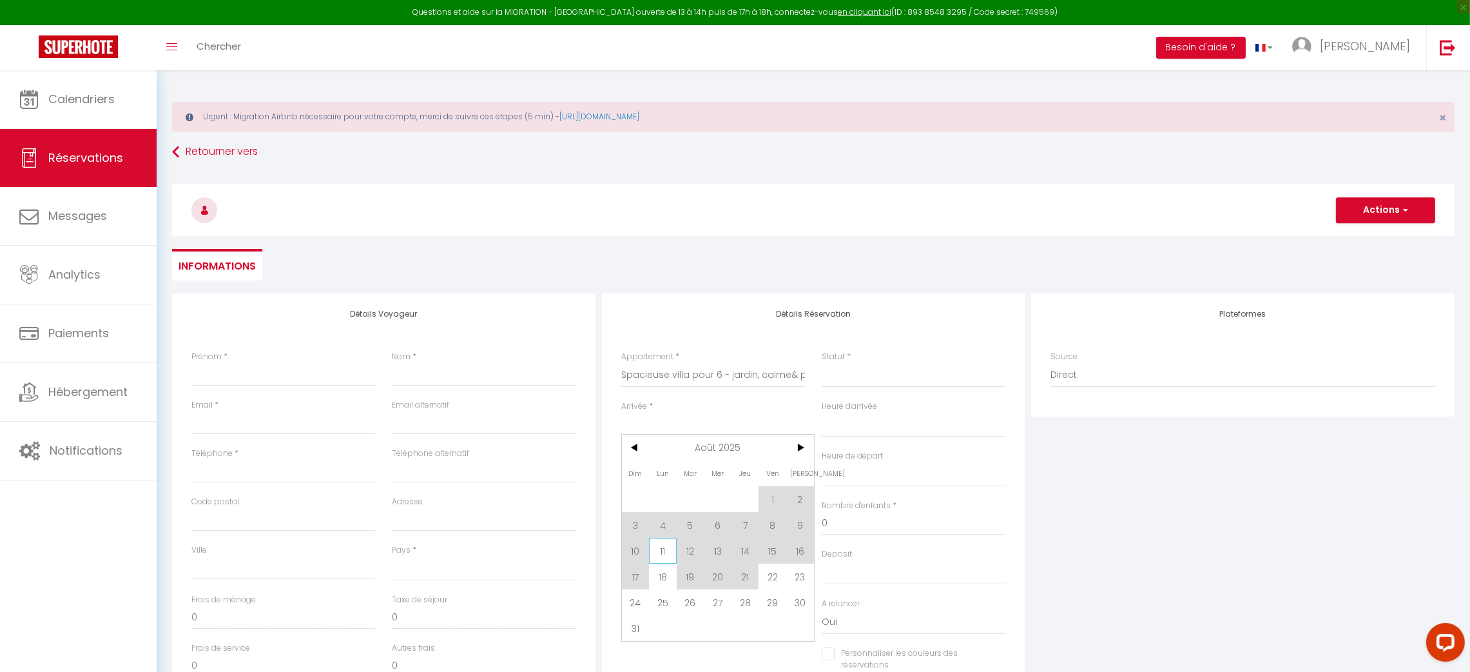
click at [662, 555] on span "11" at bounding box center [663, 551] width 28 height 26
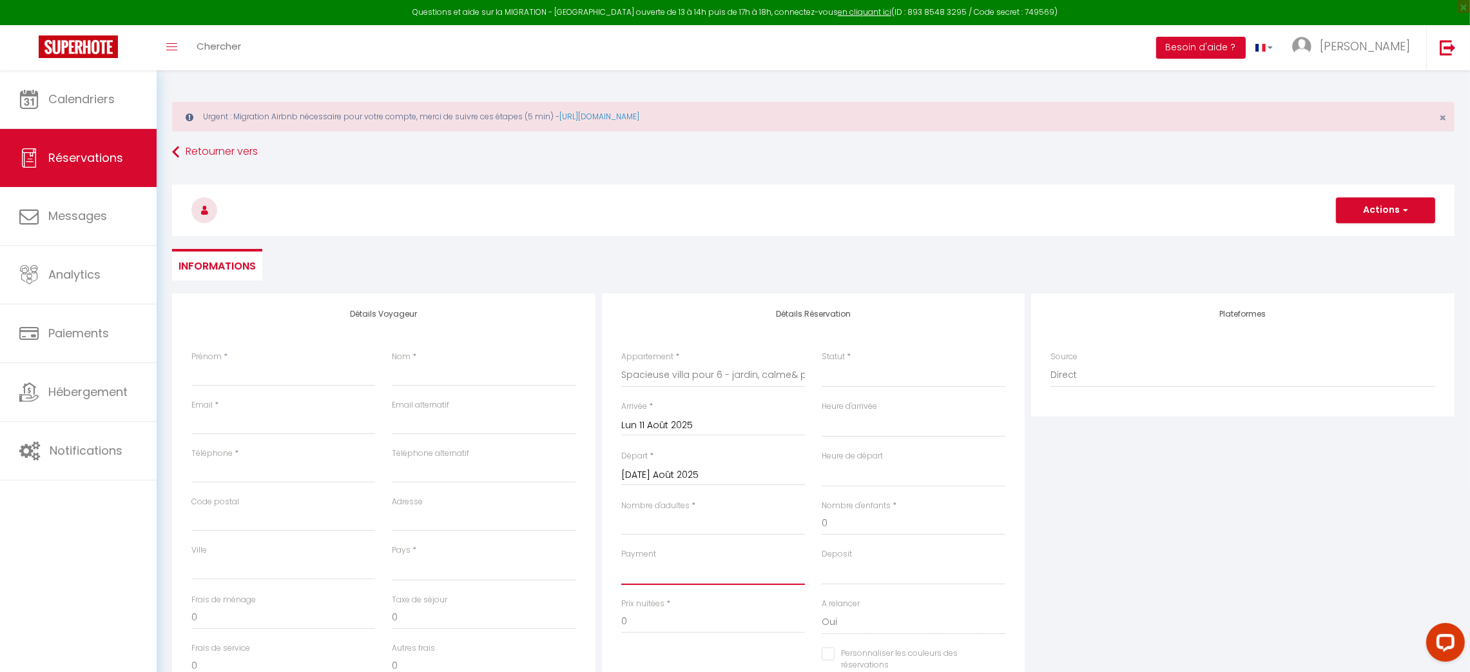
drag, startPoint x: 659, startPoint y: 581, endPoint x: 679, endPoint y: 555, distance: 32.7
click at [659, 581] on select "OK KO" at bounding box center [713, 572] width 184 height 24
click at [729, 518] on input "Nombre d'adultes" at bounding box center [713, 523] width 184 height 23
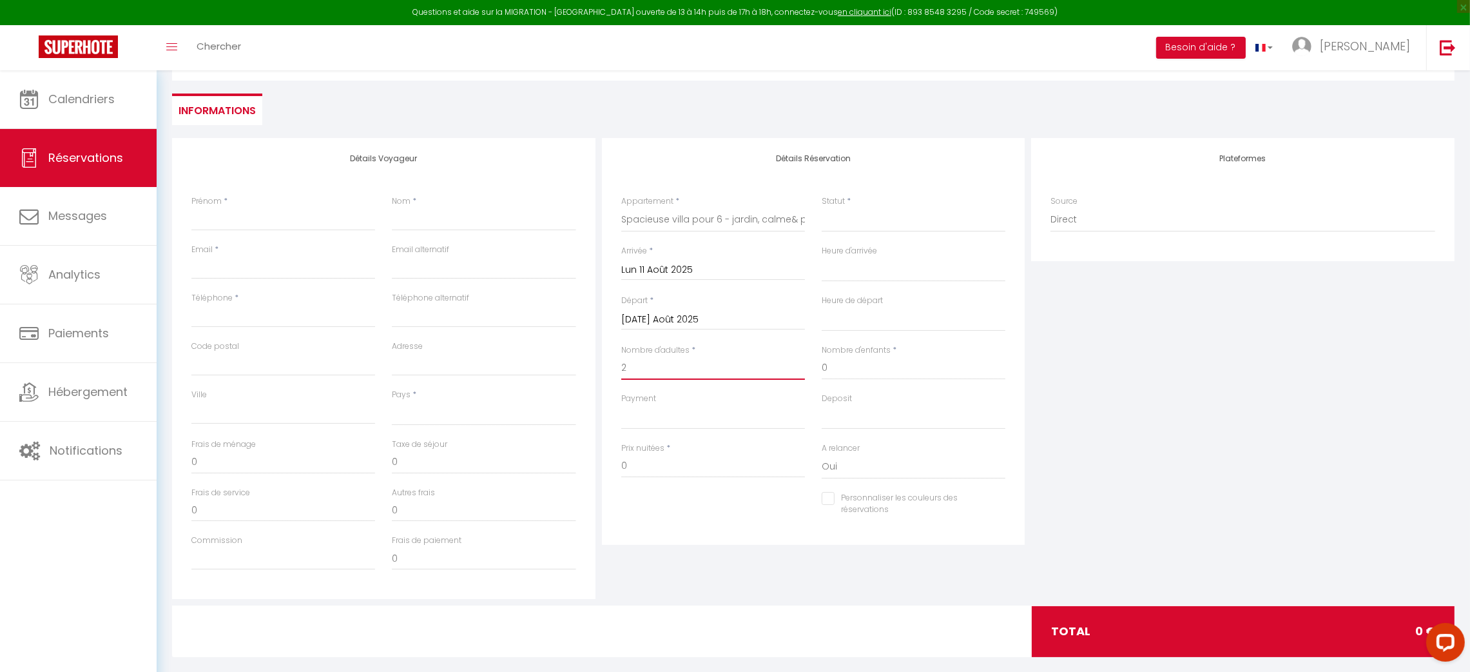
scroll to position [158, 0]
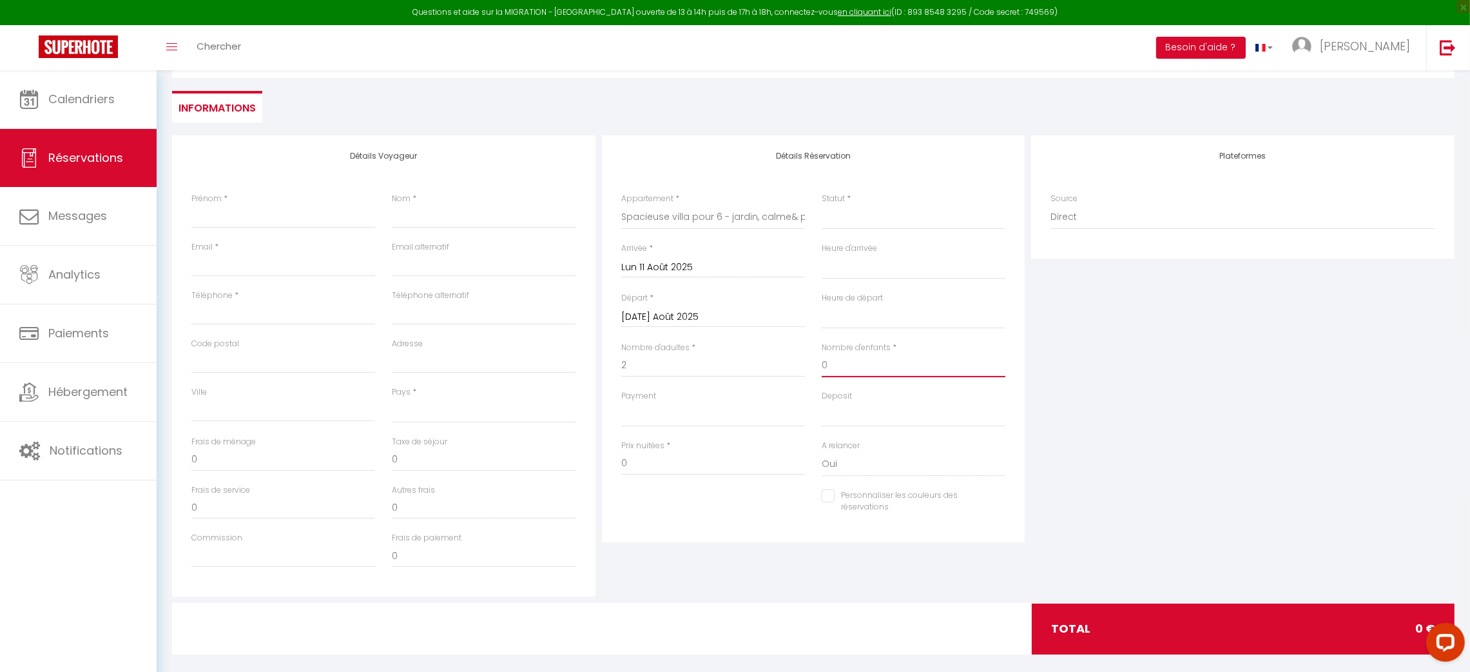
click at [892, 369] on input "0" at bounding box center [914, 365] width 184 height 23
click at [665, 471] on input "0" at bounding box center [713, 463] width 184 height 23
click at [817, 208] on div "Statut * Confirmé Non Confirmé Annulé Annulé par le voyageur No Show Request" at bounding box center [914, 218] width 200 height 50
click at [790, 206] on select "Maison d'été - jardin privatif + piscine & plages Spacieuse villa pour 6 - jard…" at bounding box center [713, 217] width 184 height 24
click at [621, 205] on select "Maison d'été - jardin privatif + piscine & plages Spacieuse villa pour 6 - jard…" at bounding box center [713, 217] width 184 height 24
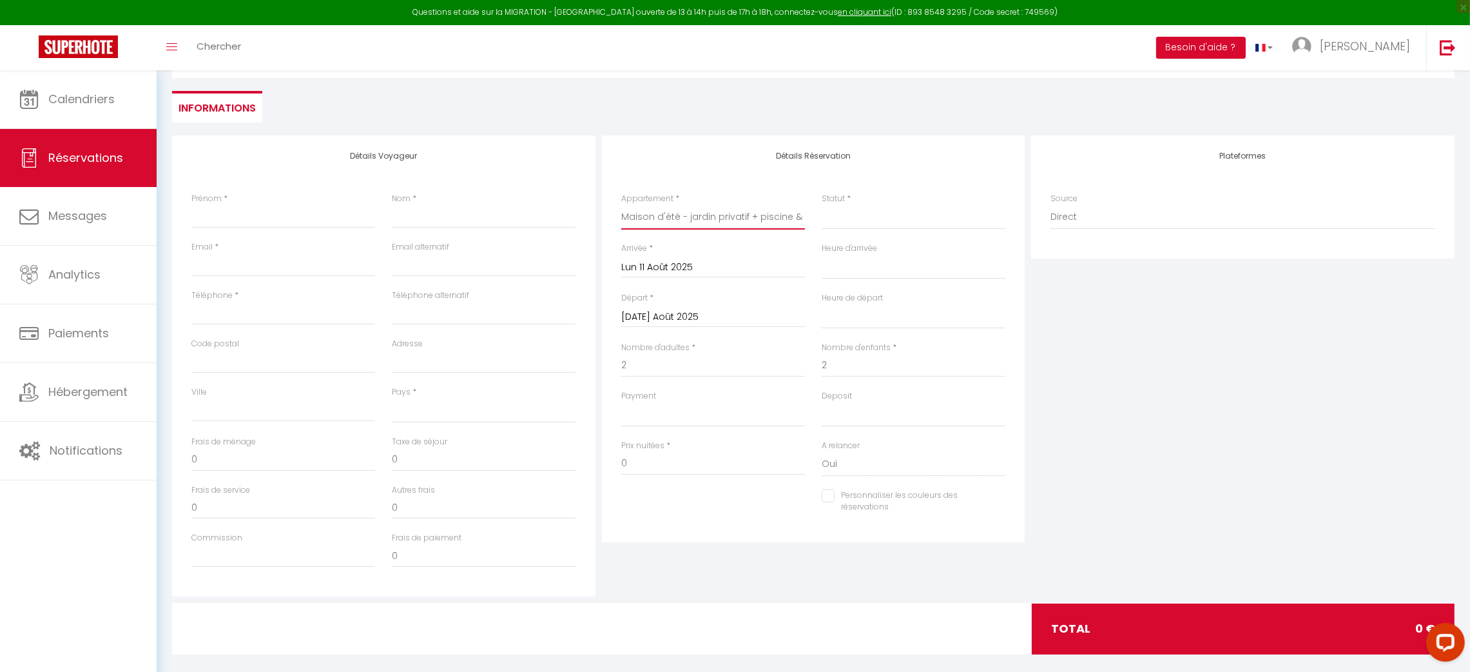
click at [753, 215] on select "Maison d'été - jardin privatif + piscine & plages Spacieuse villa pour 6 - jard…" at bounding box center [713, 217] width 184 height 24
click at [621, 205] on select "Maison d'été - jardin privatif + piscine & plages Spacieuse villa pour 6 - jard…" at bounding box center [713, 217] width 184 height 24
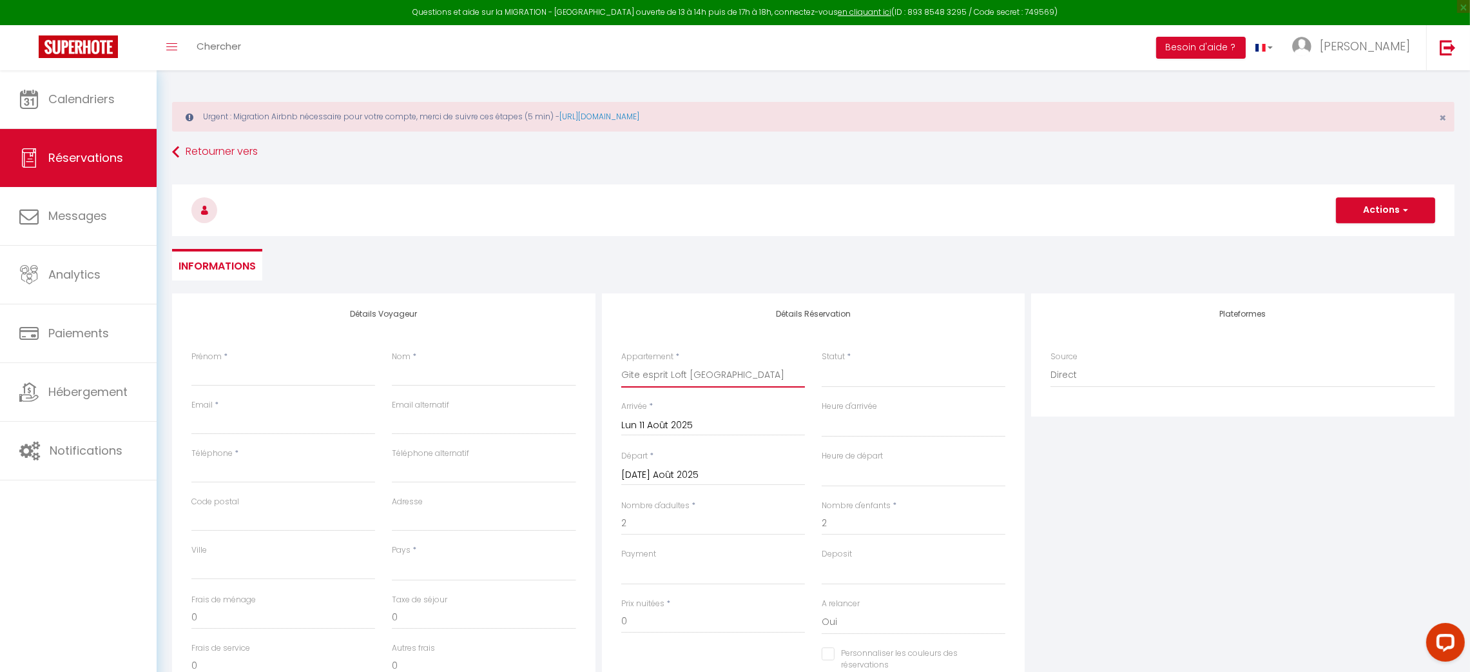
scroll to position [1, 0]
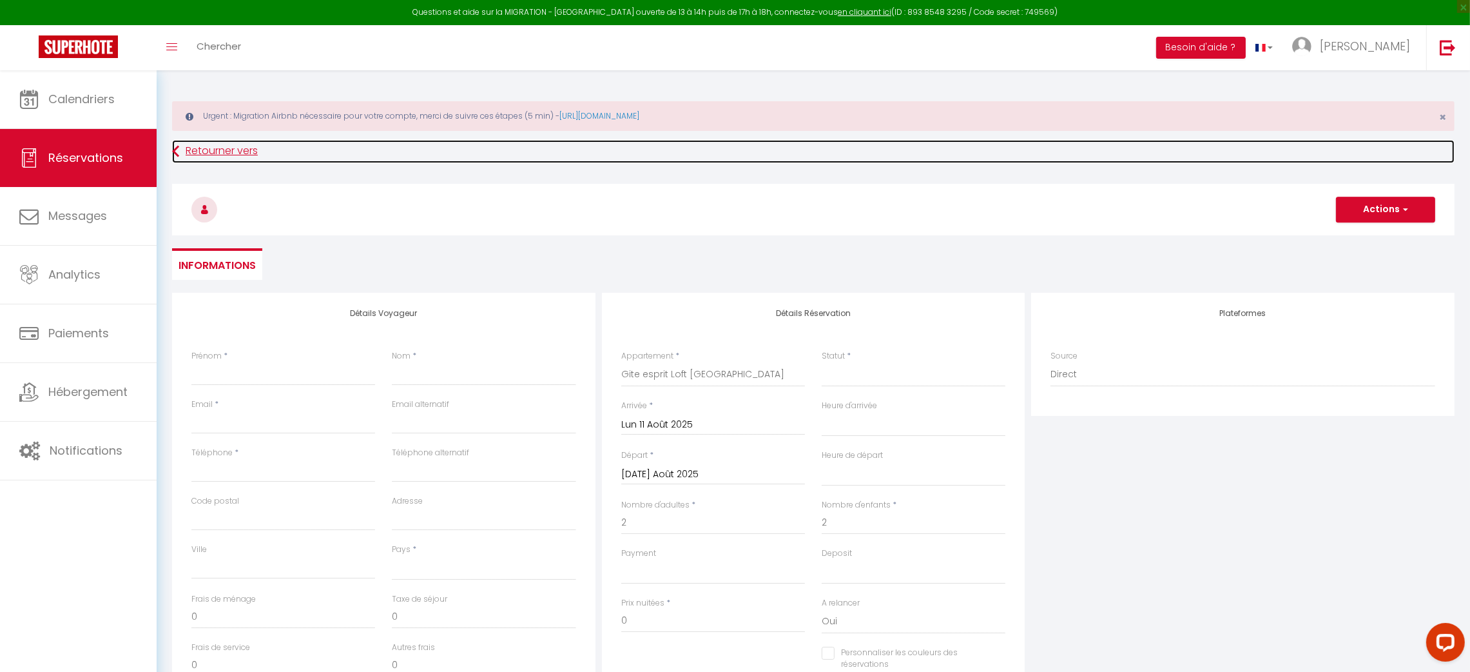
click at [210, 152] on link "Retourner vers" at bounding box center [813, 151] width 1283 height 23
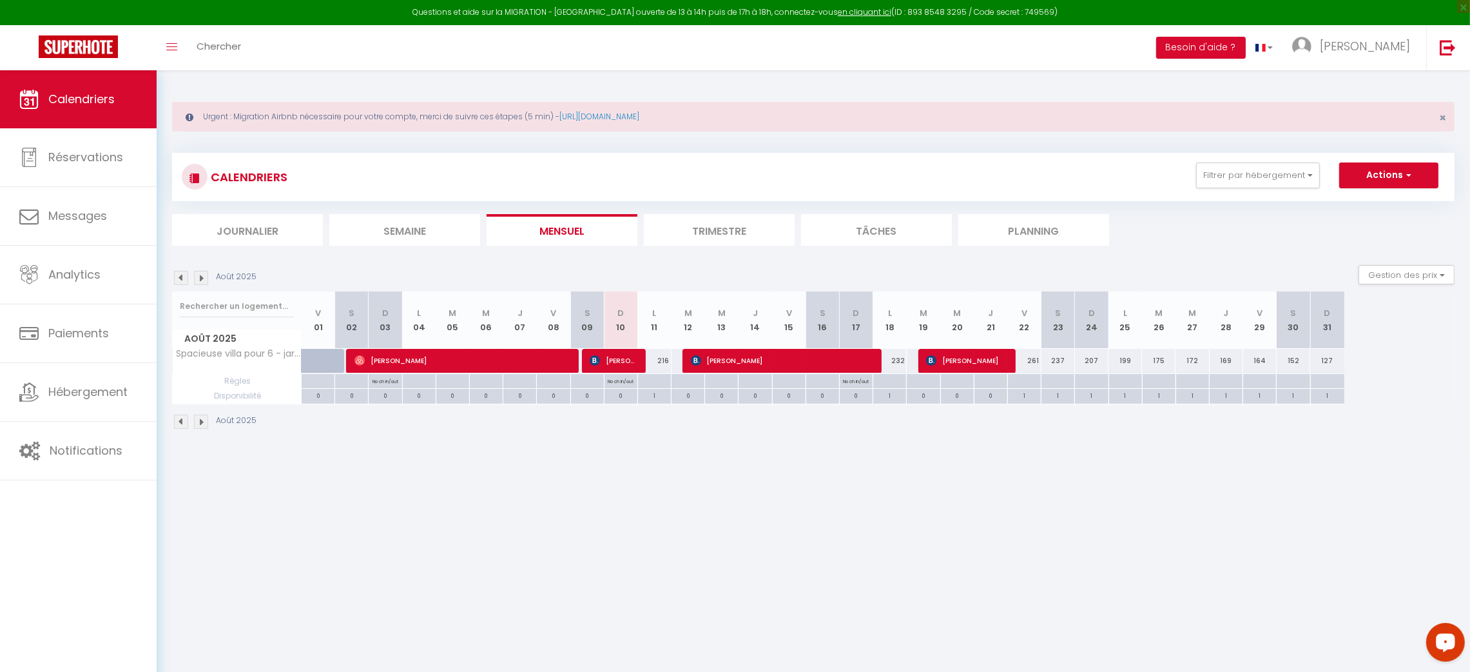
click at [1442, 643] on icon "Open LiveChat chat widget" at bounding box center [1445, 641] width 12 height 8
click at [95, 396] on span "Hébergement" at bounding box center [87, 392] width 79 height 16
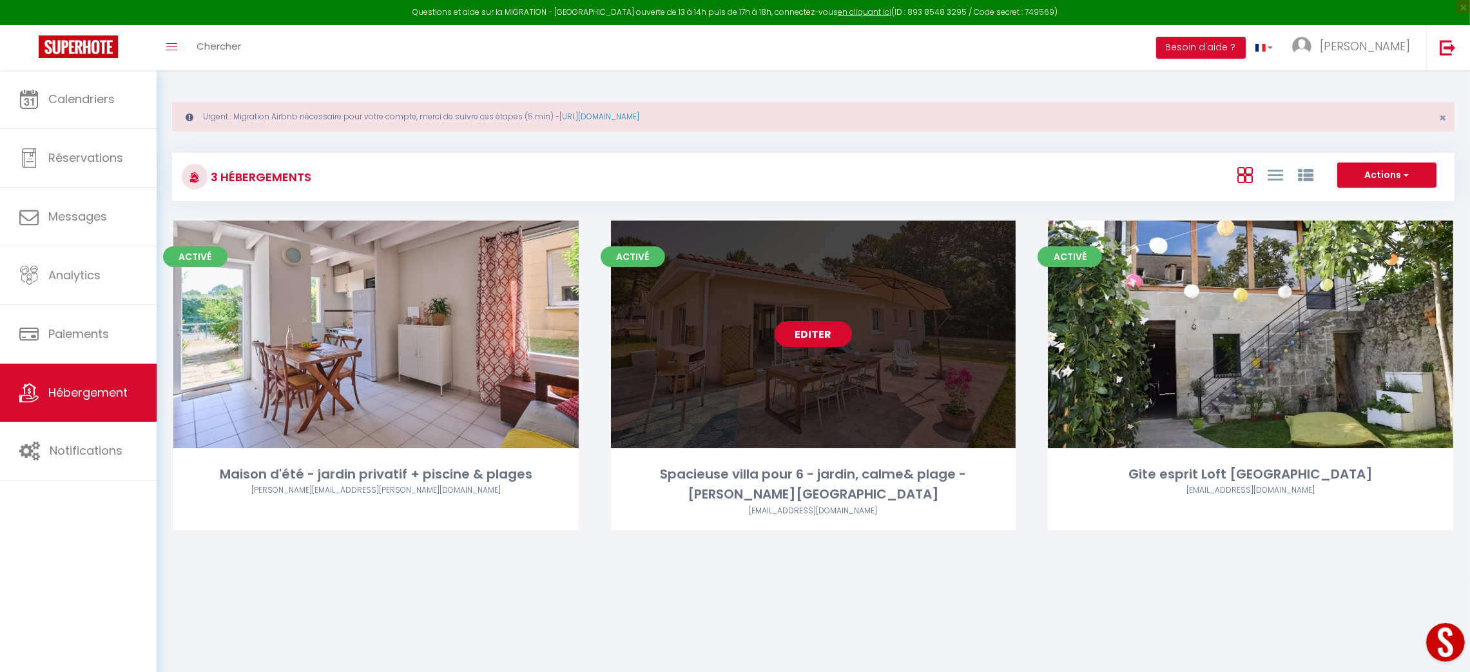
click at [821, 330] on link "Editer" at bounding box center [813, 334] width 77 height 26
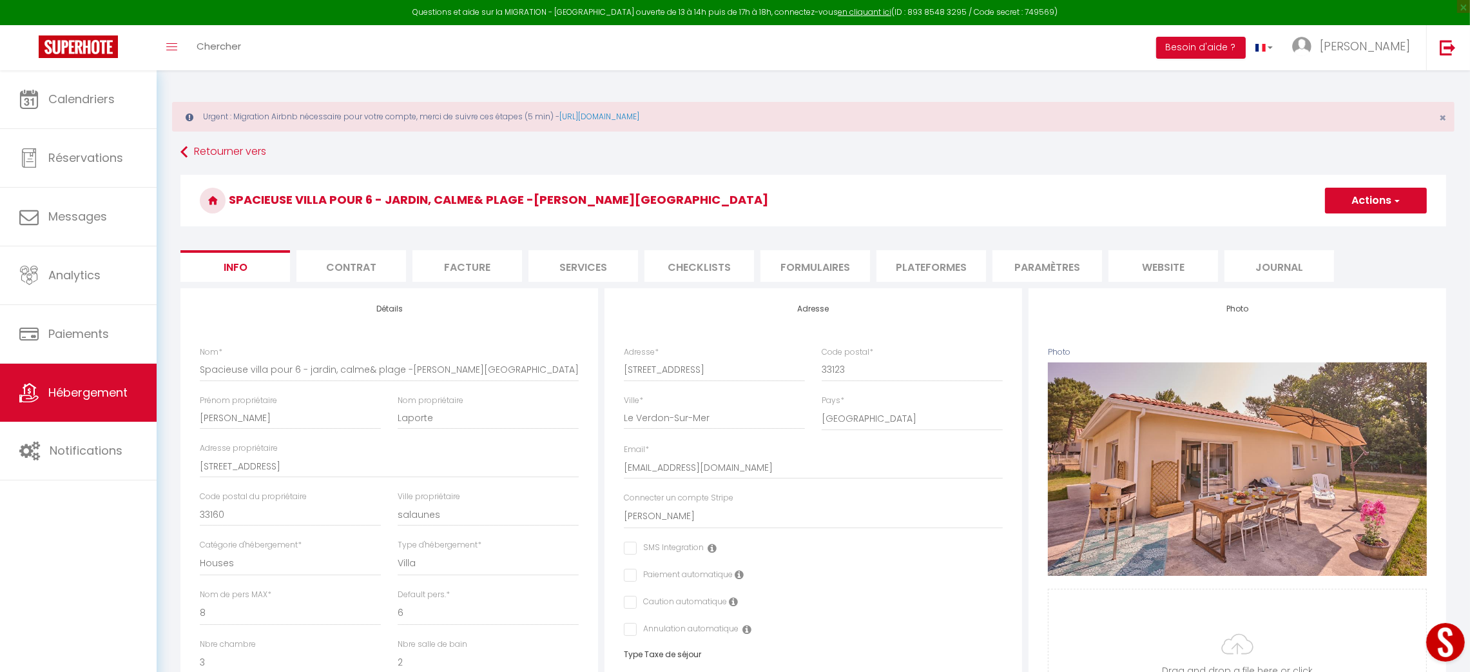
click at [1386, 199] on button "Actions" at bounding box center [1376, 201] width 102 height 26
click at [1336, 235] on input "Enregistrer" at bounding box center [1326, 228] width 48 height 13
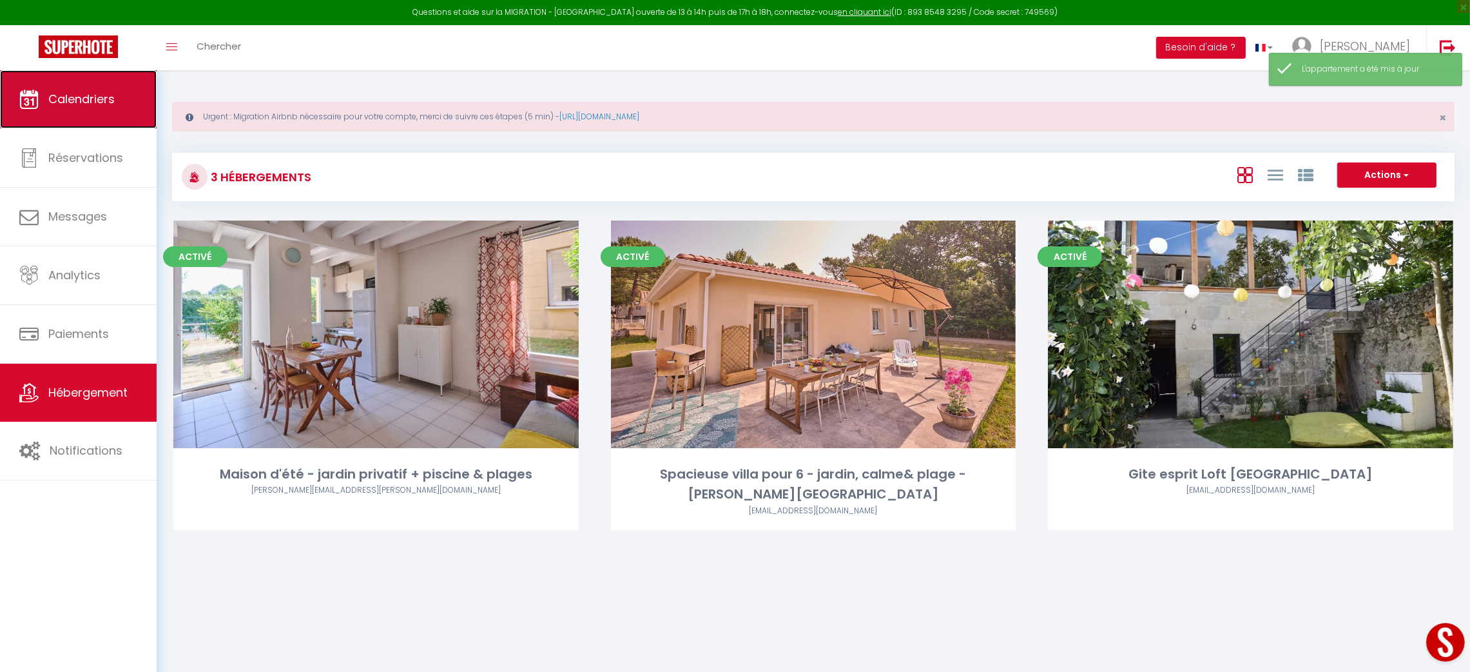
click at [54, 112] on link "Calendriers" at bounding box center [78, 99] width 157 height 58
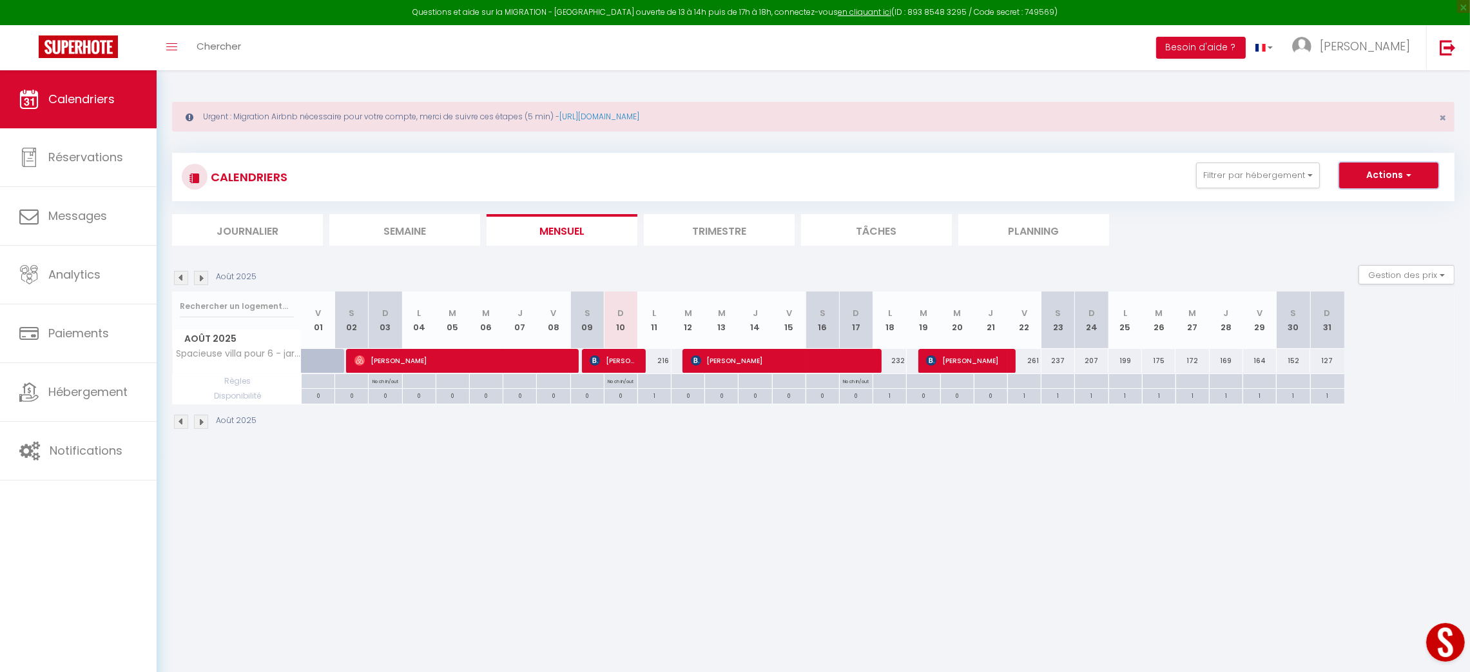
click at [1411, 166] on button "Actions" at bounding box center [1389, 175] width 99 height 26
click at [1390, 199] on link "Nouvelle réservation" at bounding box center [1376, 204] width 112 height 19
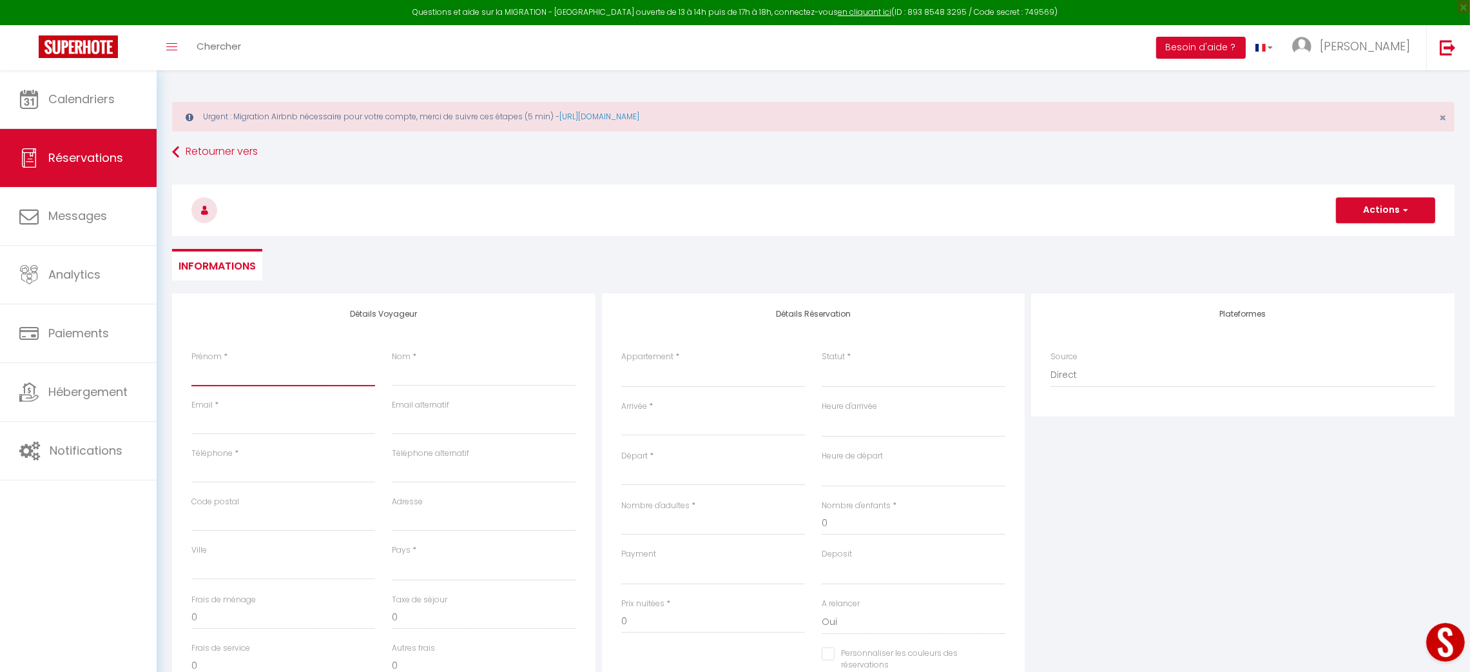
drag, startPoint x: 264, startPoint y: 386, endPoint x: 293, endPoint y: 366, distance: 34.7
click at [293, 366] on div "Prénom *" at bounding box center [283, 375] width 200 height 48
click at [293, 366] on input "Prénom" at bounding box center [283, 374] width 184 height 23
click at [249, 423] on input "Email client" at bounding box center [283, 422] width 184 height 23
click at [416, 566] on select "[GEOGRAPHIC_DATA] [GEOGRAPHIC_DATA] [GEOGRAPHIC_DATA] [GEOGRAPHIC_DATA] [GEOGRA…" at bounding box center [484, 568] width 184 height 24
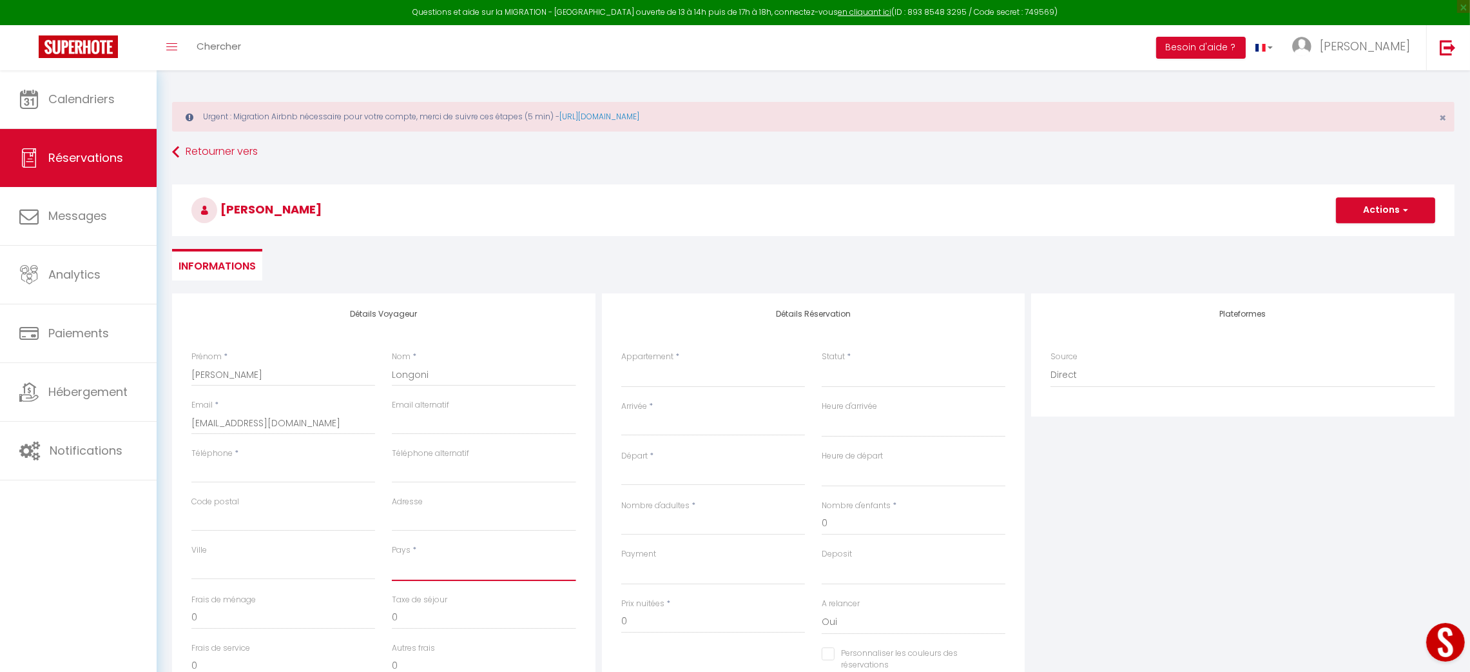
click at [416, 566] on select "[GEOGRAPHIC_DATA] [GEOGRAPHIC_DATA] [GEOGRAPHIC_DATA] [GEOGRAPHIC_DATA] [GEOGRA…" at bounding box center [484, 568] width 184 height 24
click at [436, 569] on select "[GEOGRAPHIC_DATA] [GEOGRAPHIC_DATA] [GEOGRAPHIC_DATA] [GEOGRAPHIC_DATA] [GEOGRA…" at bounding box center [484, 568] width 184 height 24
click at [451, 563] on select "[GEOGRAPHIC_DATA] [GEOGRAPHIC_DATA] [GEOGRAPHIC_DATA] [GEOGRAPHIC_DATA] [GEOGRA…" at bounding box center [484, 568] width 184 height 24
click at [392, 556] on select "[GEOGRAPHIC_DATA] [GEOGRAPHIC_DATA] [GEOGRAPHIC_DATA] [GEOGRAPHIC_DATA] [GEOGRA…" at bounding box center [484, 568] width 184 height 24
click at [226, 460] on input "Téléphone" at bounding box center [283, 471] width 184 height 23
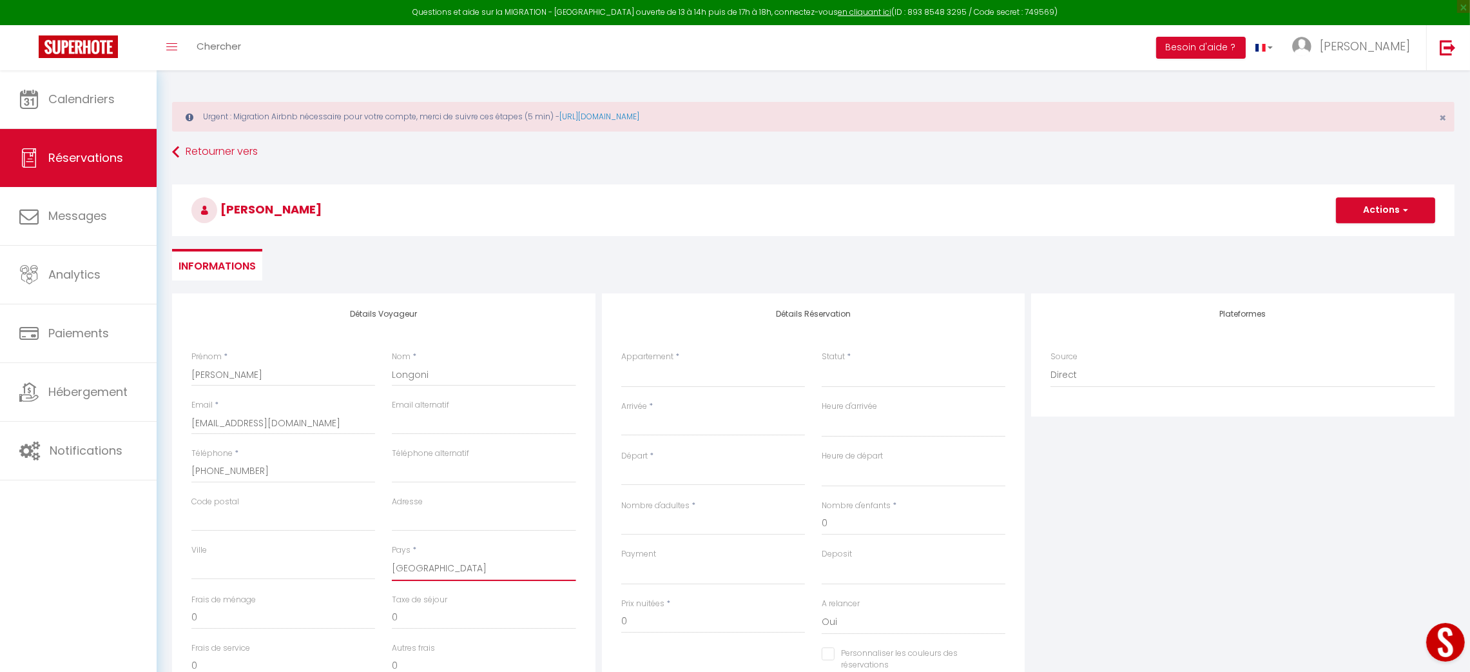
click at [556, 567] on select "[GEOGRAPHIC_DATA] [GEOGRAPHIC_DATA] [GEOGRAPHIC_DATA] [GEOGRAPHIC_DATA] [GEOGRA…" at bounding box center [484, 568] width 184 height 24
click at [683, 382] on select "Maison d'été - jardin privatif + piscine & plages Spacieuse villa pour 6 - jard…" at bounding box center [713, 375] width 184 height 24
click at [621, 363] on select "Maison d'été - jardin privatif + piscine & plages Spacieuse villa pour 6 - jard…" at bounding box center [713, 375] width 184 height 24
click at [825, 374] on select "Confirmé Non Confirmé [PERSON_NAME] par le voyageur No Show Request" at bounding box center [914, 375] width 184 height 24
click at [822, 363] on select "Confirmé Non Confirmé [PERSON_NAME] par le voyageur No Show Request" at bounding box center [914, 375] width 184 height 24
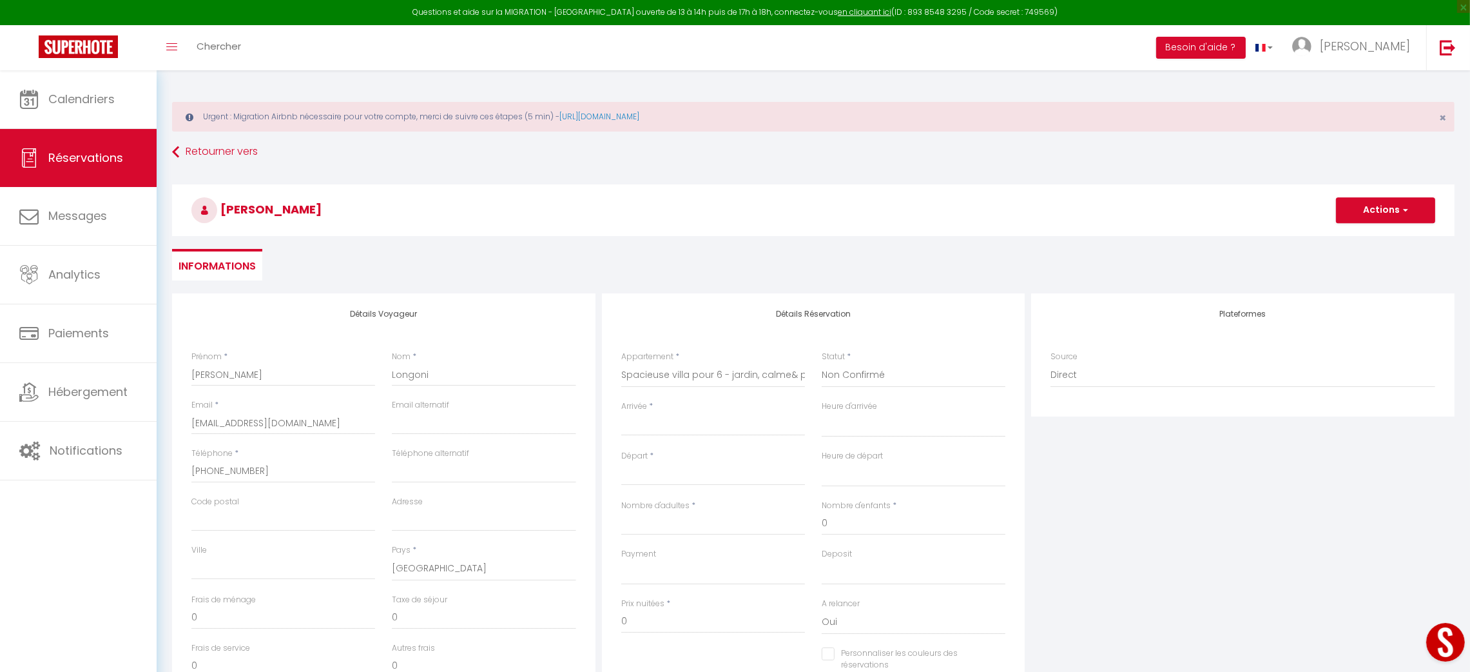
click at [668, 424] on input "Arrivée" at bounding box center [713, 425] width 184 height 17
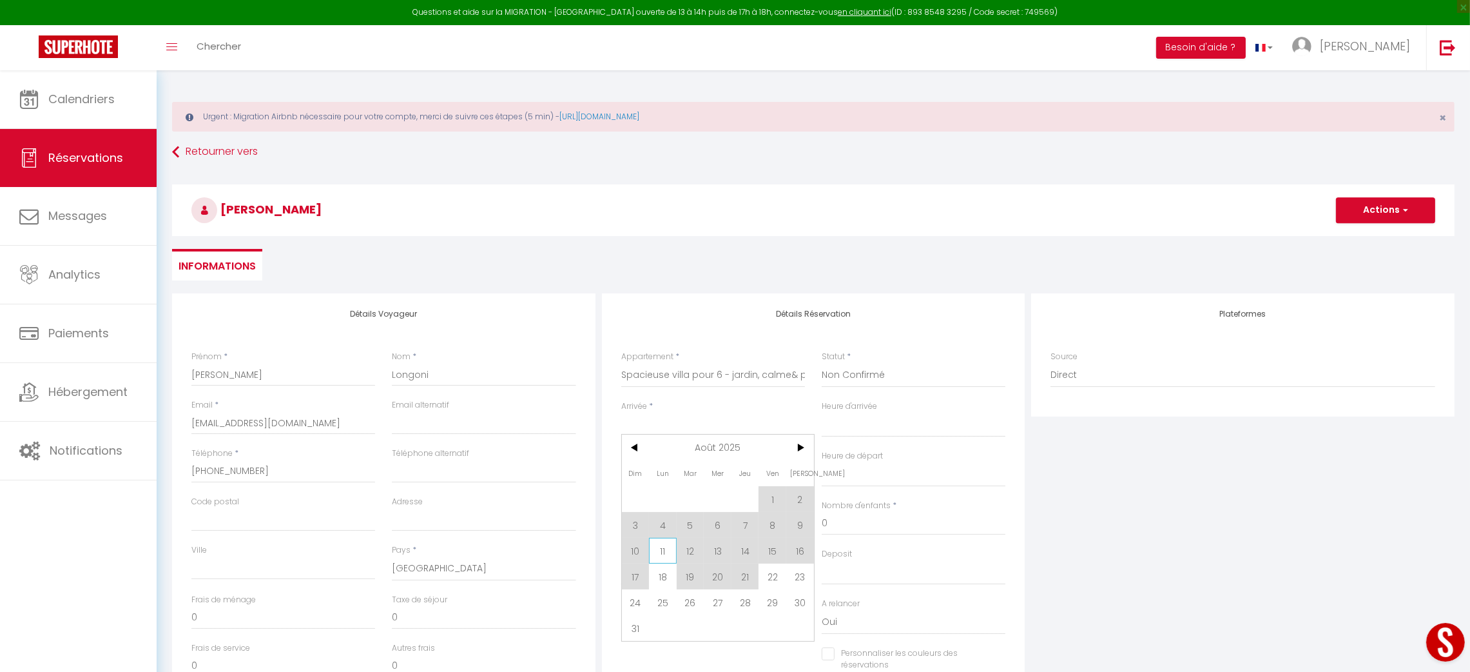
click at [663, 554] on span "11" at bounding box center [663, 551] width 28 height 26
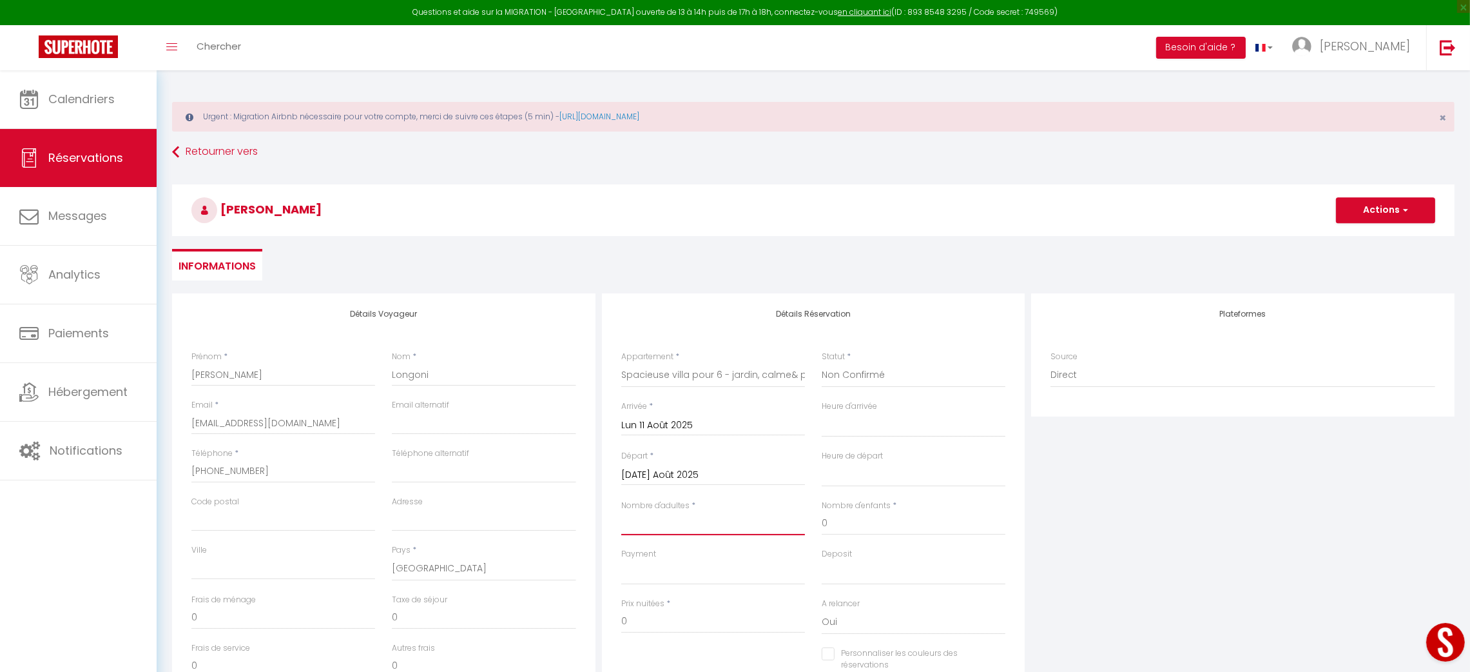
click at [702, 533] on input "Nombre d'adultes" at bounding box center [713, 523] width 184 height 23
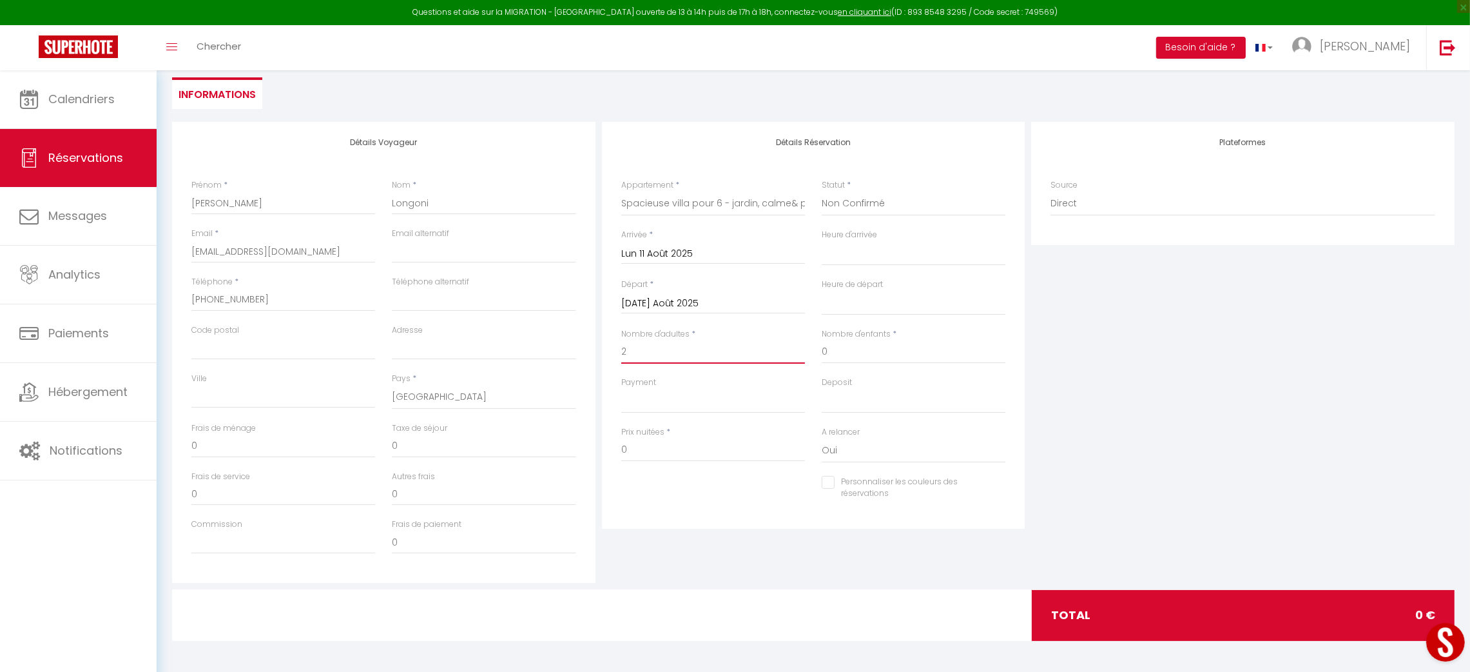
scroll to position [125, 0]
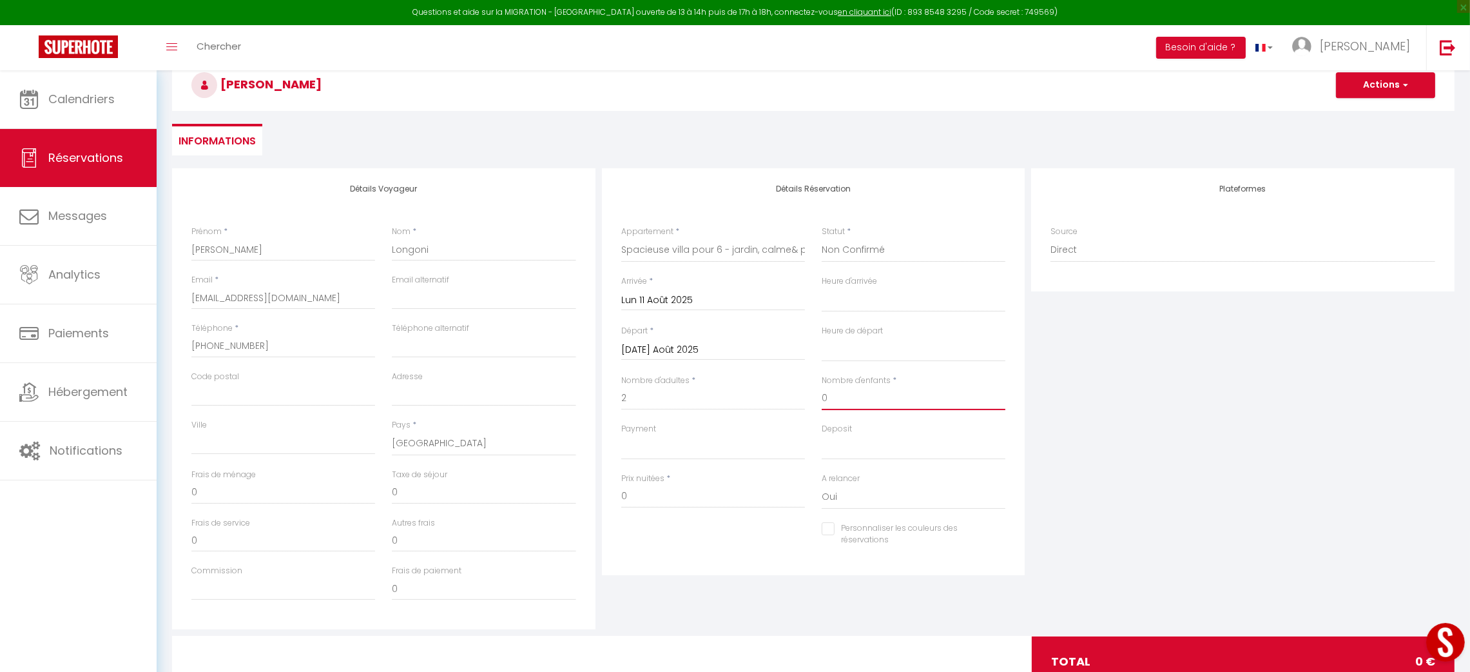
click at [864, 393] on input "0" at bounding box center [914, 398] width 184 height 23
click at [693, 491] on input "0" at bounding box center [713, 496] width 184 height 23
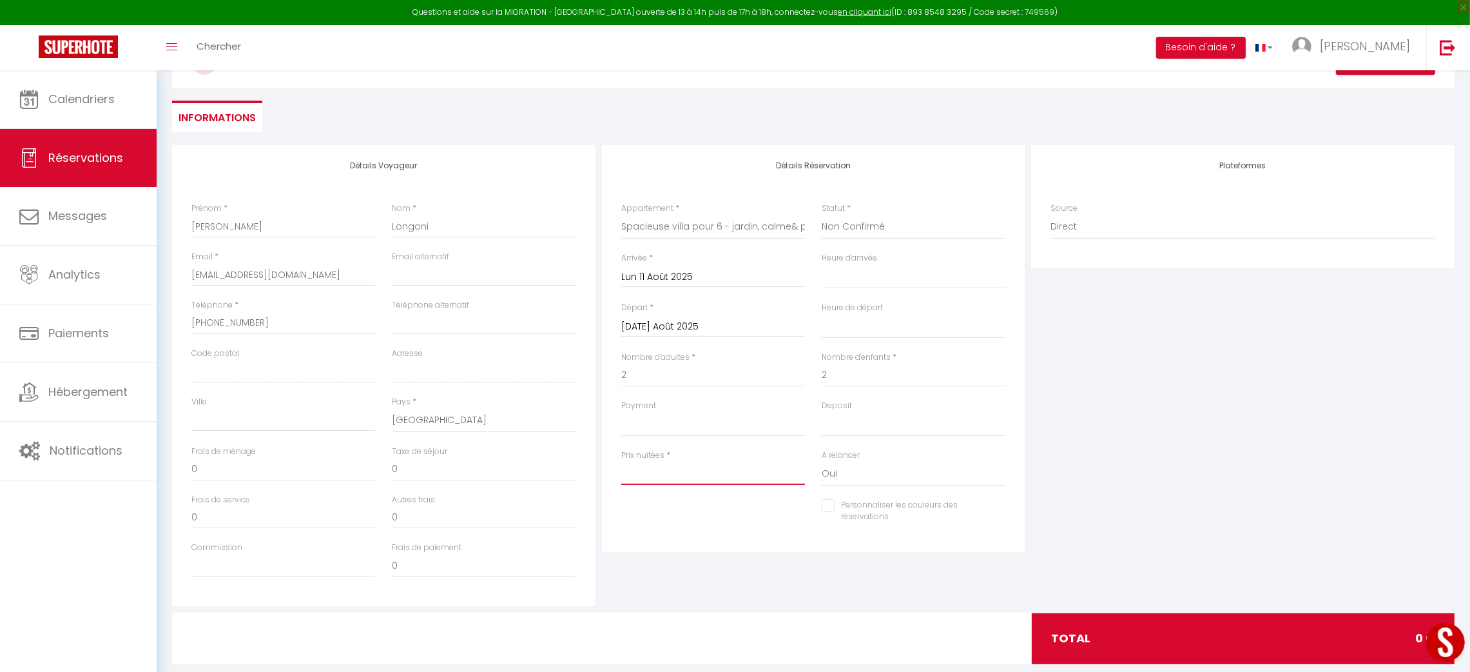
scroll to position [157, 0]
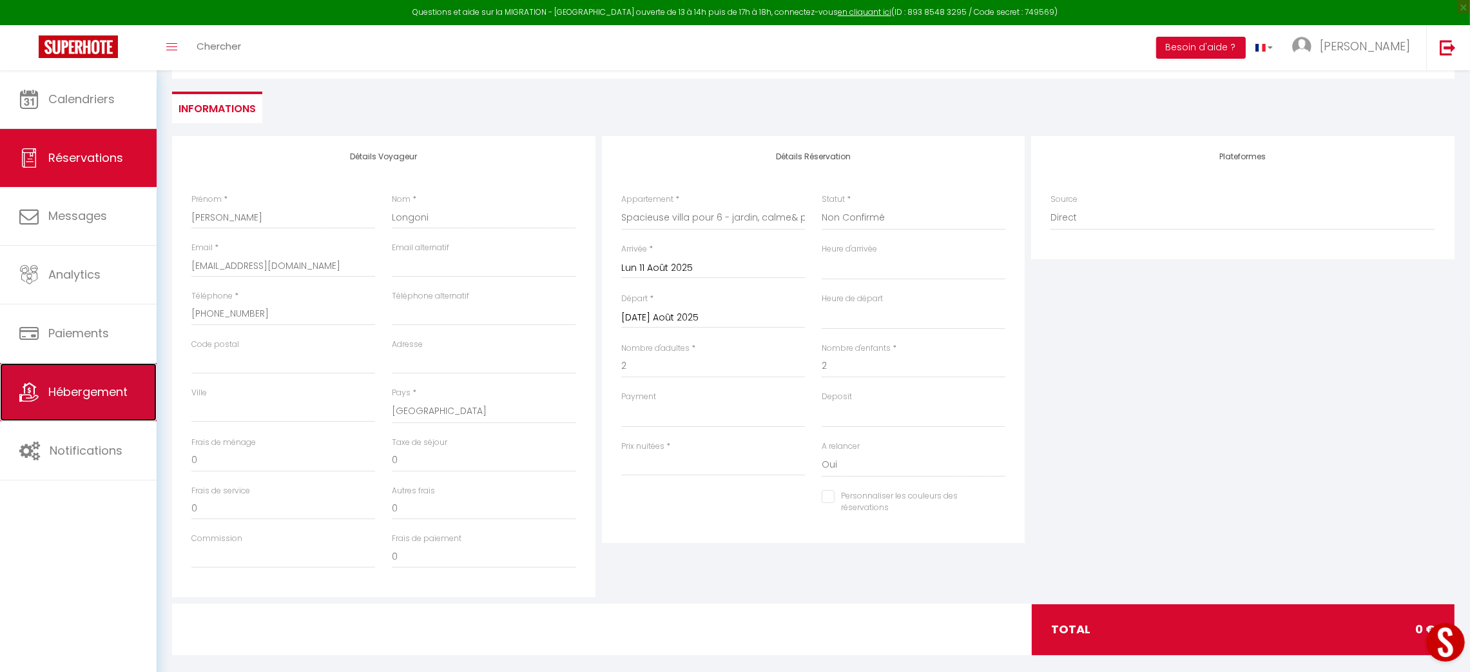
click at [90, 379] on link "Hébergement" at bounding box center [78, 392] width 157 height 58
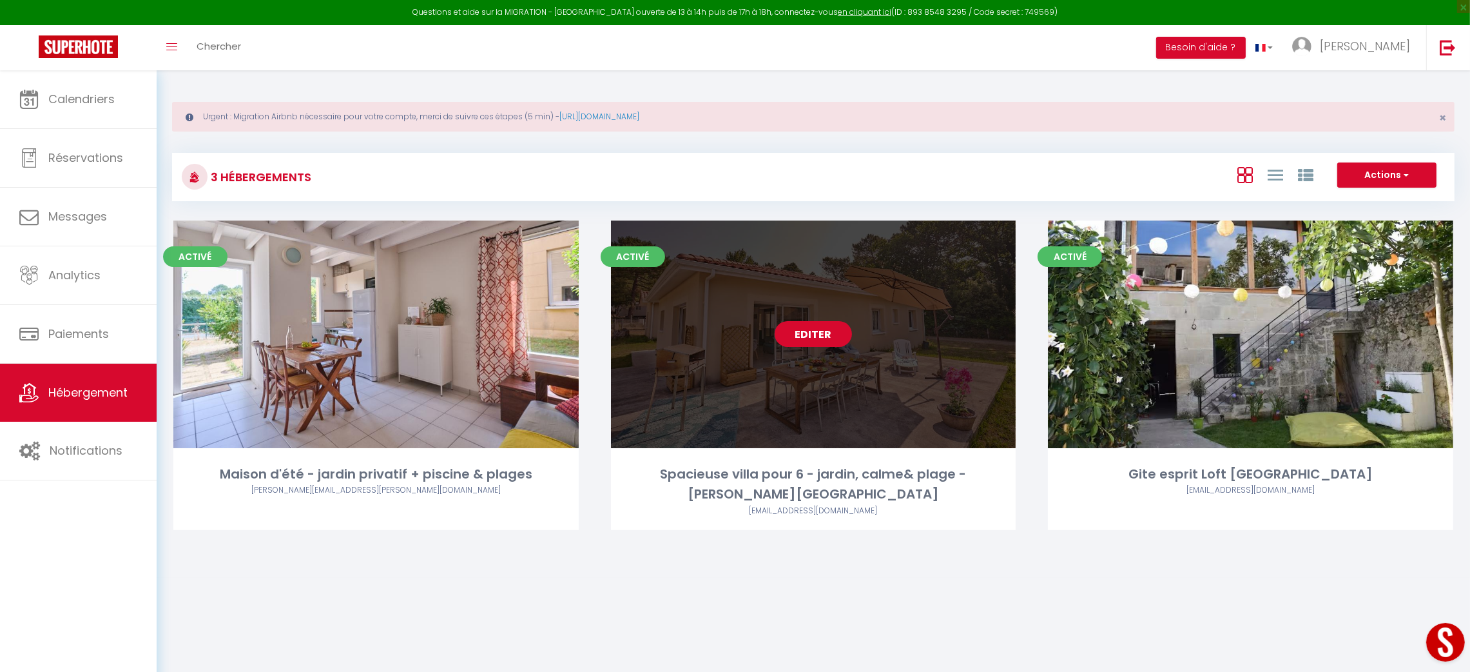
click at [823, 342] on link "Editer" at bounding box center [813, 334] width 77 height 26
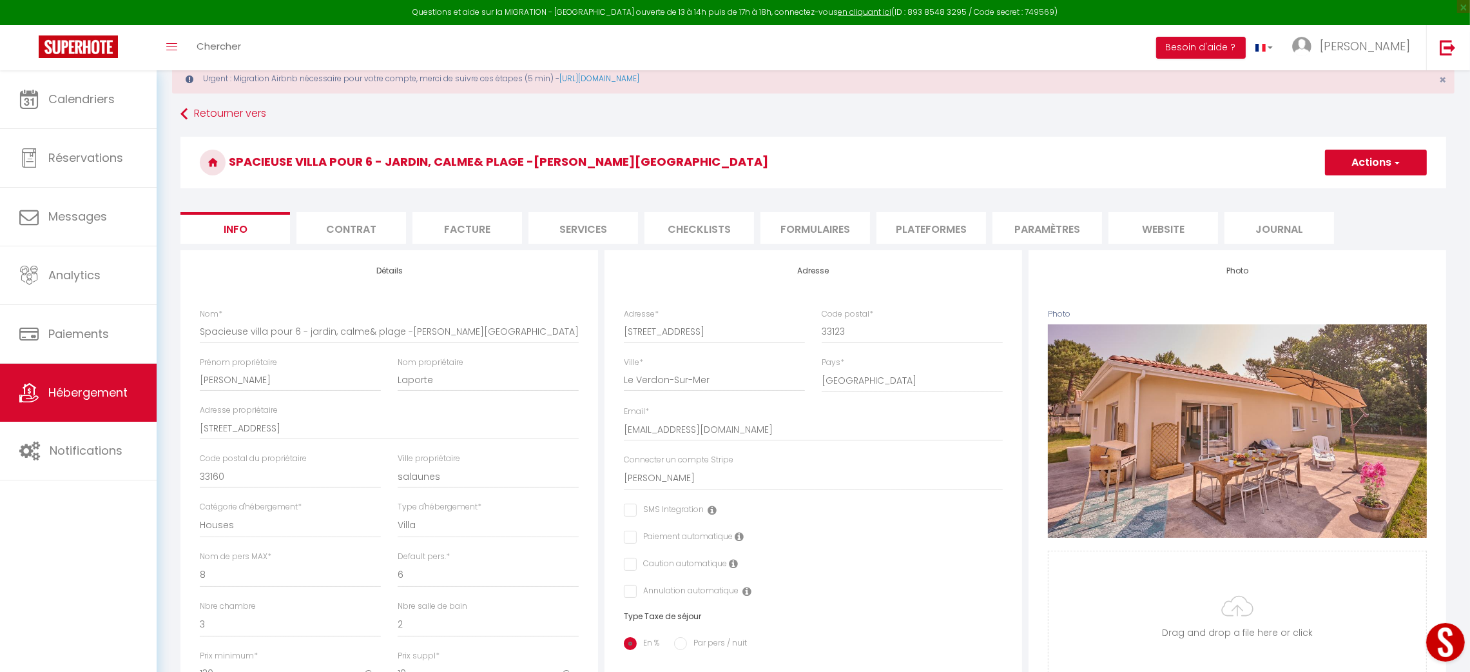
scroll to position [30, 0]
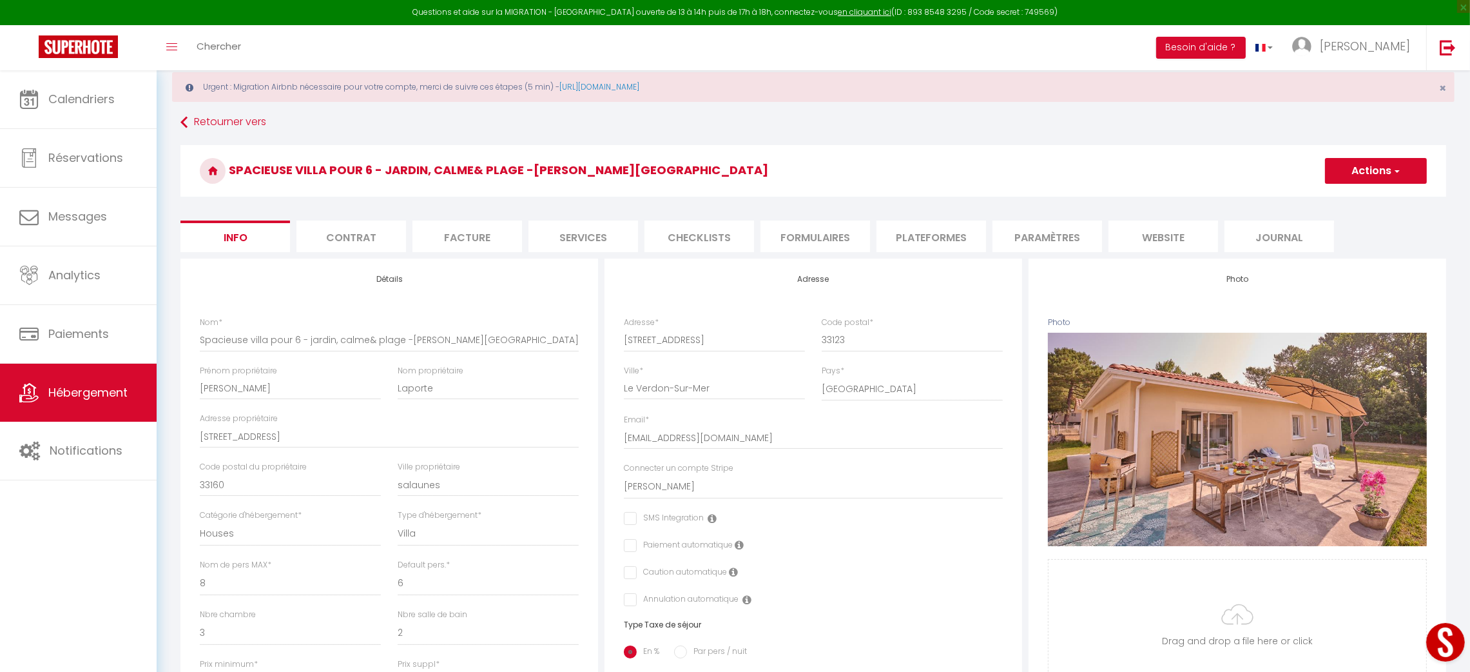
click at [1389, 183] on button "Actions" at bounding box center [1376, 171] width 102 height 26
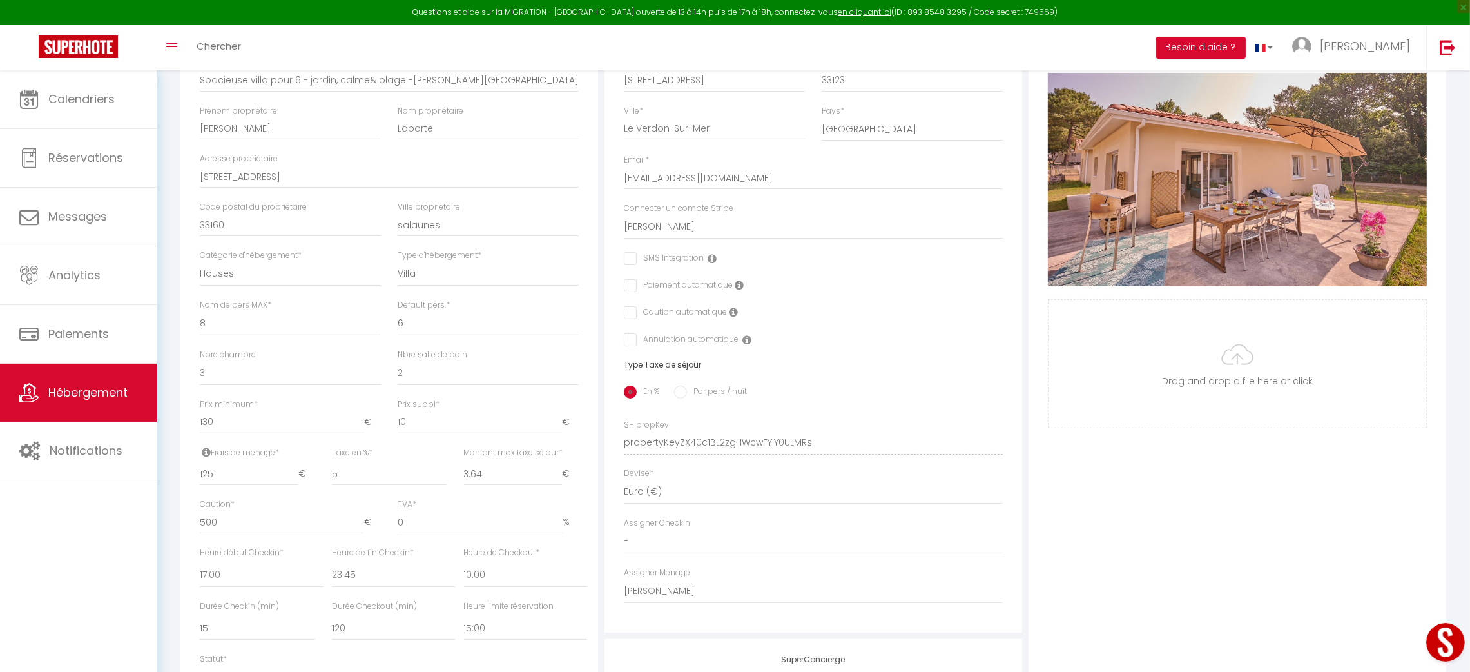
scroll to position [302, 0]
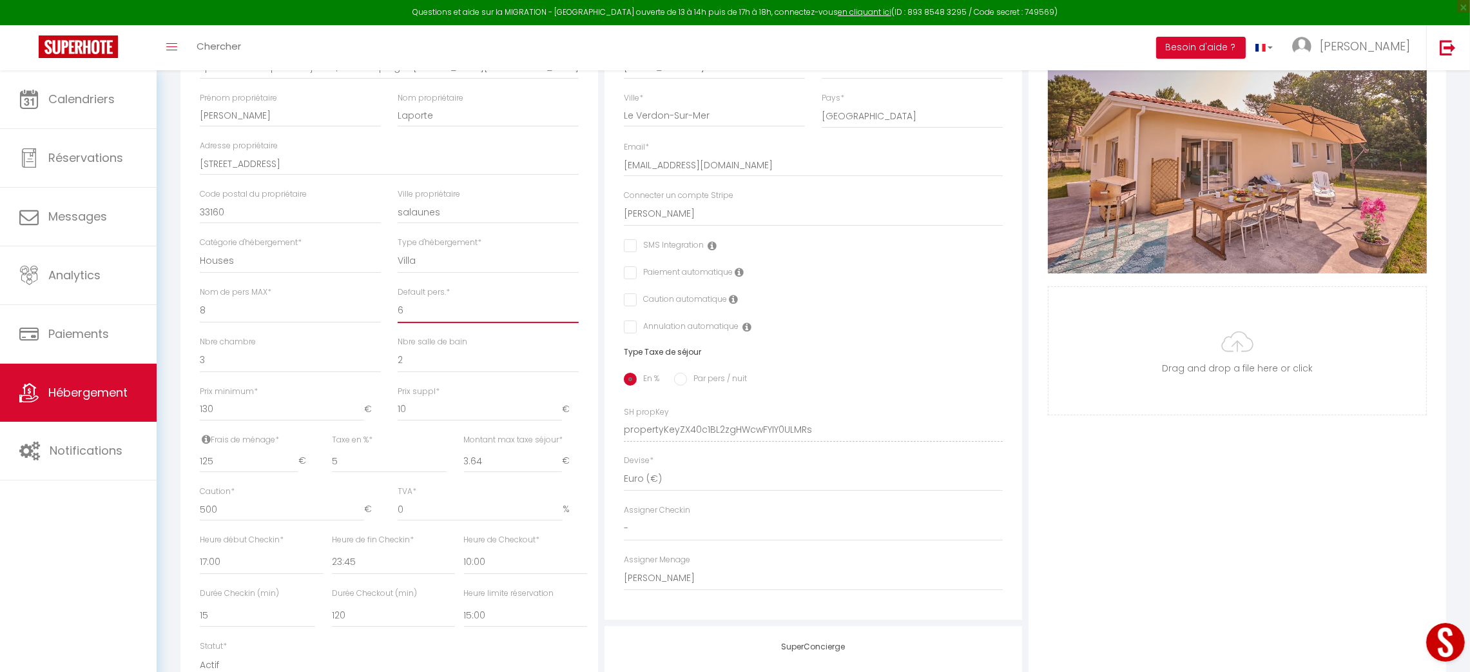
click at [416, 305] on select "1 2 3 4 5 6 7 8 9 10 11 12 13 14" at bounding box center [488, 310] width 181 height 24
click at [398, 298] on select "1 2 3 4 5 6 7 8 9 10 11 12 13 14" at bounding box center [488, 310] width 181 height 24
click at [494, 313] on select "1 2 3 4 5 6 7 8 9 10 11 12 13 14" at bounding box center [488, 310] width 181 height 24
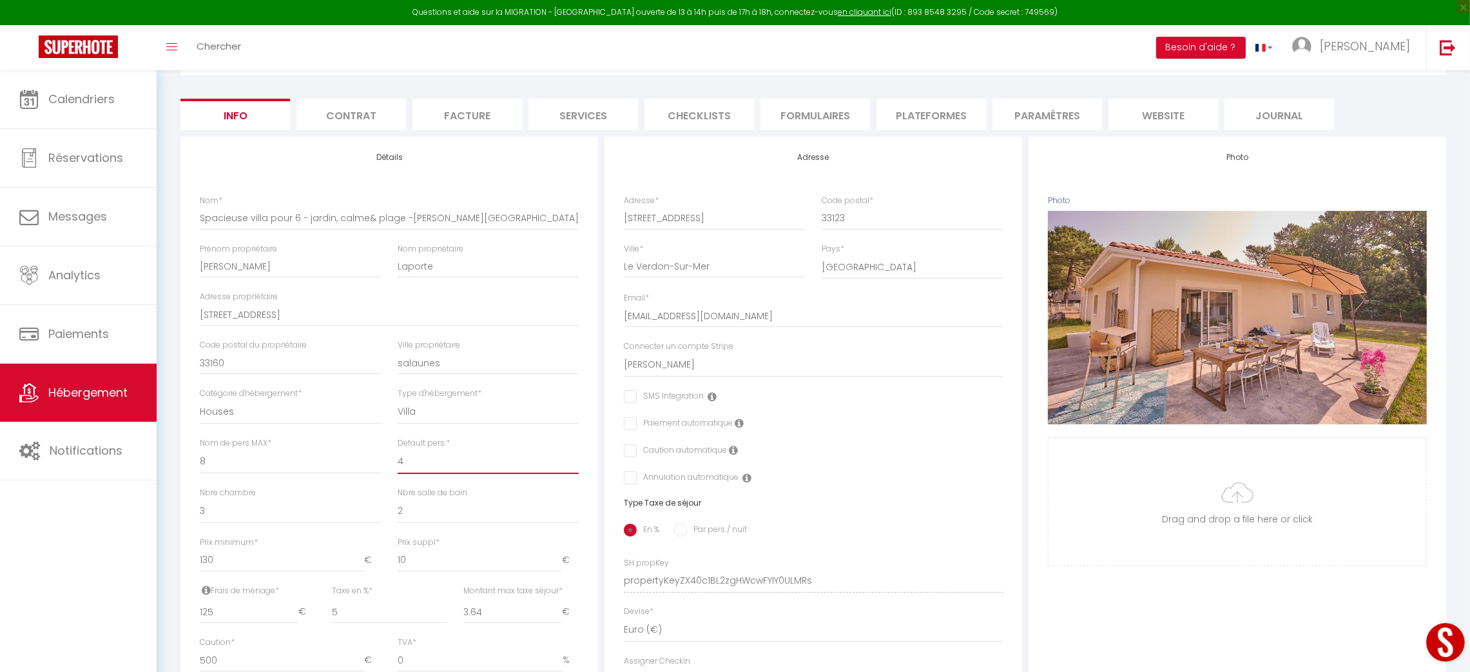
scroll to position [113, 0]
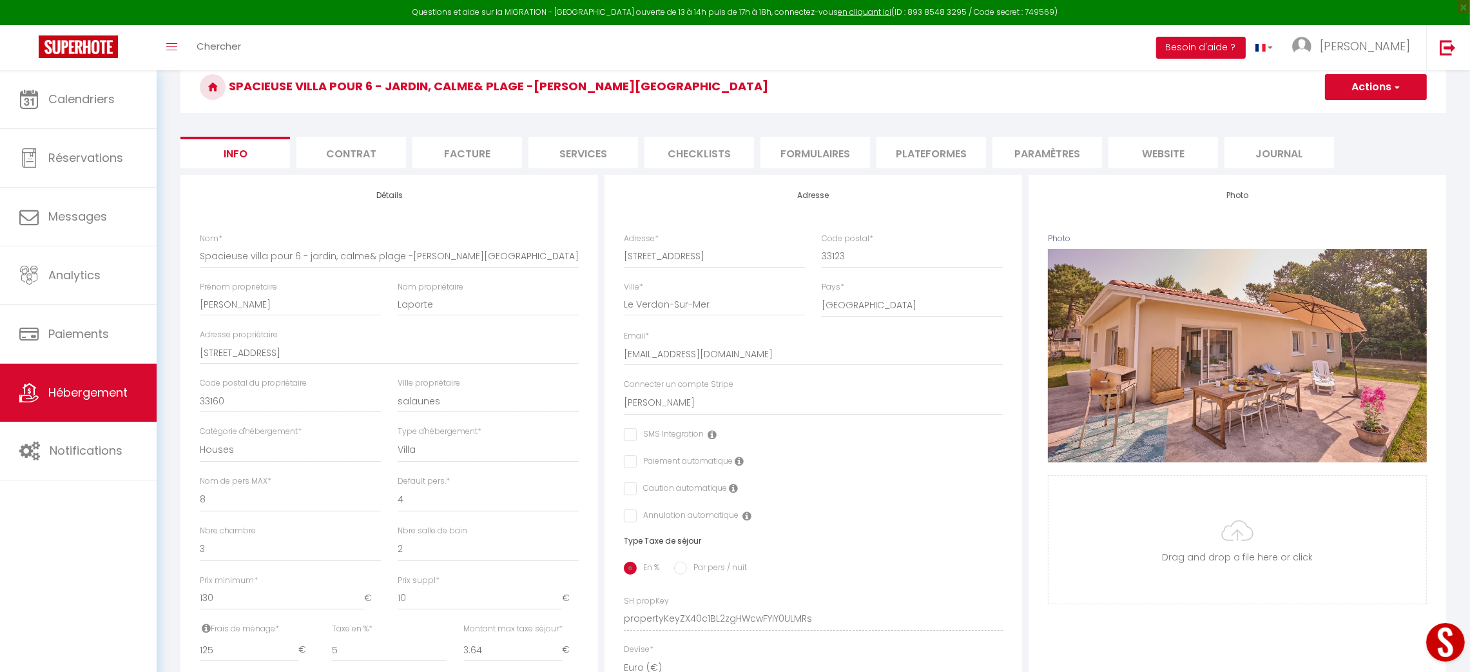
click at [1389, 92] on button "Actions" at bounding box center [1376, 87] width 102 height 26
click at [1321, 119] on input "Enregistrer" at bounding box center [1326, 115] width 48 height 13
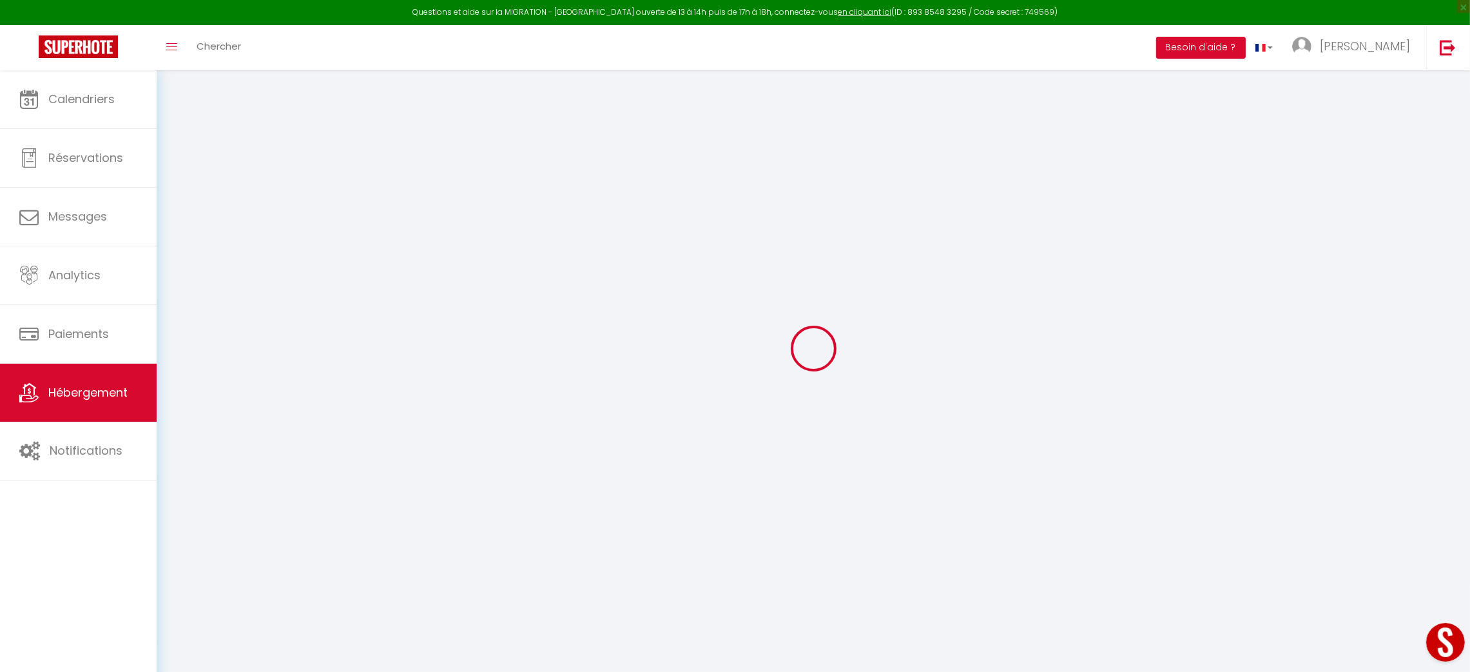
scroll to position [70, 0]
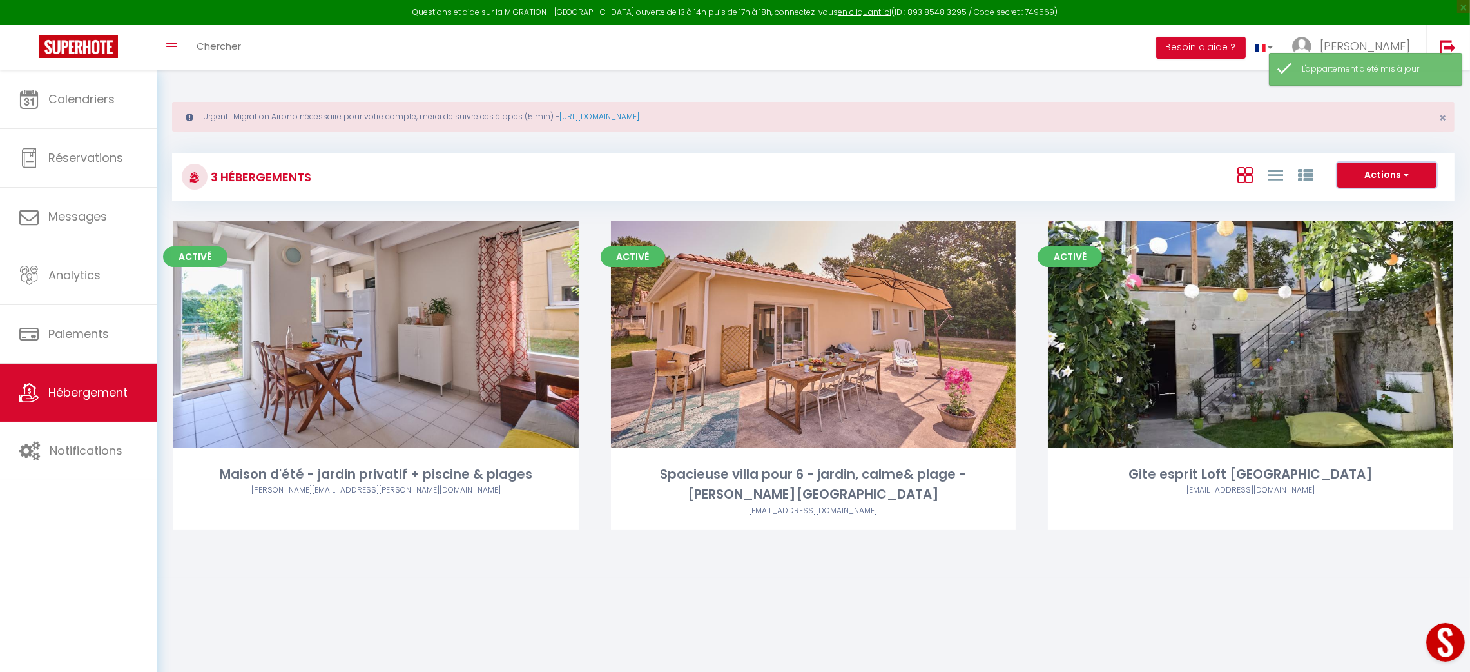
click at [1376, 181] on button "Actions" at bounding box center [1387, 175] width 99 height 26
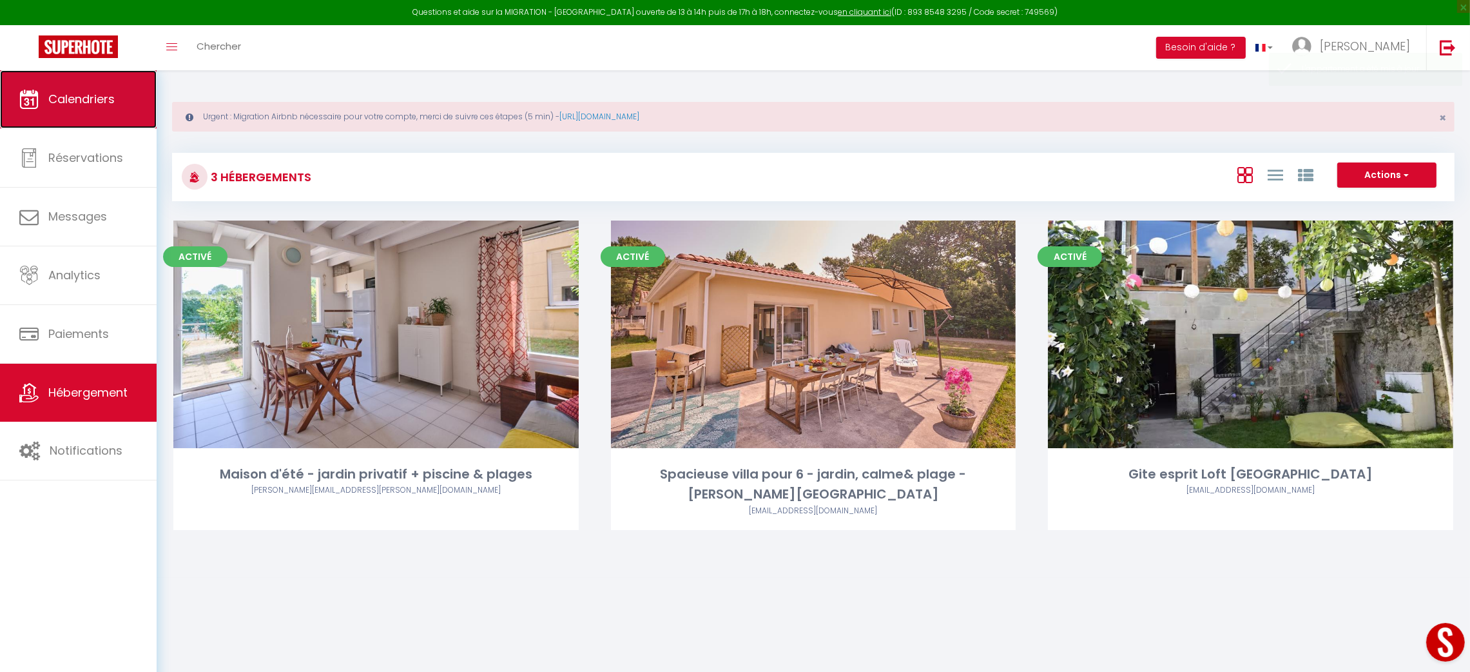
click at [106, 84] on link "Calendriers" at bounding box center [78, 99] width 157 height 58
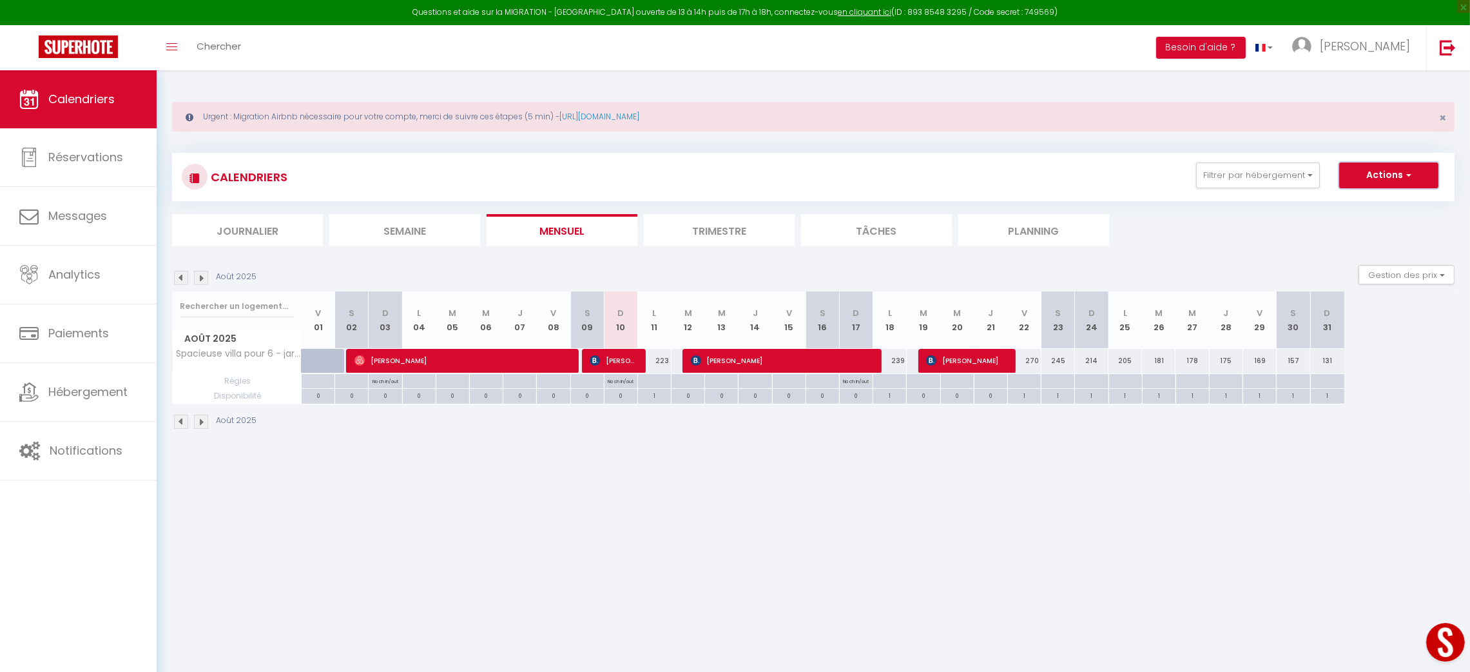
click at [1397, 184] on button "Actions" at bounding box center [1389, 175] width 99 height 26
click at [1371, 208] on link "Nouvelle réservation" at bounding box center [1376, 204] width 112 height 19
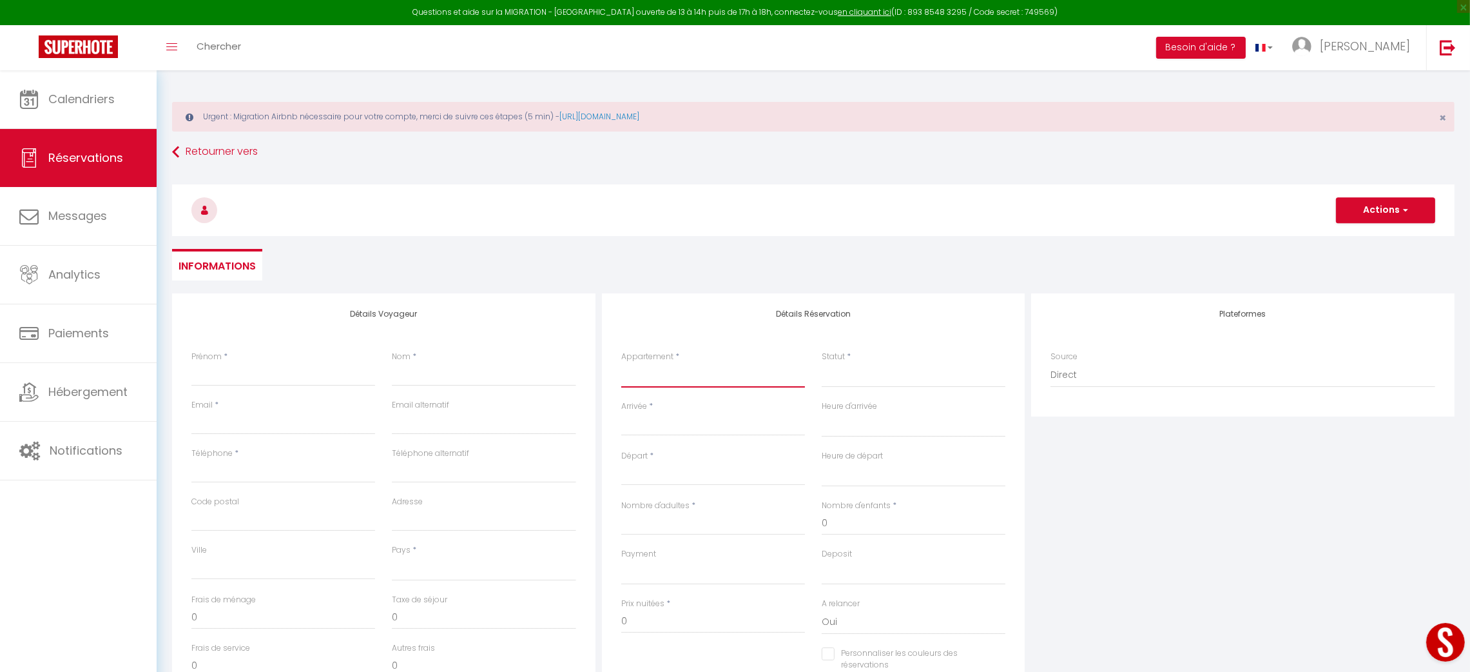
click at [707, 377] on select "Maison d'été - jardin privatif + piscine & plages Spacieuse villa pour 6 - jard…" at bounding box center [713, 375] width 184 height 24
click at [621, 363] on select "Maison d'été - jardin privatif + piscine & plages Spacieuse villa pour 6 - jard…" at bounding box center [713, 375] width 184 height 24
click at [662, 424] on input "Arrivée" at bounding box center [713, 425] width 184 height 17
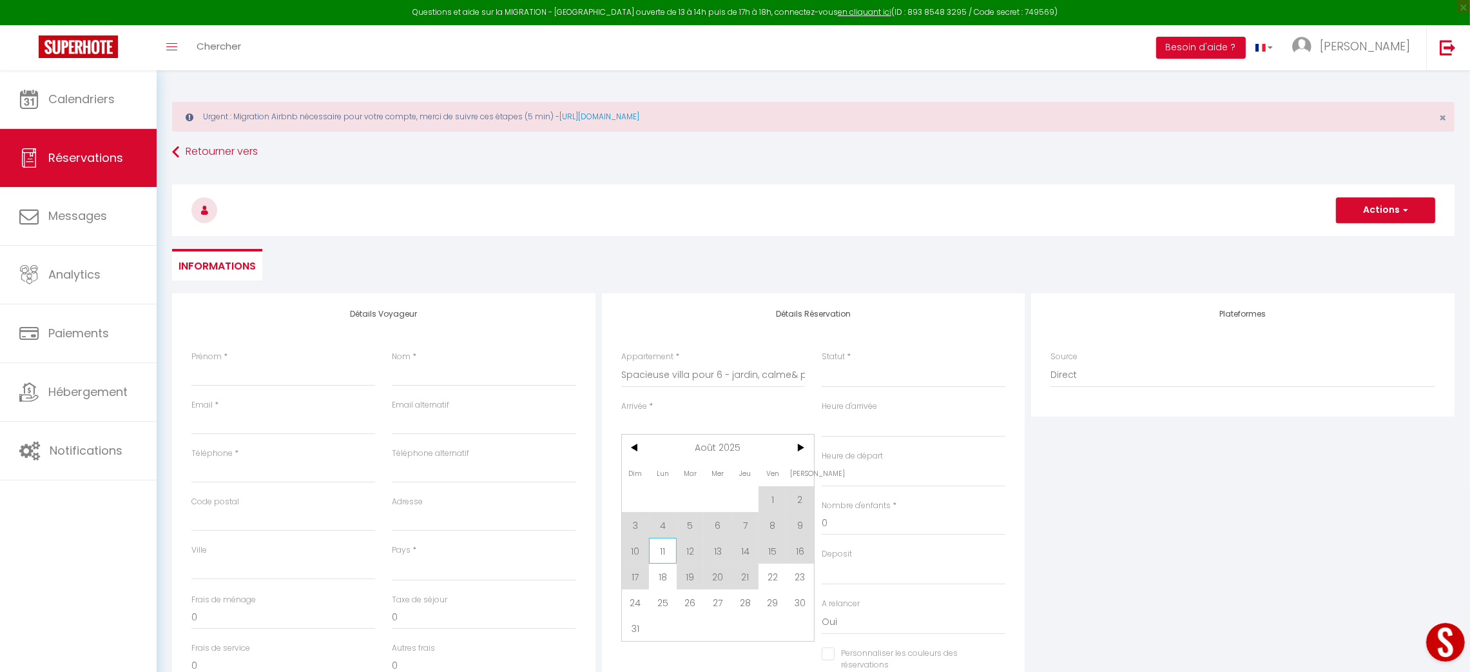
click at [657, 552] on span "11" at bounding box center [663, 551] width 28 height 26
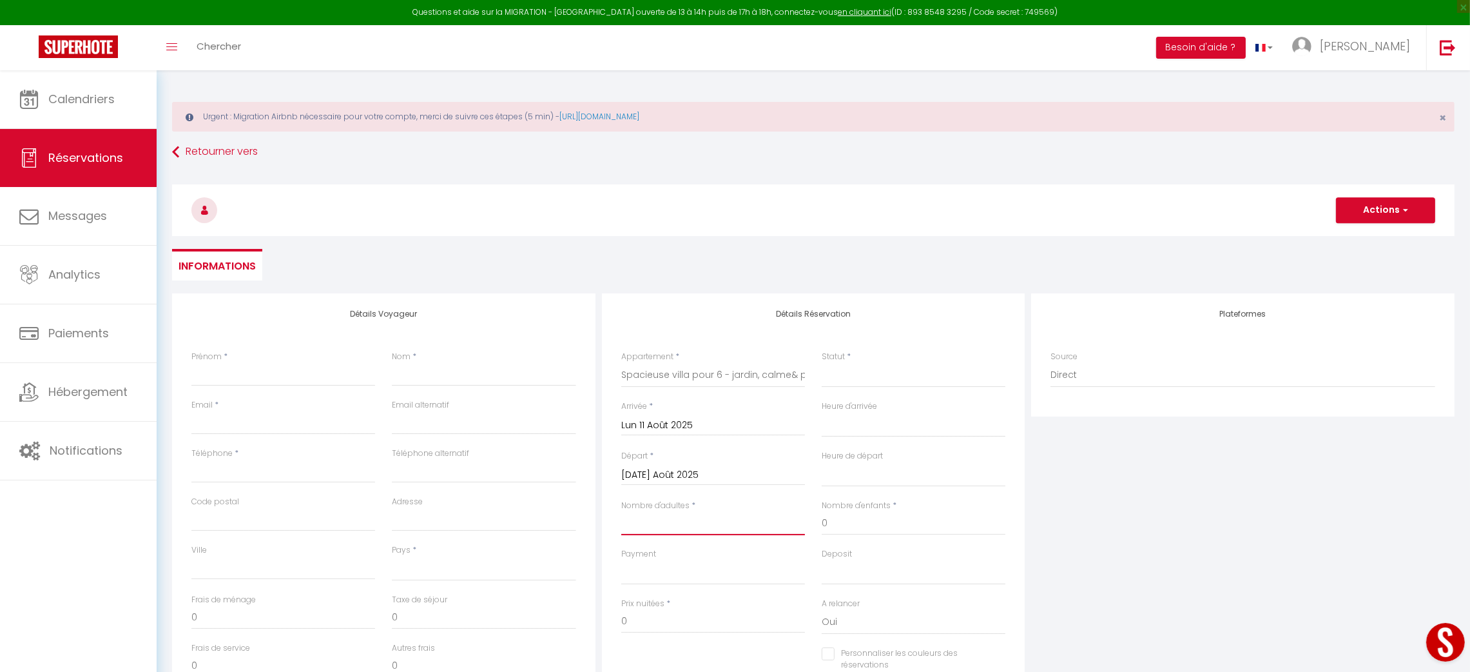
click at [703, 514] on input "Nombre d'adultes" at bounding box center [713, 523] width 184 height 23
click at [877, 529] on input "0" at bounding box center [914, 523] width 184 height 23
click at [885, 377] on select "Confirmé Non Confirmé [PERSON_NAME] par le voyageur No Show Request" at bounding box center [914, 375] width 184 height 24
click at [822, 363] on select "Confirmé Non Confirmé [PERSON_NAME] par le voyageur No Show Request" at bounding box center [914, 375] width 184 height 24
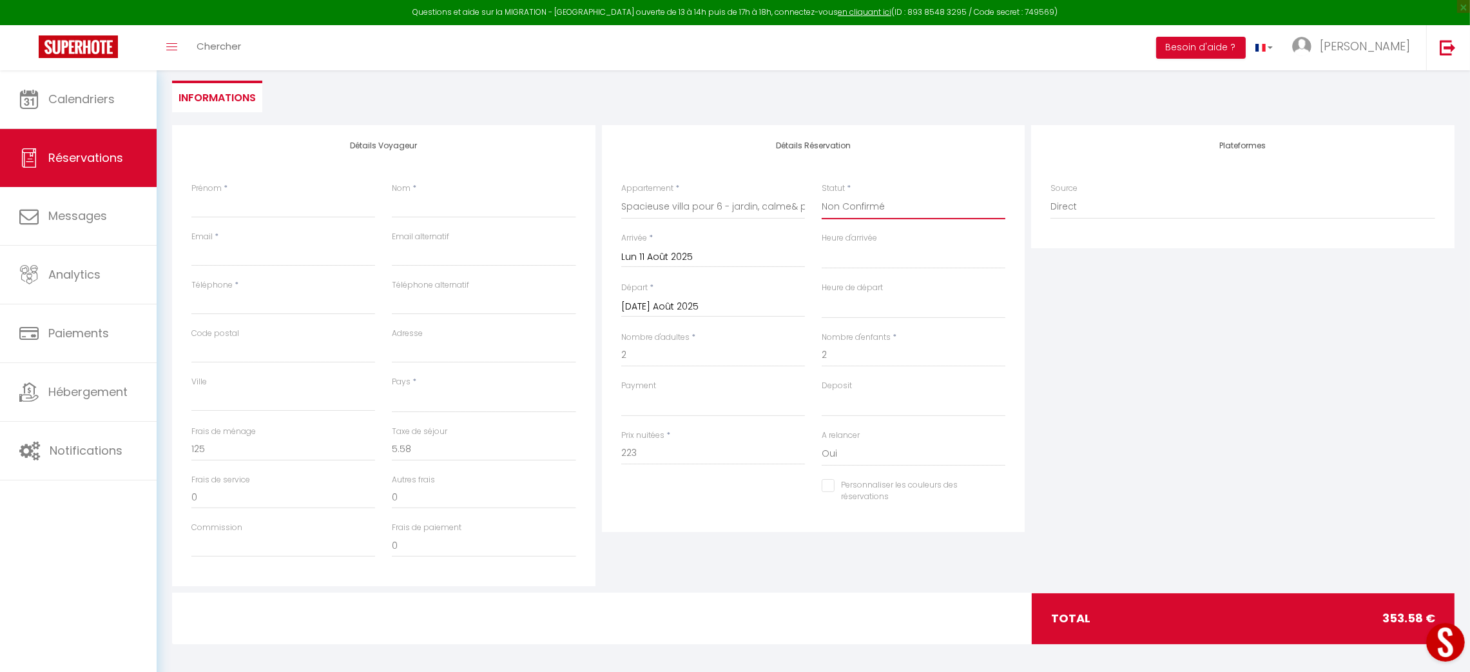
scroll to position [171, 0]
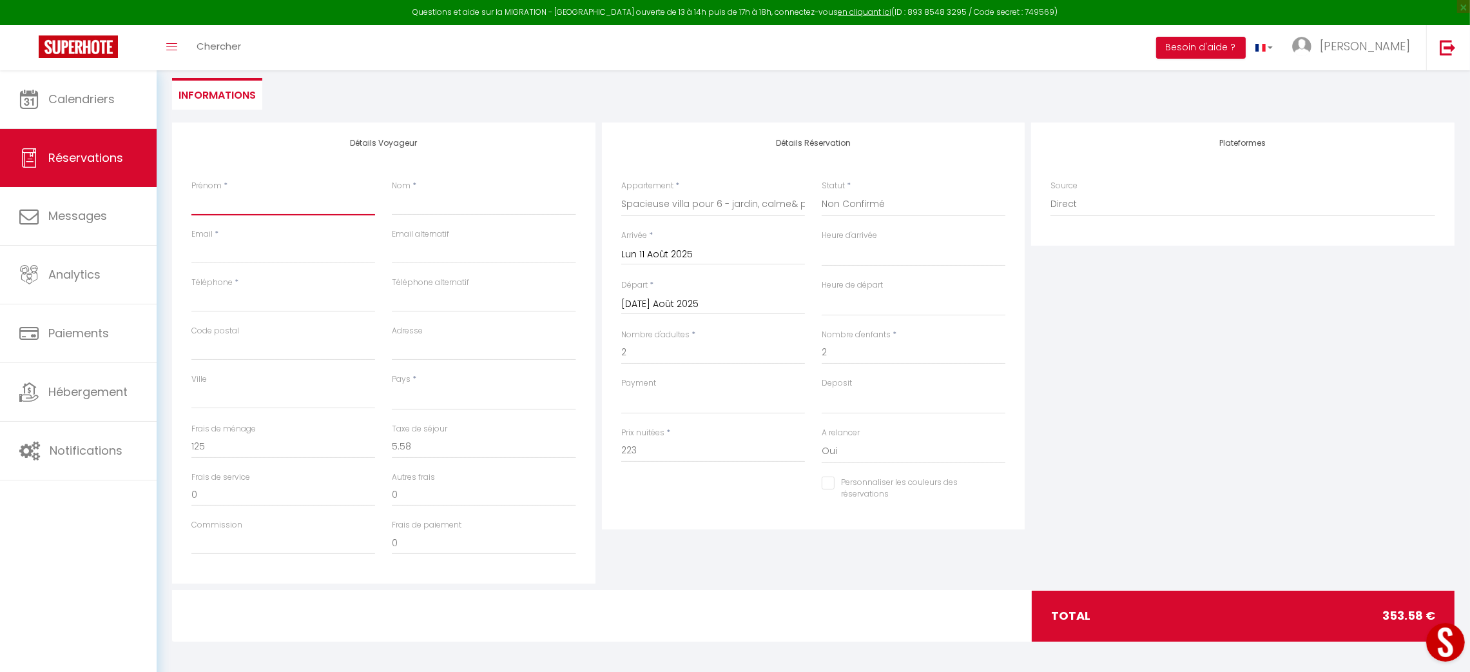
click at [239, 205] on input "Prénom" at bounding box center [283, 203] width 184 height 23
drag, startPoint x: 220, startPoint y: 450, endPoint x: 168, endPoint y: 450, distance: 51.6
click at [169, 450] on div "Détails Voyageur Prénom * Nom * Email * Email alternatif Téléphone * Téléphone …" at bounding box center [384, 352] width 430 height 461
click at [262, 214] on input "Prénom" at bounding box center [283, 203] width 184 height 23
click at [473, 209] on input "Nom" at bounding box center [484, 203] width 184 height 23
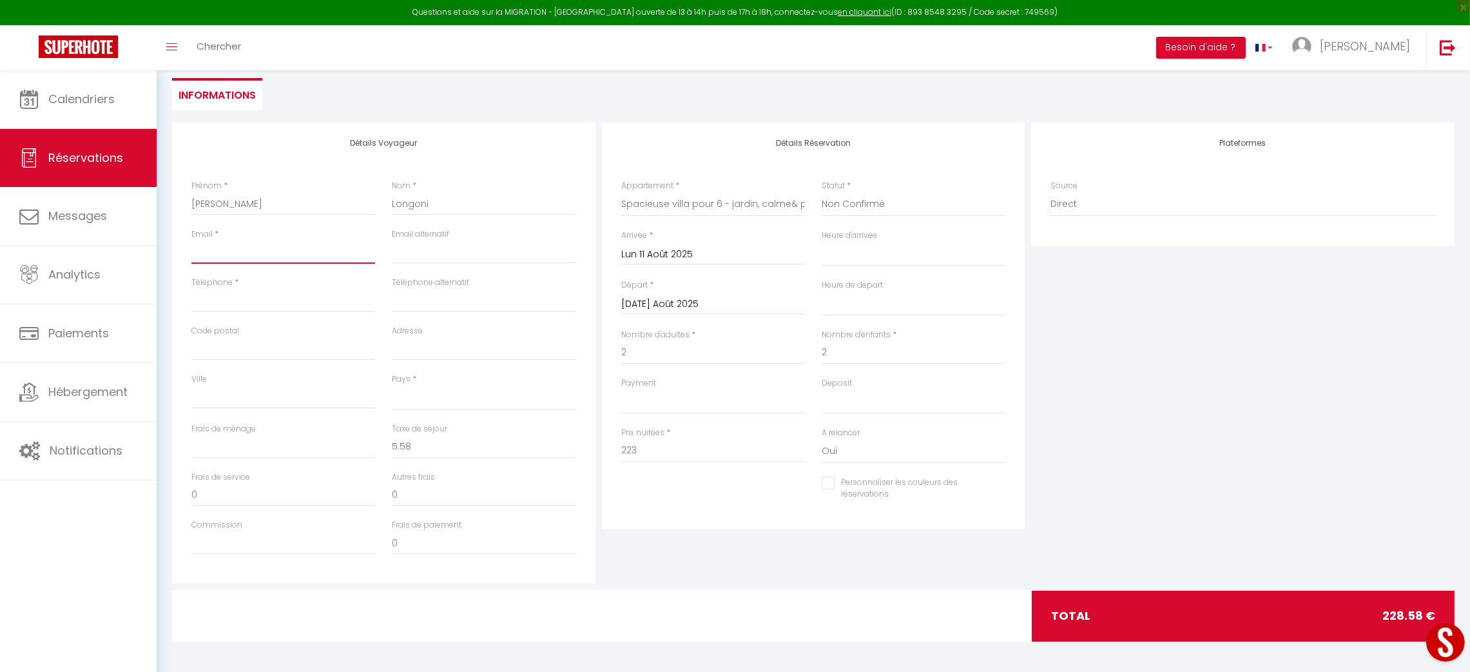
click at [222, 250] on input "Email client" at bounding box center [283, 251] width 184 height 23
click at [252, 297] on input "Téléphone" at bounding box center [283, 300] width 184 height 23
click at [413, 404] on select "[GEOGRAPHIC_DATA] [GEOGRAPHIC_DATA] [GEOGRAPHIC_DATA] [GEOGRAPHIC_DATA] [GEOGRA…" at bounding box center [484, 397] width 184 height 24
click at [392, 385] on select "[GEOGRAPHIC_DATA] [GEOGRAPHIC_DATA] [GEOGRAPHIC_DATA] [GEOGRAPHIC_DATA] [GEOGRA…" at bounding box center [484, 397] width 184 height 24
click at [638, 400] on select "OK KO" at bounding box center [713, 401] width 184 height 24
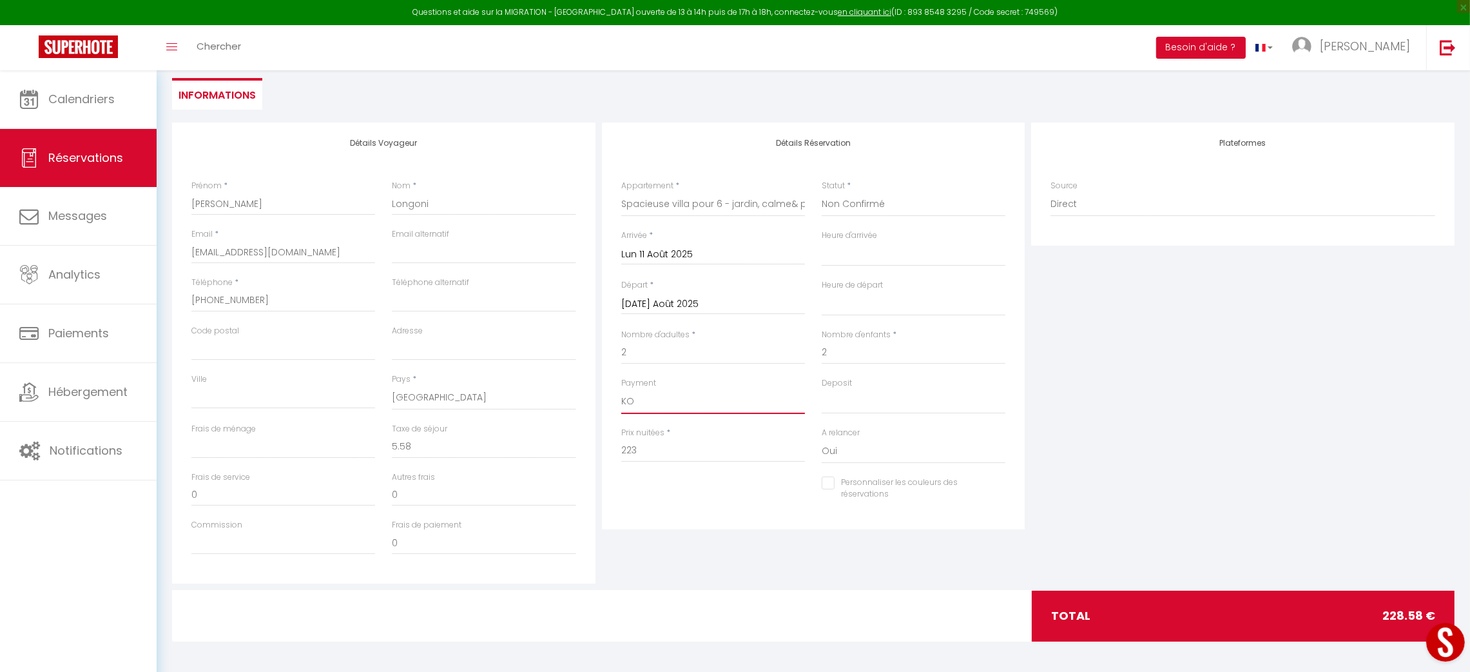
click at [621, 389] on select "OK KO" at bounding box center [713, 401] width 184 height 24
click at [850, 404] on select "OK KO" at bounding box center [914, 401] width 184 height 24
click at [822, 389] on select "OK KO" at bounding box center [914, 401] width 184 height 24
click at [1073, 432] on div "Plateformes Source Direct [DOMAIN_NAME] [DOMAIN_NAME] Chalet montagne Expedia G…" at bounding box center [1243, 352] width 430 height 461
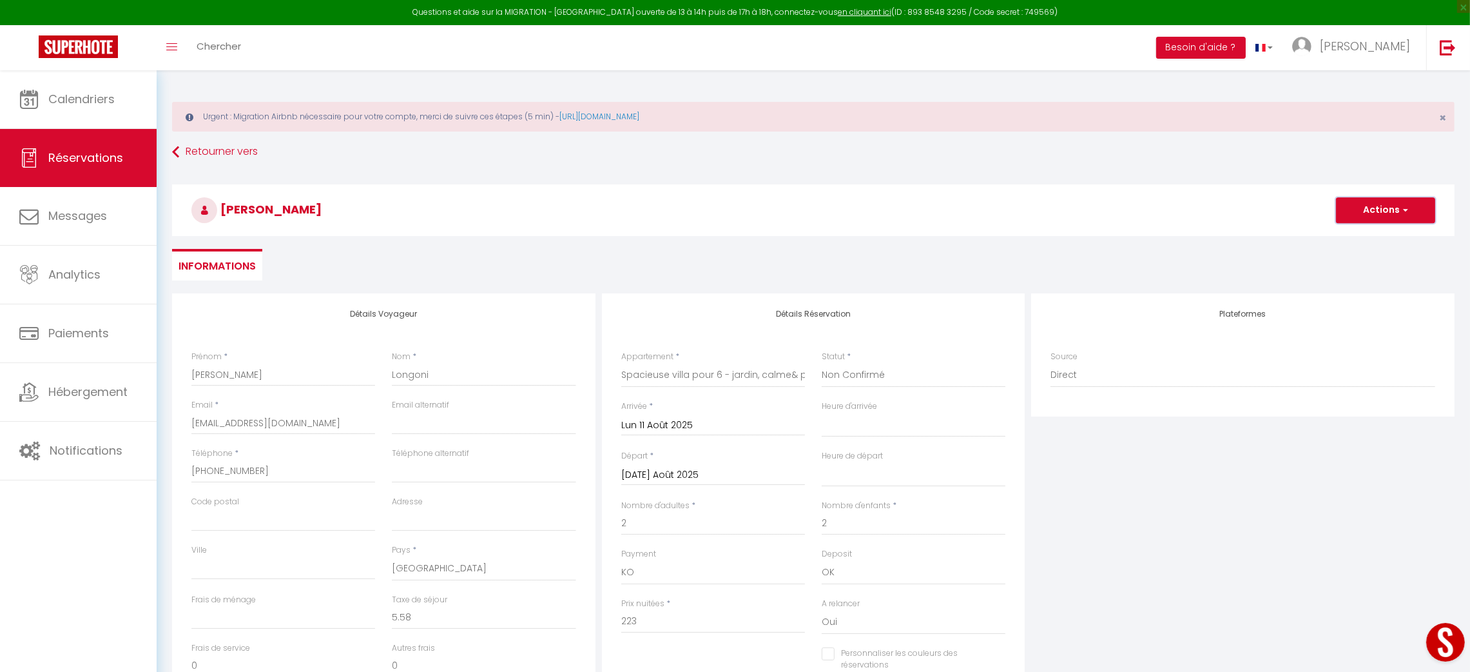
click at [1392, 205] on button "Actions" at bounding box center [1385, 210] width 99 height 26
click at [1361, 231] on link "Enregistrer" at bounding box center [1373, 238] width 102 height 17
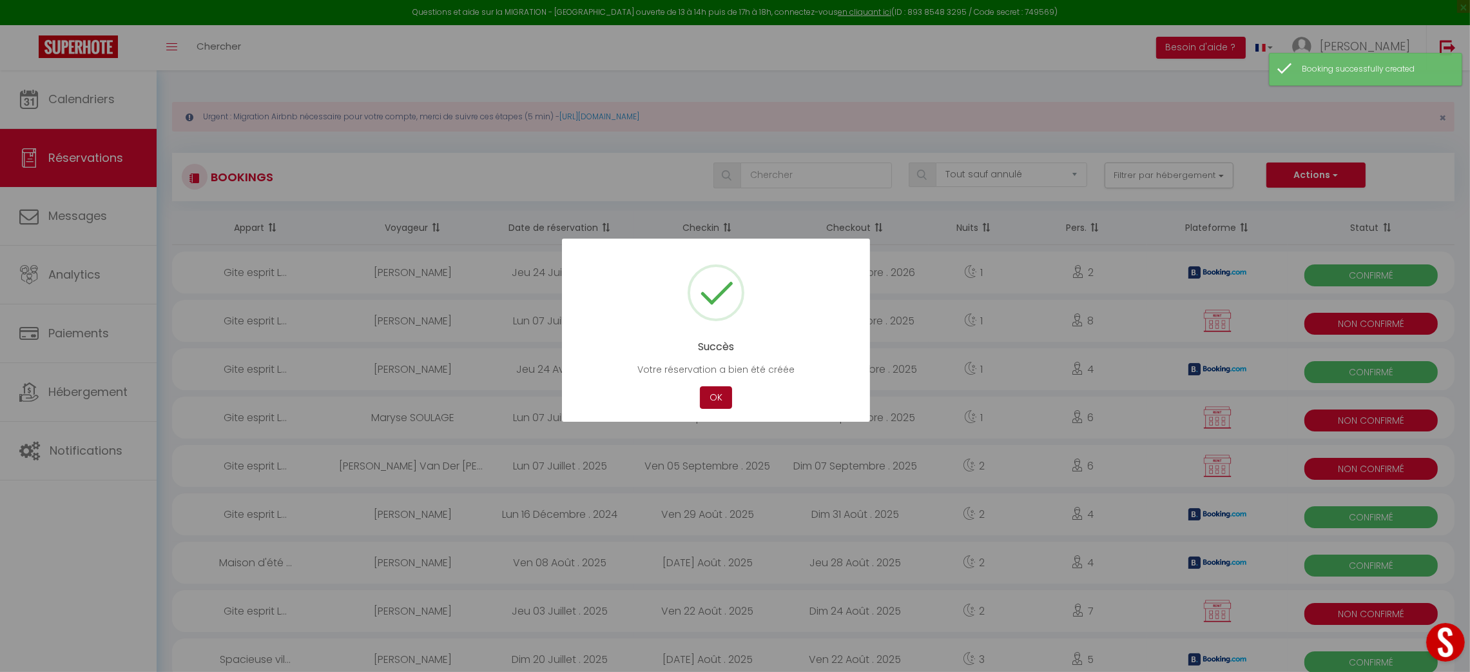
click at [710, 397] on button "OK" at bounding box center [716, 397] width 32 height 23
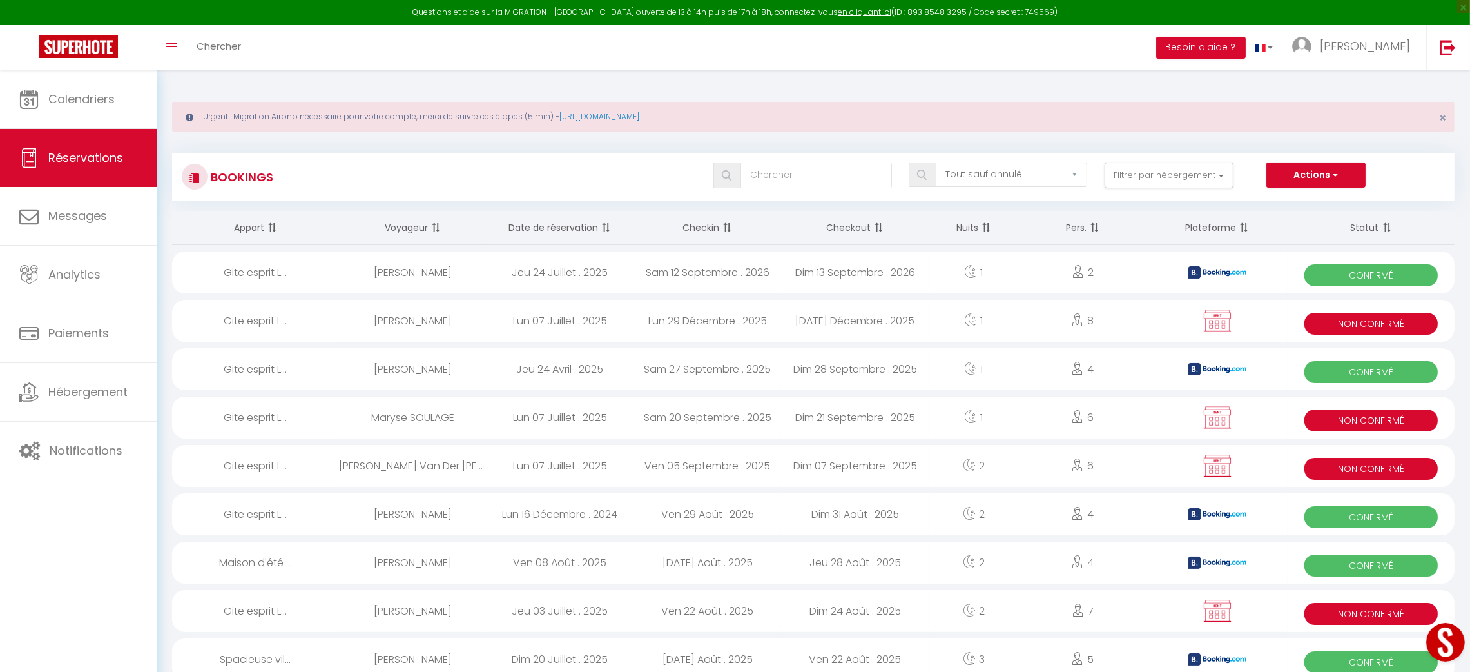
click at [701, 224] on th "Checkin" at bounding box center [708, 228] width 148 height 34
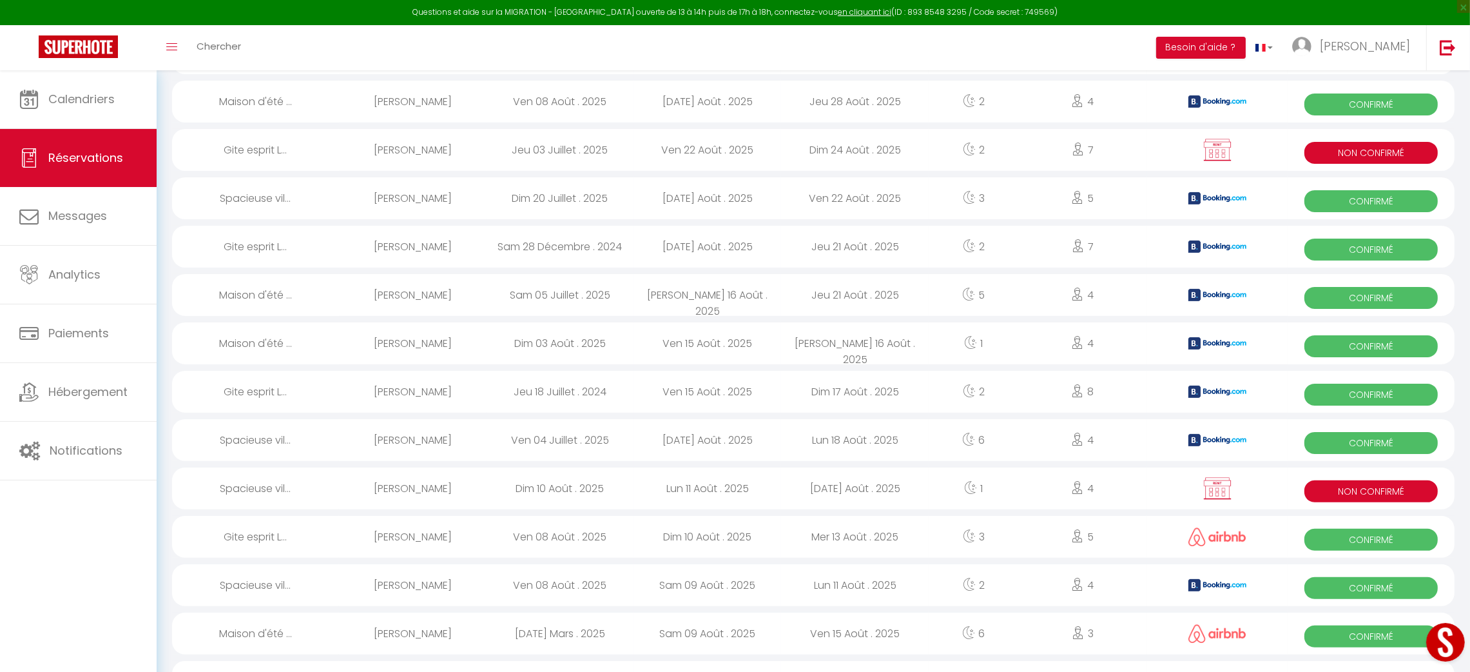
scroll to position [463, 0]
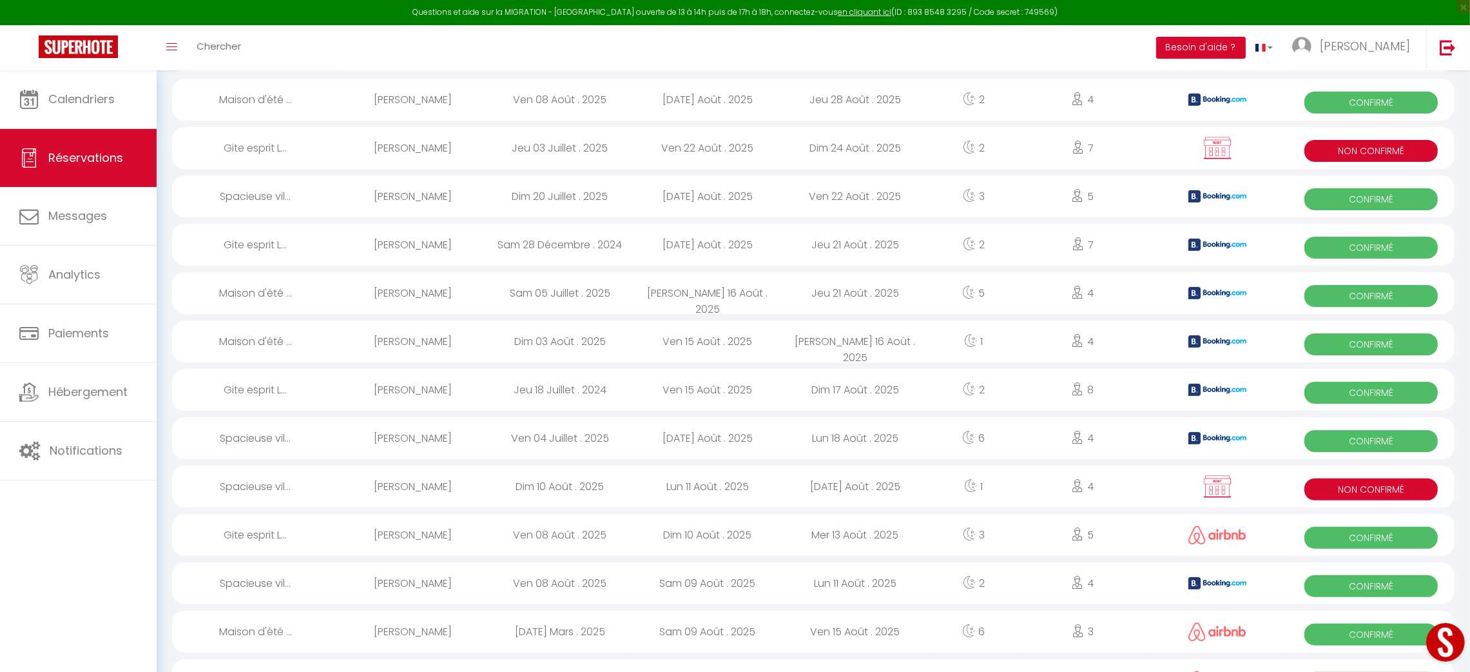
click at [1367, 481] on span "Non Confirmé" at bounding box center [1371, 489] width 133 height 22
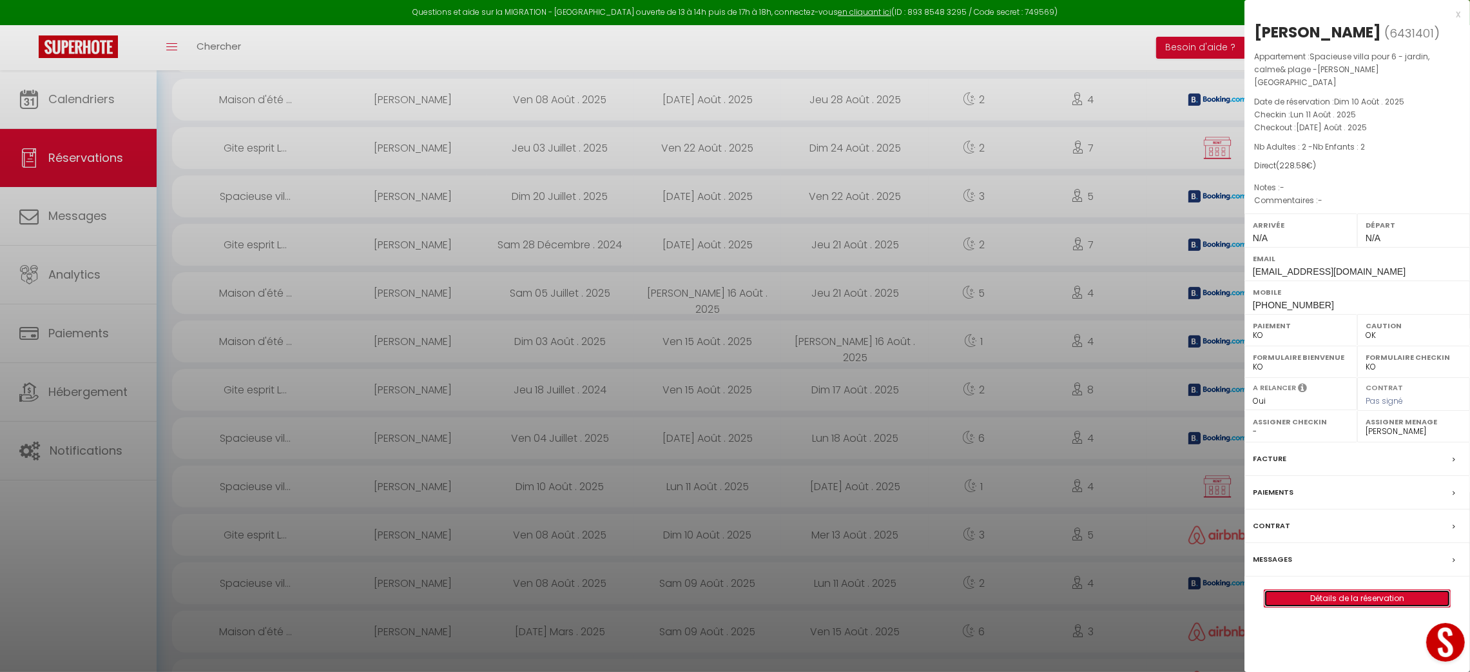
click at [1375, 590] on link "Détails de la réservation" at bounding box center [1358, 598] width 186 height 17
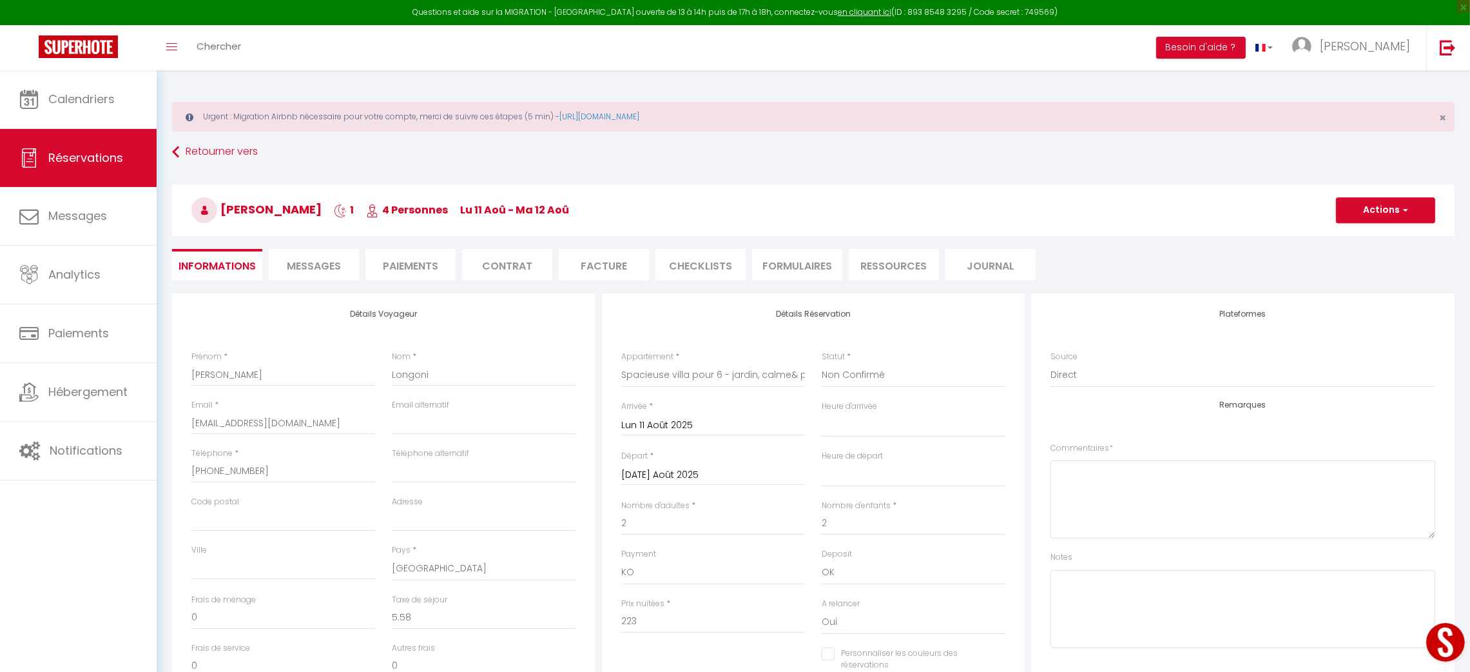
click at [413, 265] on li "Paiements" at bounding box center [411, 265] width 90 height 32
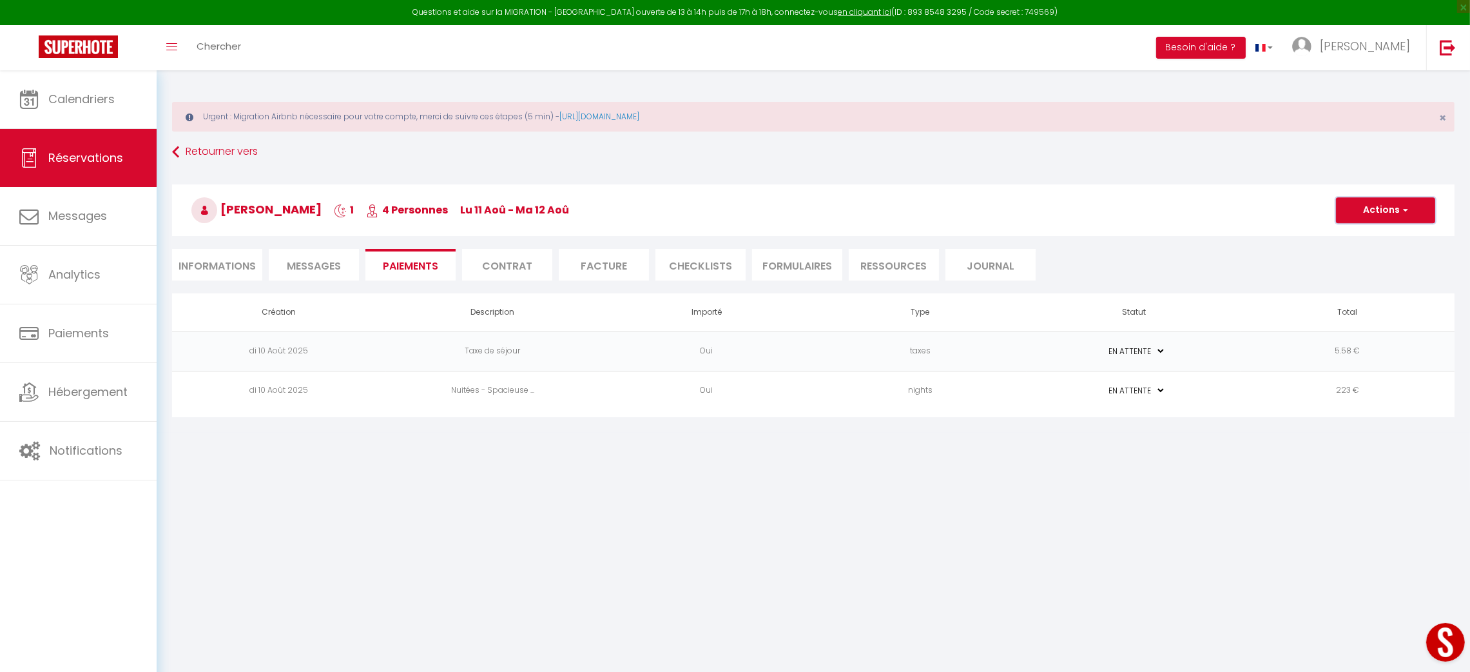
click at [1403, 208] on span "button" at bounding box center [1404, 210] width 8 height 12
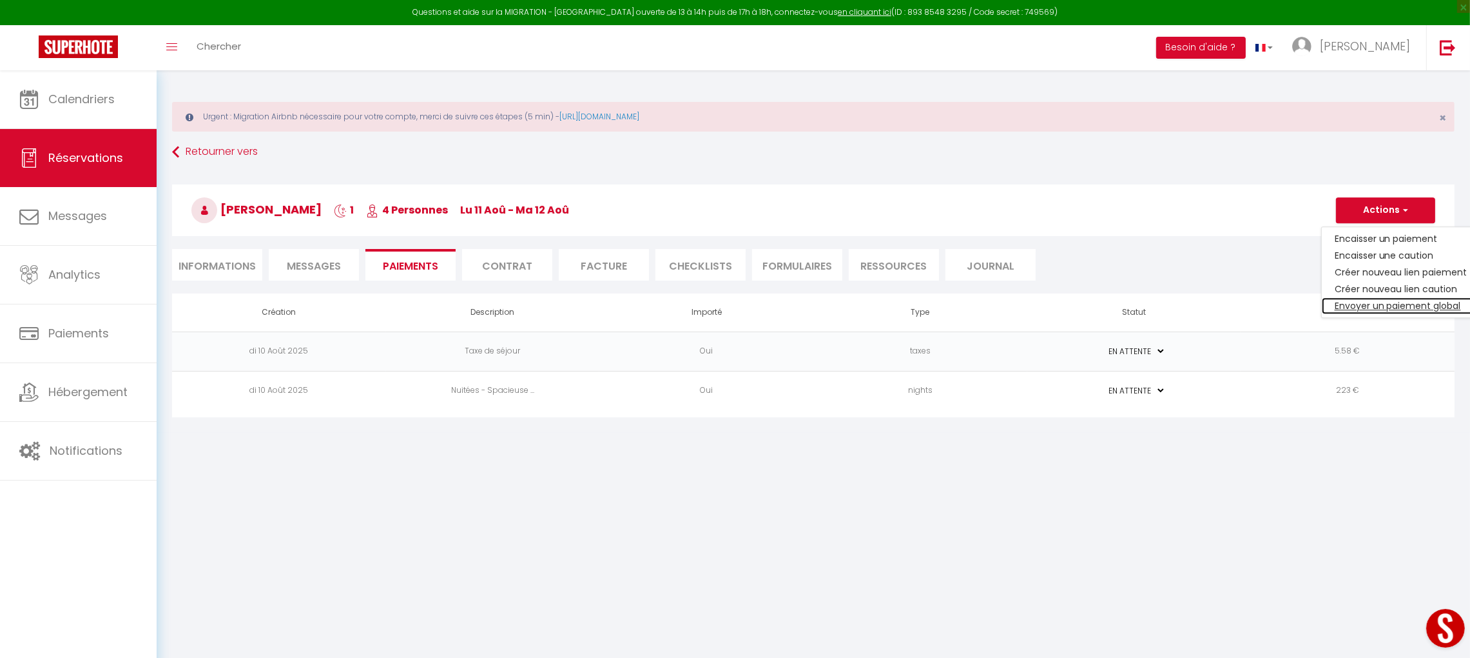
click at [1411, 306] on link "Envoyer un paiement global" at bounding box center [1401, 305] width 159 height 17
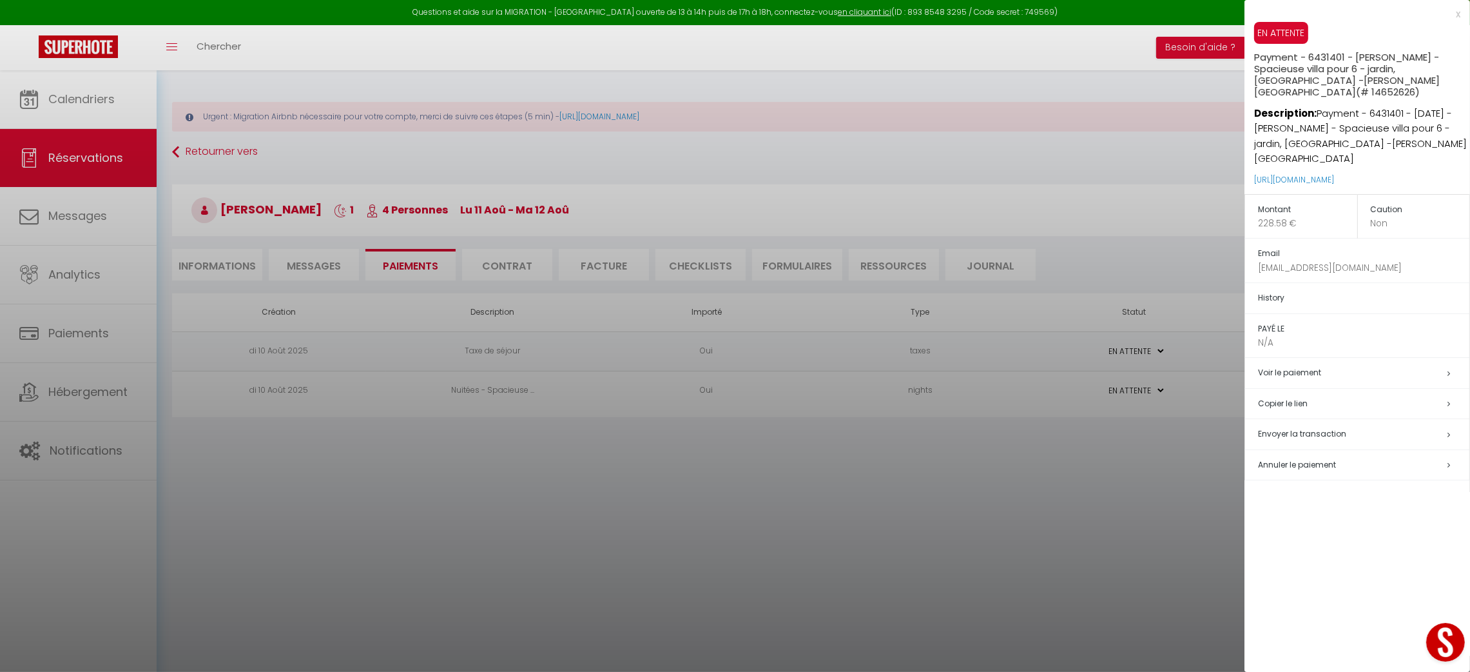
click at [1294, 396] on h5 "Copier le lien" at bounding box center [1363, 403] width 211 height 15
click at [1448, 431] on icon at bounding box center [1449, 435] width 3 height 8
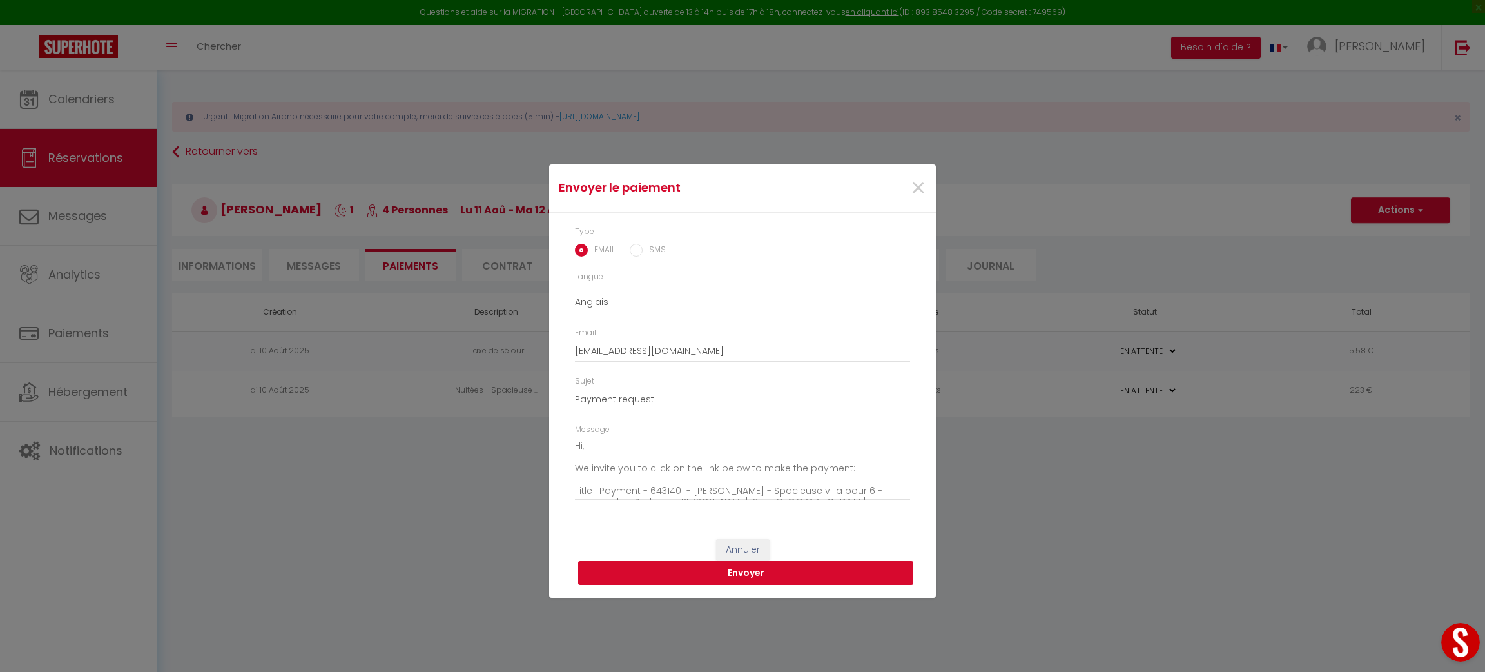
click at [759, 575] on button "Envoyer" at bounding box center [745, 573] width 335 height 24
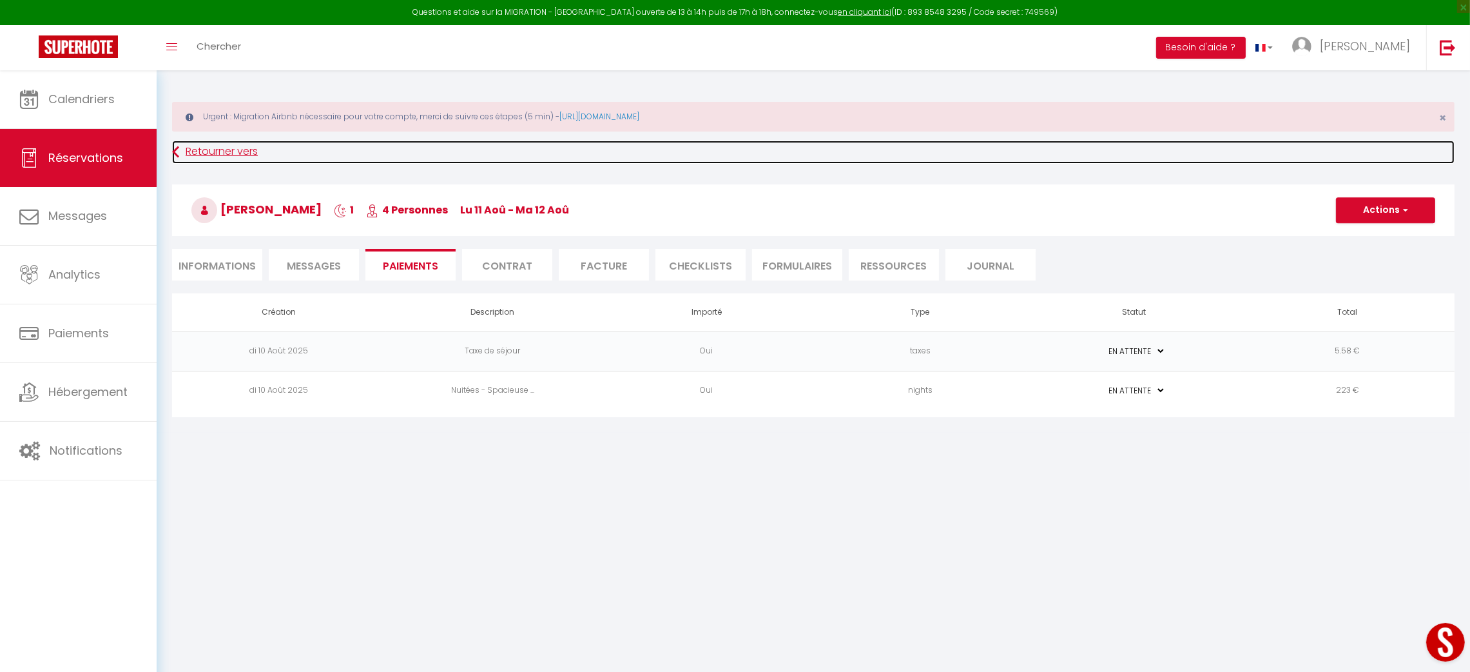
click at [188, 151] on link "Retourner vers" at bounding box center [813, 152] width 1283 height 23
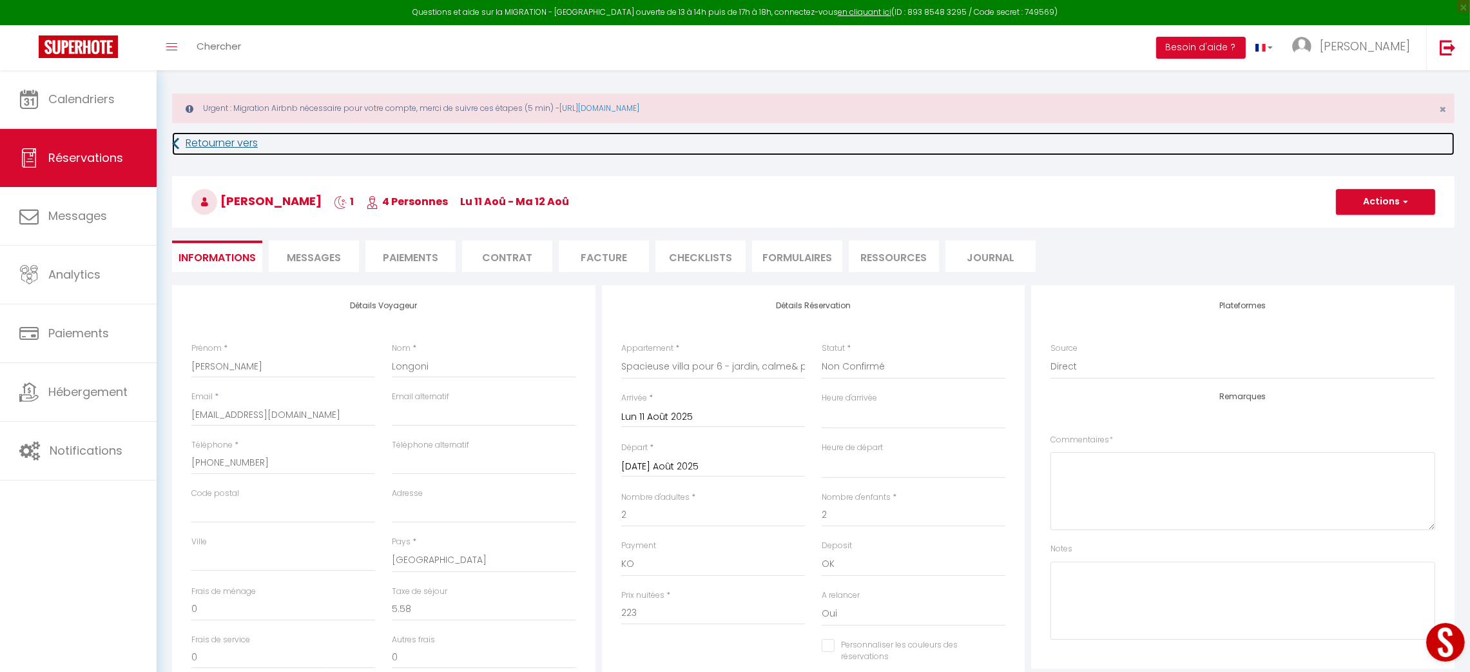
scroll to position [7, 0]
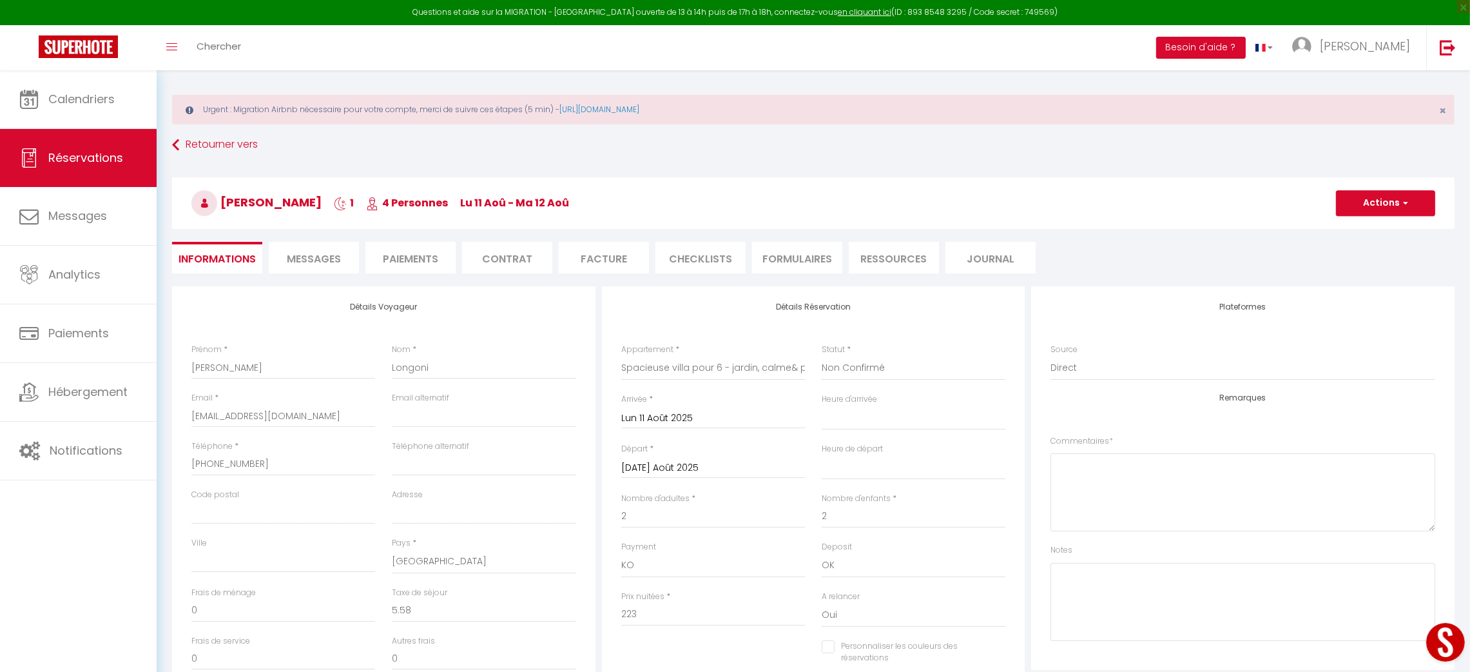
click at [313, 251] on span "Messages" at bounding box center [314, 258] width 54 height 15
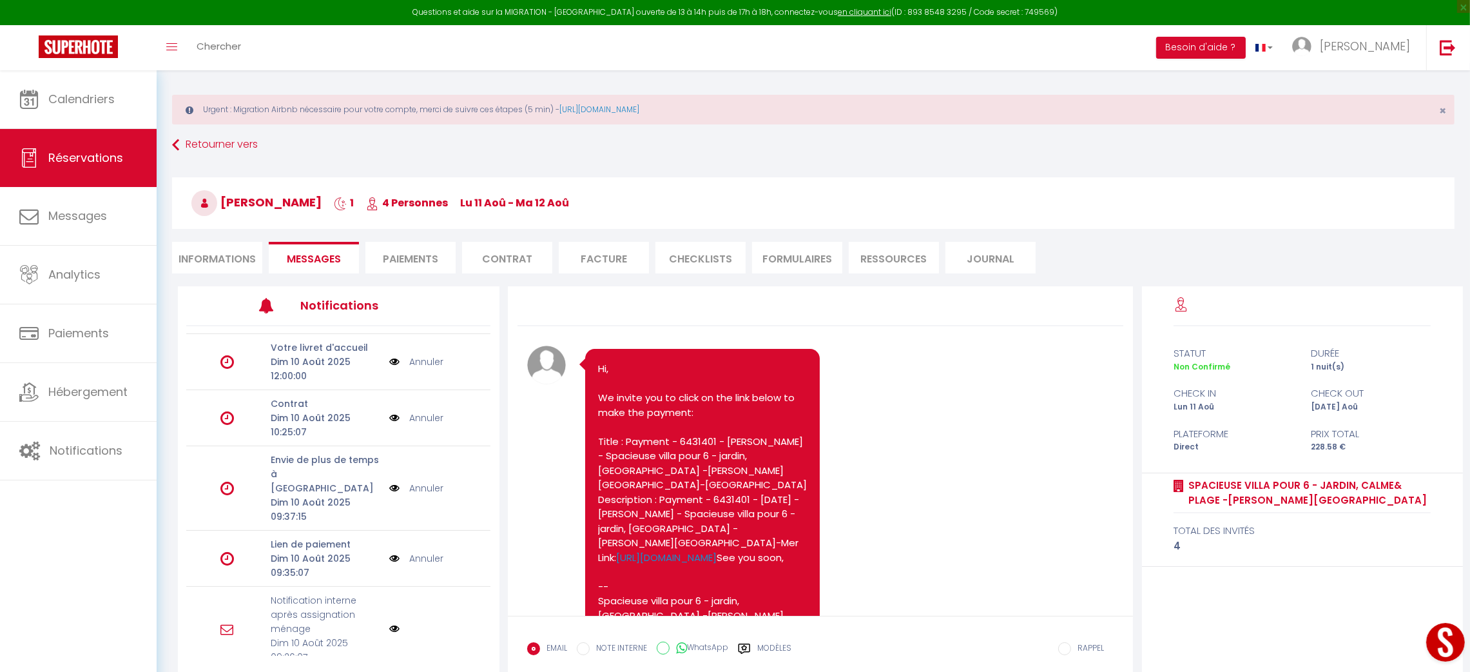
scroll to position [387, 0]
click at [414, 479] on link "Annuler" at bounding box center [426, 486] width 34 height 14
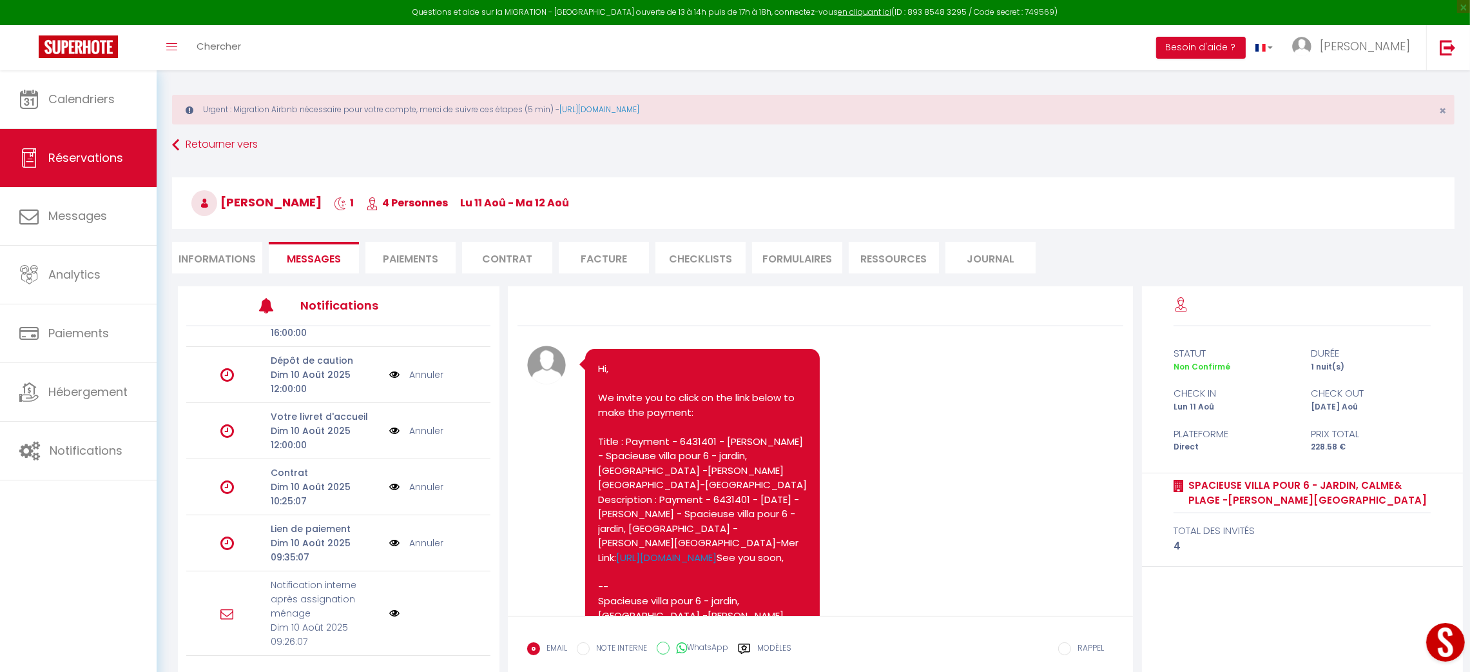
scroll to position [317, 0]
click at [420, 427] on link "Annuler" at bounding box center [426, 431] width 34 height 14
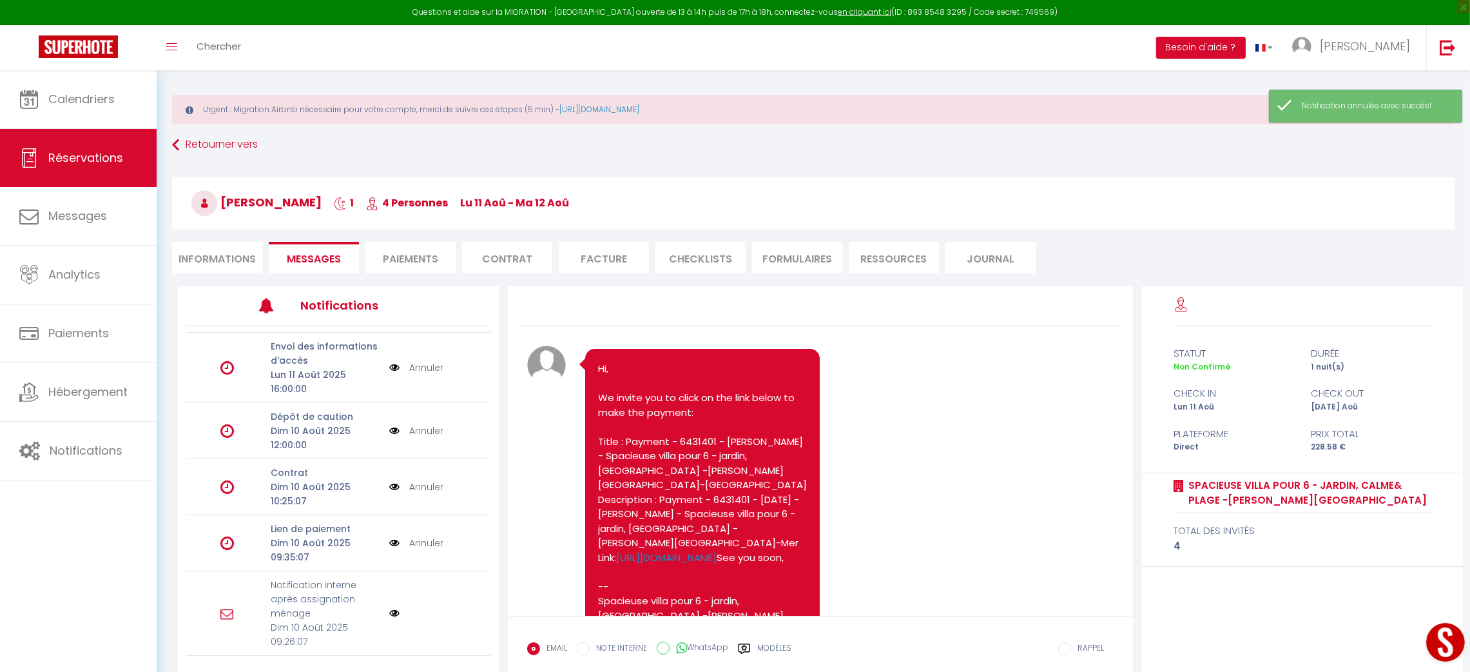
scroll to position [261, 0]
click at [416, 427] on link "Annuler" at bounding box center [426, 431] width 34 height 14
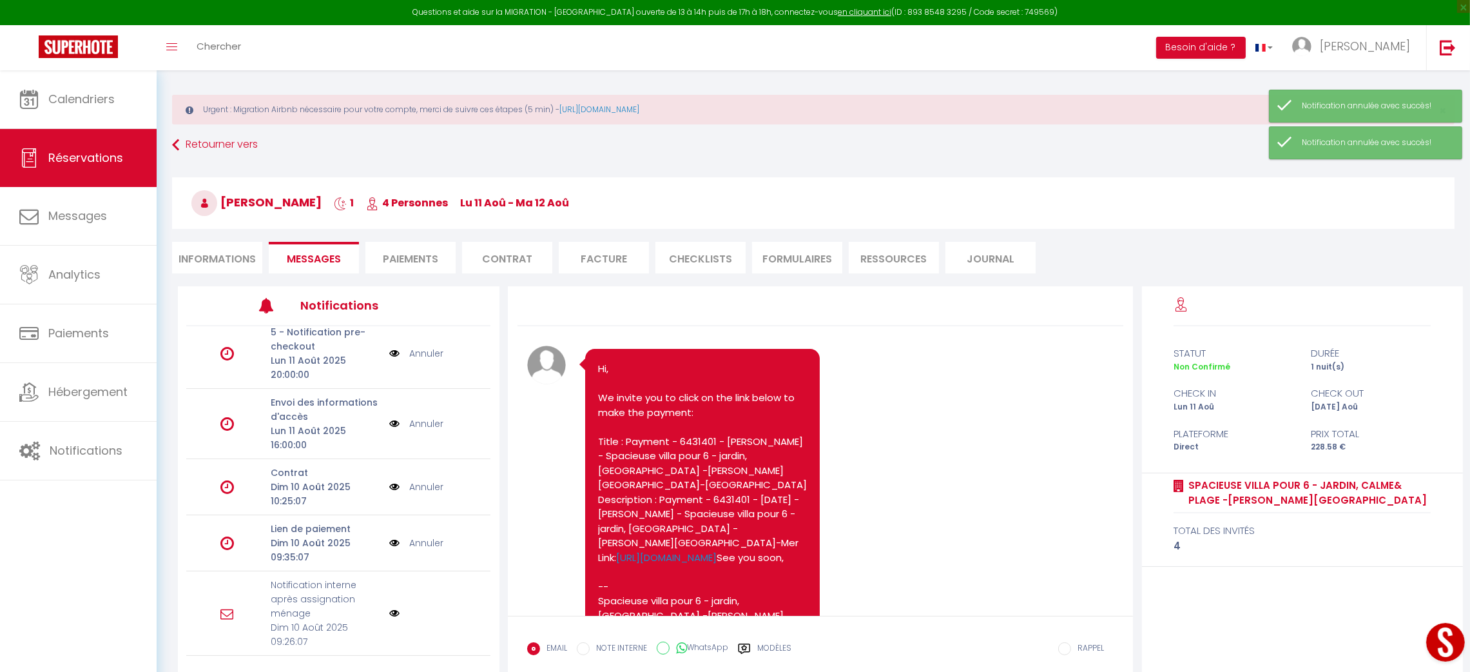
scroll to position [205, 0]
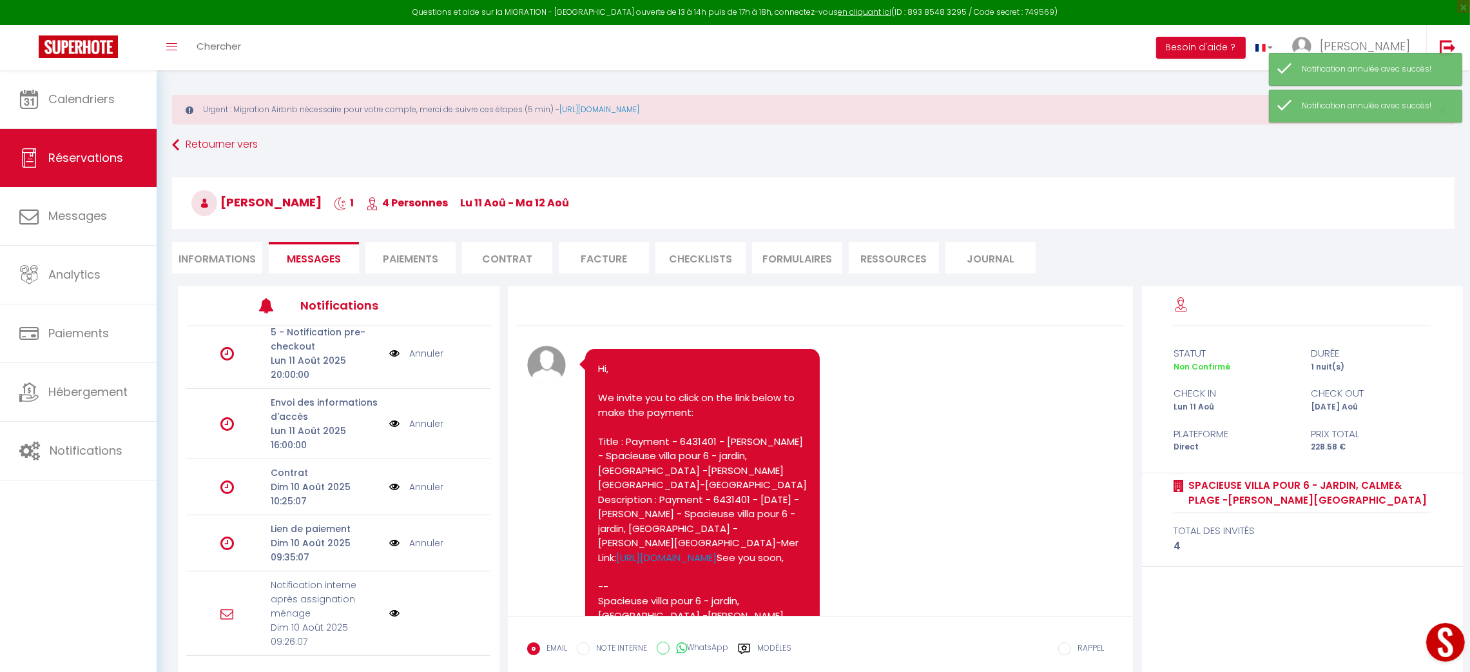
click at [417, 420] on link "Annuler" at bounding box center [426, 423] width 34 height 14
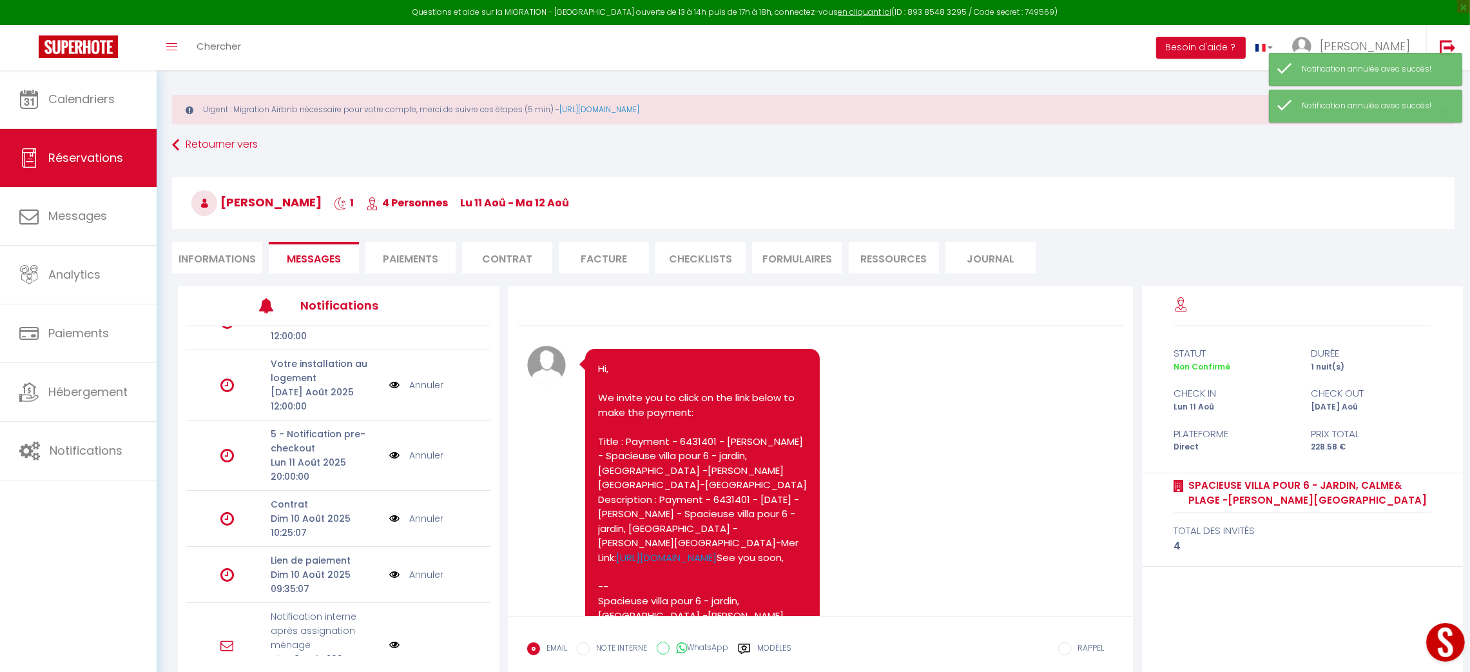
scroll to position [101, 0]
click at [420, 384] on link "Annuler" at bounding box center [426, 387] width 34 height 14
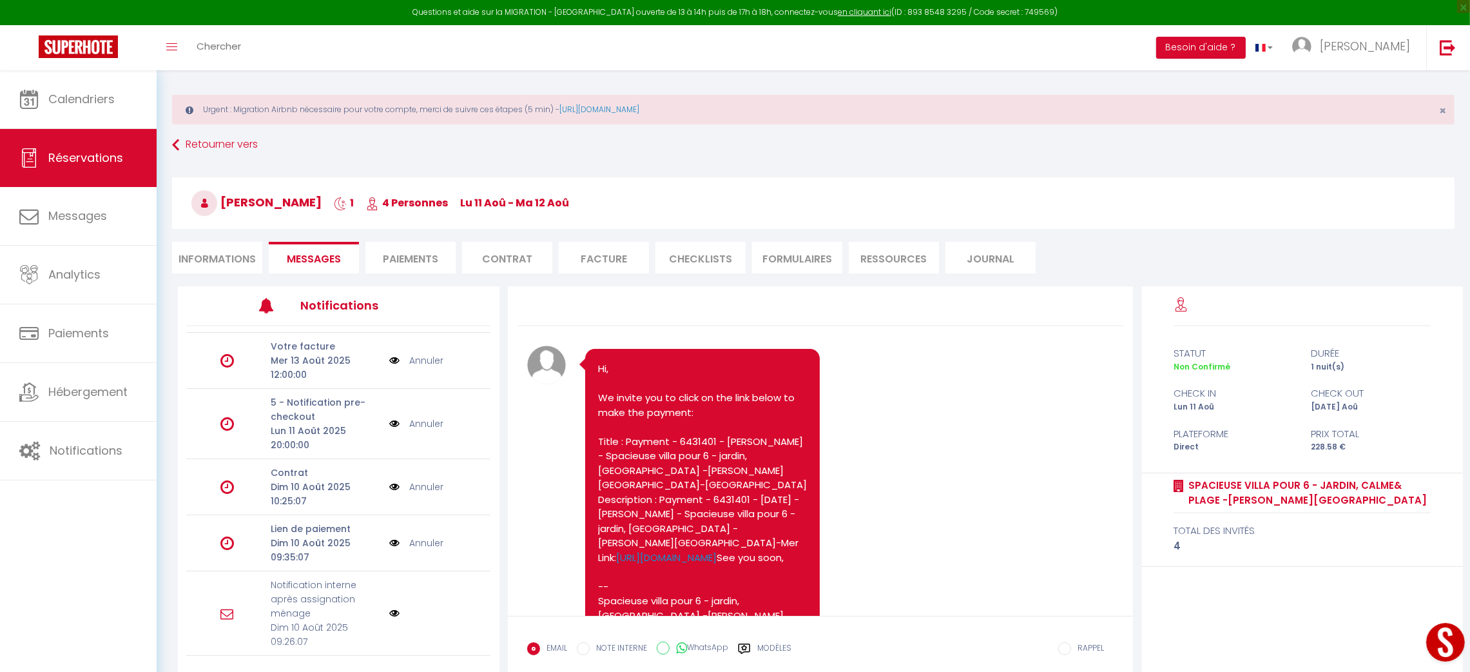
scroll to position [110, 0]
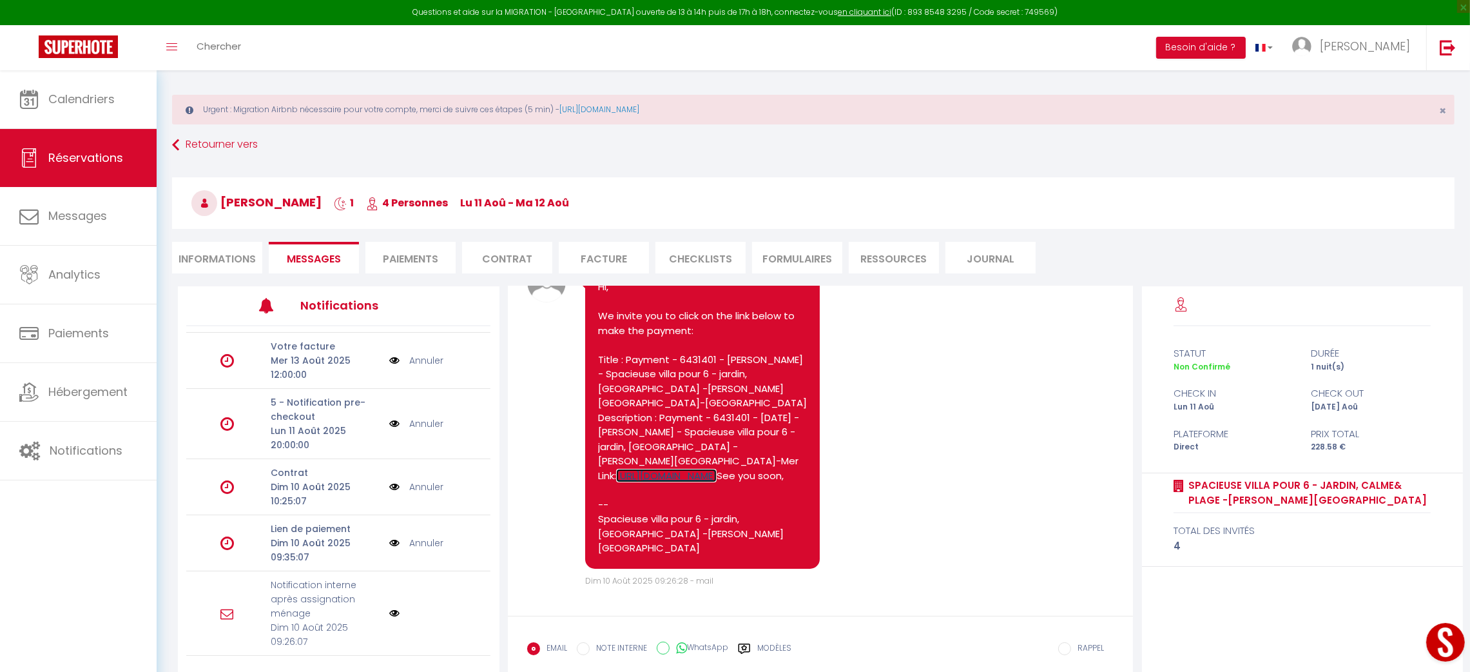
click at [717, 469] on link "[URL][DOMAIN_NAME]" at bounding box center [666, 476] width 101 height 14
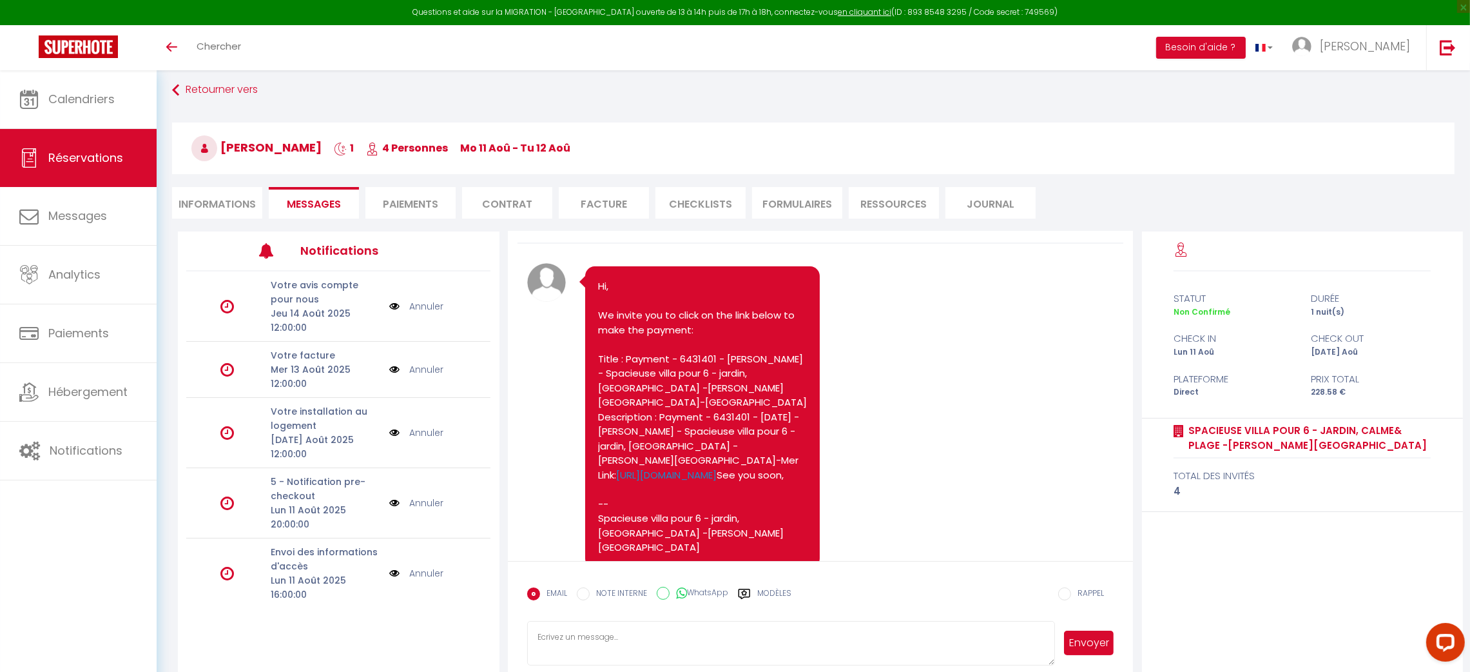
scroll to position [110, 0]
